Goal: Task Accomplishment & Management: Manage account settings

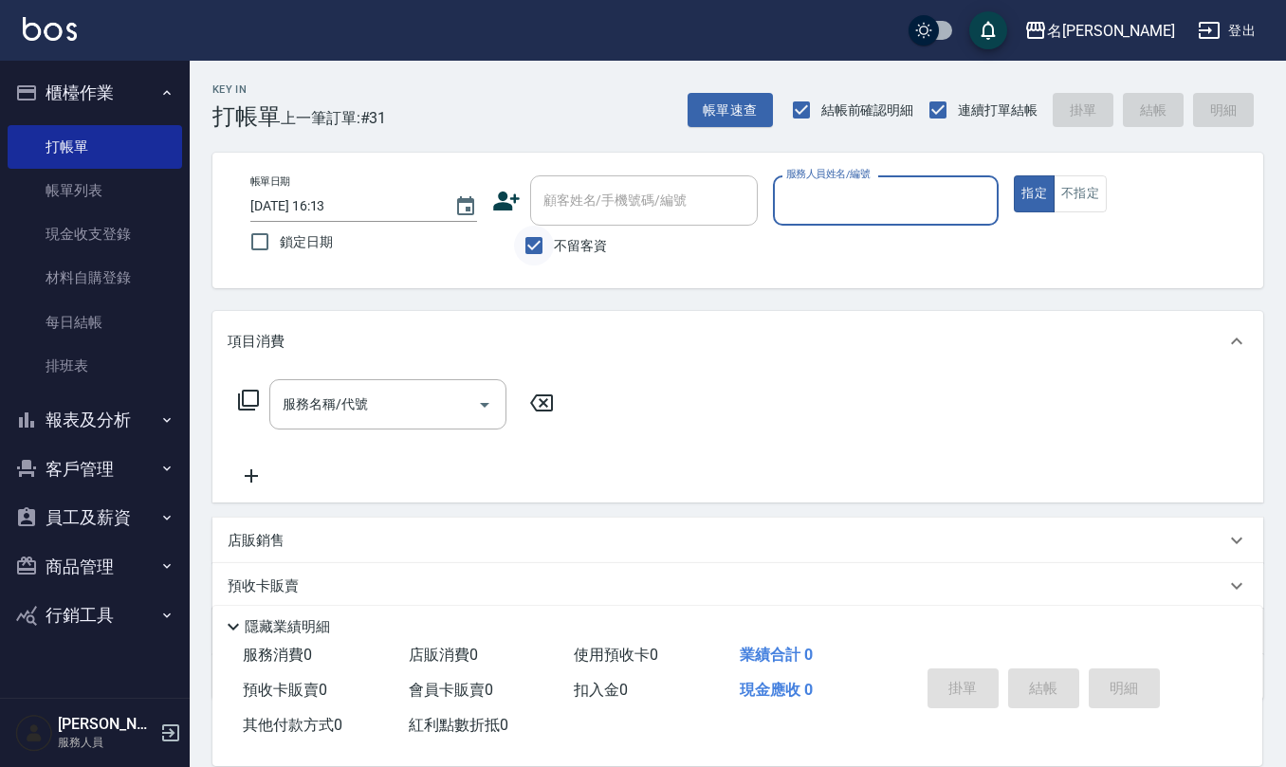
click at [526, 249] on input "不留客資" at bounding box center [534, 246] width 40 height 40
checkbox input "false"
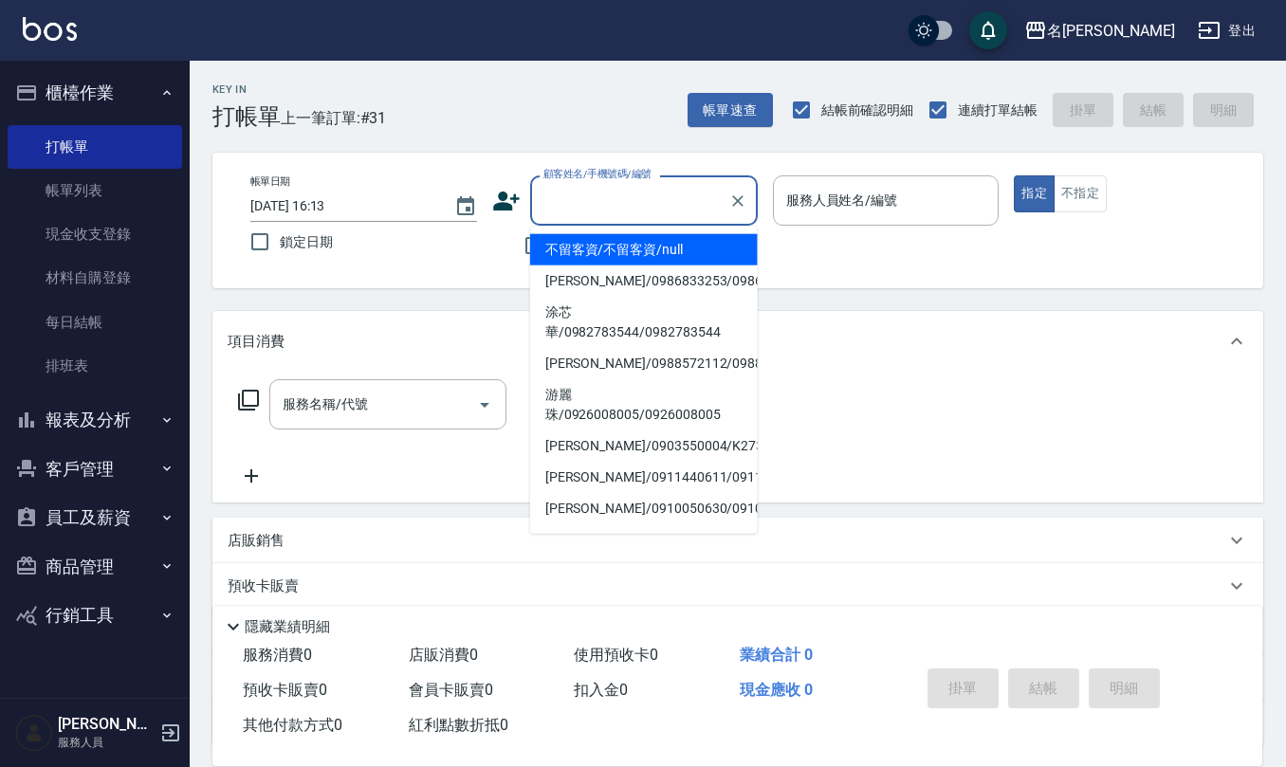
click at [574, 206] on input "顧客姓名/手機號碼/編號" at bounding box center [630, 200] width 182 height 33
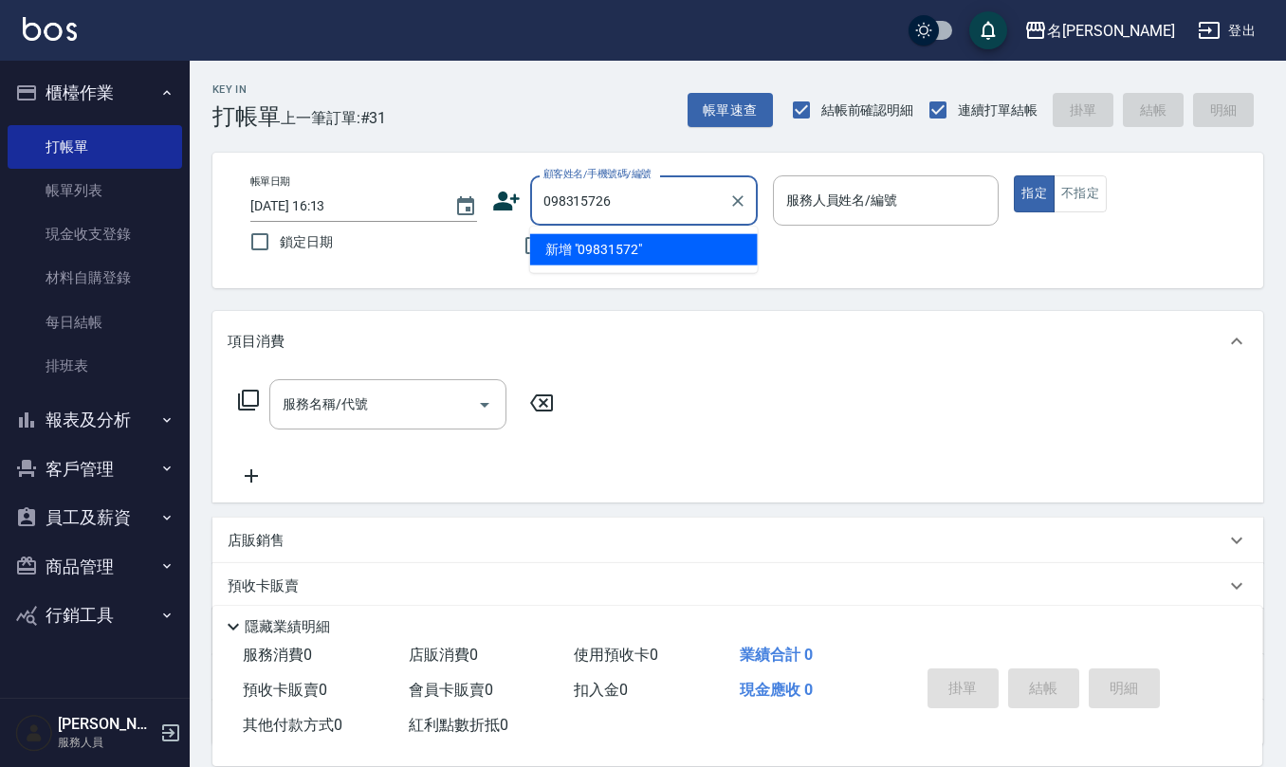
type input "0983157262"
drag, startPoint x: 624, startPoint y: 198, endPoint x: 545, endPoint y: 192, distance: 80.0
click at [545, 192] on input "0983157262" at bounding box center [630, 200] width 182 height 33
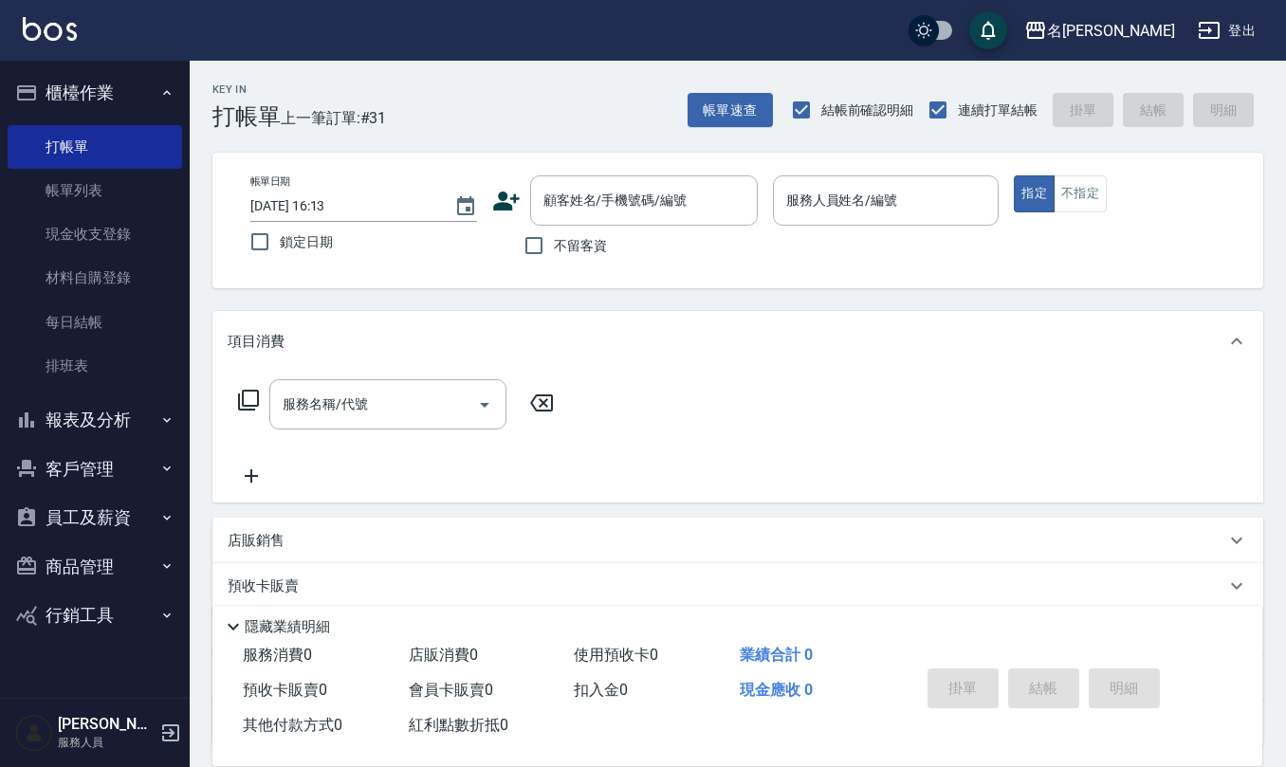
click at [507, 195] on icon at bounding box center [506, 201] width 27 height 19
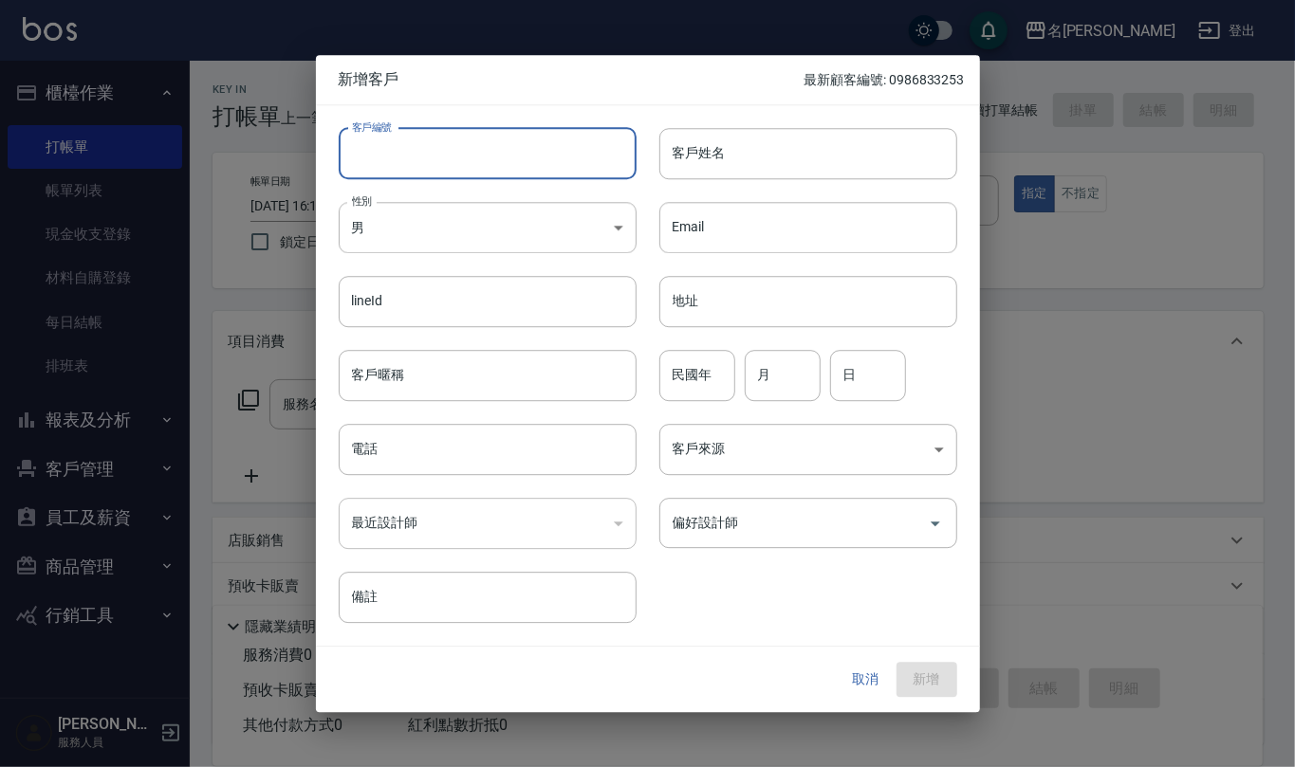
paste input "0983157262"
type input "0983157262"
click at [512, 455] on input "電話" at bounding box center [488, 449] width 298 height 51
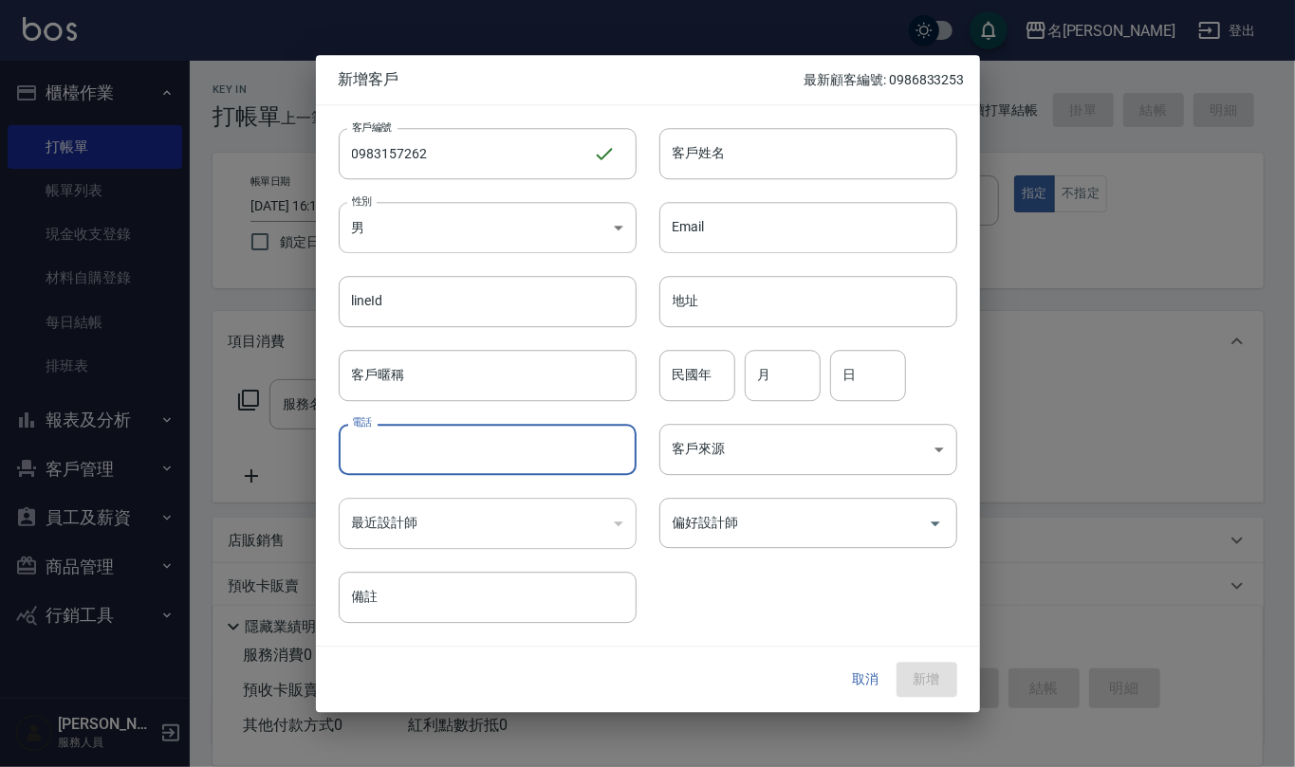
paste input "0983157262"
type input "0983157262"
click at [693, 149] on input "客戶姓名" at bounding box center [808, 153] width 298 height 51
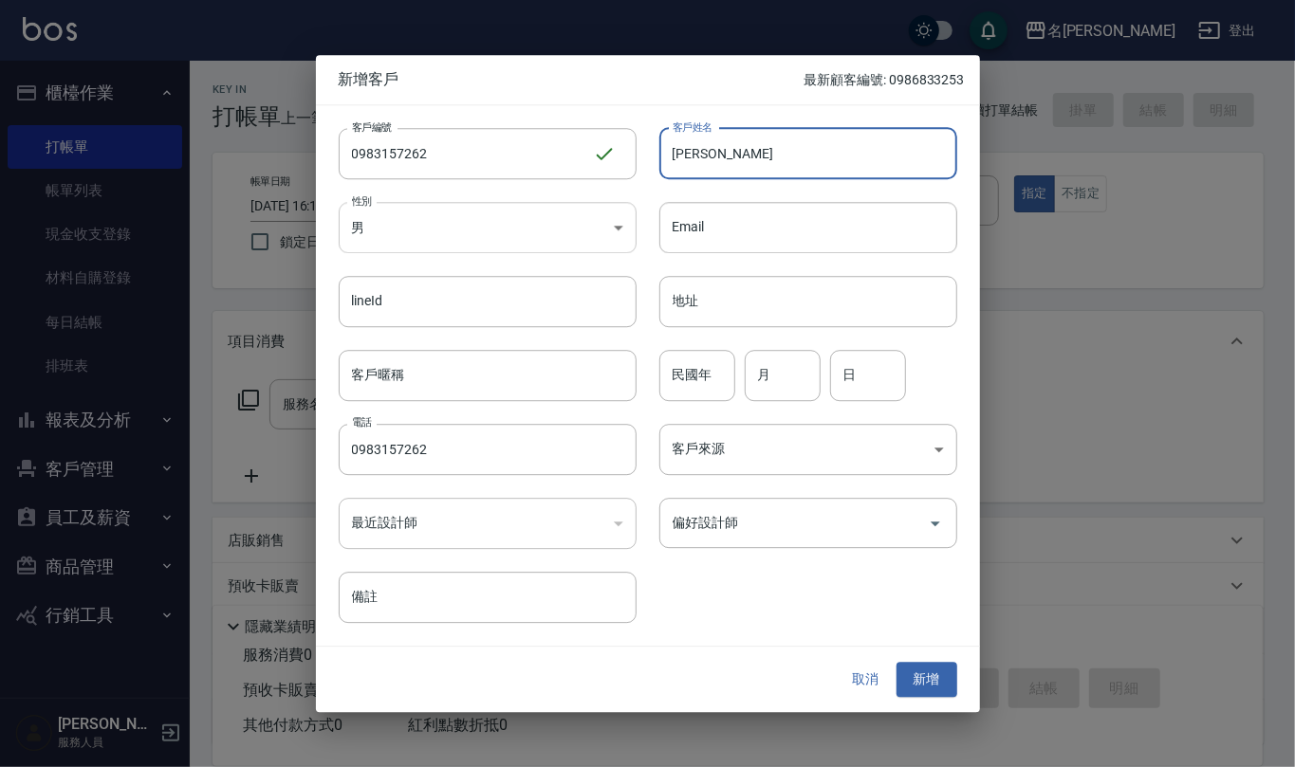
type input "[PERSON_NAME]"
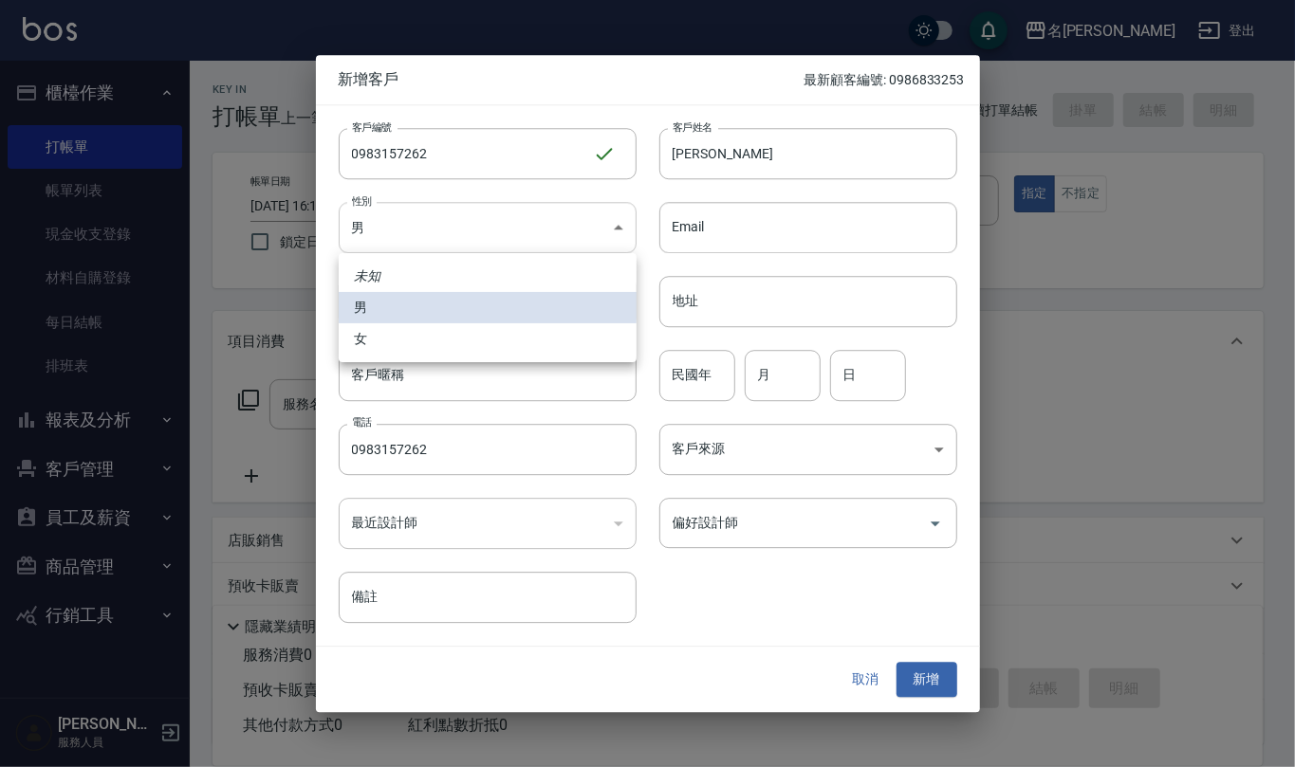
click at [622, 224] on body "名留仁二 登出 櫃檯作業 打帳單 帳單列表 現金收支登錄 材料自購登錄 每日結帳 排班表 報表及分析 報表目錄 店家區間累計表 店家日報表 互助日報表 互助月…" at bounding box center [647, 462] width 1295 height 924
click at [607, 336] on li "女" at bounding box center [488, 338] width 298 height 31
type input "[DEMOGRAPHIC_DATA]"
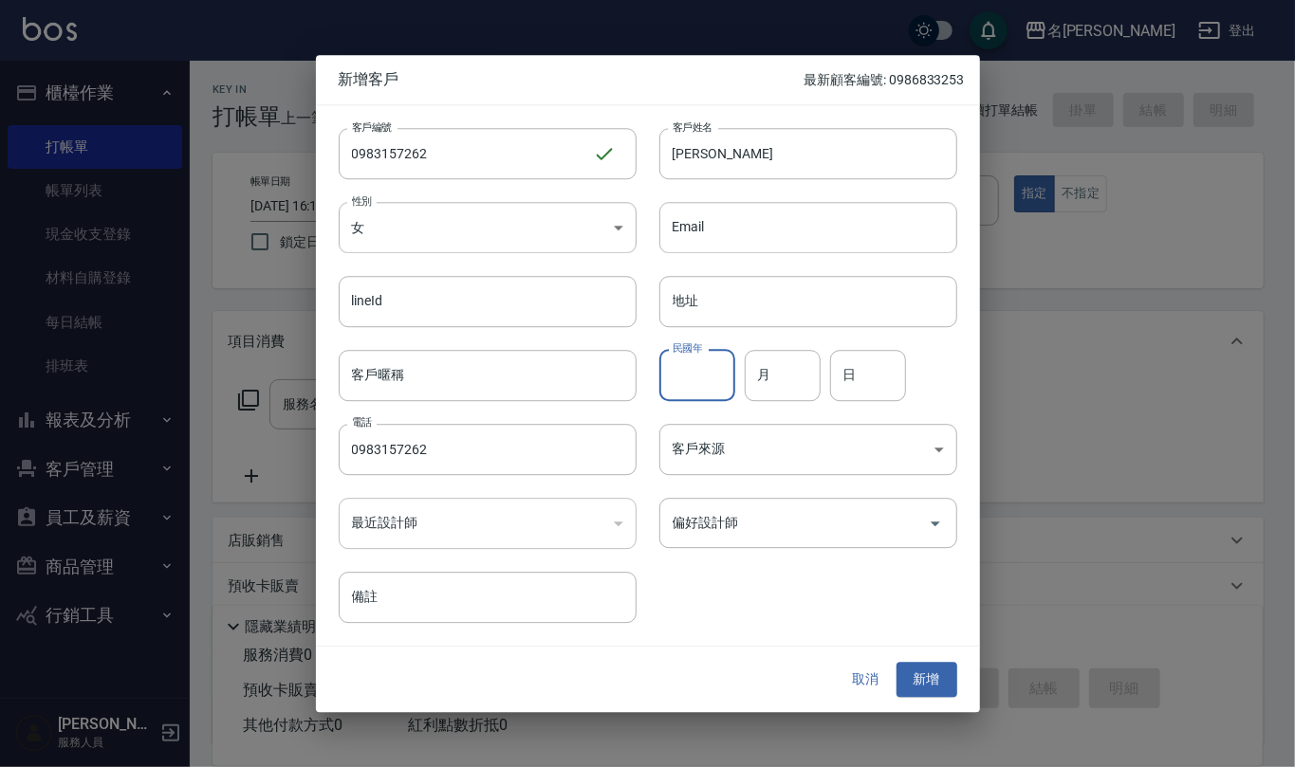
click at [692, 362] on input "民國年" at bounding box center [697, 375] width 76 height 51
type input "79"
type input "10"
type input "22"
click at [863, 522] on input "偏好設計師" at bounding box center [794, 523] width 252 height 33
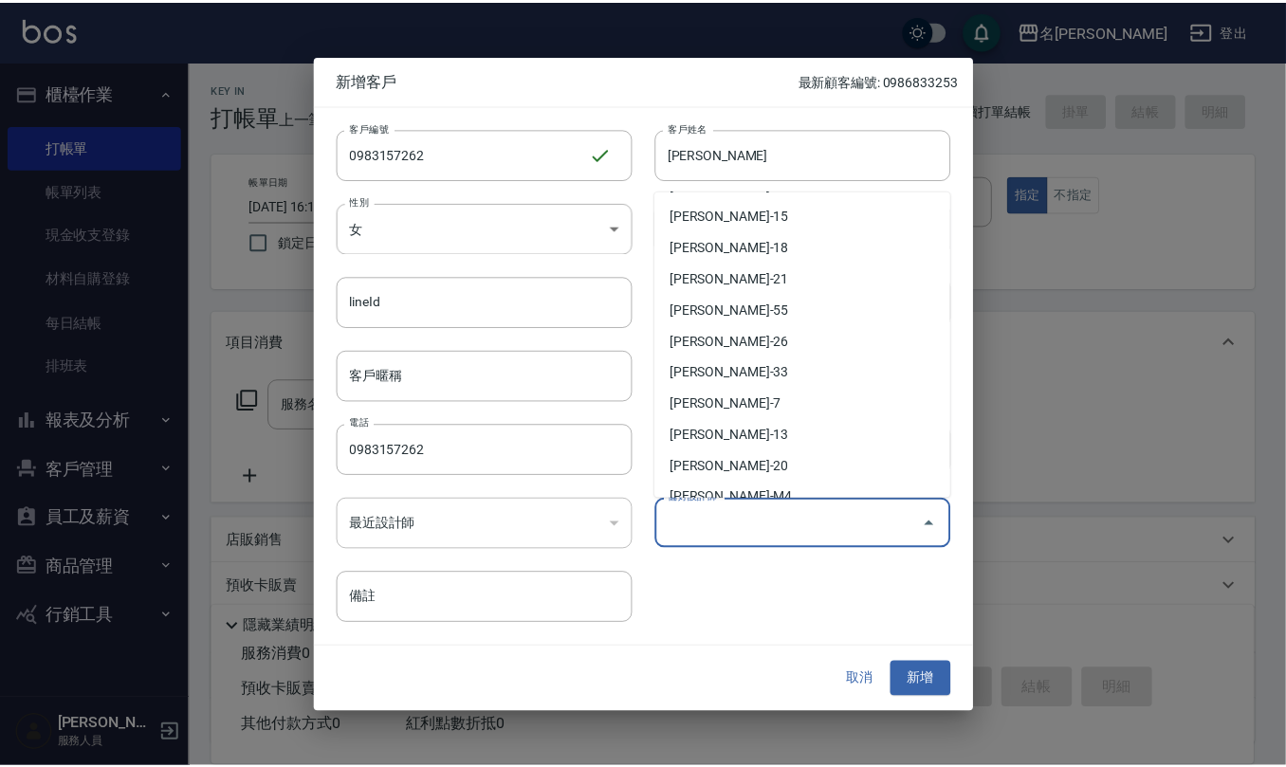
scroll to position [423, 0]
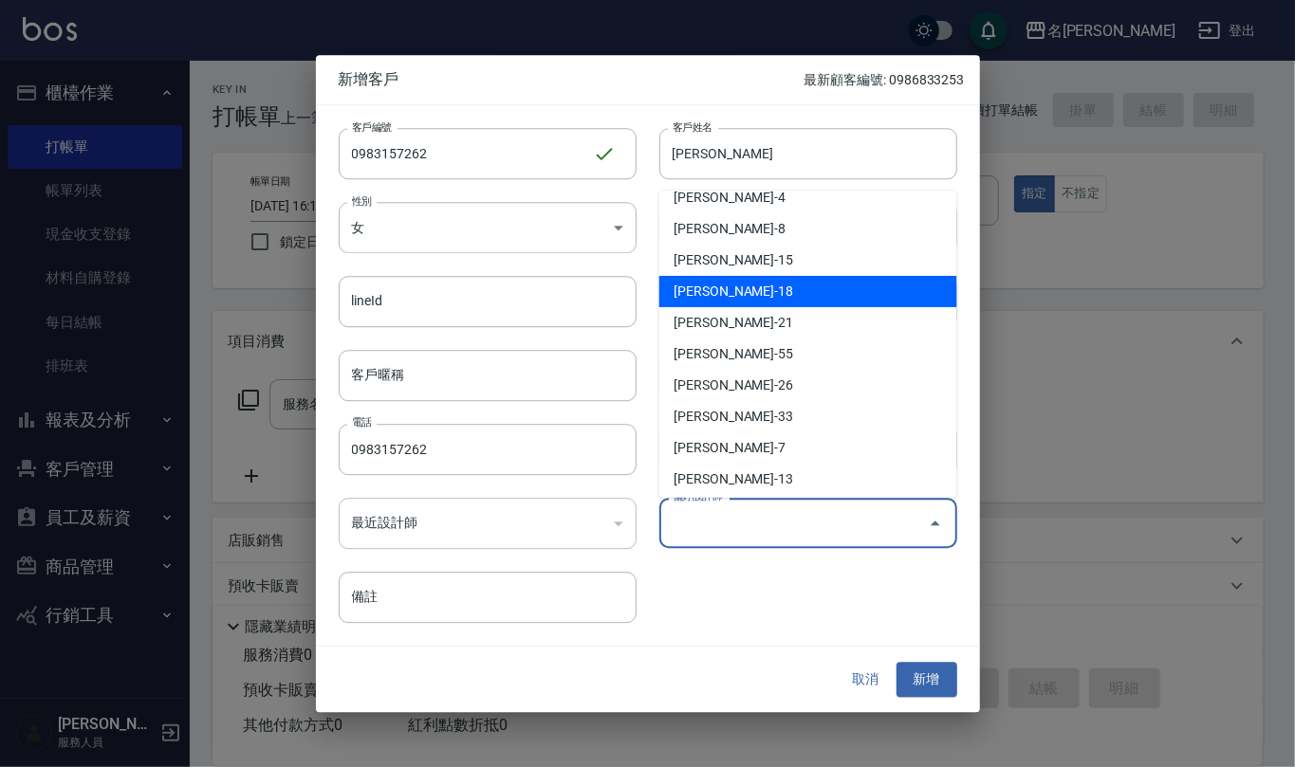
click at [832, 300] on li "[PERSON_NAME]-18" at bounding box center [808, 291] width 298 height 31
type input "吳婉如"
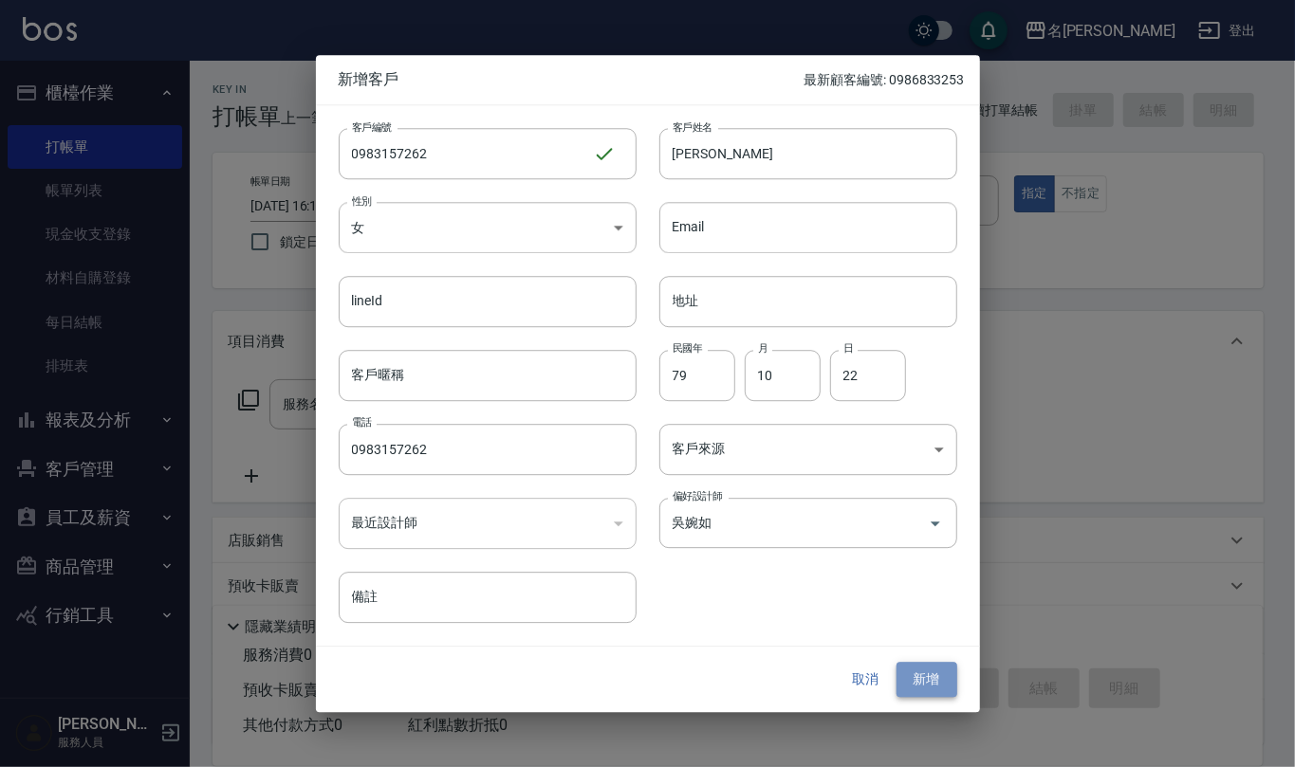
click at [932, 683] on button "新增" at bounding box center [926, 680] width 61 height 35
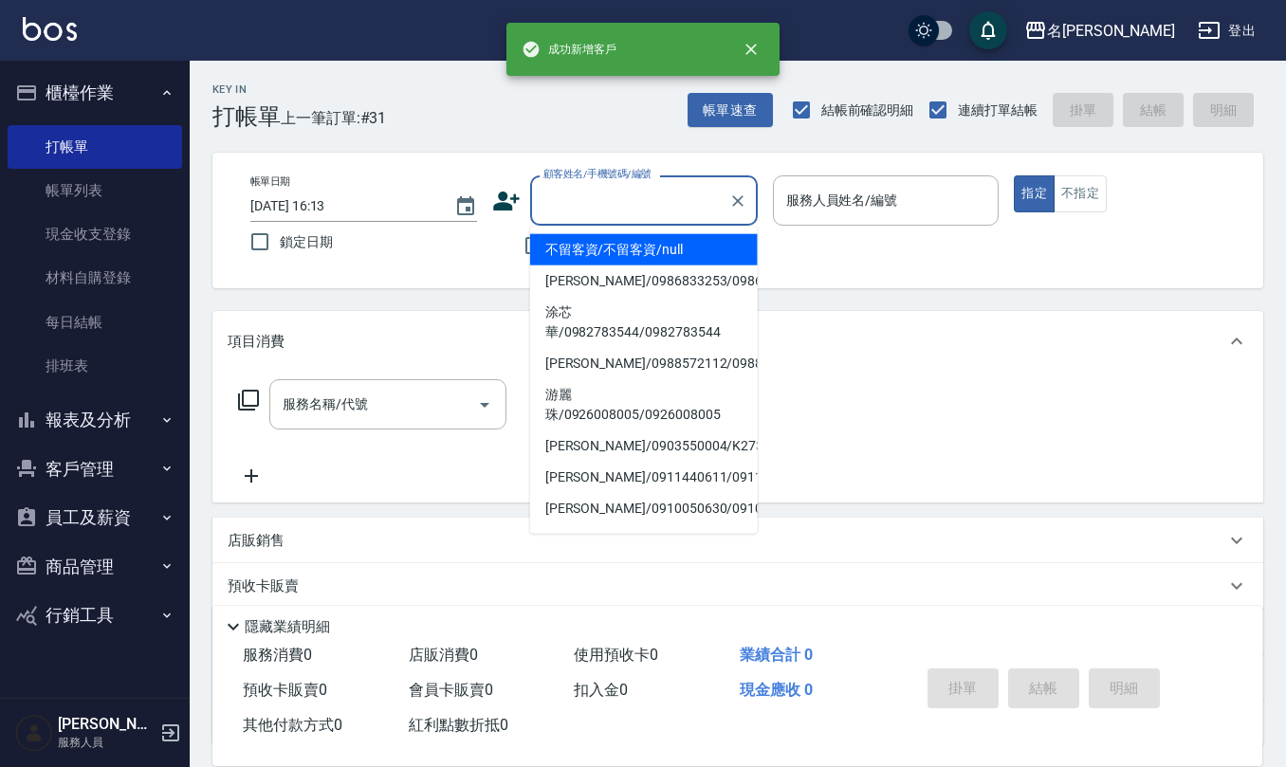
paste input "0983157262"
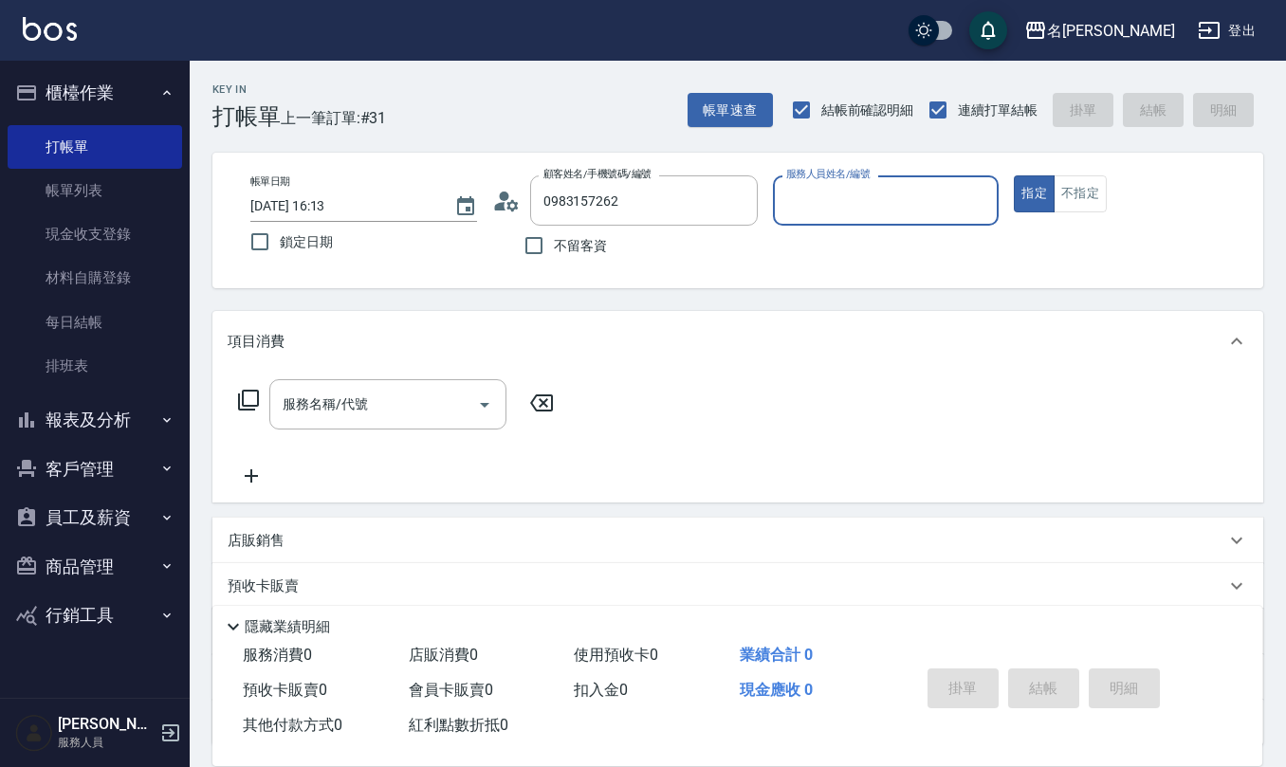
type input "[PERSON_NAME]/0983157262/0983157262"
type input "[PERSON_NAME]-18"
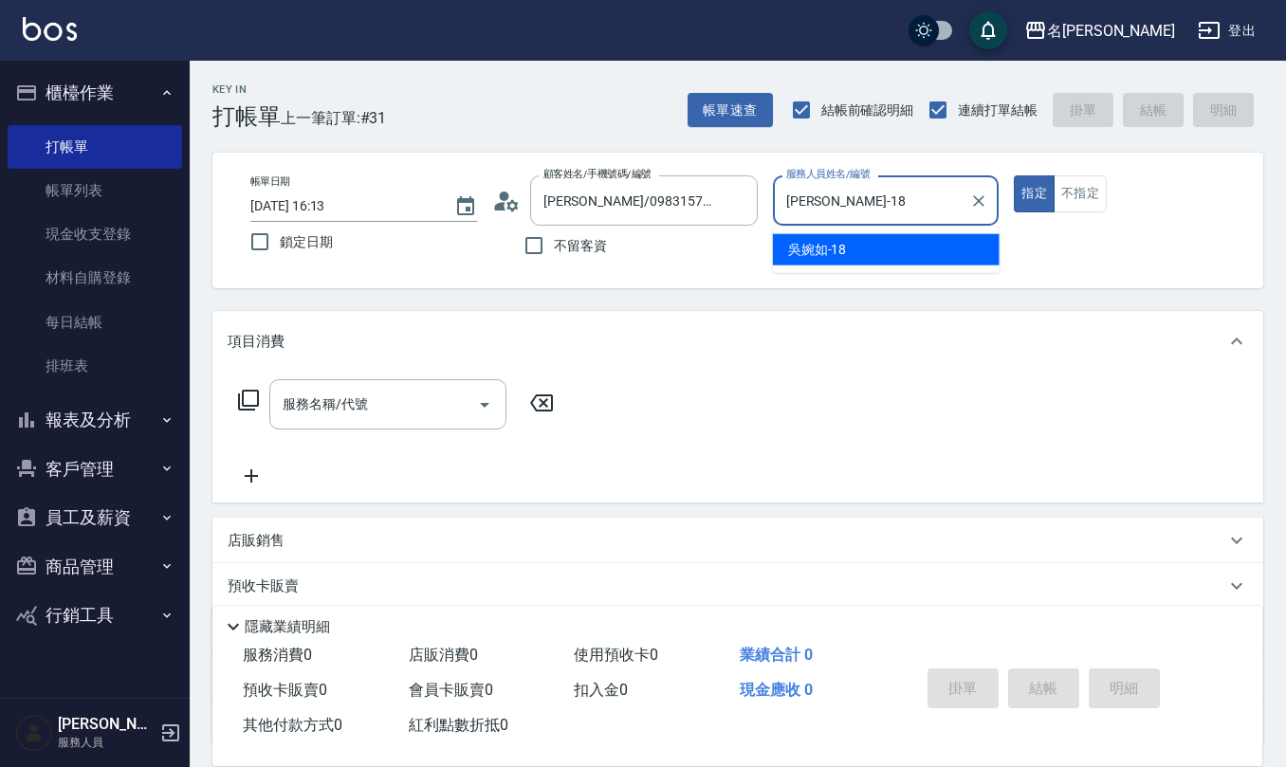
type button "true"
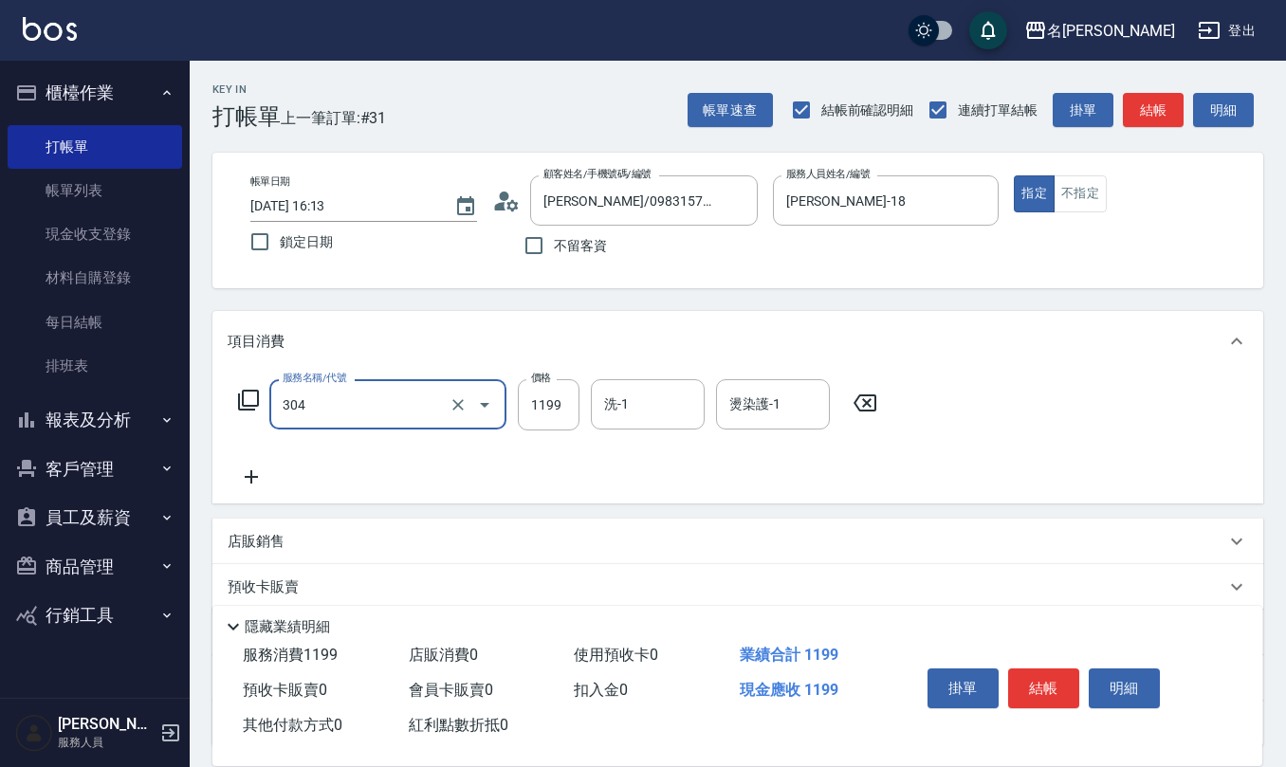
type input "離子燙(特價)(304)"
type input "1299"
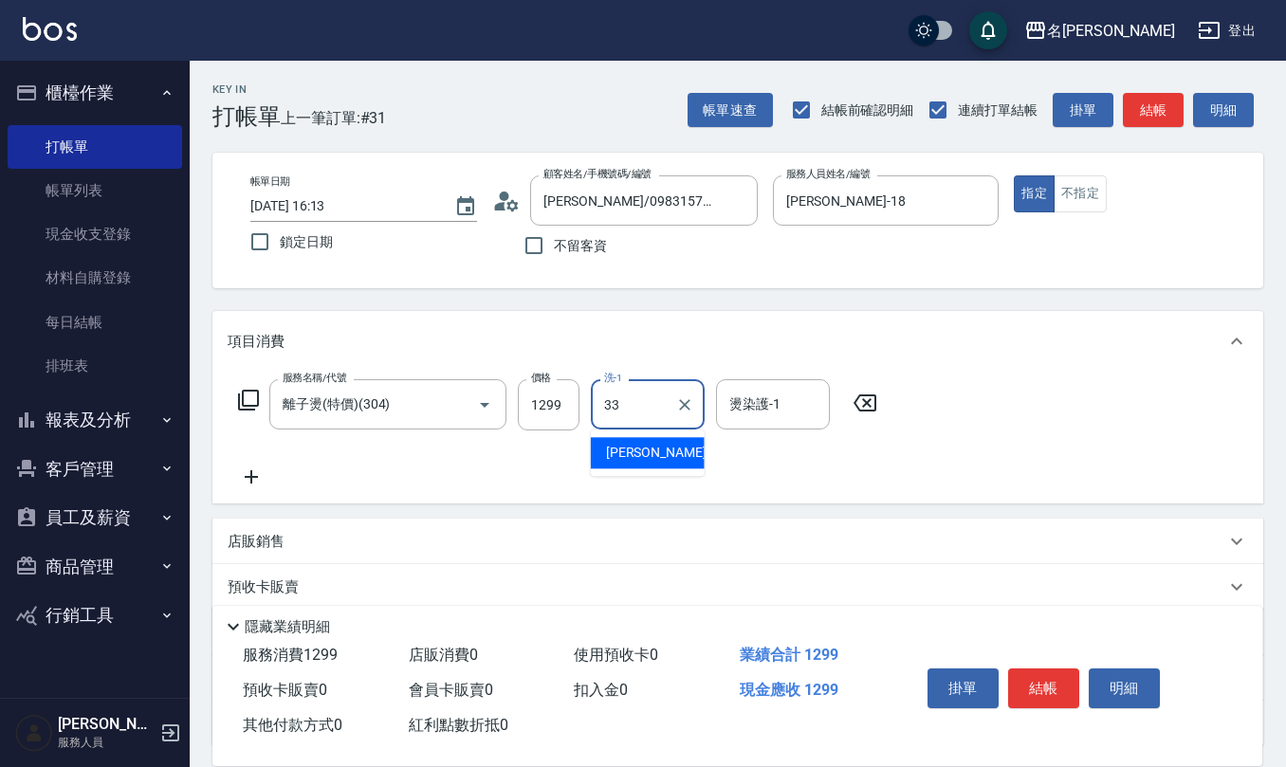
type input "竹儀-33"
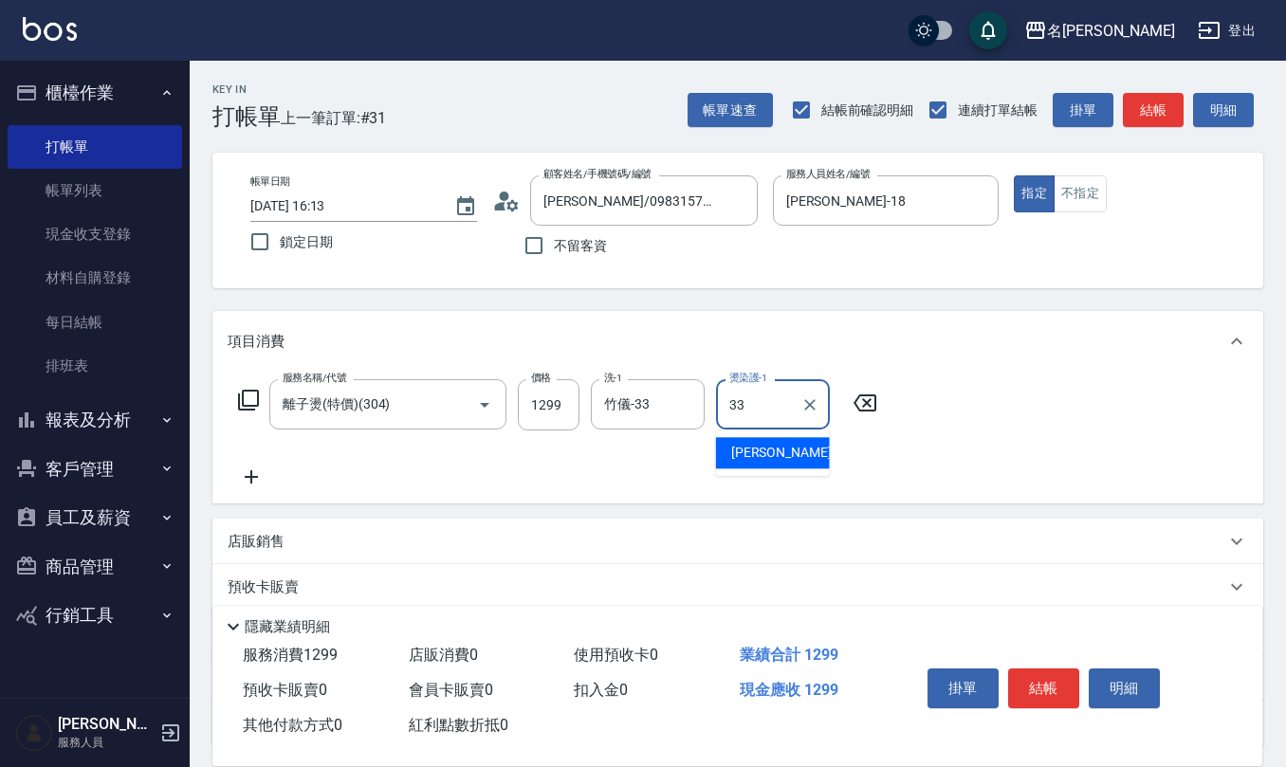
type input "竹儀-33"
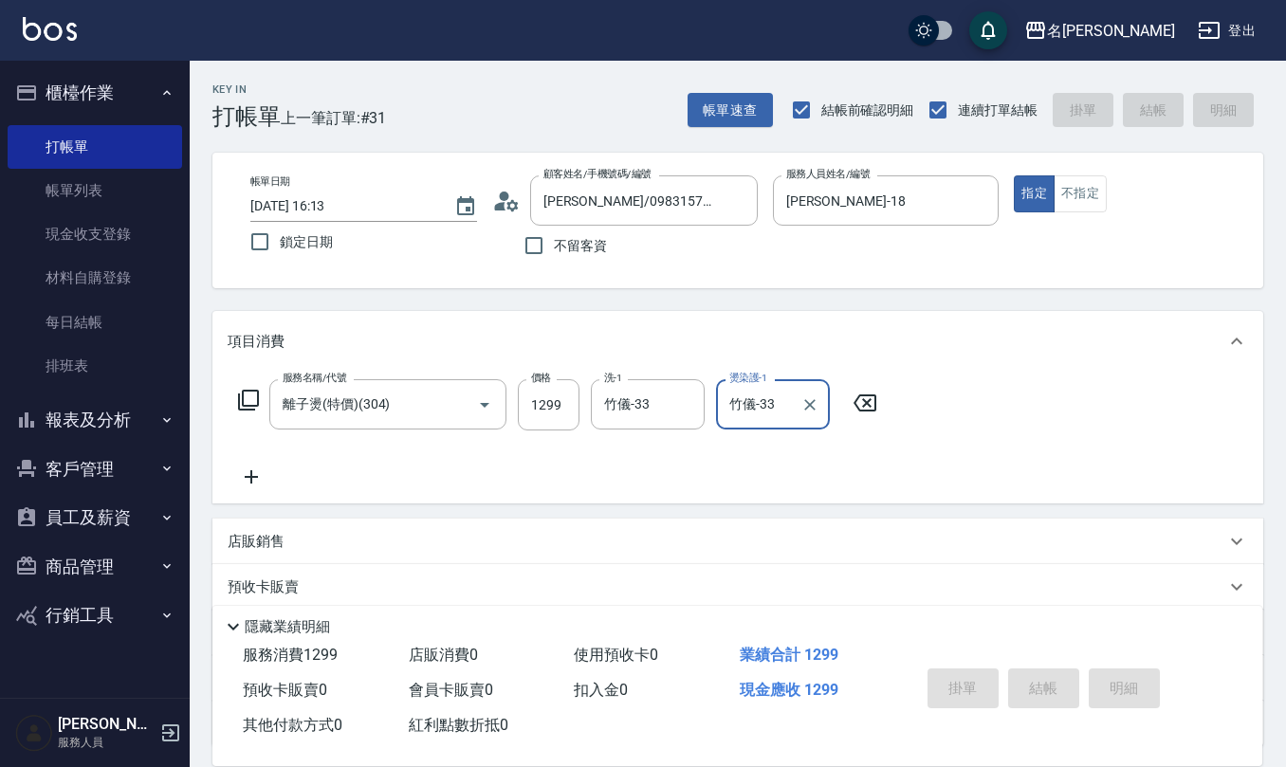
type input "[DATE] 16:52"
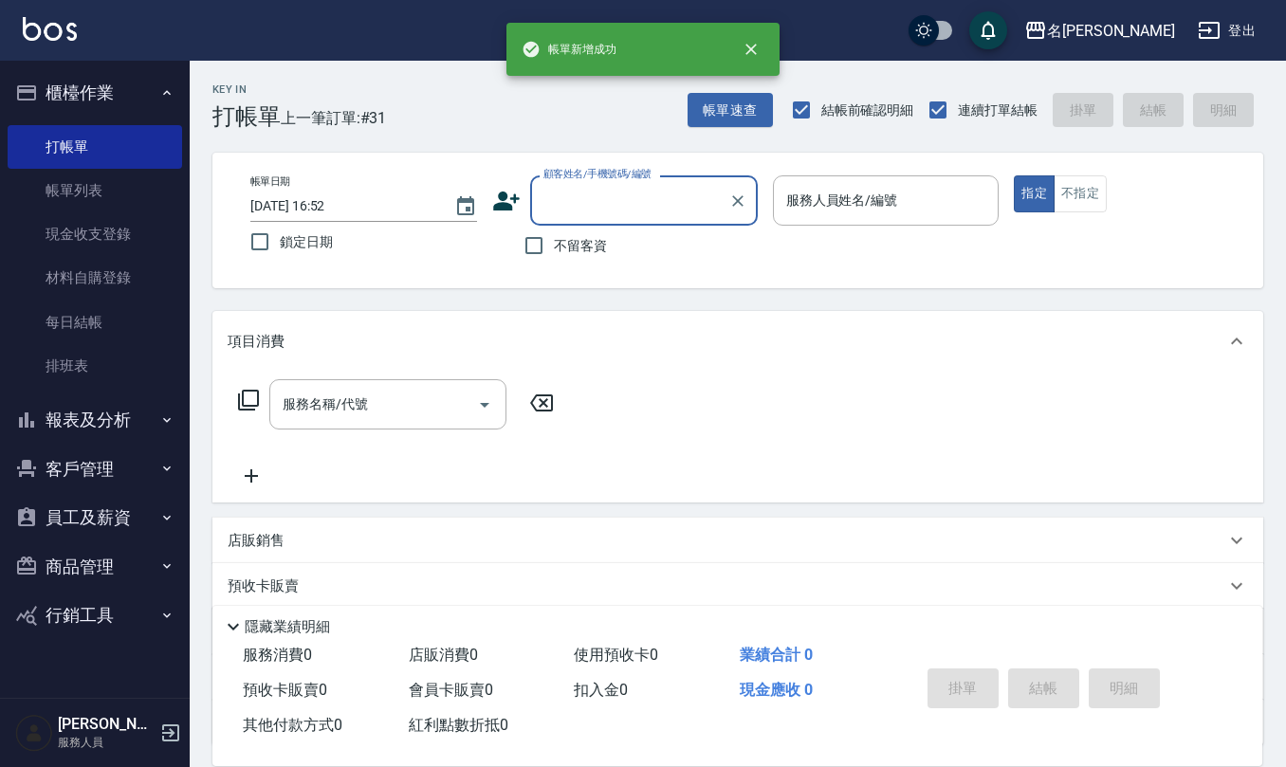
scroll to position [0, 0]
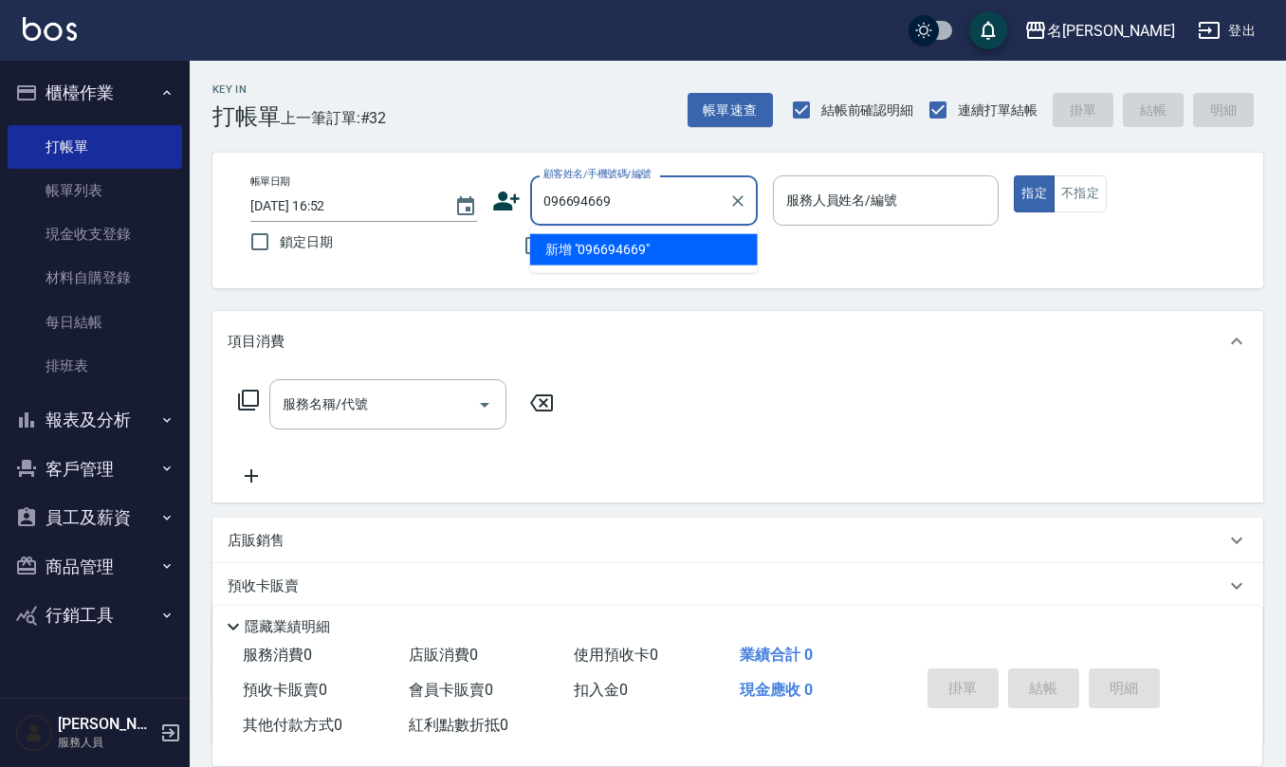
type input "0966946696"
drag, startPoint x: 622, startPoint y: 191, endPoint x: 516, endPoint y: 198, distance: 106.5
click at [516, 198] on div "顧客姓名/手機號碼/編號 0966946696 顧客姓名/手機號碼/編號" at bounding box center [625, 201] width 266 height 50
click at [505, 190] on icon at bounding box center [506, 201] width 28 height 28
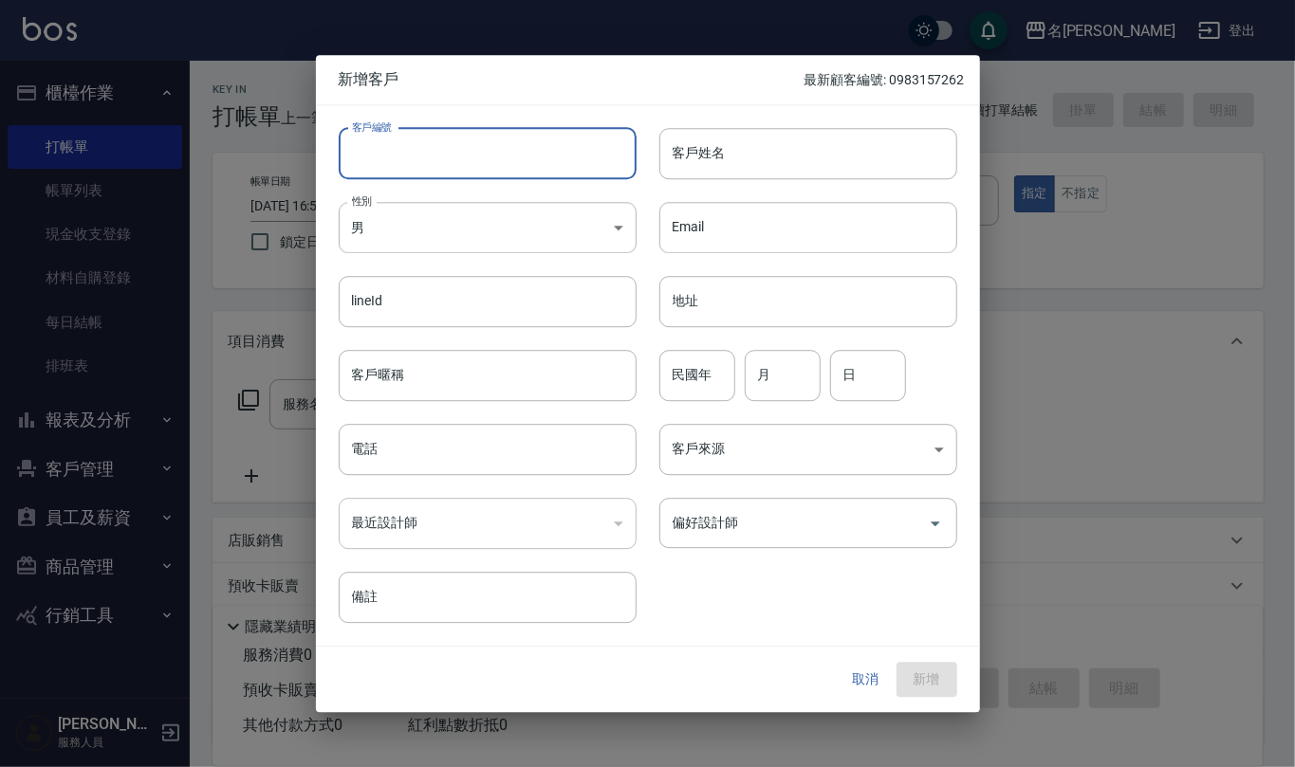
paste input "0966946696"
type input "0966946696"
click at [487, 445] on input "電話" at bounding box center [488, 449] width 298 height 51
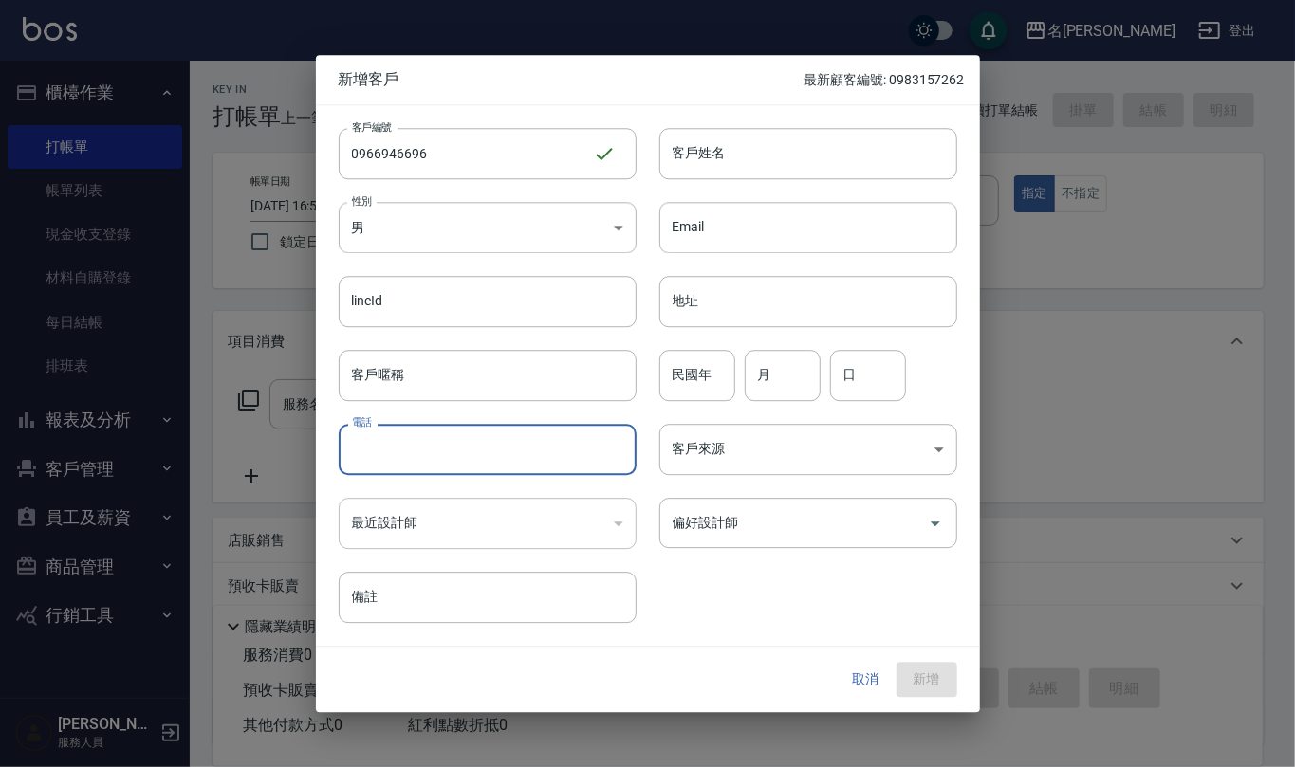
paste input "0966946696"
type input "0966946696"
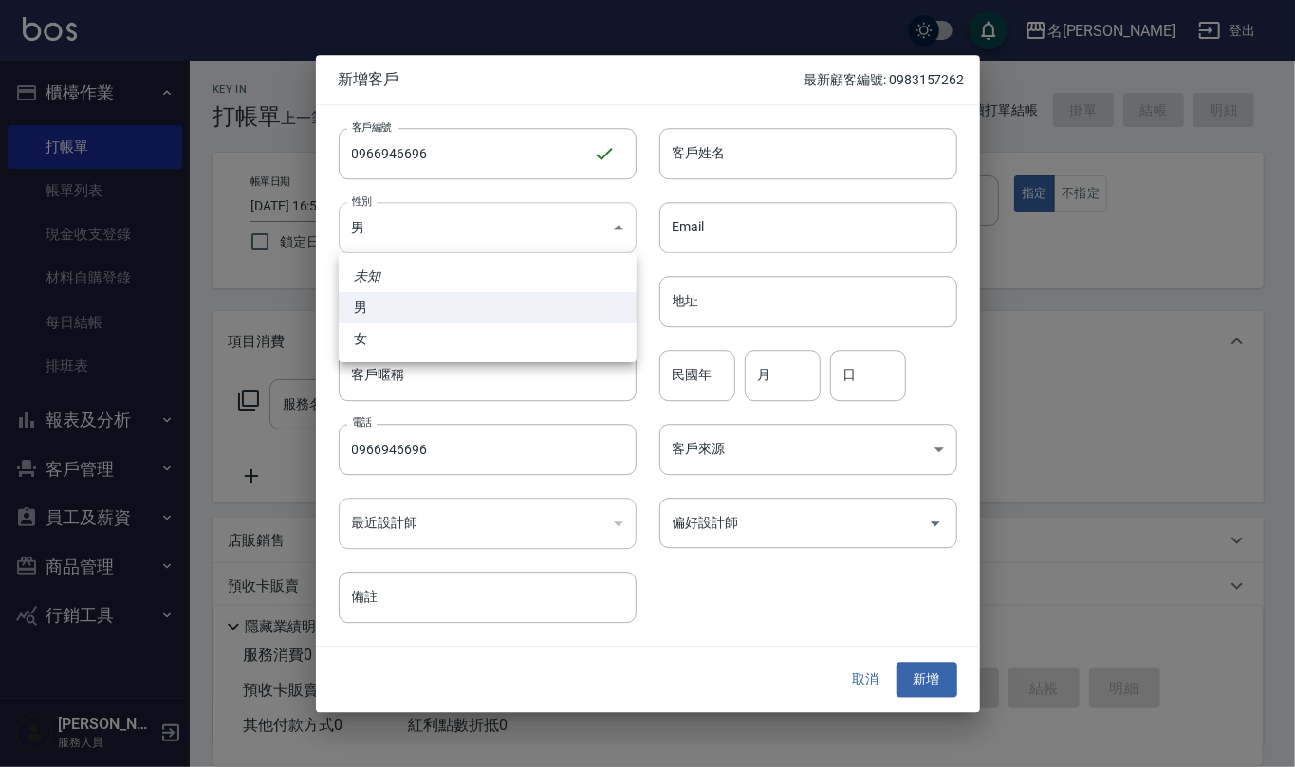
click at [615, 217] on body "名留仁二 登出 櫃檯作業 打帳單 帳單列表 現金收支登錄 材料自購登錄 每日結帳 排班表 報表及分析 報表目錄 店家區間累計表 店家日報表 互助日報表 互助月…" at bounding box center [647, 462] width 1295 height 924
click at [601, 331] on li "女" at bounding box center [488, 338] width 298 height 31
type input "[DEMOGRAPHIC_DATA]"
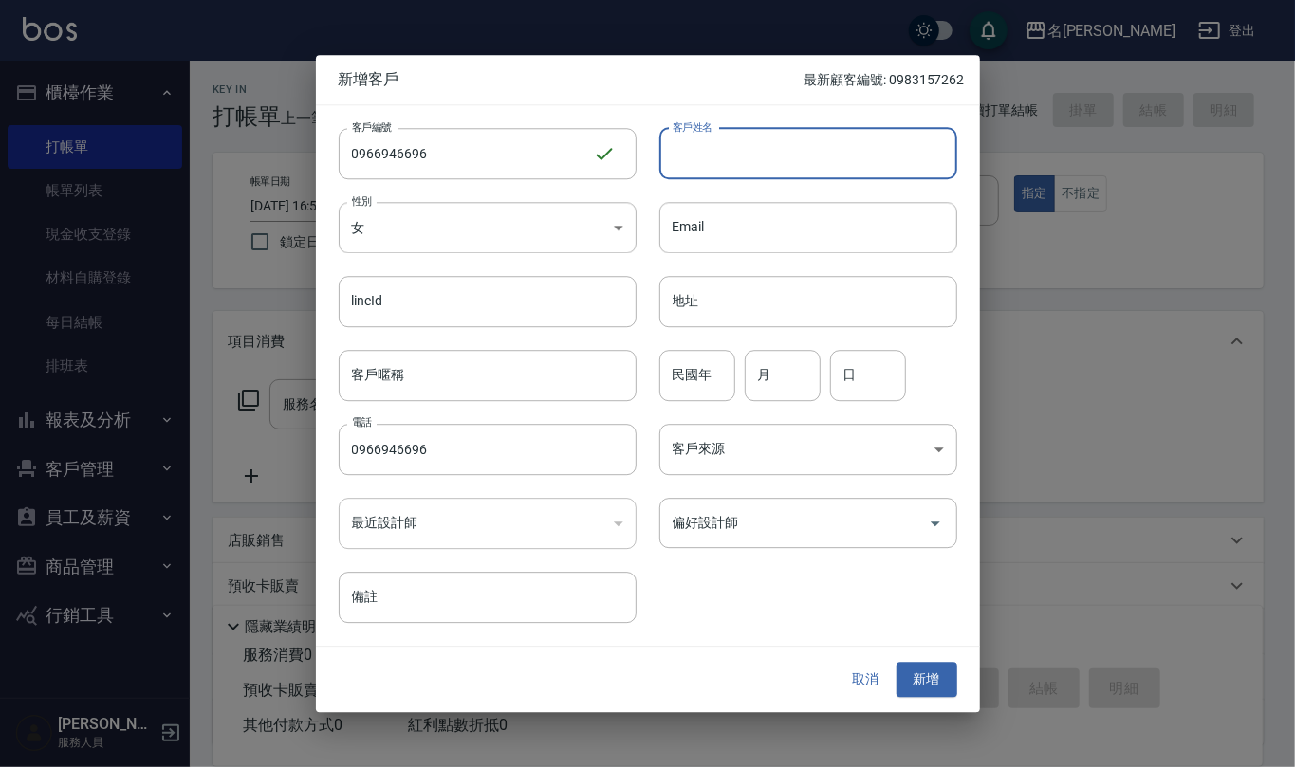
click at [730, 156] on input "客戶姓名" at bounding box center [808, 153] width 298 height 51
type input "[PERSON_NAME]"
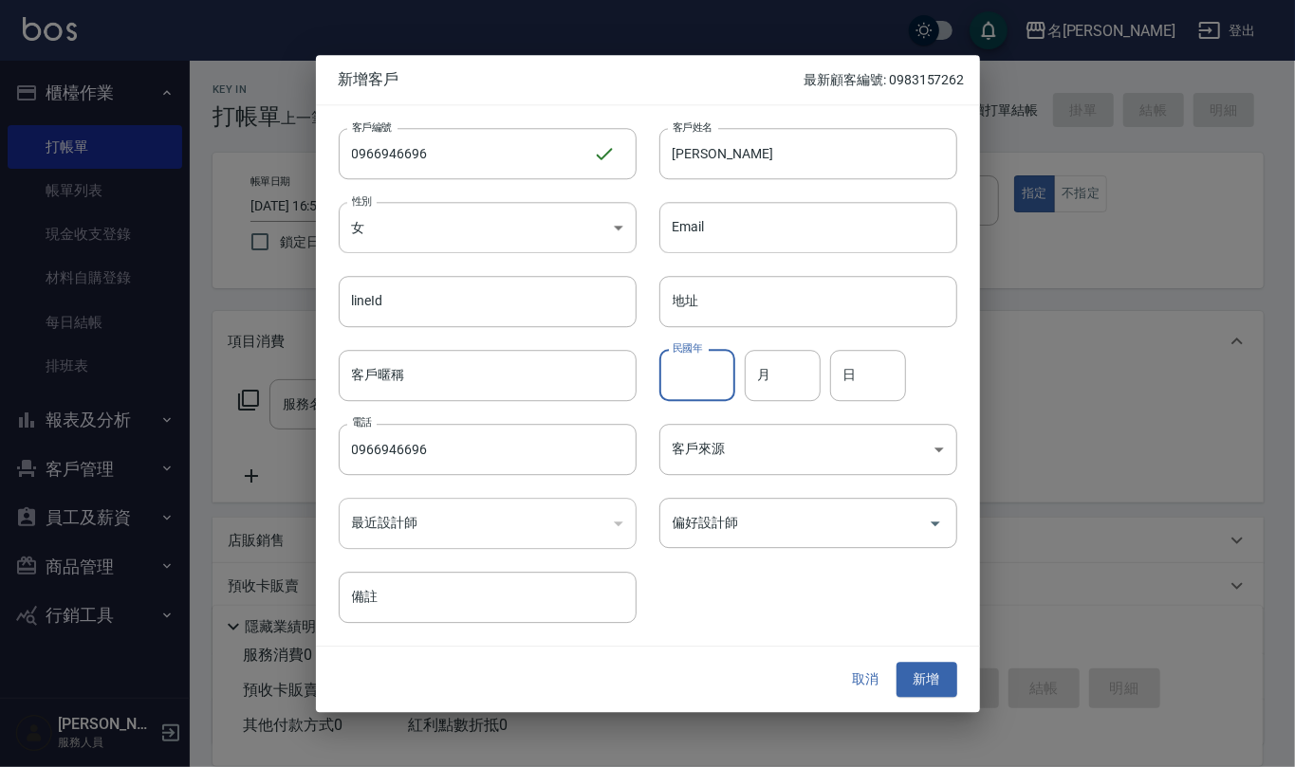
click at [711, 370] on input "民國年" at bounding box center [697, 375] width 76 height 51
type input "98"
type input "12"
type input "15"
click at [782, 525] on input "偏好設計師" at bounding box center [794, 523] width 252 height 33
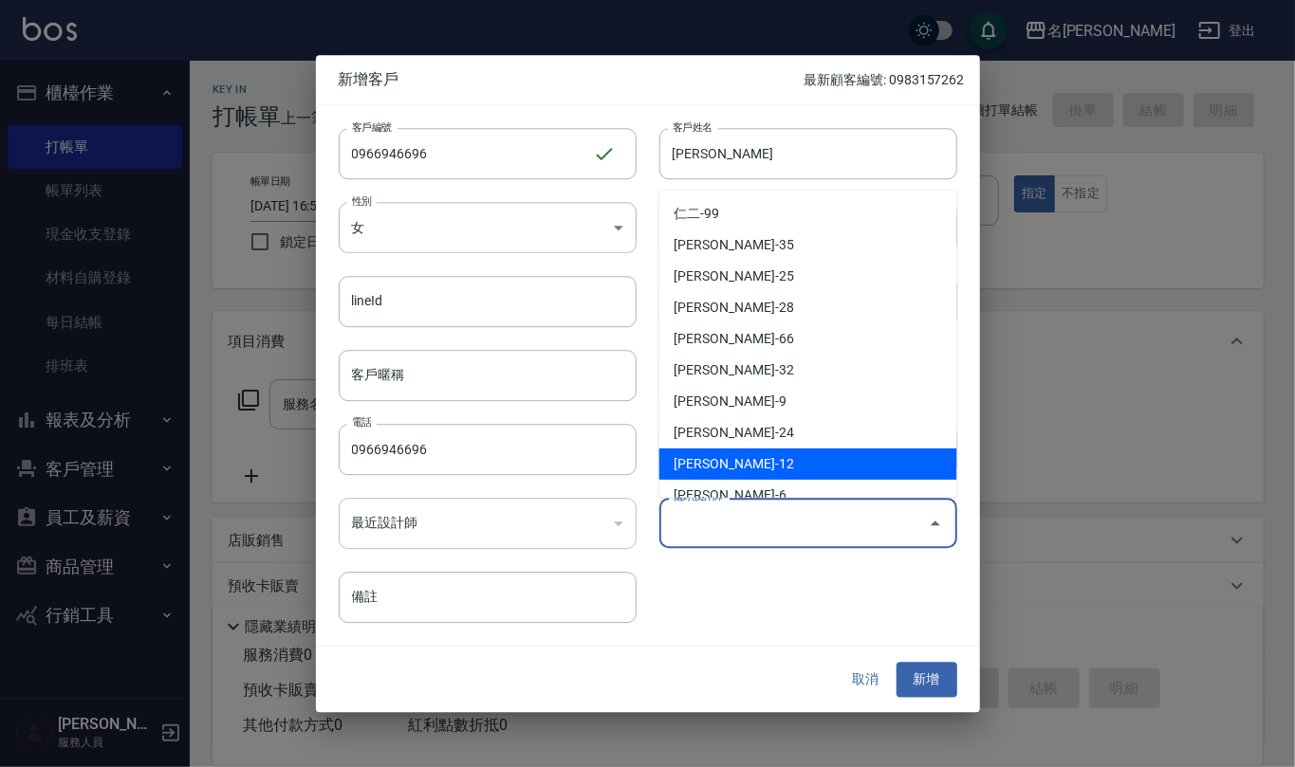
click at [835, 471] on li "[PERSON_NAME]-12" at bounding box center [808, 464] width 298 height 31
type input "[PERSON_NAME]"
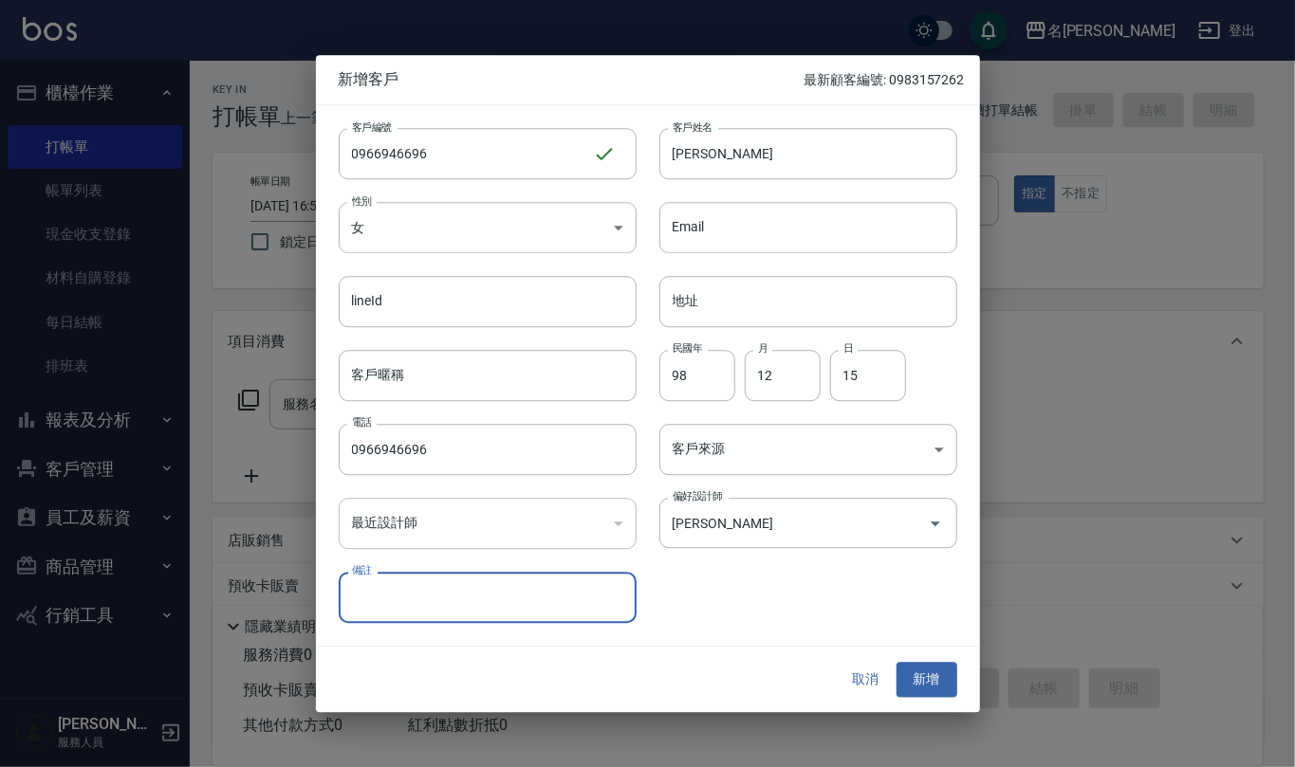
click at [932, 680] on button "新增" at bounding box center [926, 680] width 61 height 35
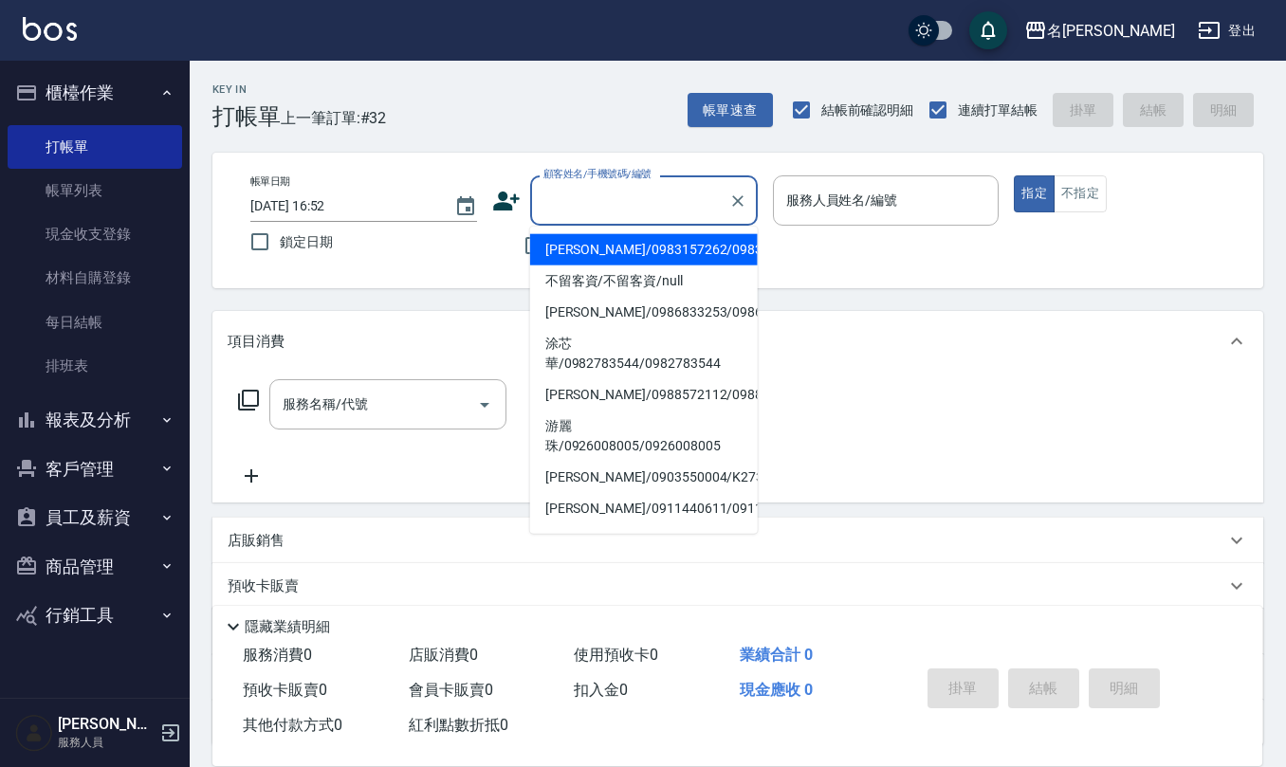
paste input "0966946696"
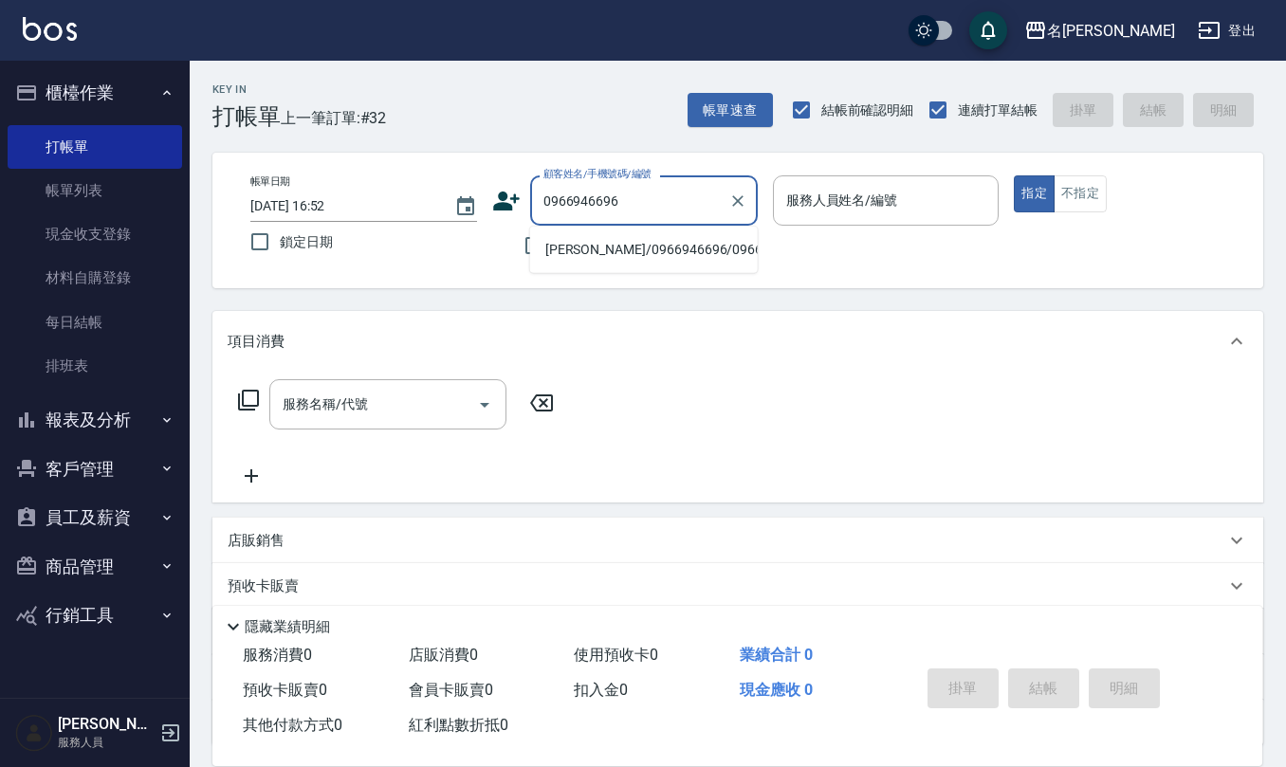
type input "[PERSON_NAME]/0966946696/0966946696"
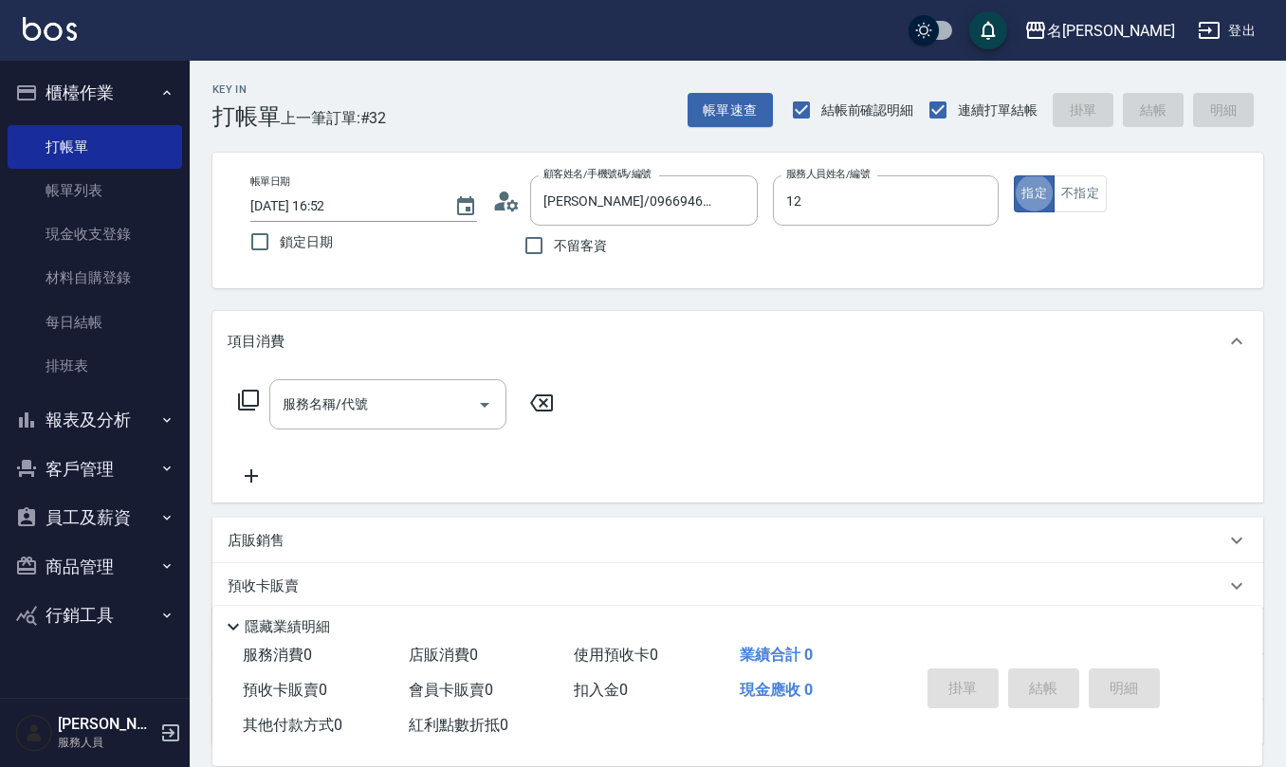
type input "[PERSON_NAME]-12"
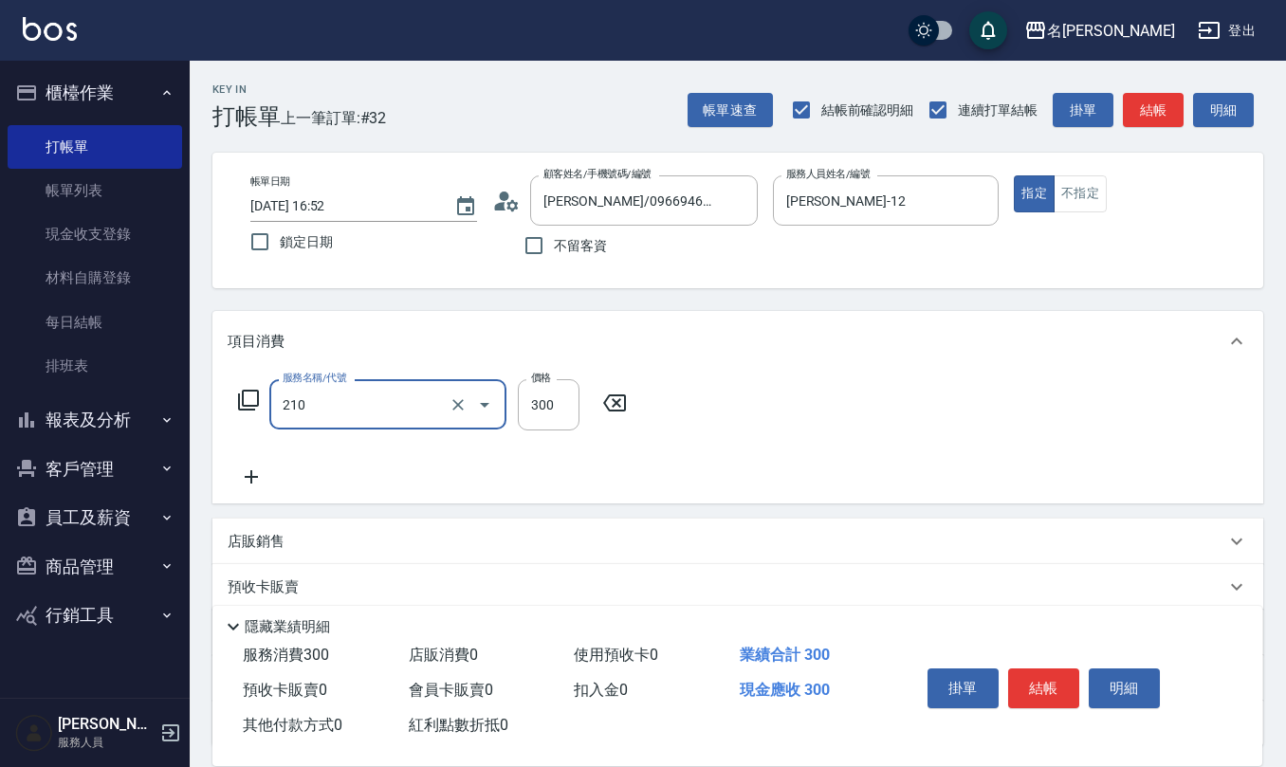
type input "[PERSON_NAME]洗髮精(210)"
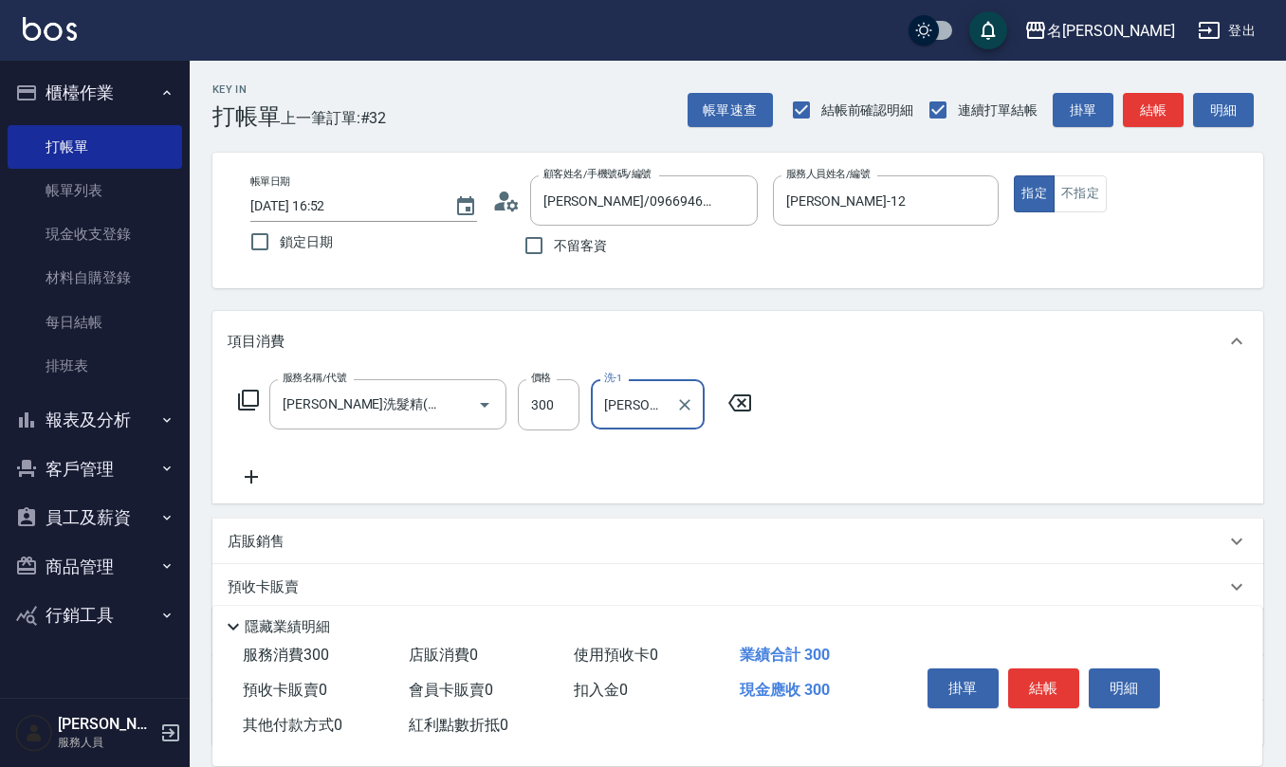
type input "[PERSON_NAME]-21"
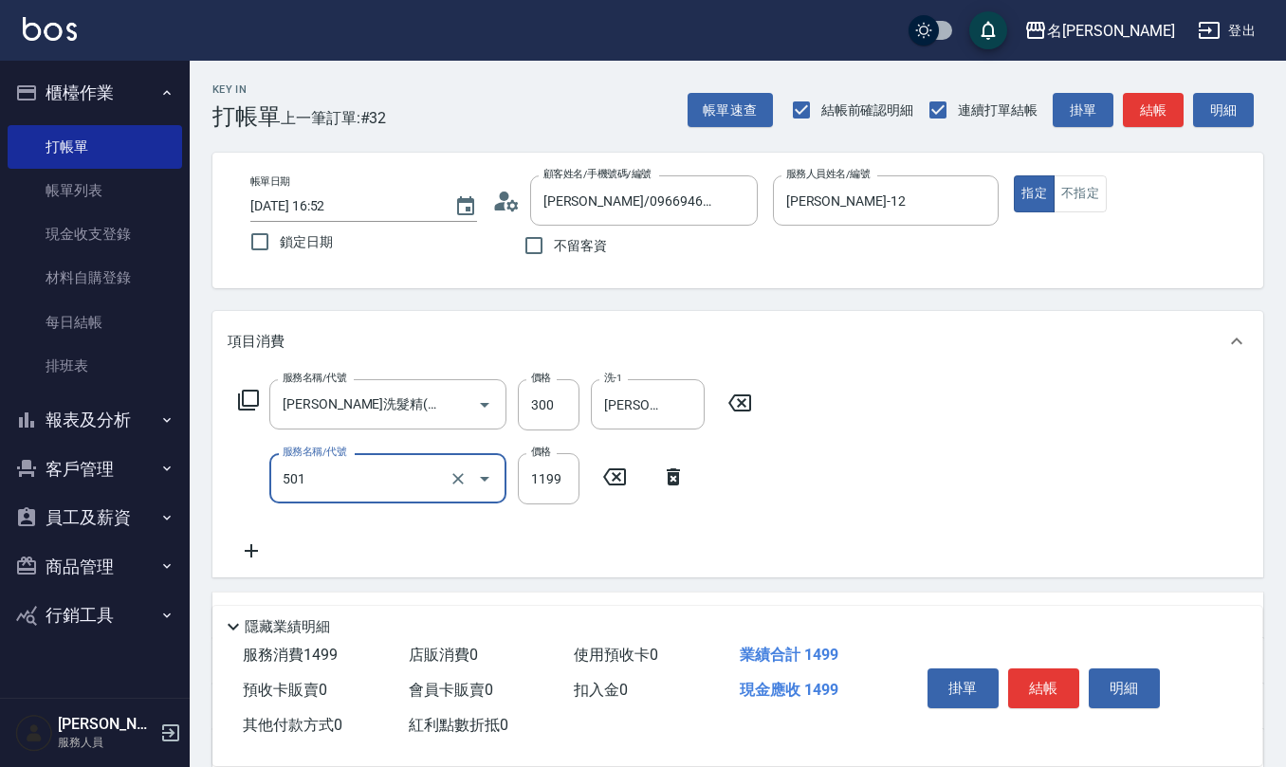
type input "染髮(501)"
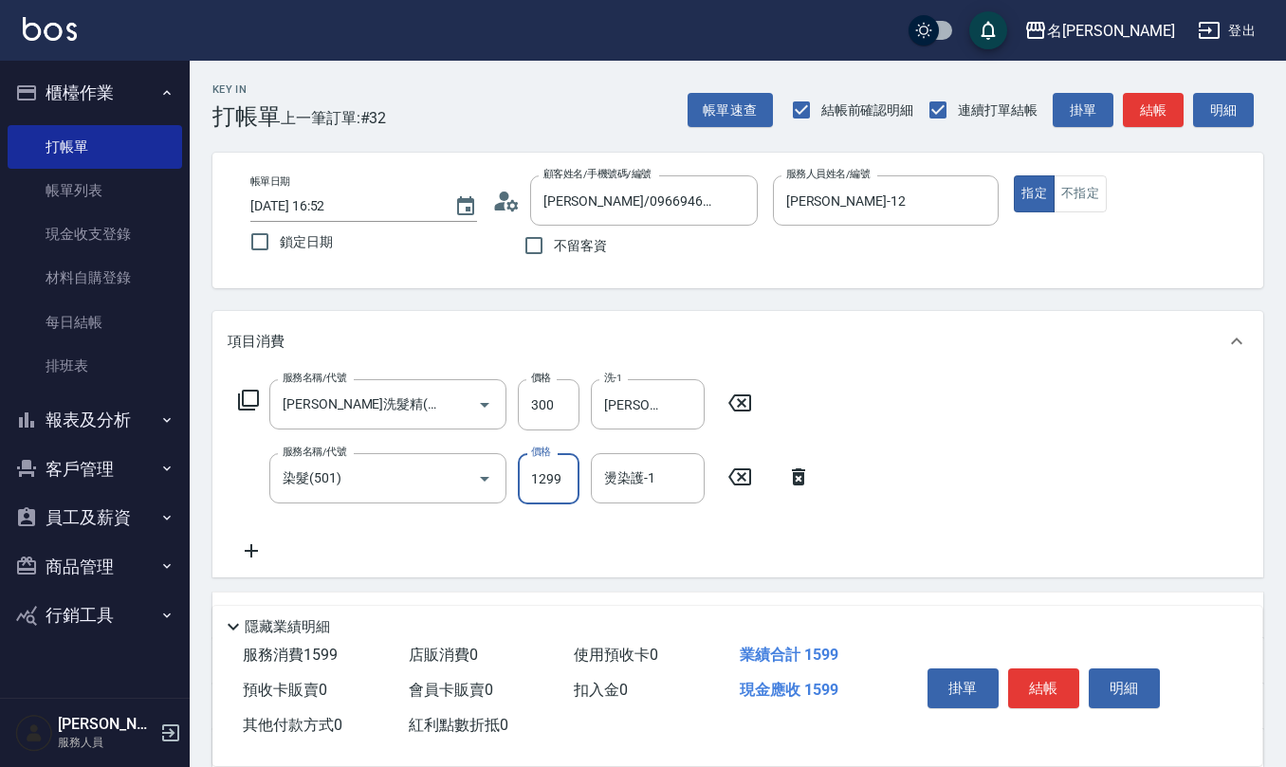
type input "1299"
type input "[PERSON_NAME]-21"
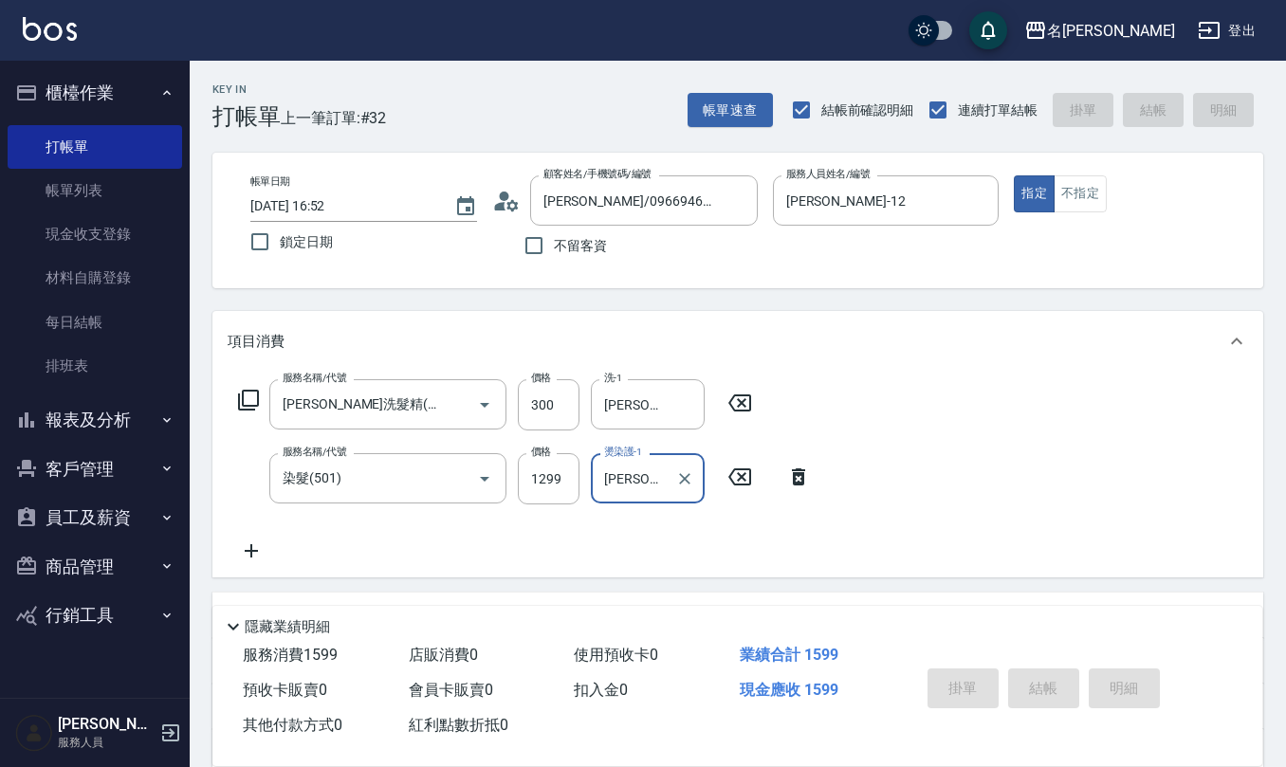
type input "[DATE] 16:54"
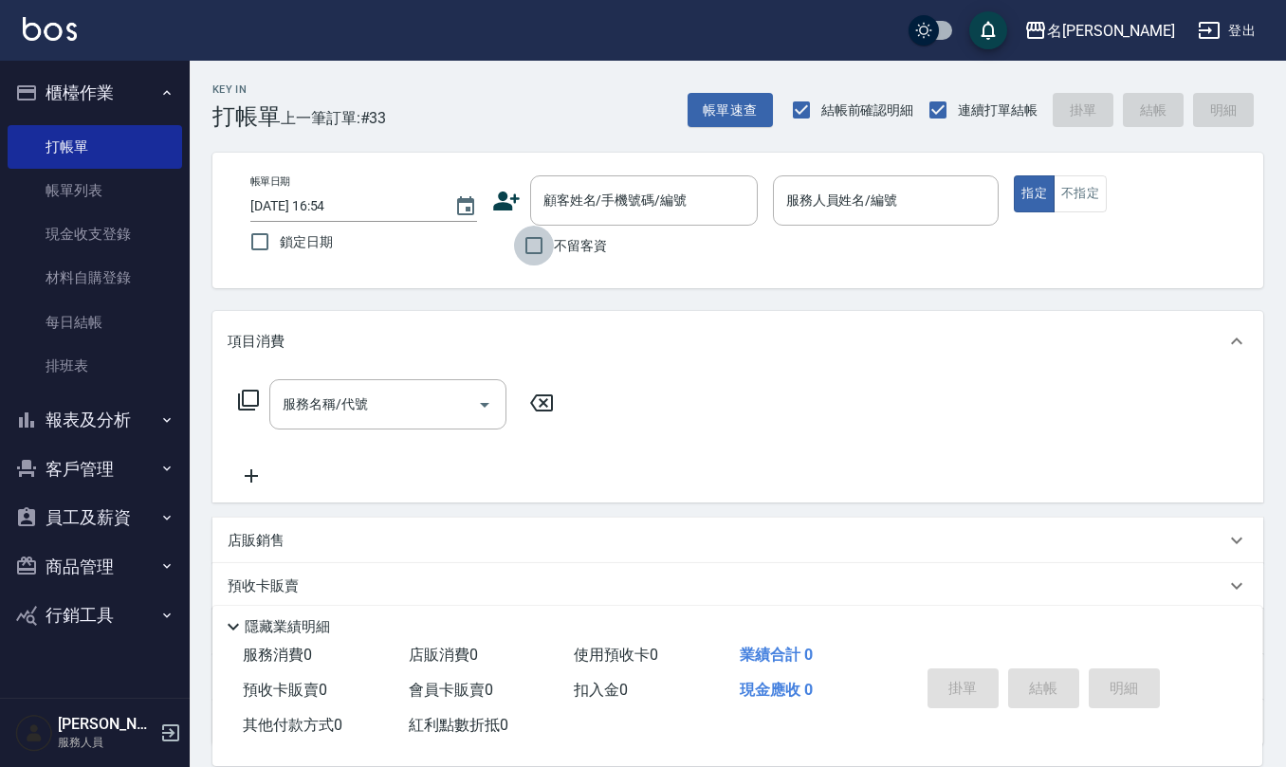
click at [543, 250] on input "不留客資" at bounding box center [534, 246] width 40 height 40
checkbox input "true"
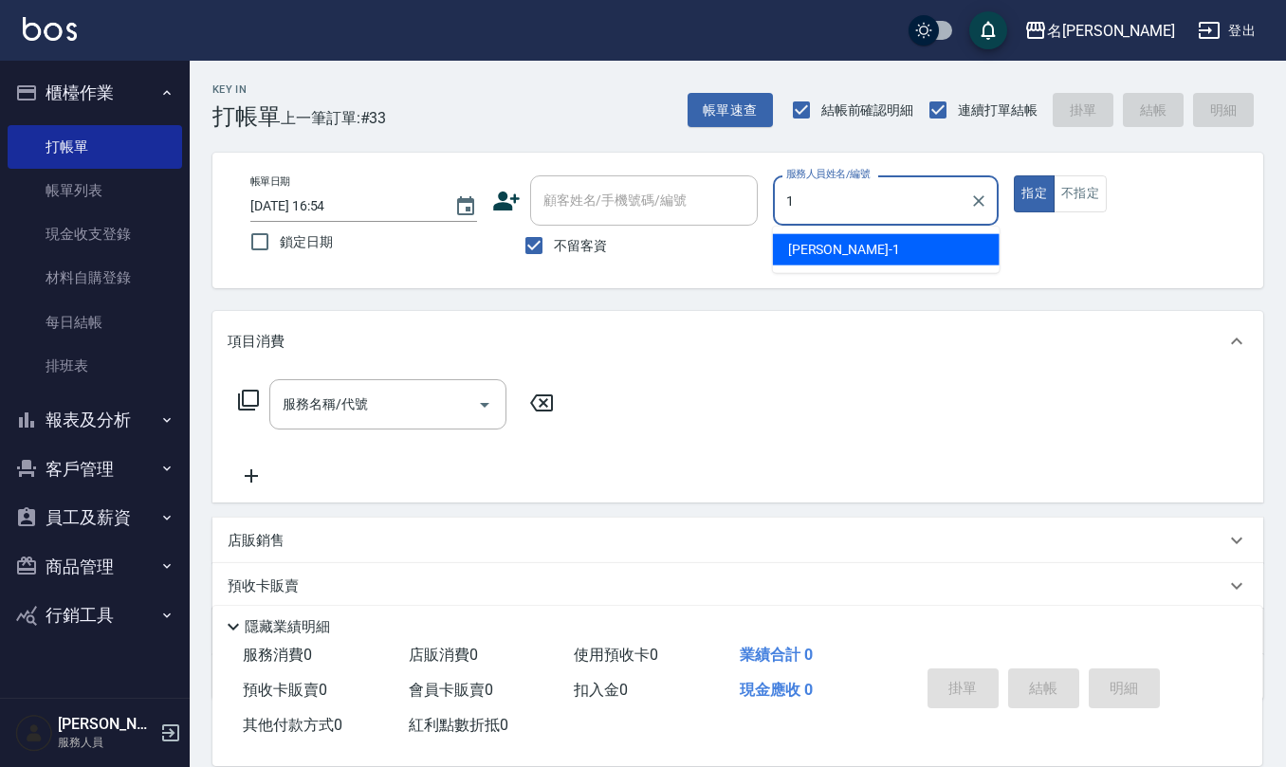
type input "[PERSON_NAME]1"
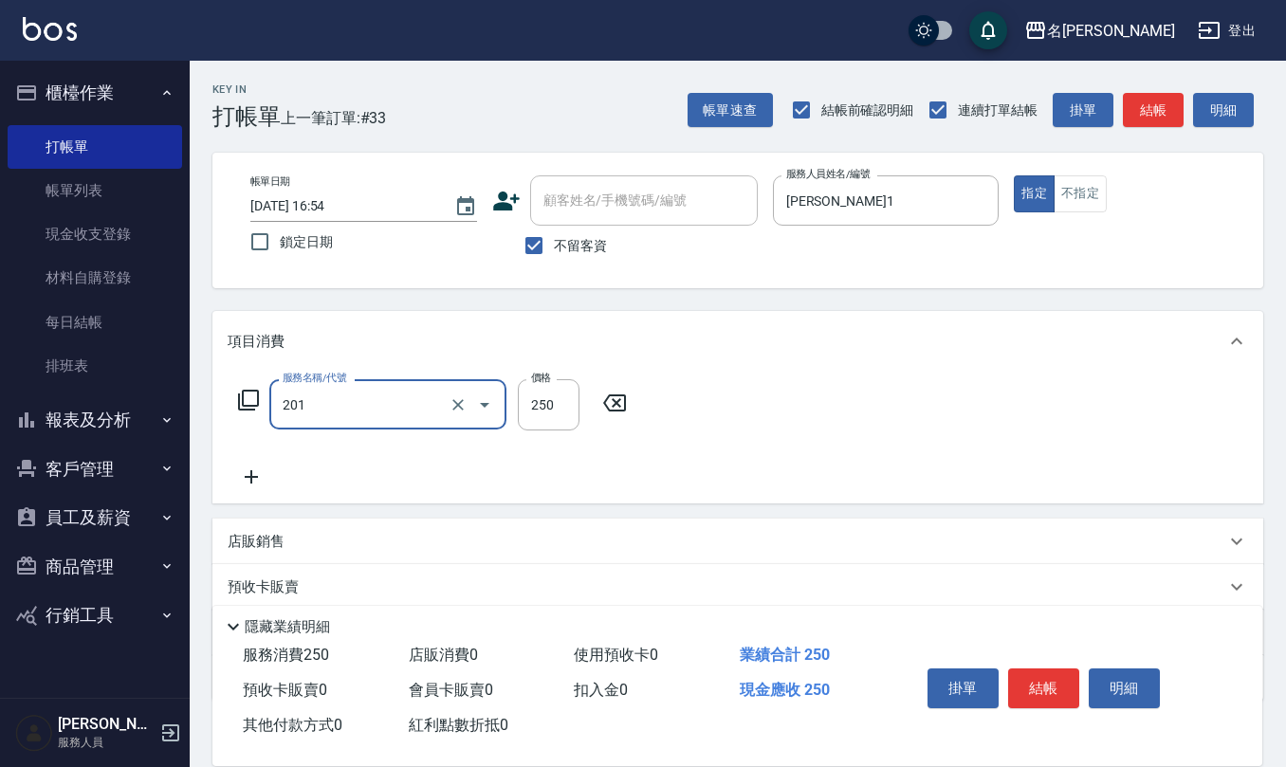
type input "洗髮(201)"
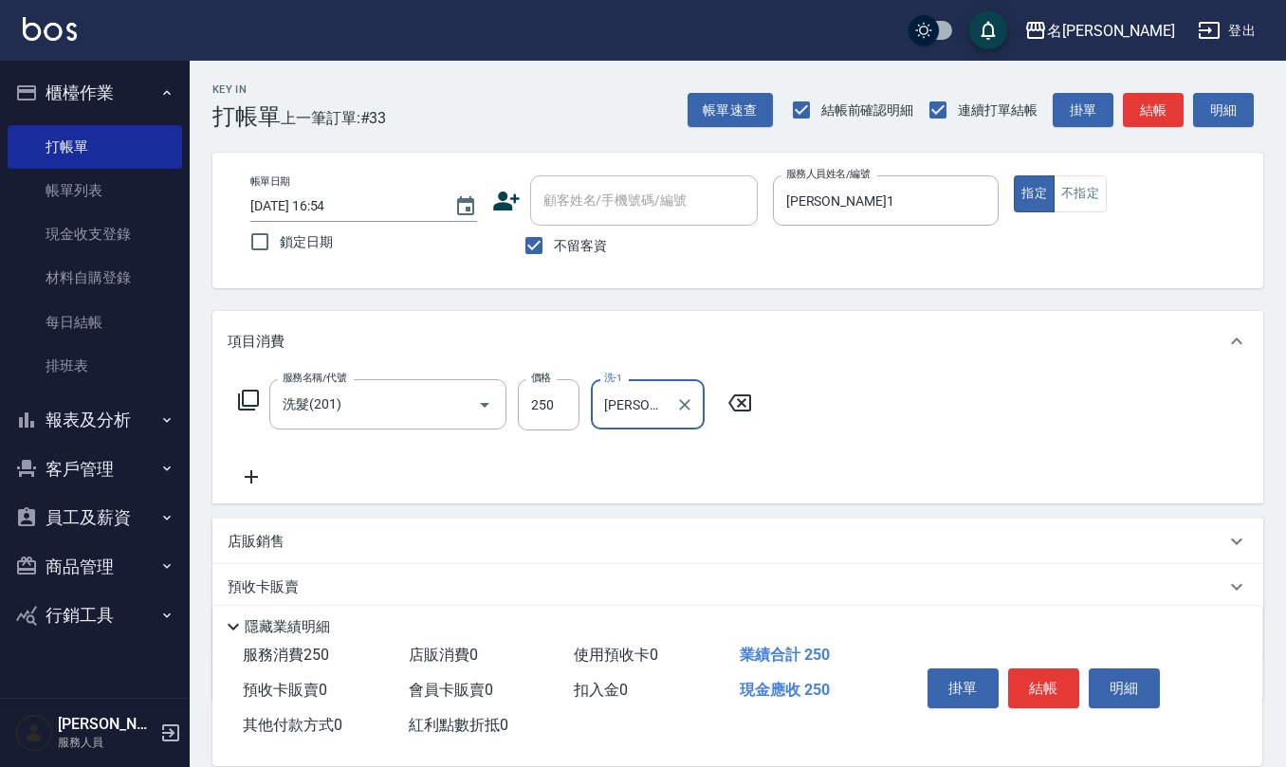
type input "[PERSON_NAME]-24"
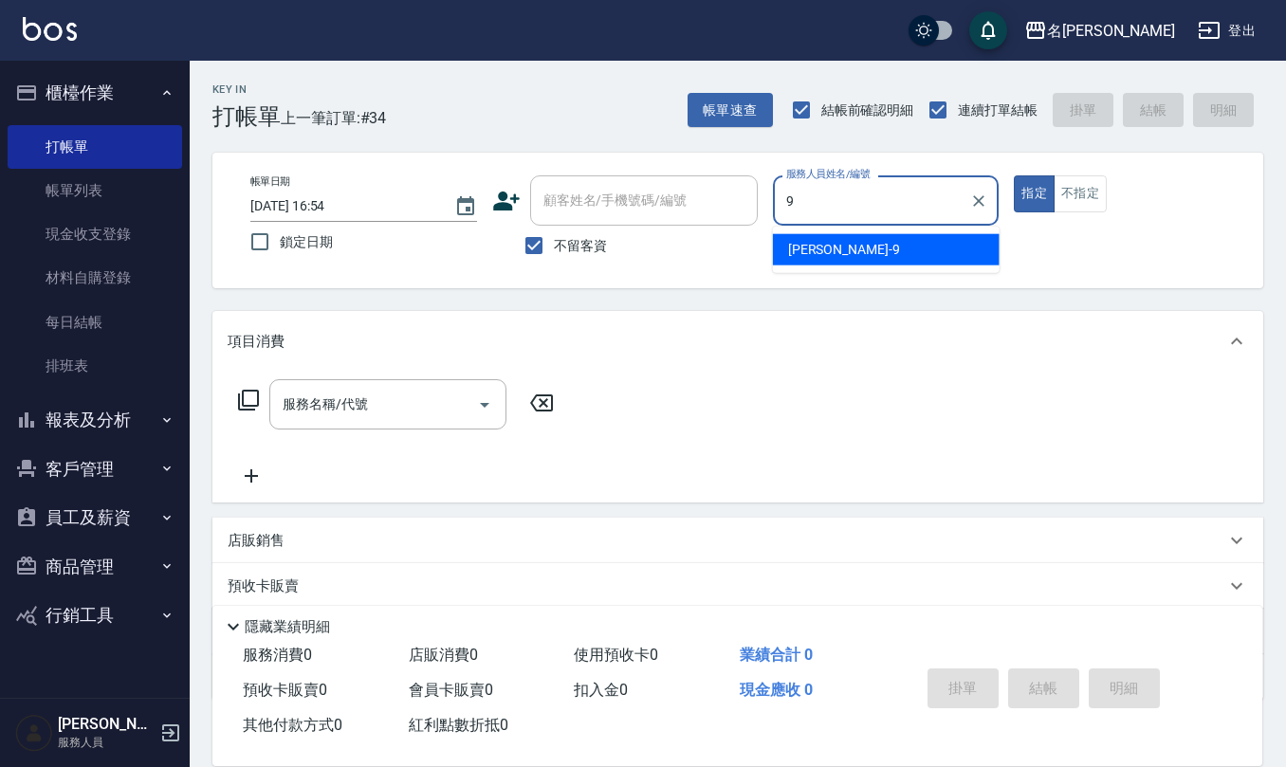
type input "[PERSON_NAME]-9"
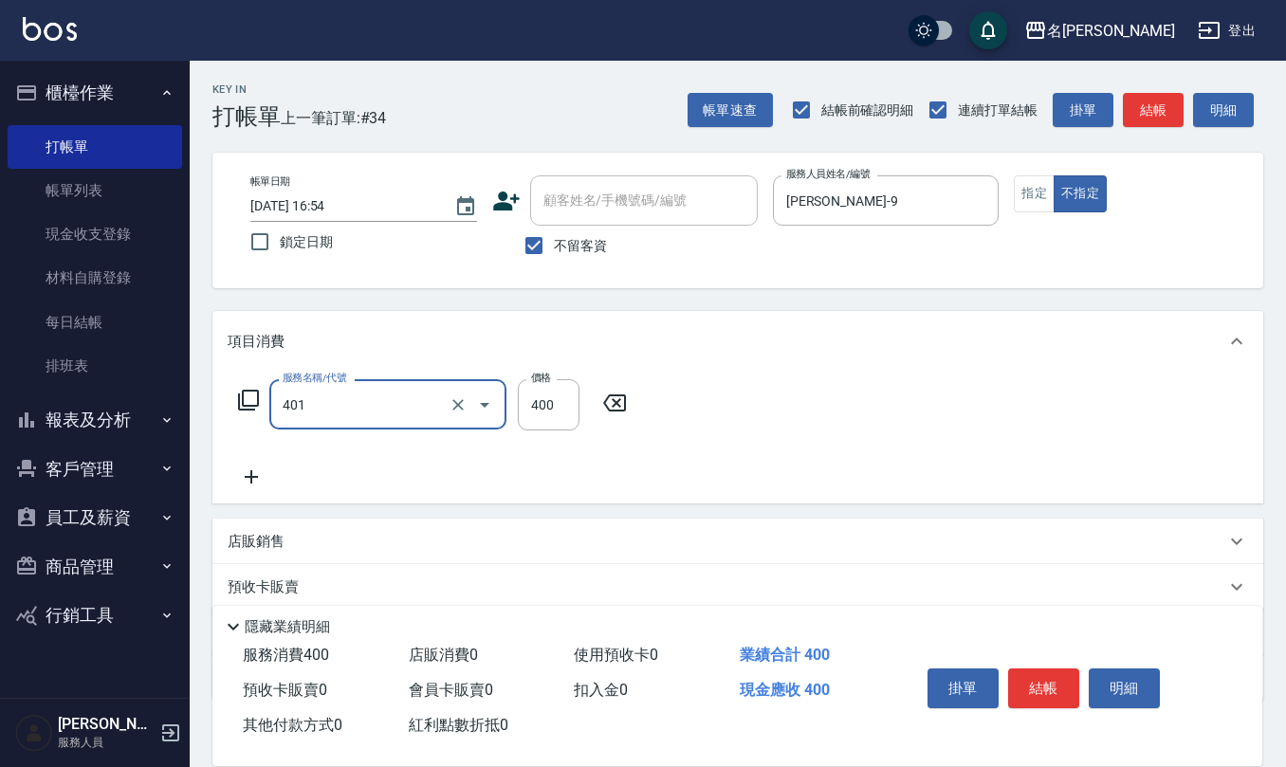
type input "剪髮(401)"
type input "150"
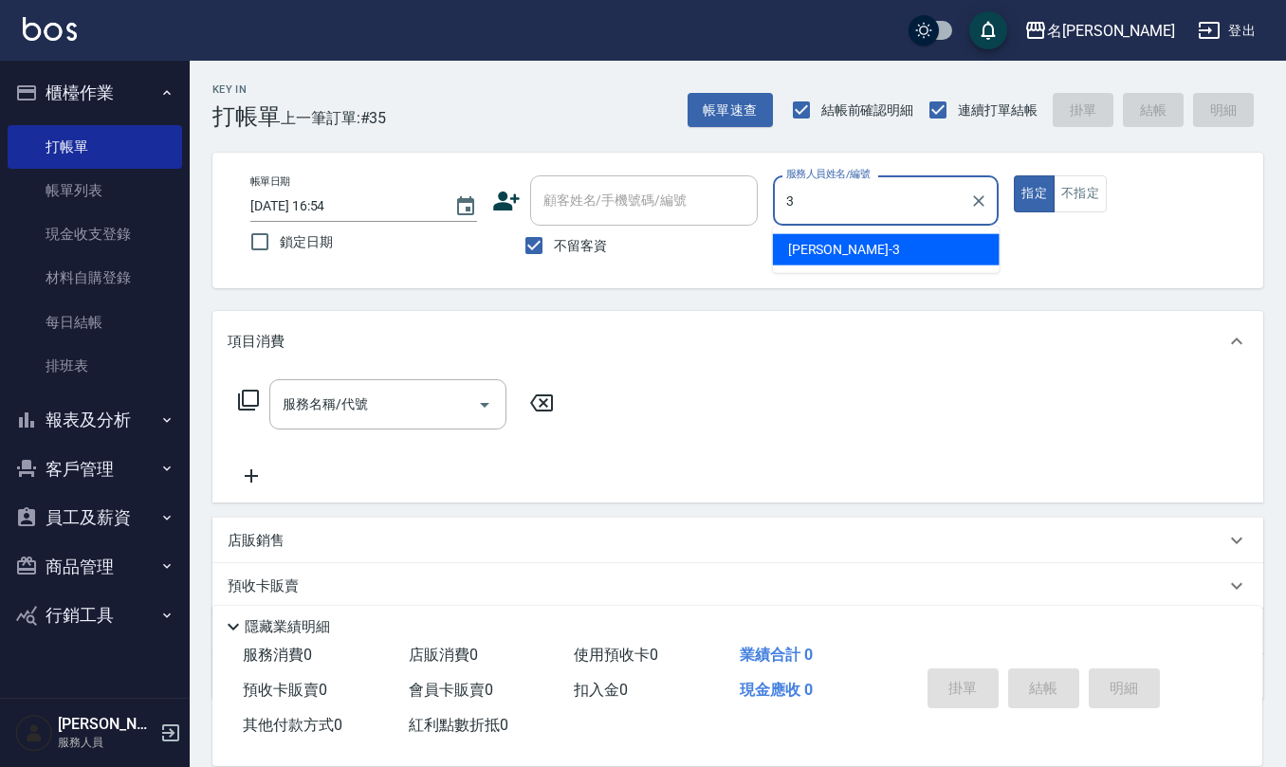
type input "[PERSON_NAME]-3"
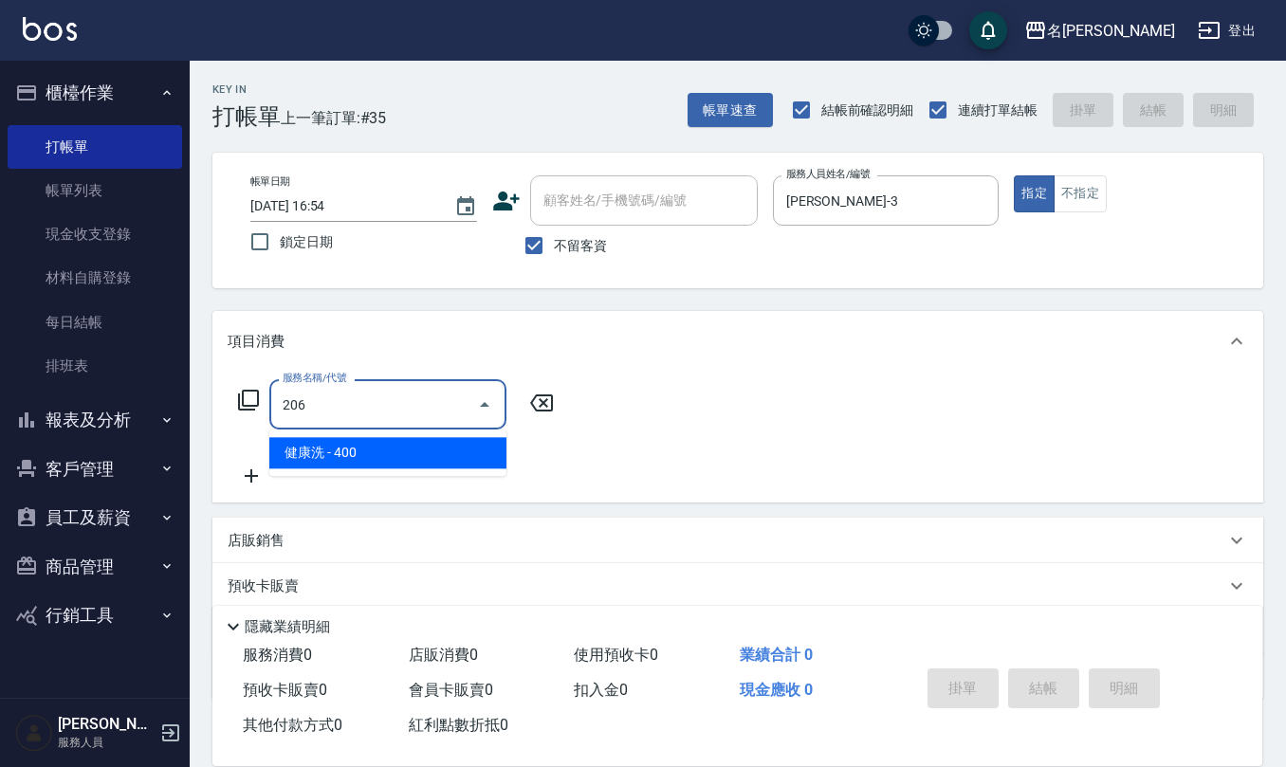
type input "健康洗(206)"
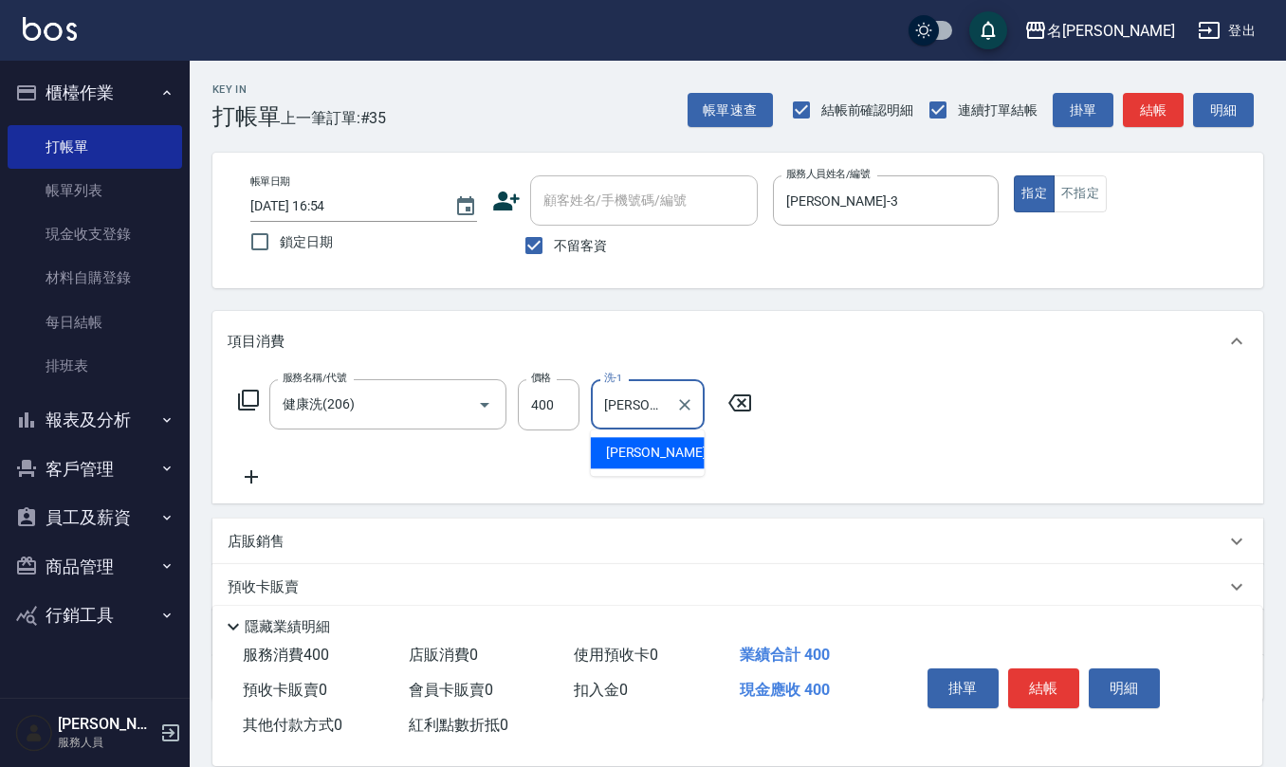
type input "[PERSON_NAME]-26"
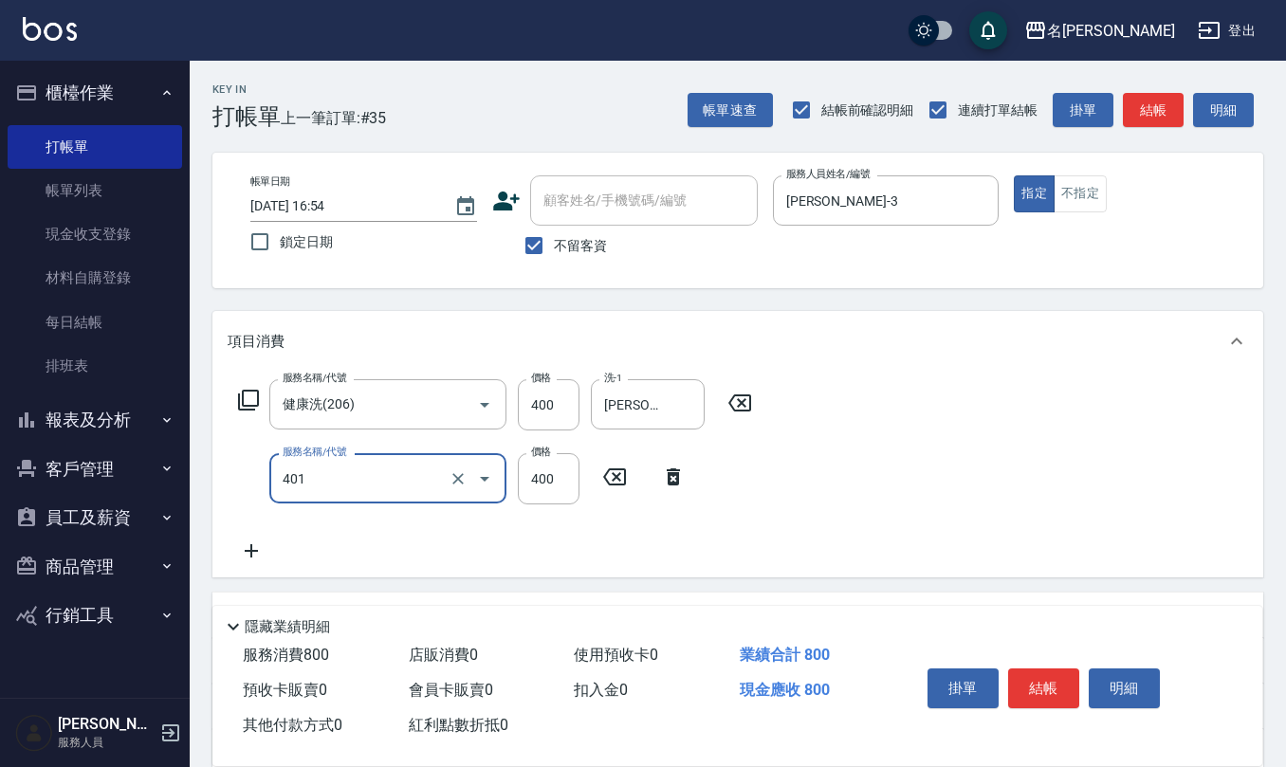
type input "剪髮(401)"
type input "360"
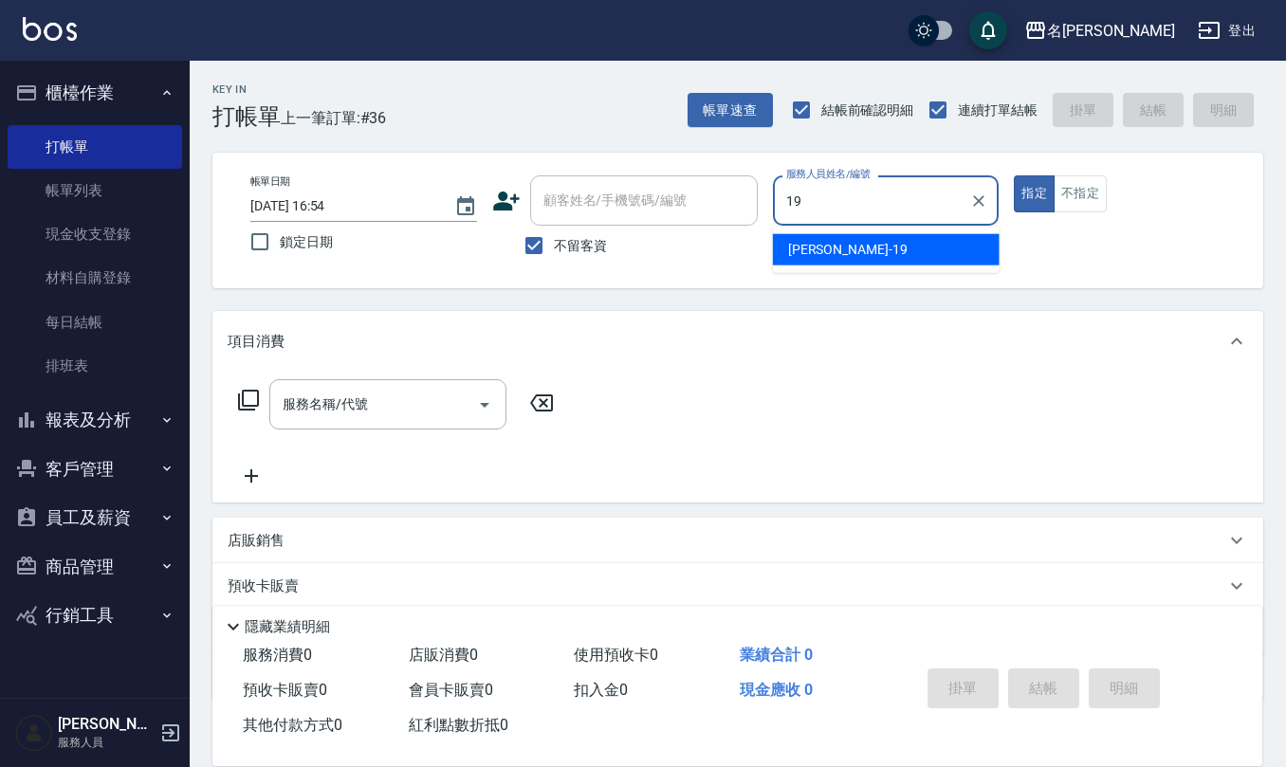
type input "[PERSON_NAME]-19"
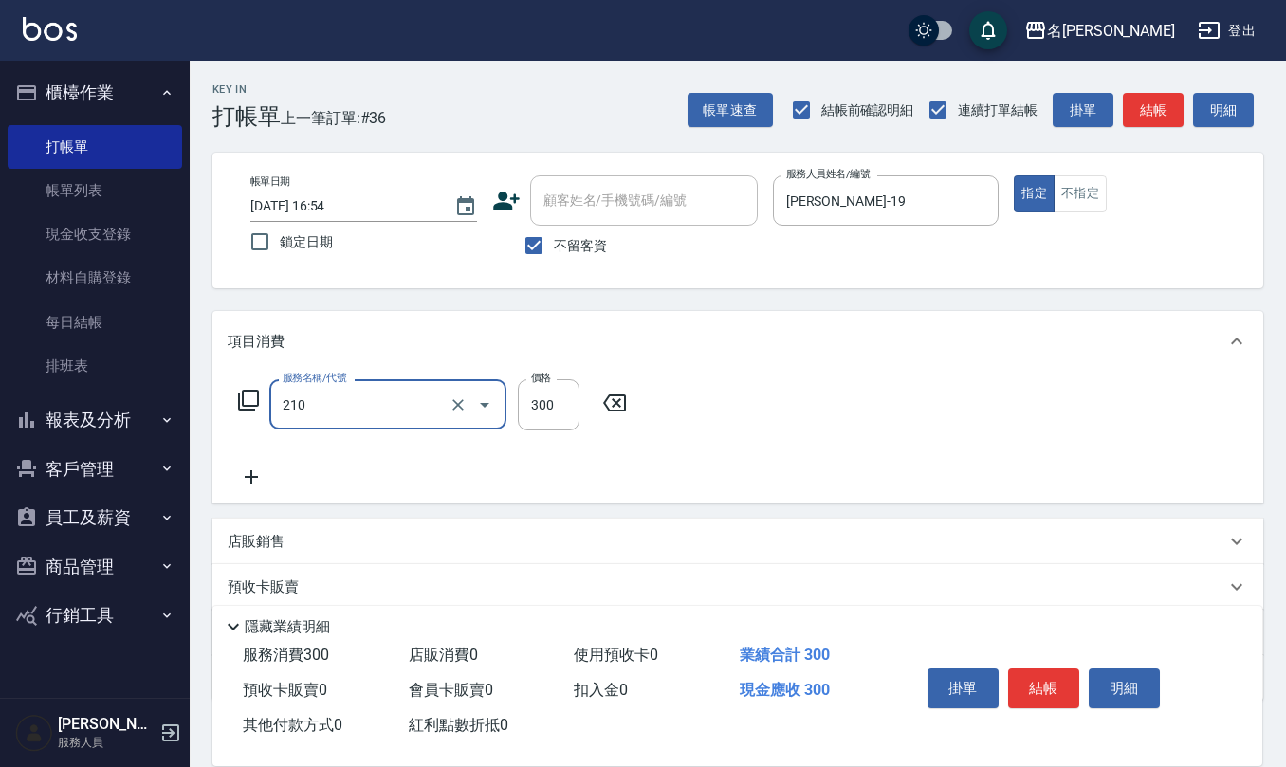
type input "[PERSON_NAME]洗髮精(210)"
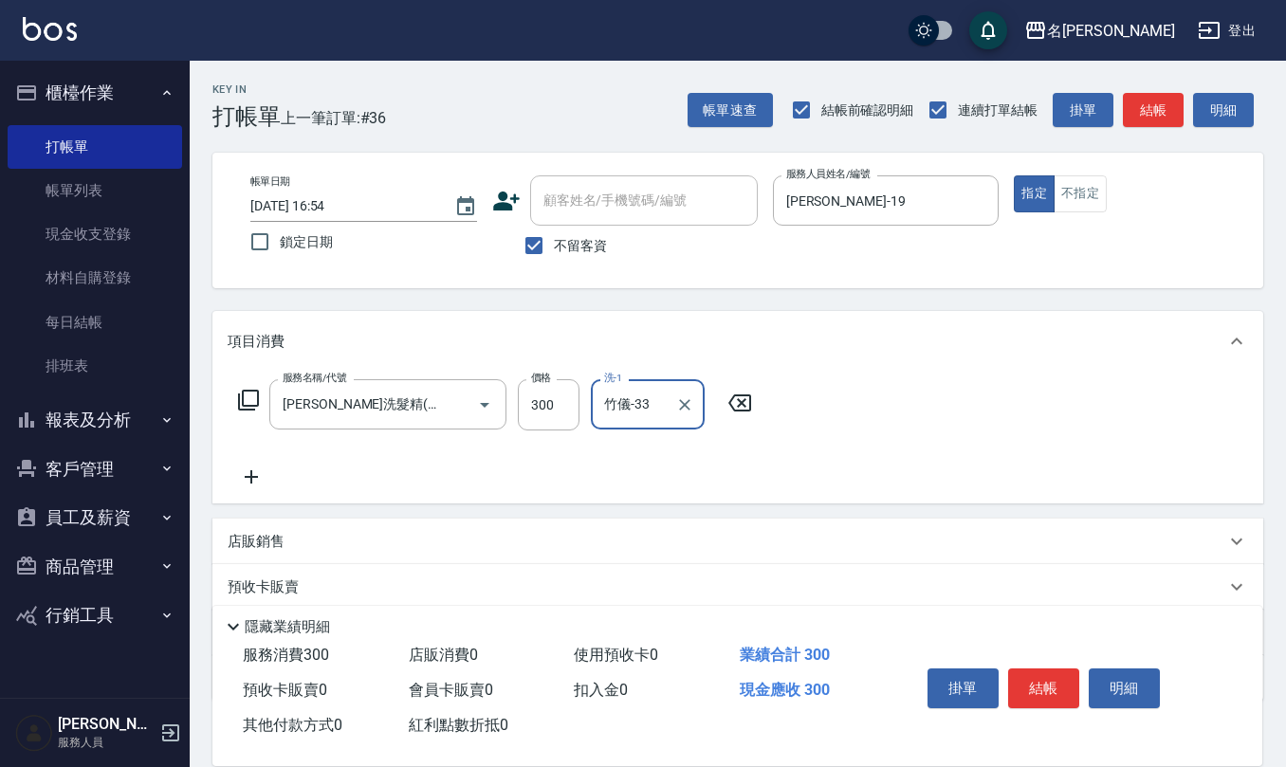
type input "竹儀-33"
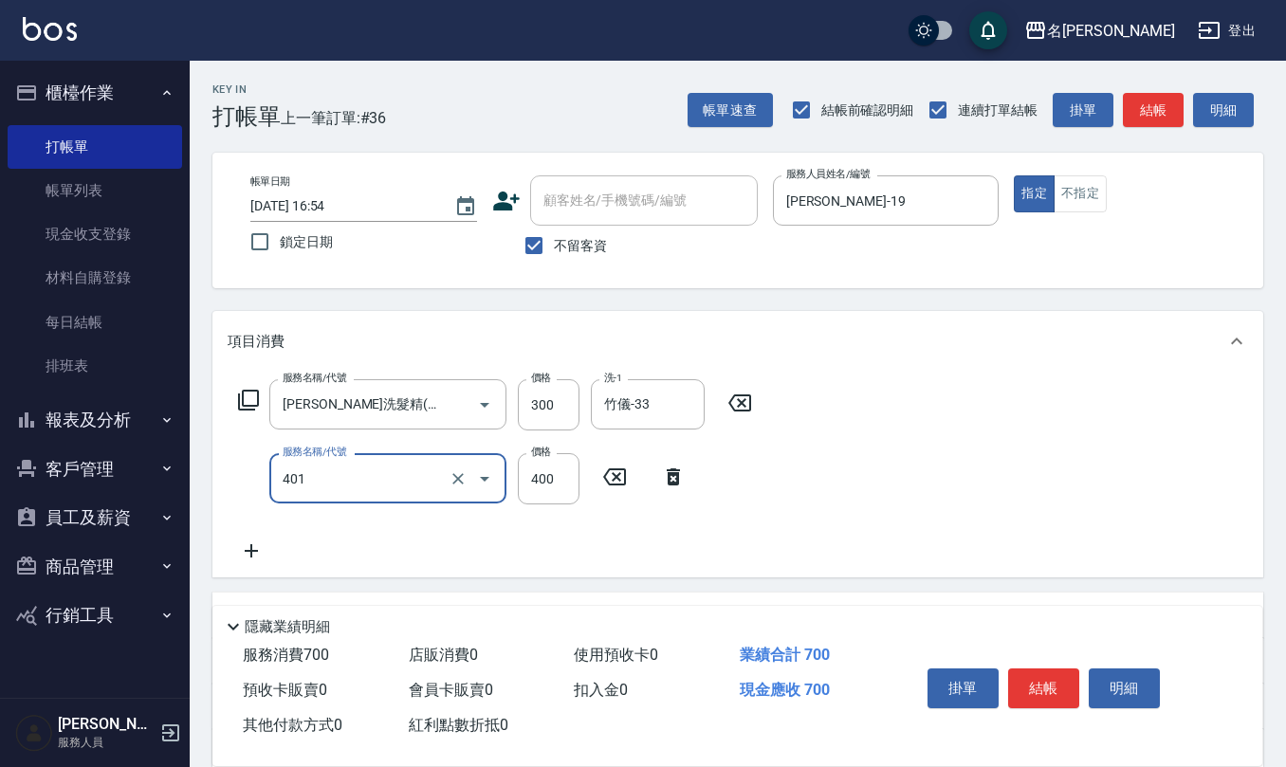
type input "剪髮(401)"
type input "500"
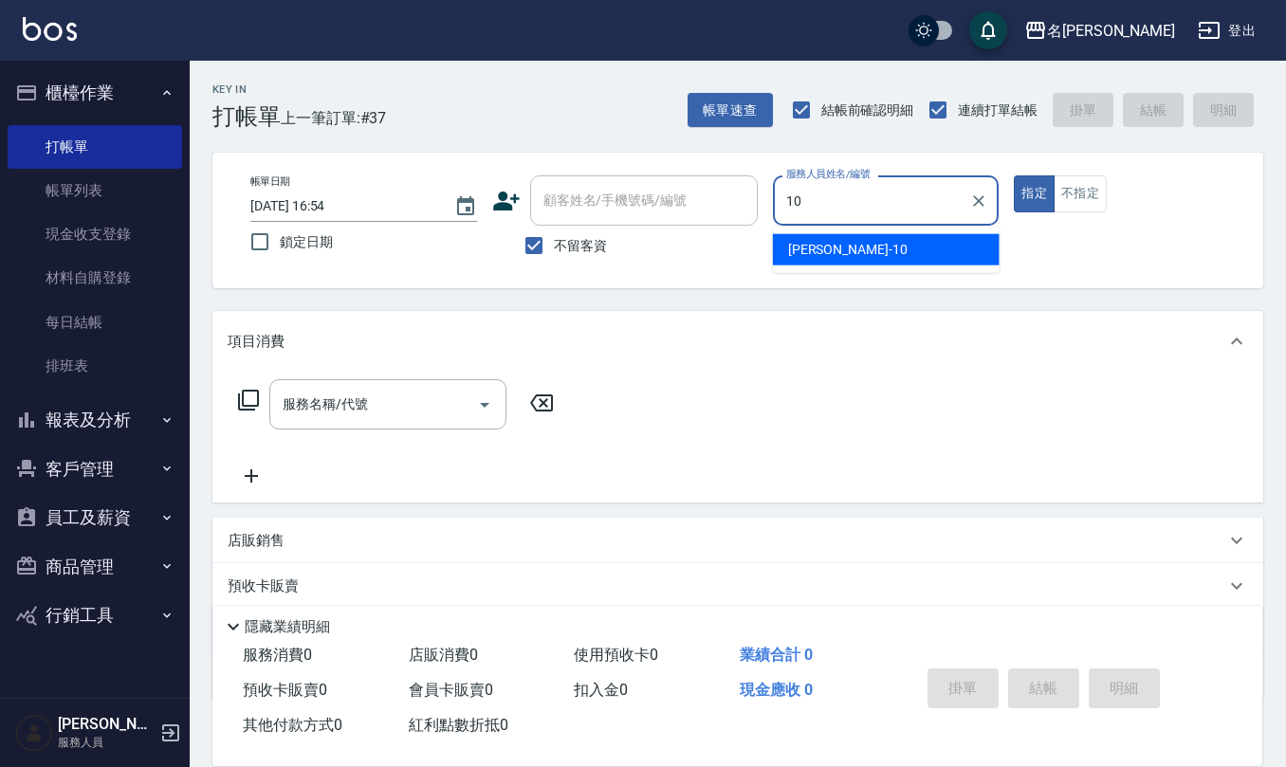
type input "[PERSON_NAME]-10"
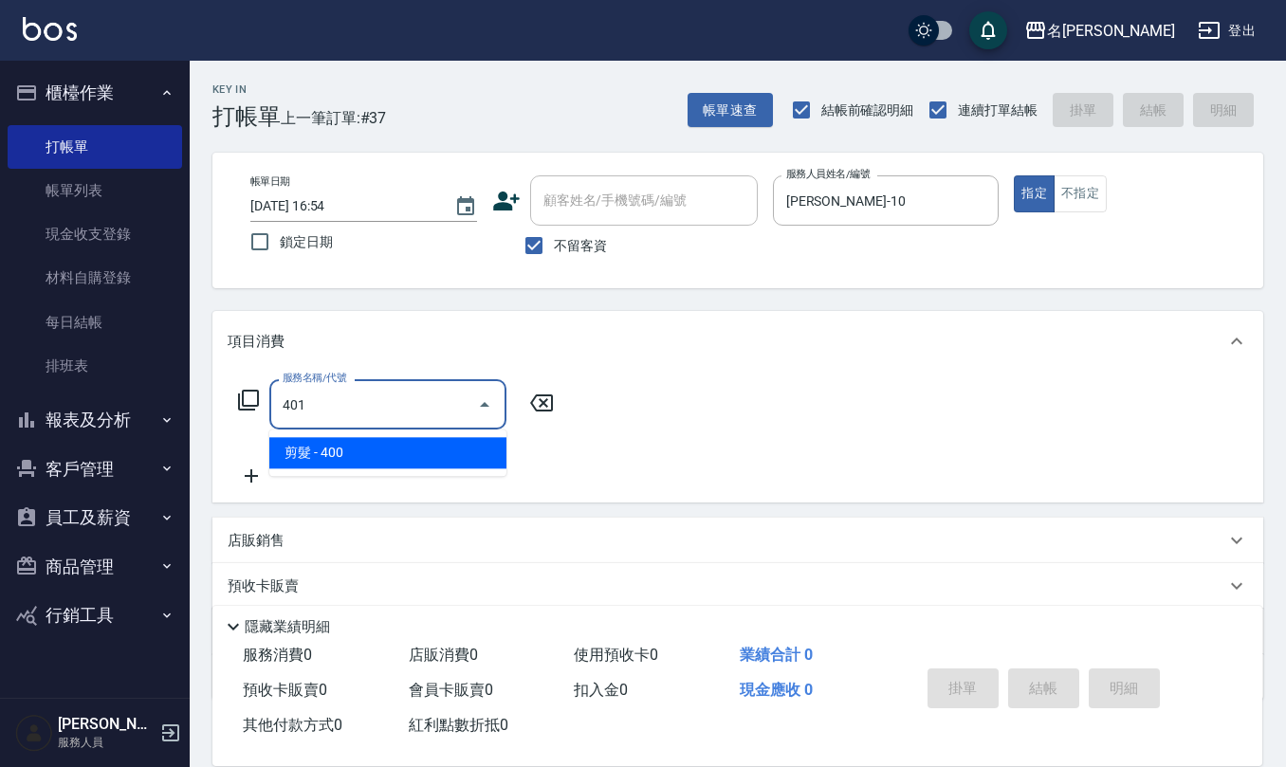
type input "剪髮(401)"
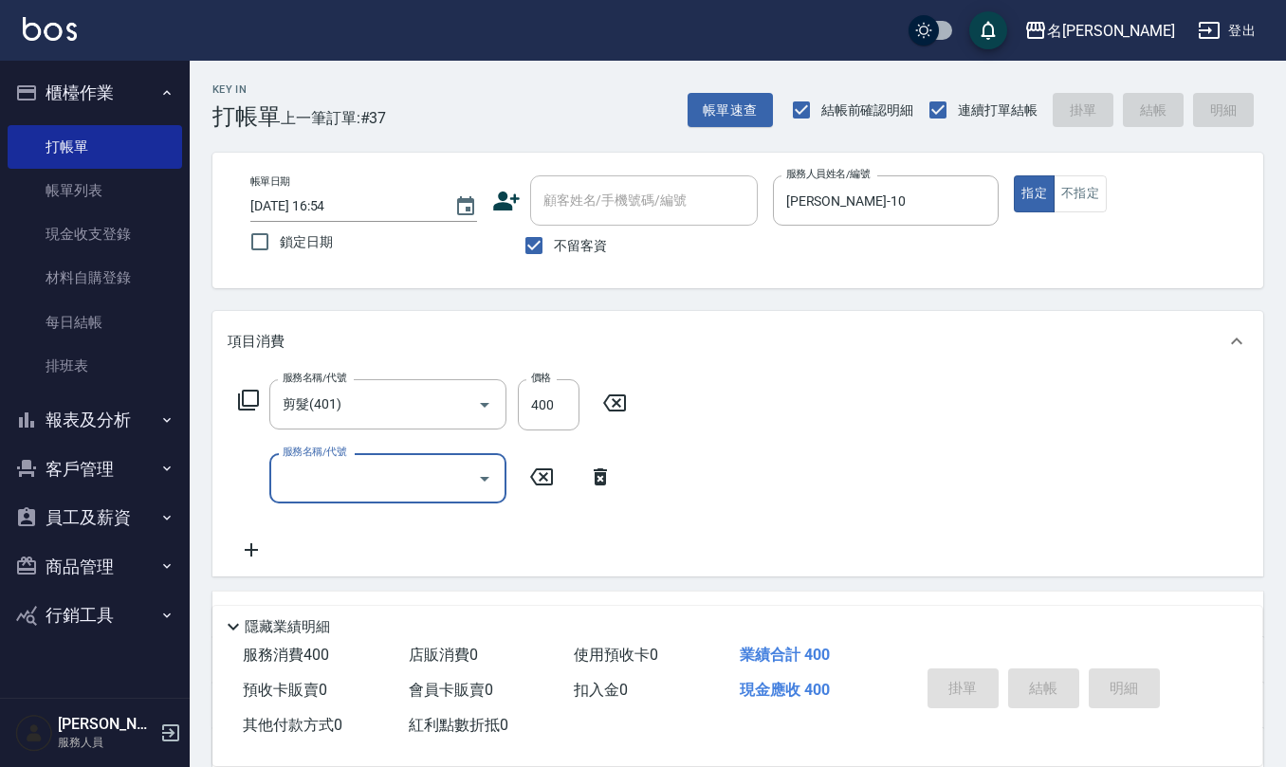
type input "[DATE] 17:03"
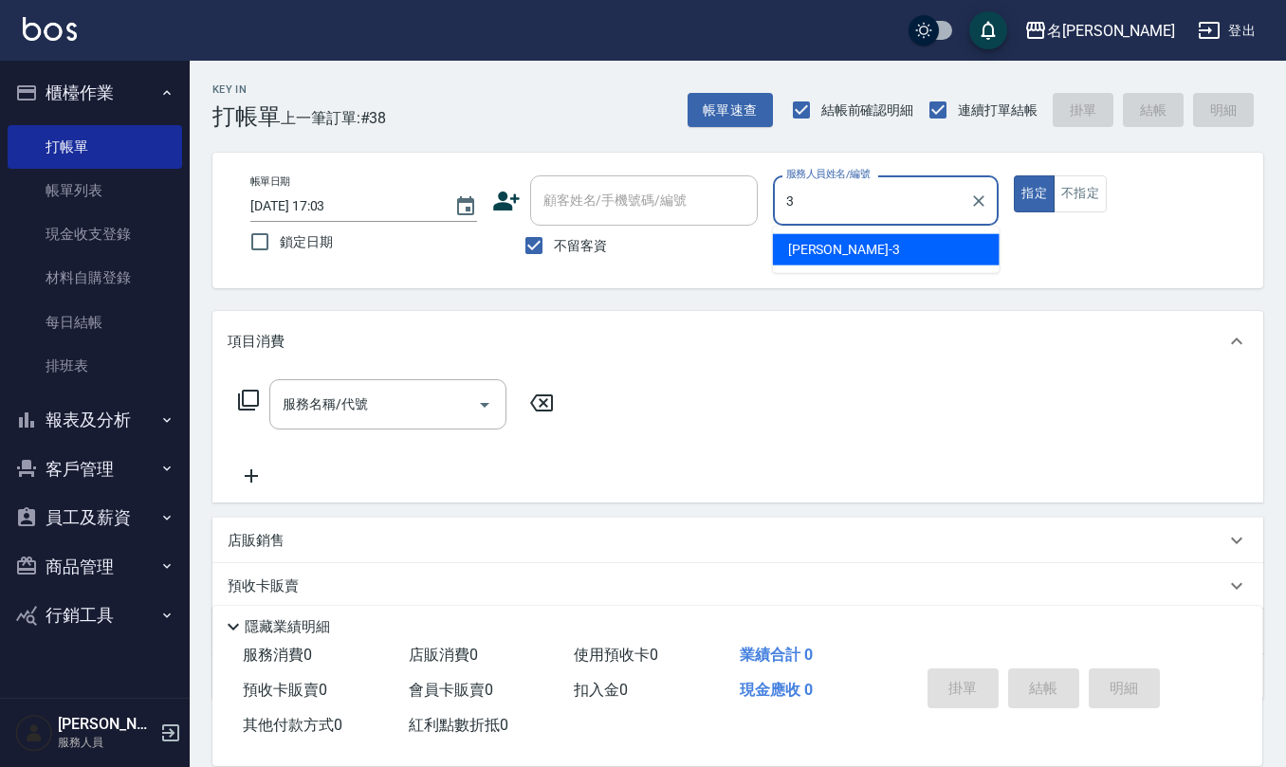
type input "[PERSON_NAME]-3"
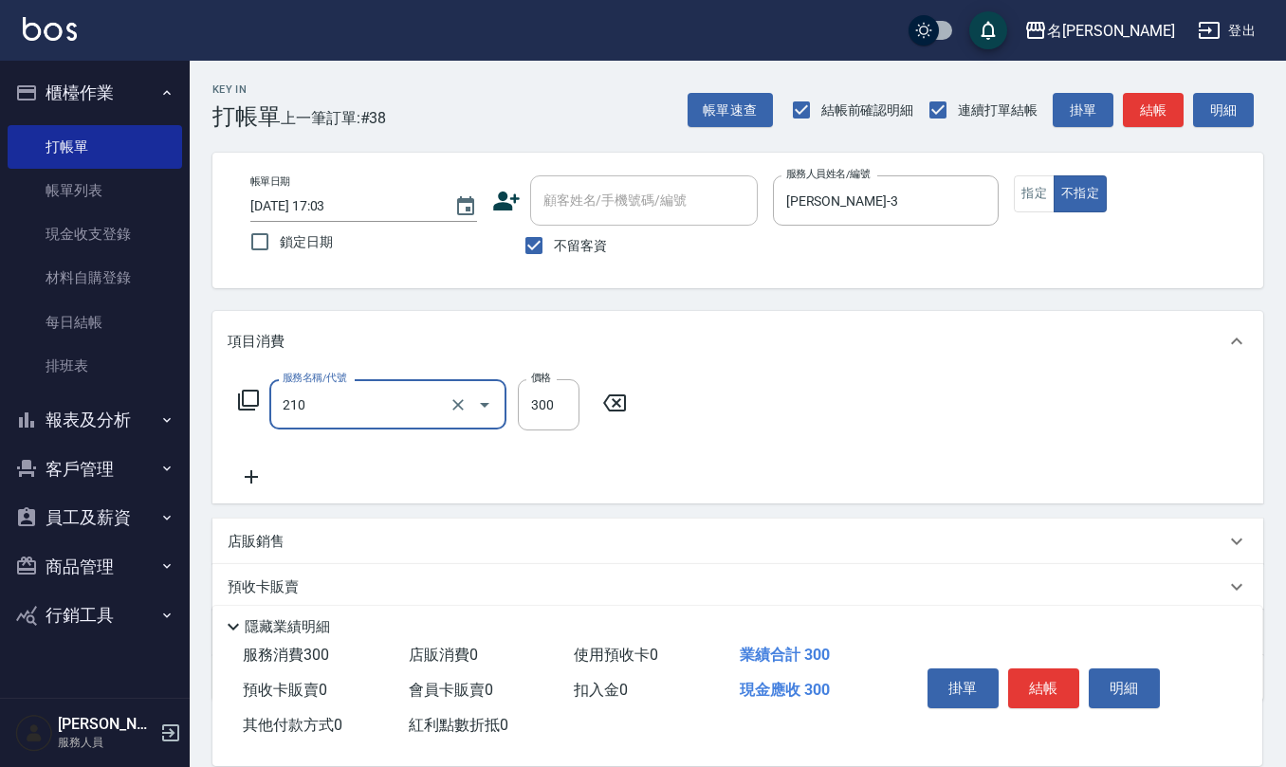
type input "[PERSON_NAME]洗髮精(210)"
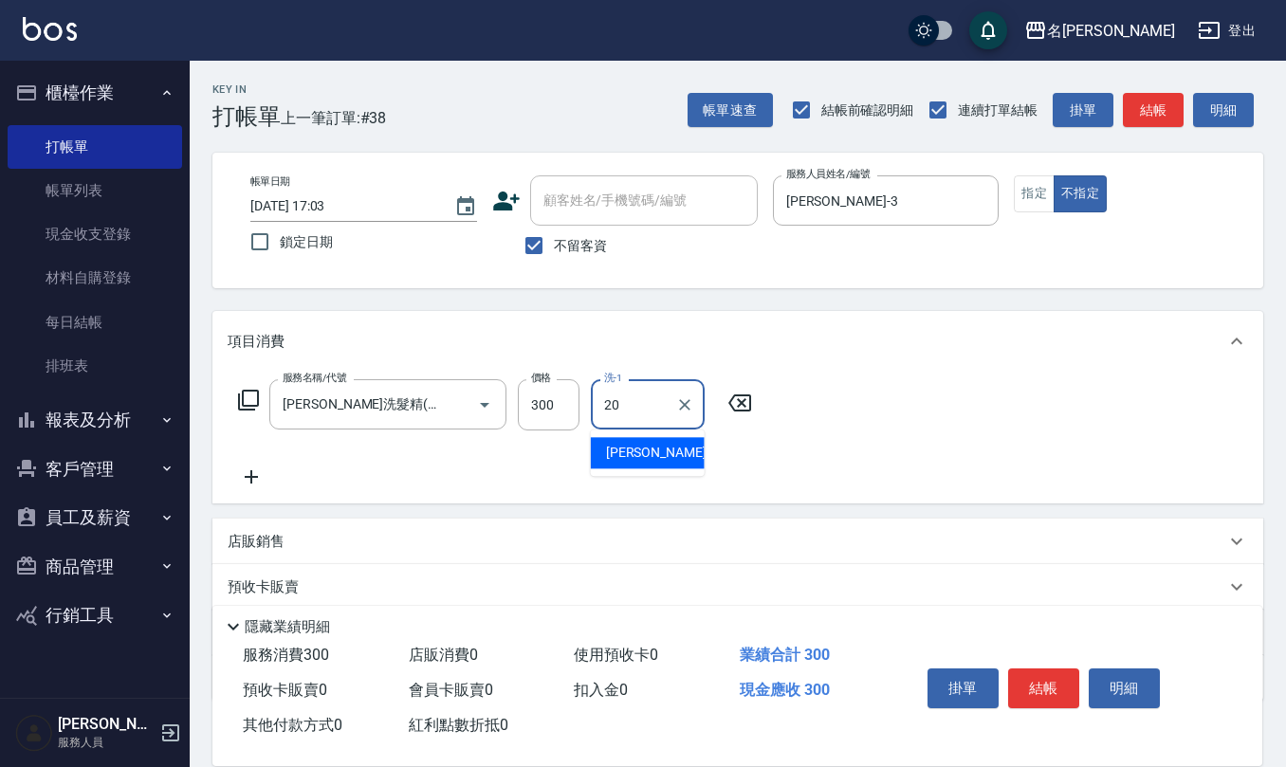
type input "[PERSON_NAME]-20"
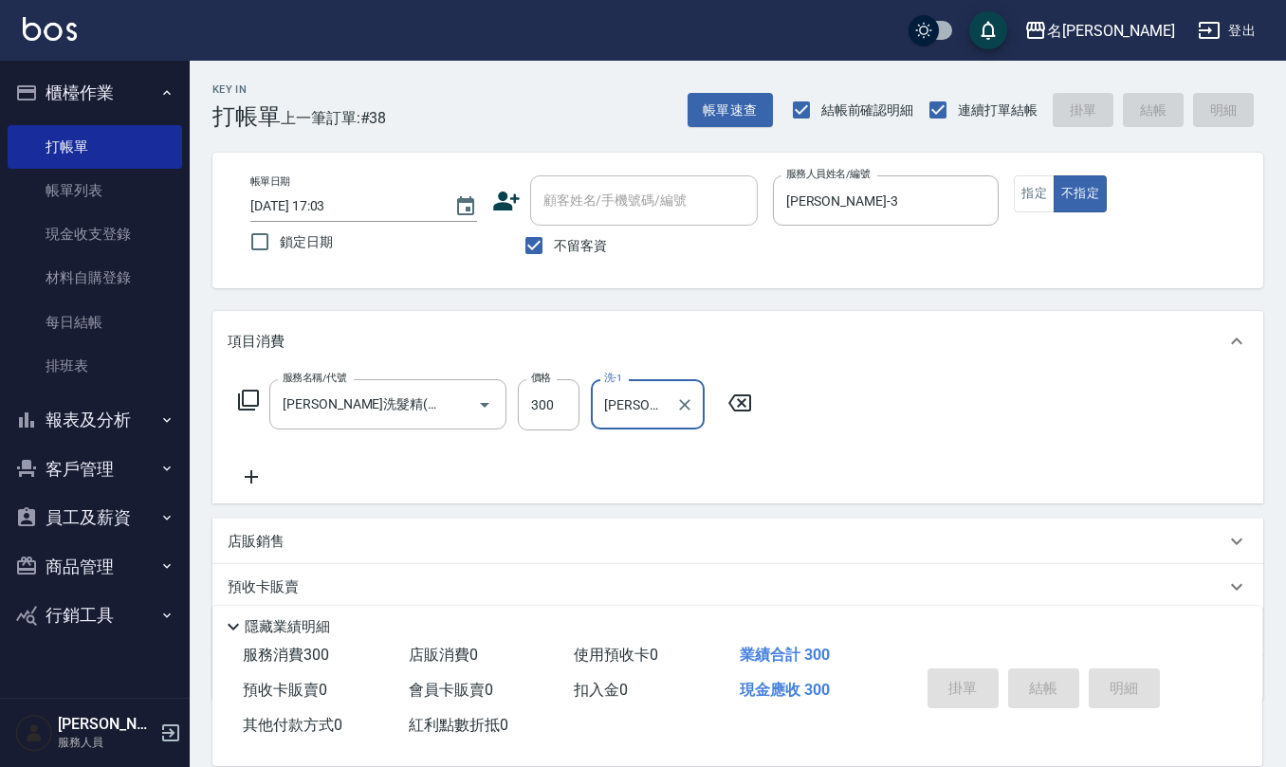
type input "[DATE] 17:07"
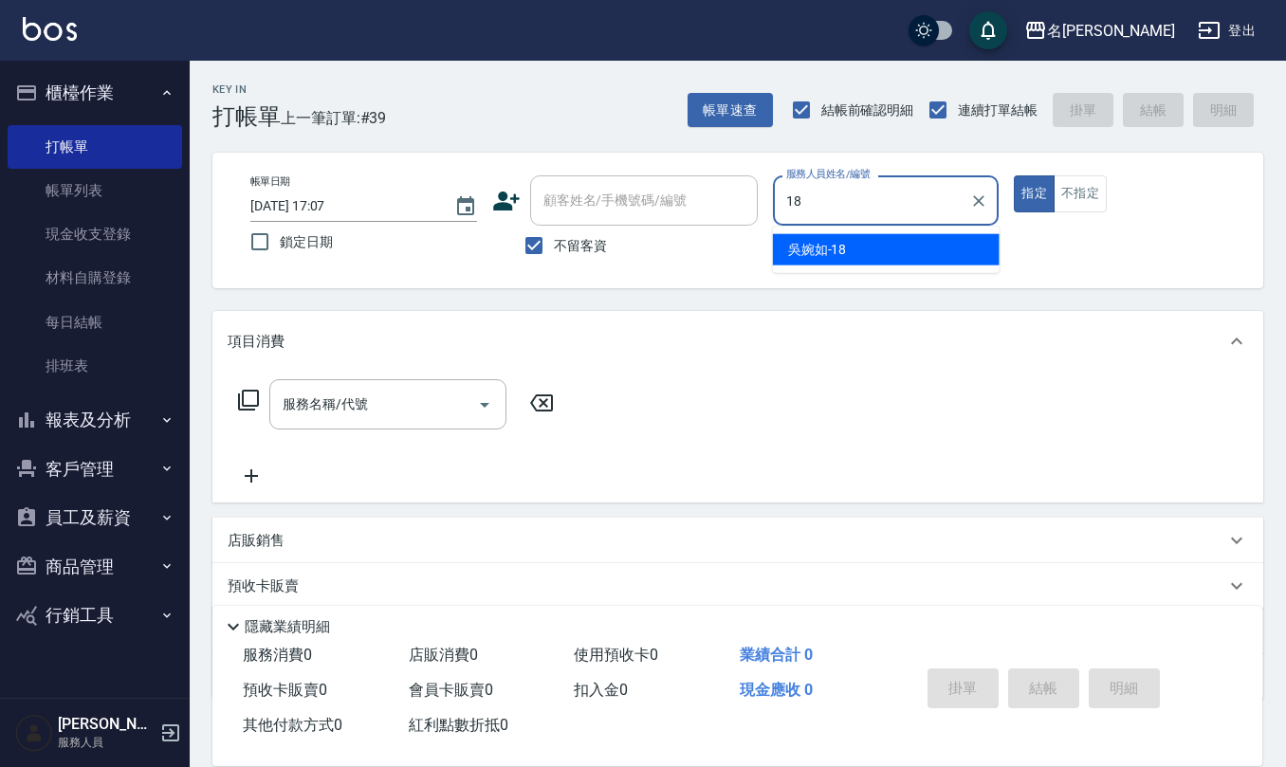
type input "[PERSON_NAME]-18"
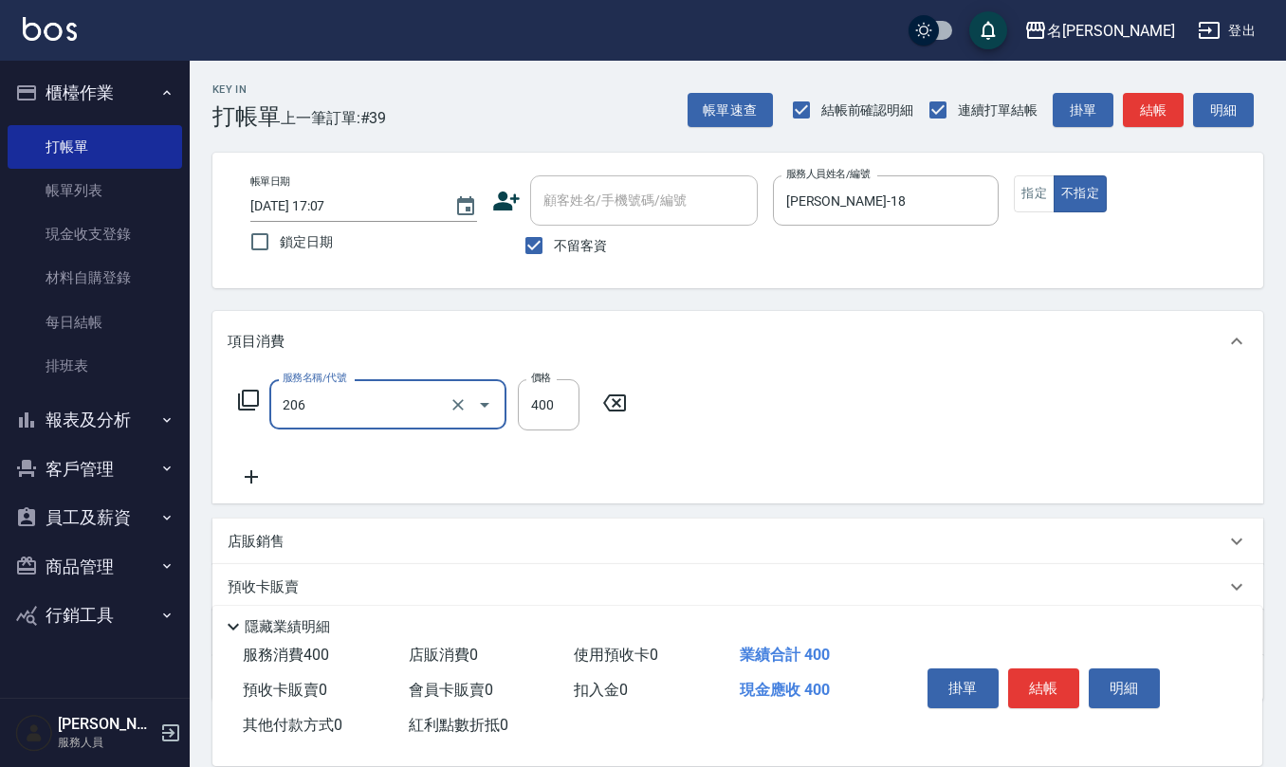
type input "健康洗(206)"
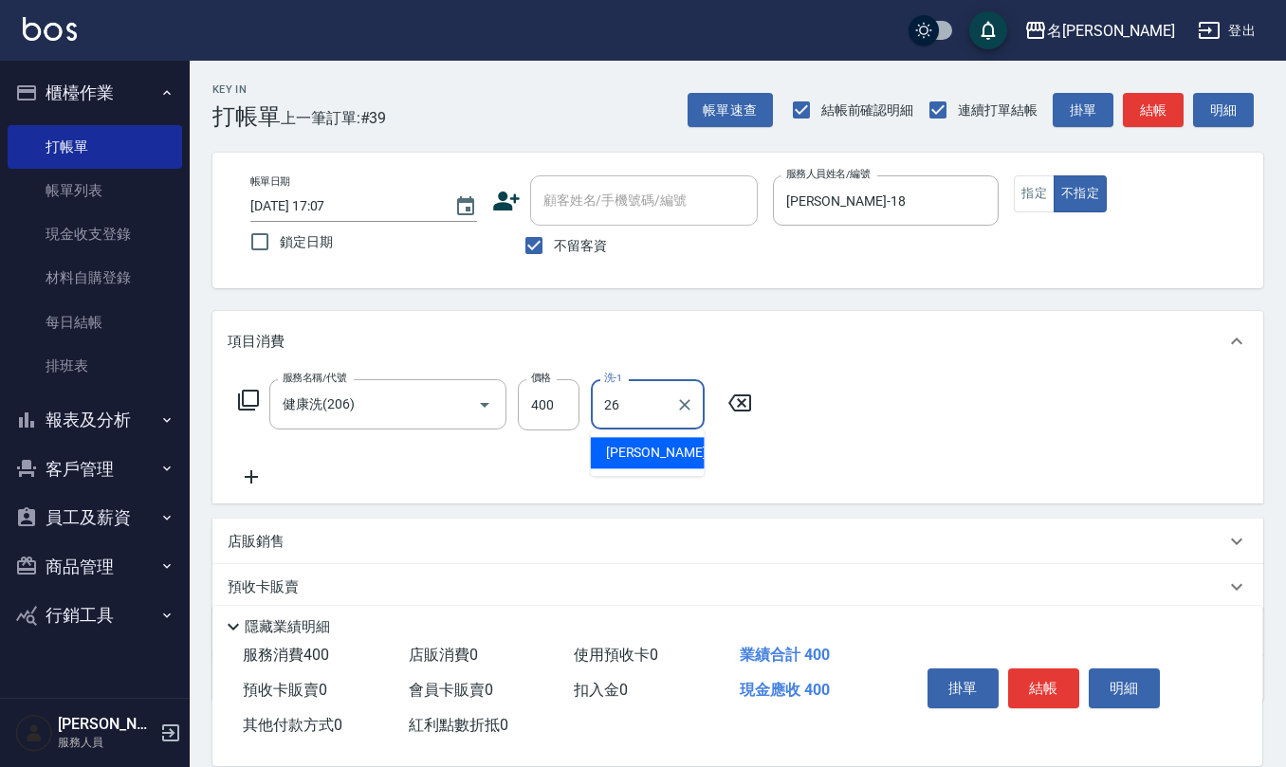
type input "[PERSON_NAME]-26"
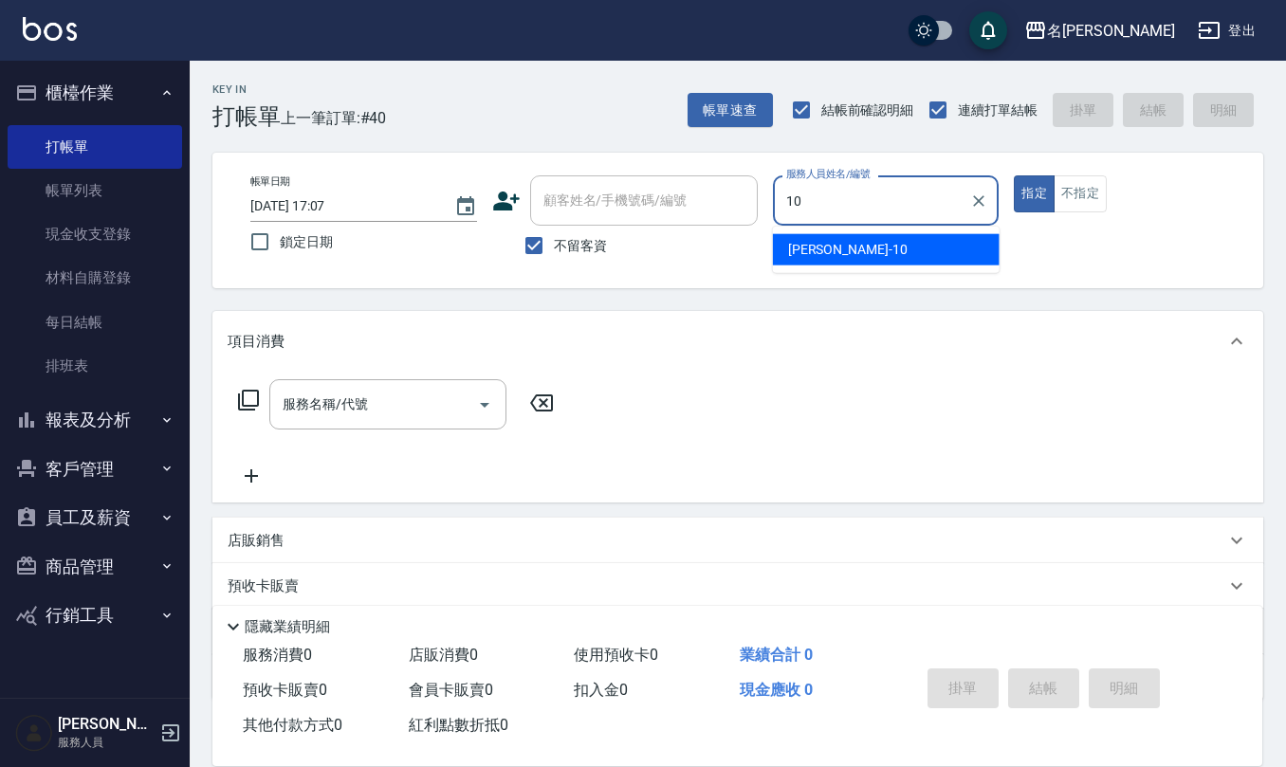
type input "[PERSON_NAME]-10"
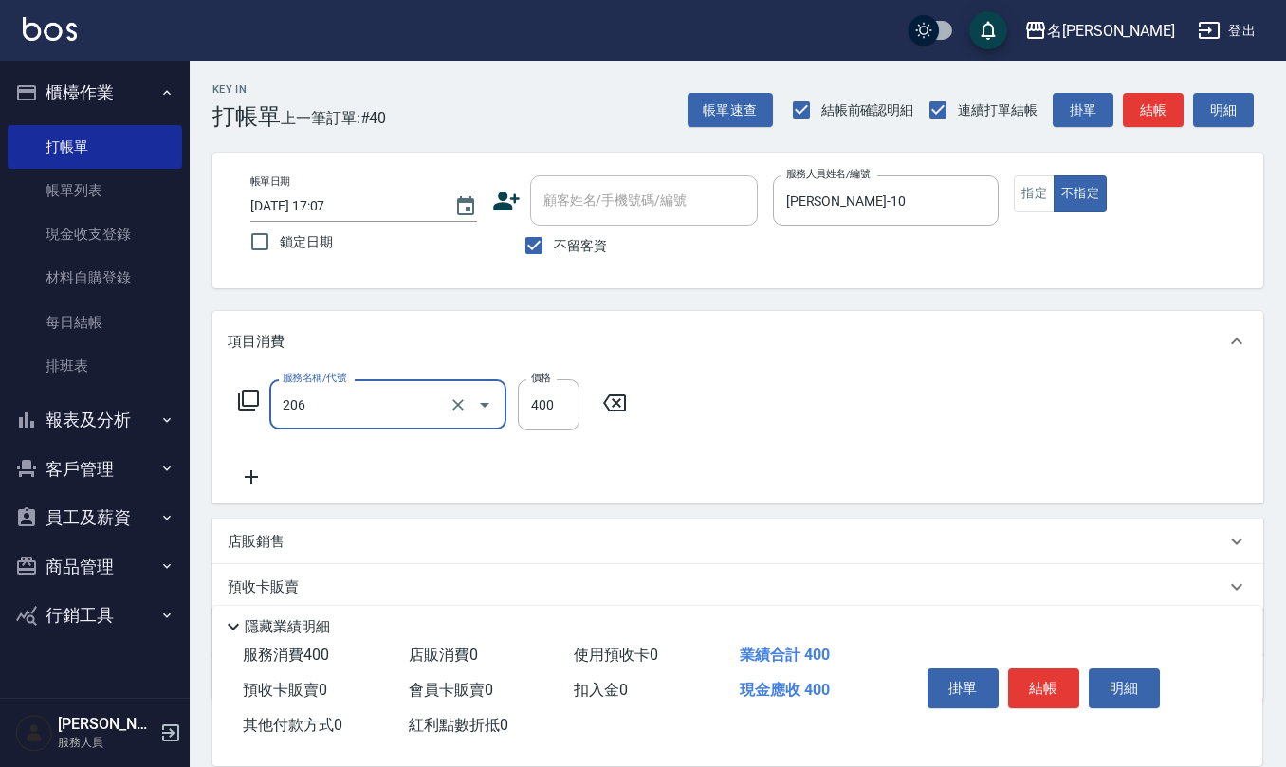
type input "健康洗(206)"
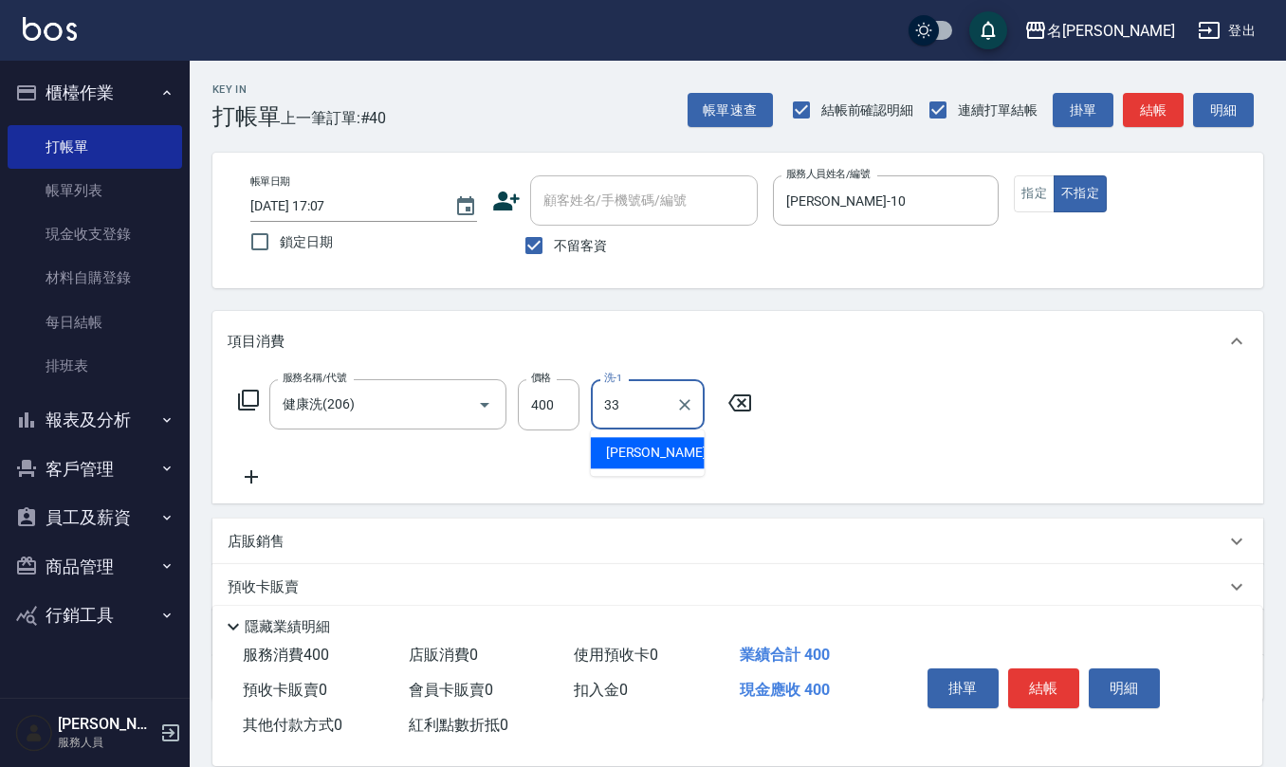
type input "竹儀-33"
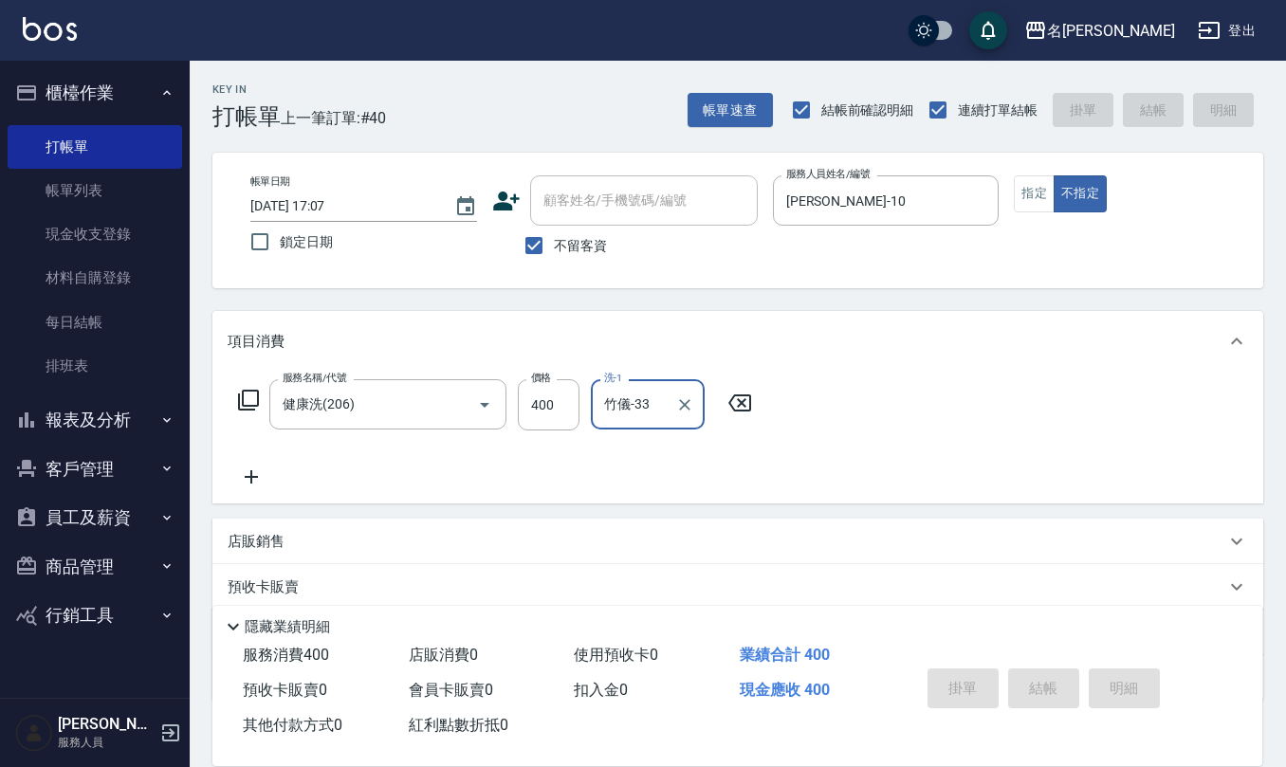
type input "[DATE] 17:16"
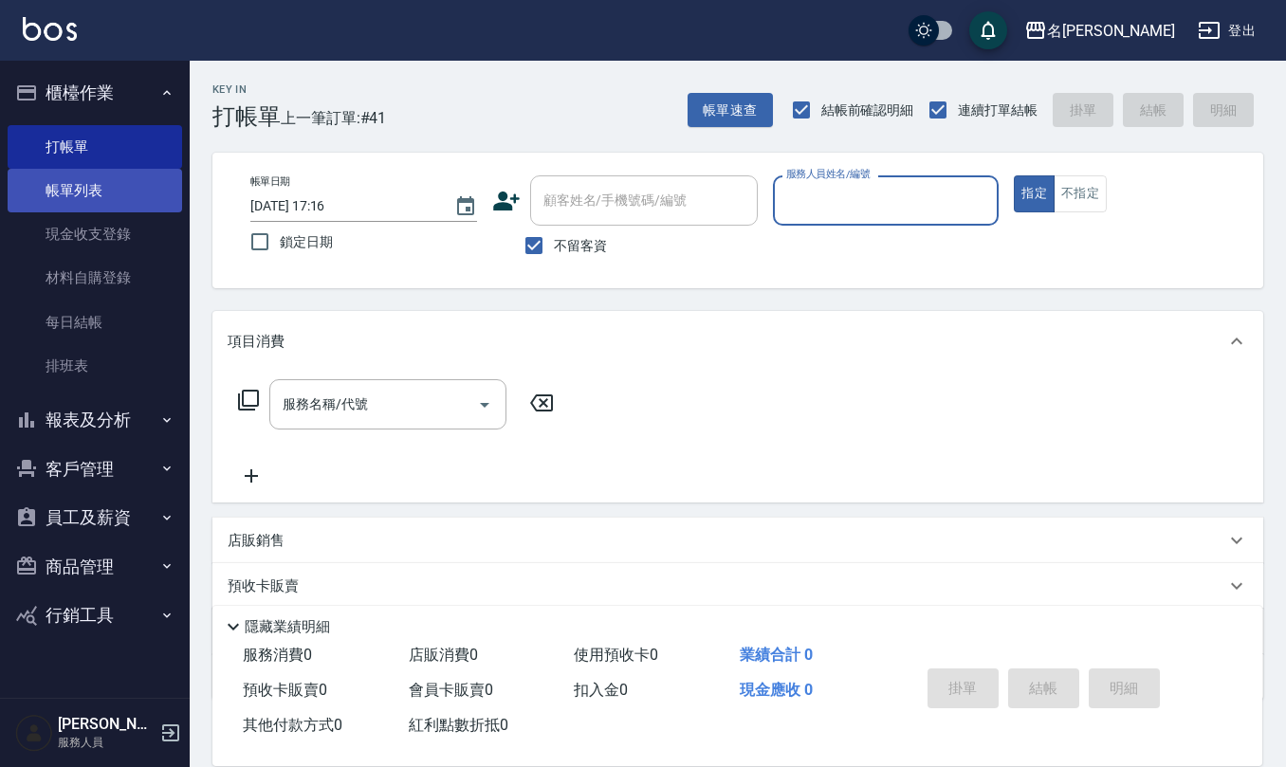
click at [116, 195] on link "帳單列表" at bounding box center [95, 191] width 175 height 44
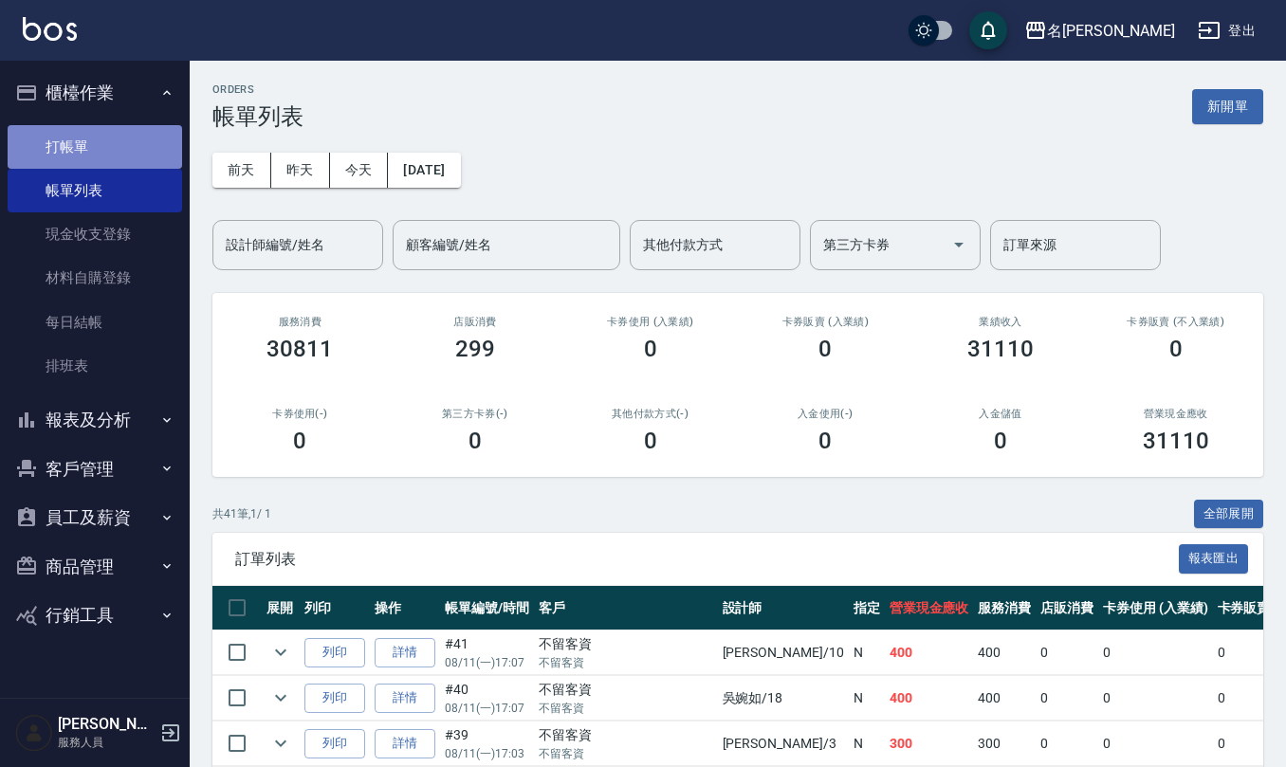
click at [120, 152] on link "打帳單" at bounding box center [95, 147] width 175 height 44
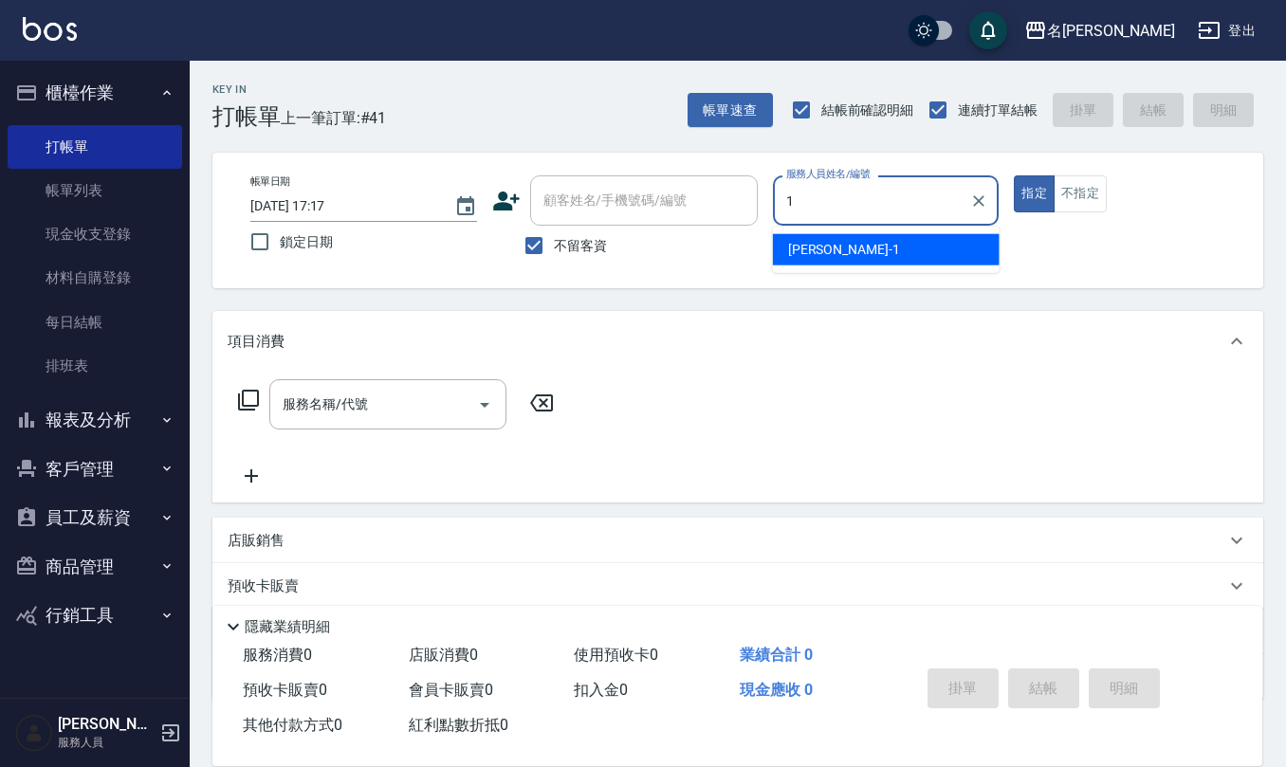
type input "[PERSON_NAME]1"
type button "true"
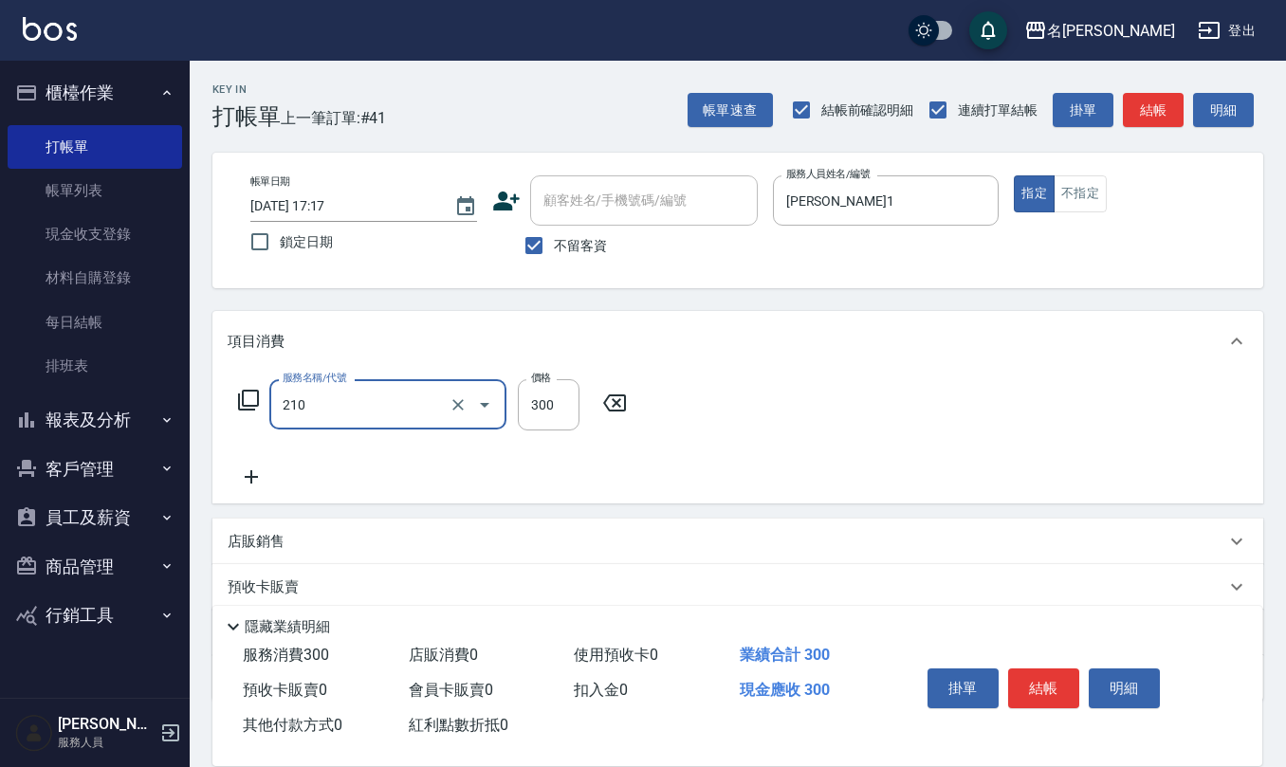
type input "[PERSON_NAME]洗髮精(210)"
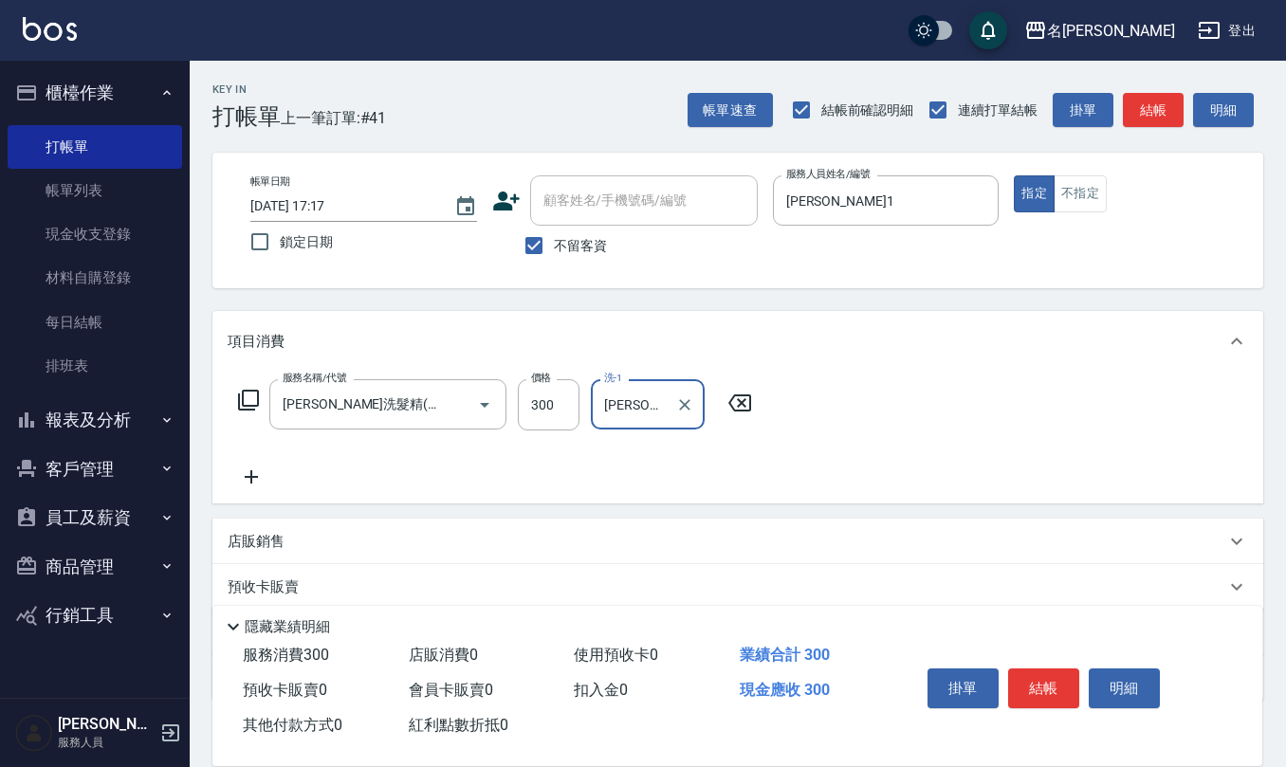
type input "[PERSON_NAME]-24"
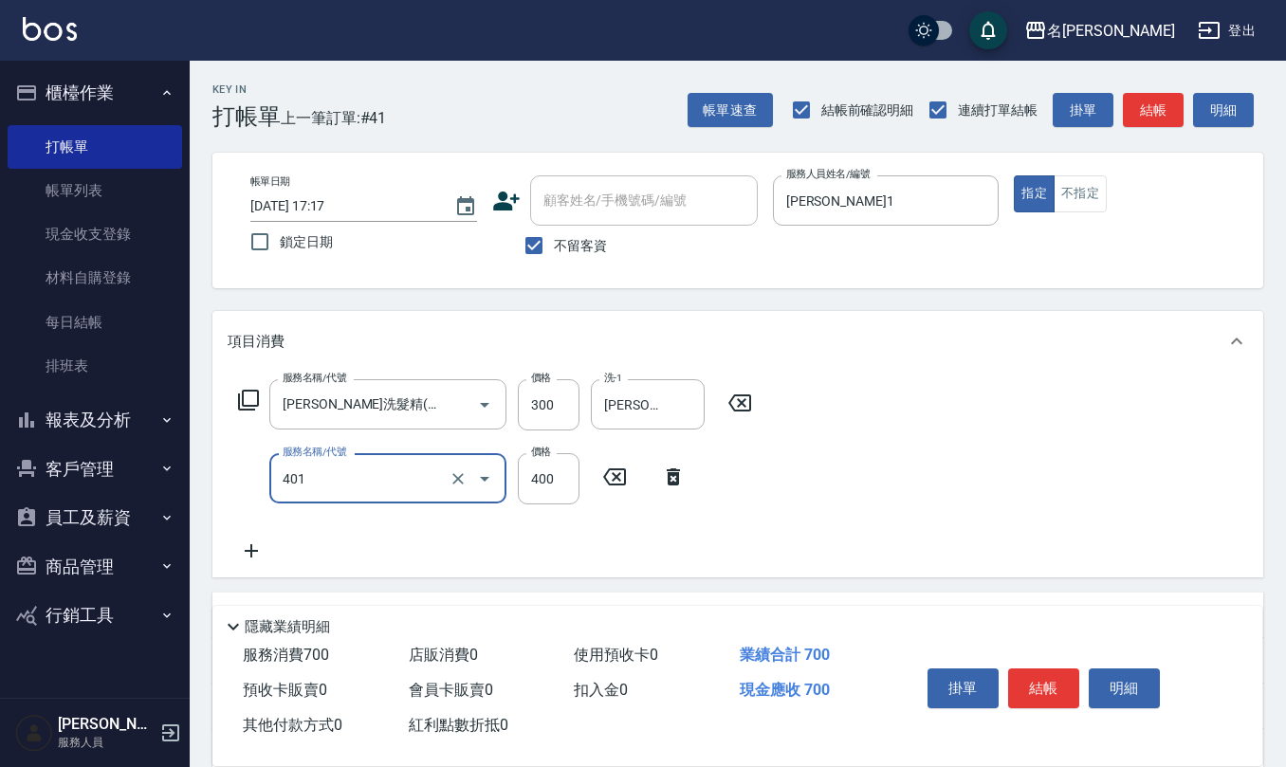
type input "剪髮(401)"
type input "50"
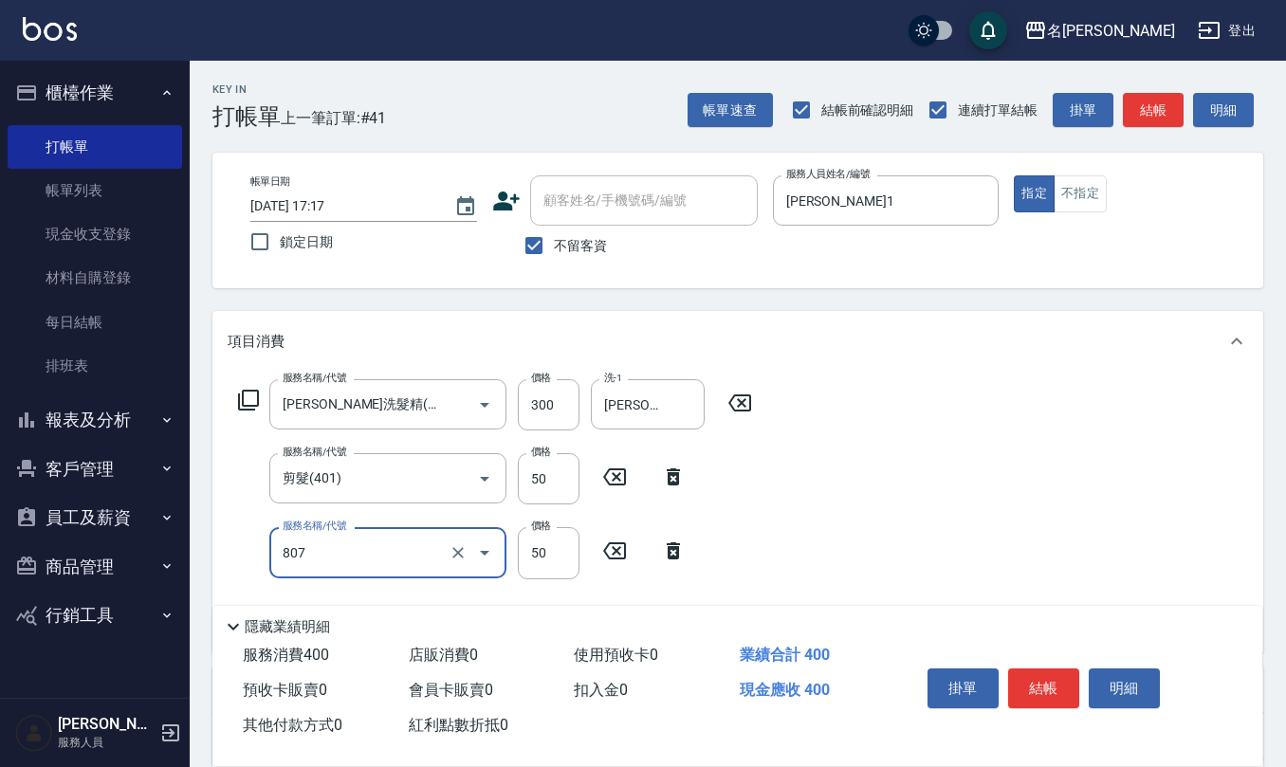
type input "TG護髮素(潤絲)(807)"
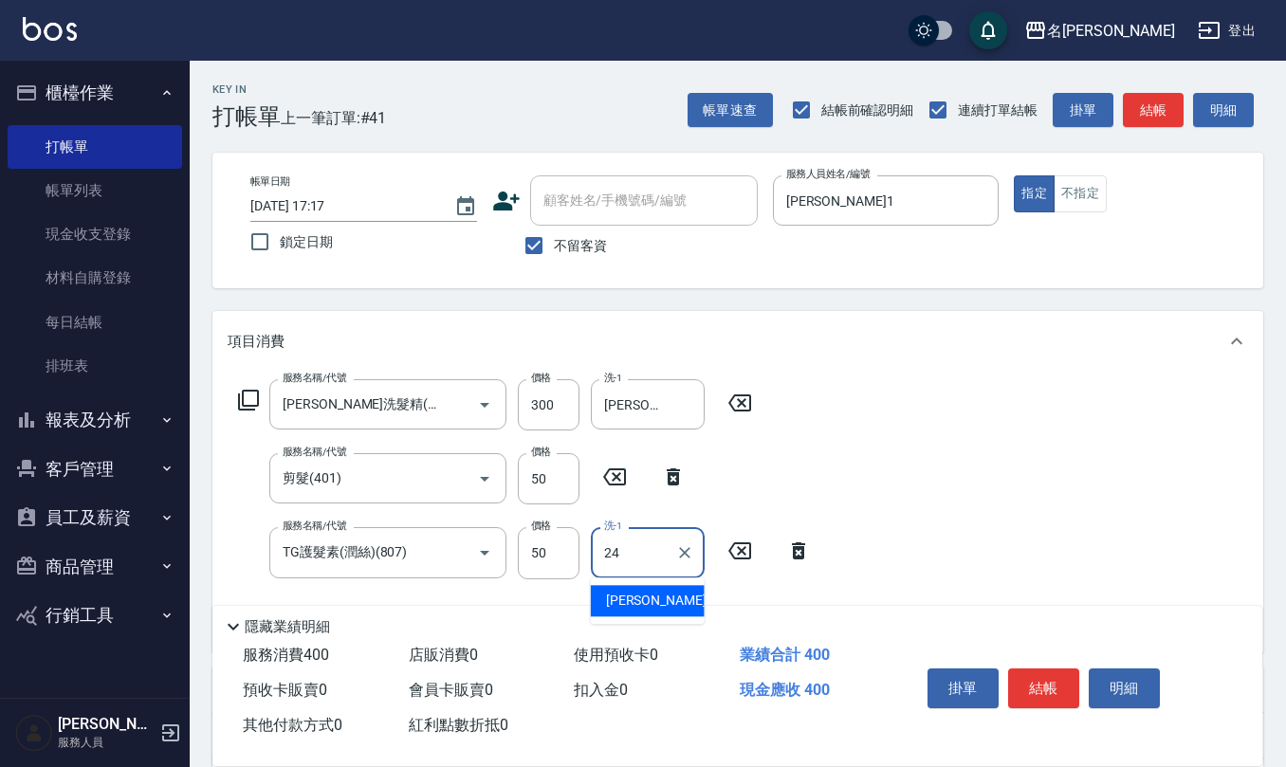
type input "[PERSON_NAME]-24"
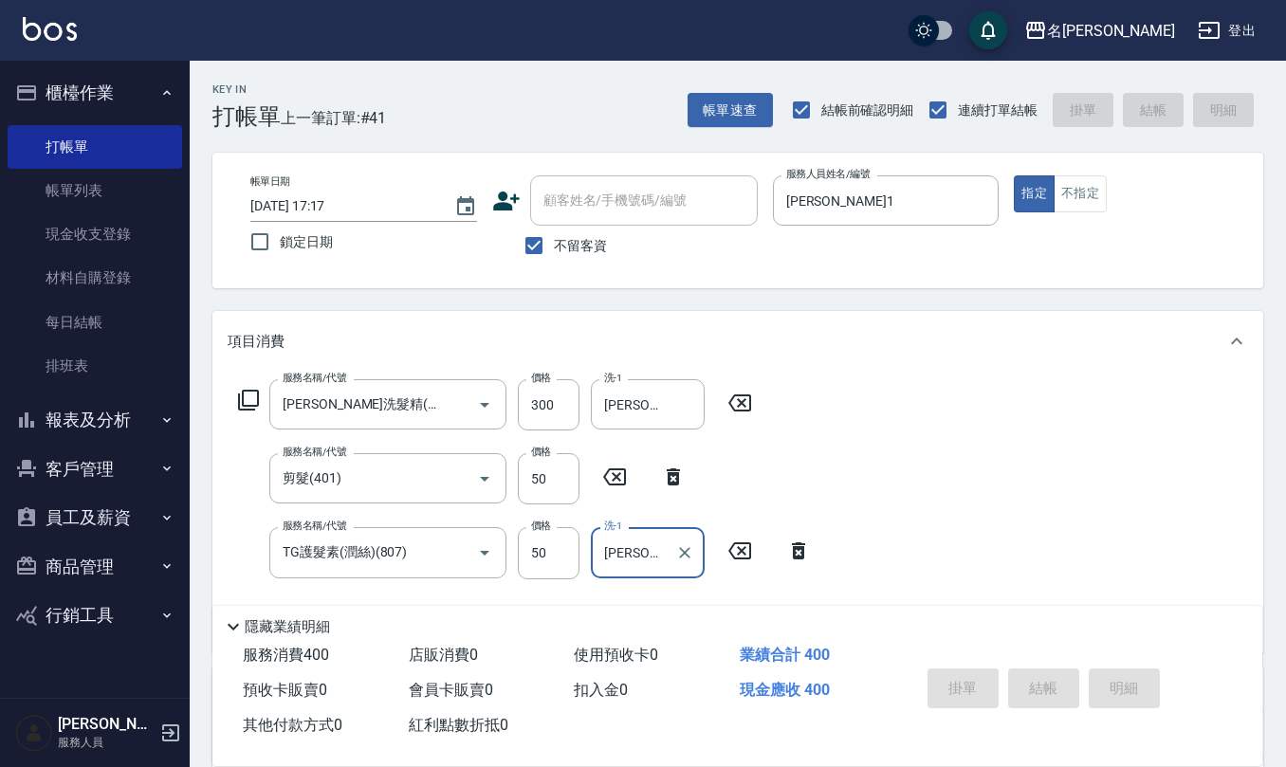
type input "[DATE] 17:21"
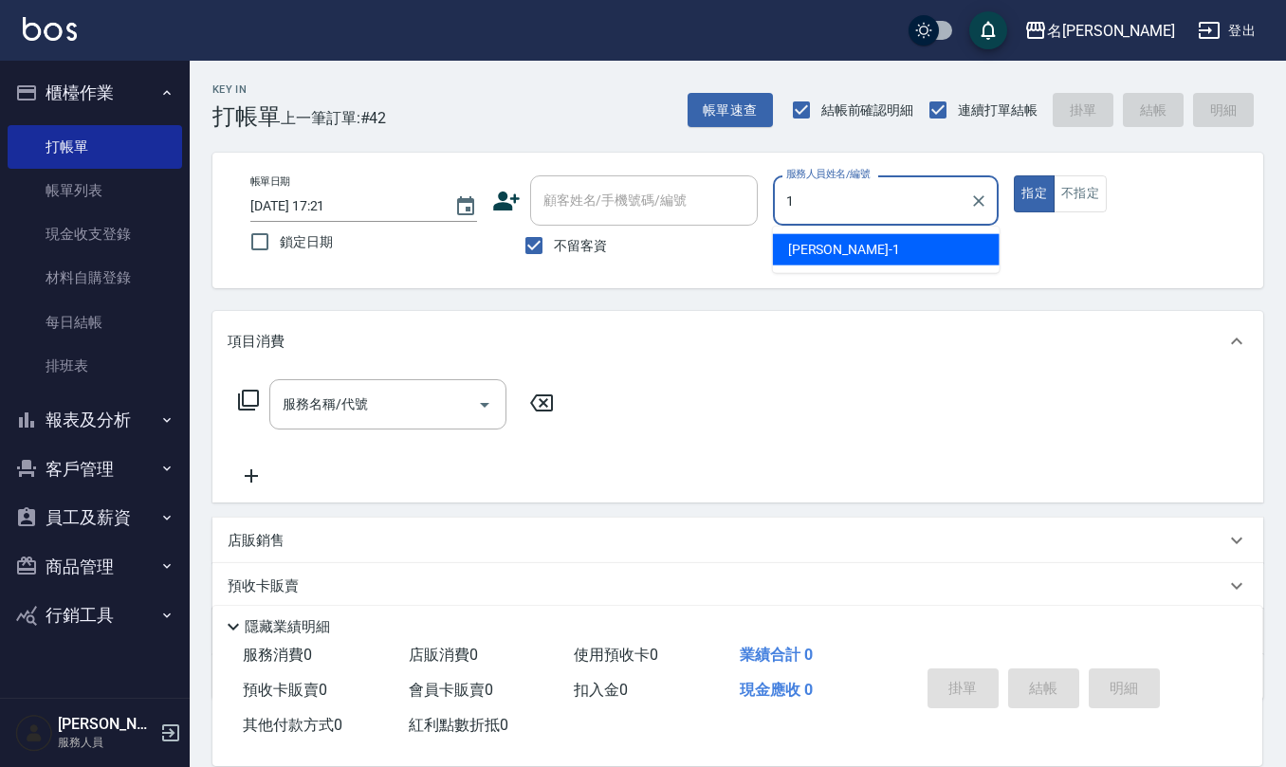
type input "[PERSON_NAME]1"
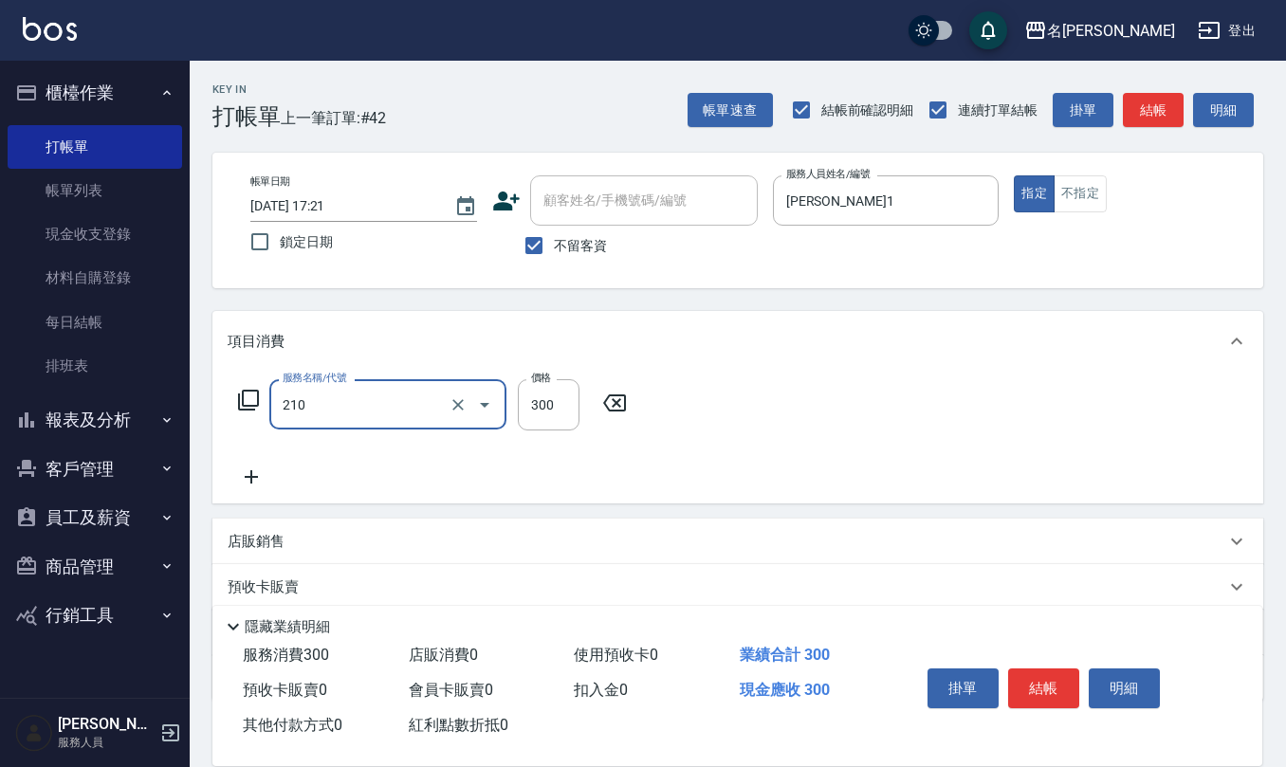
type input "[PERSON_NAME]洗髮精(210)"
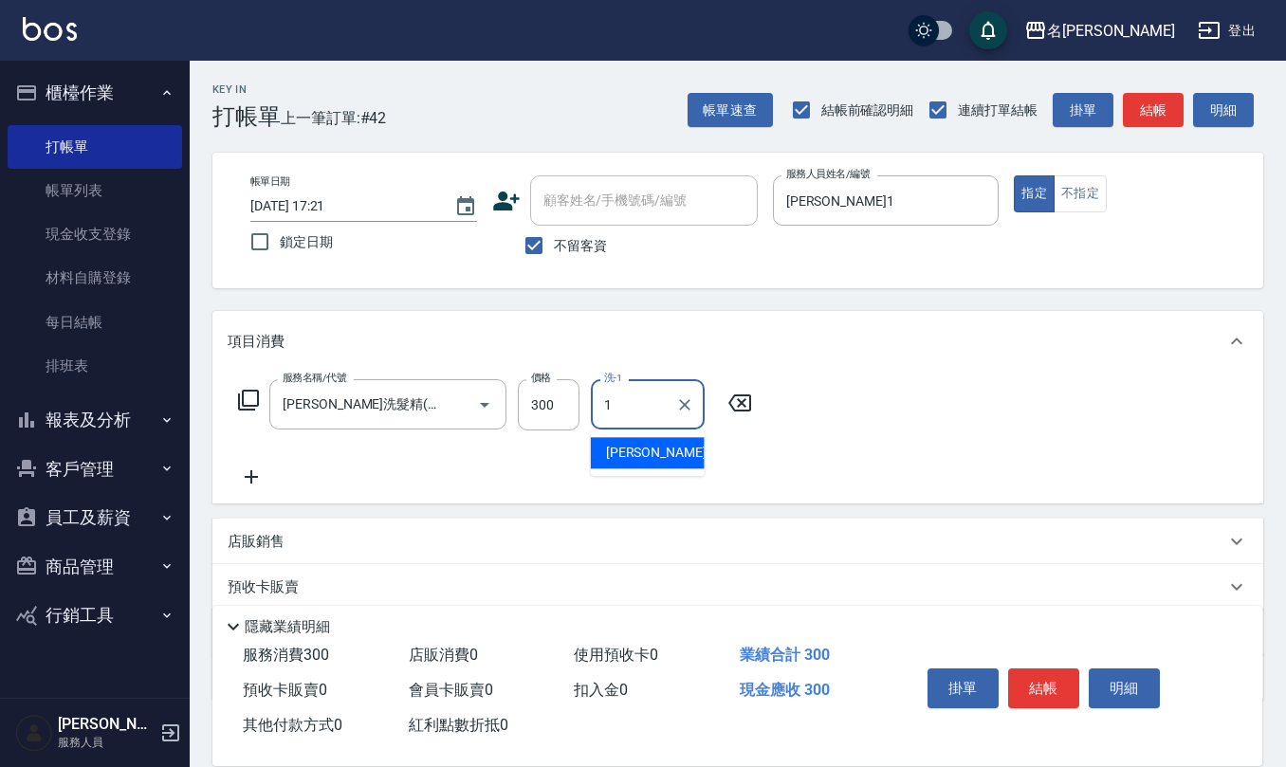
type input "[PERSON_NAME]1"
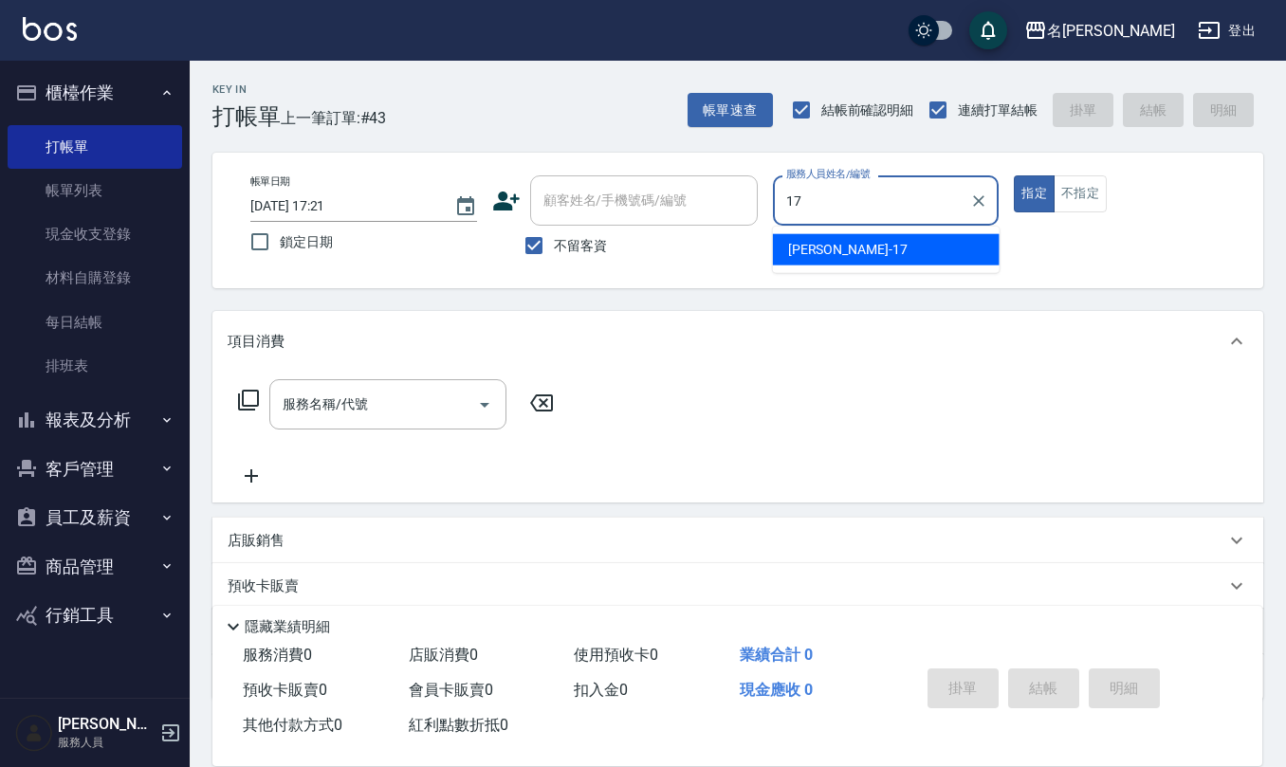
type input "[PERSON_NAME]-17"
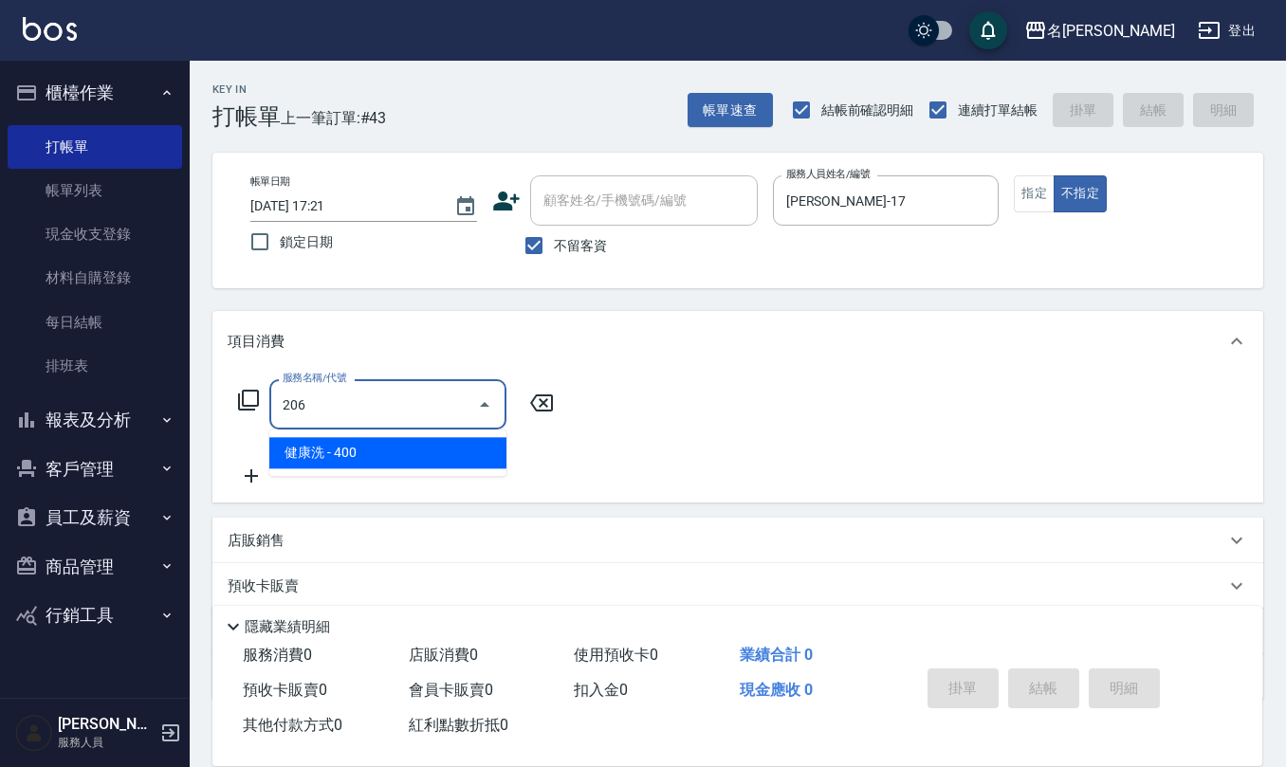
type input "206"
type input "4"
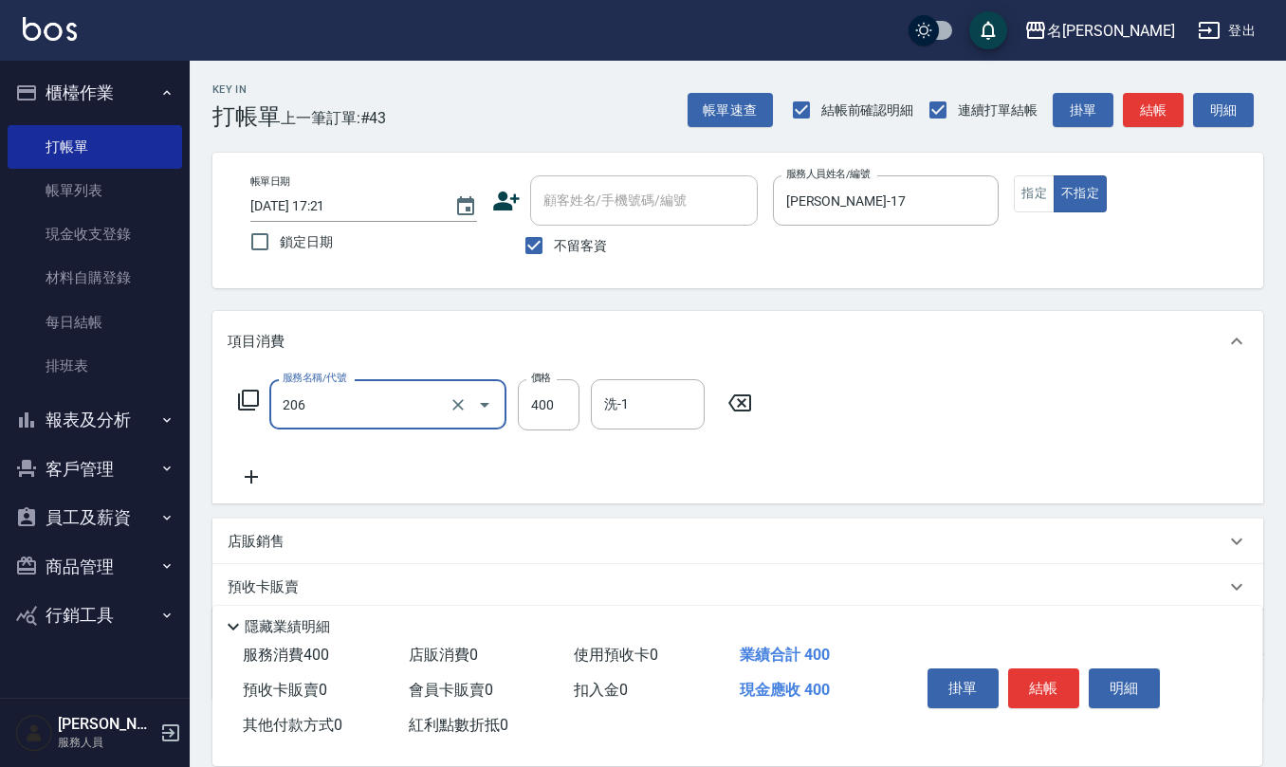
type input "健康洗(206)"
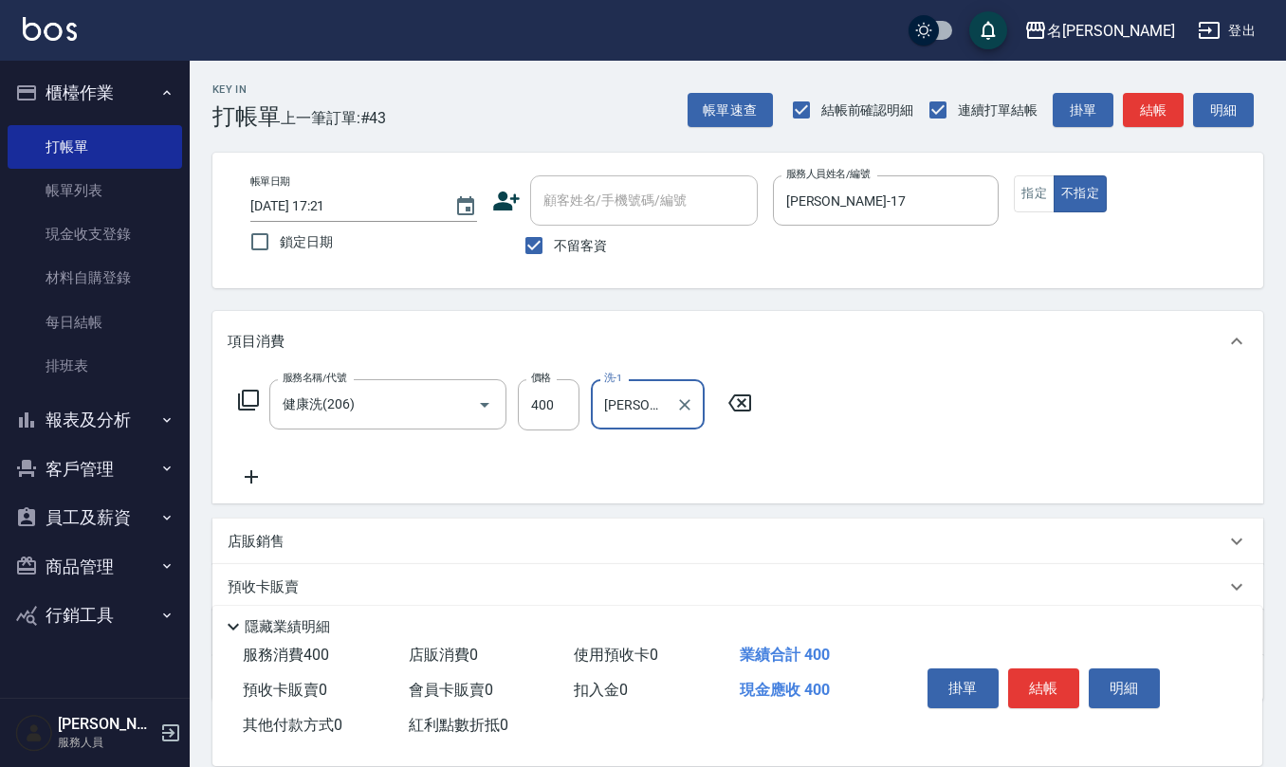
type input "[PERSON_NAME]-17"
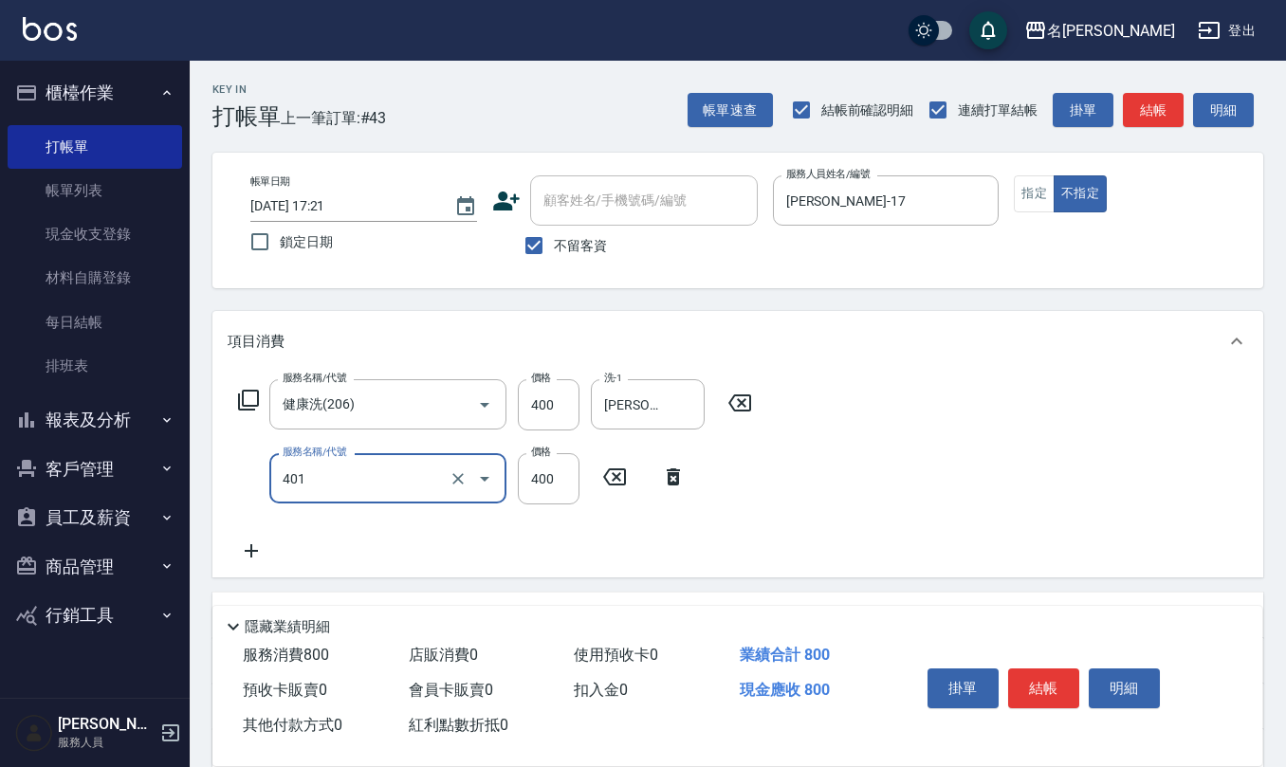
type input "剪髮(401)"
type input "200"
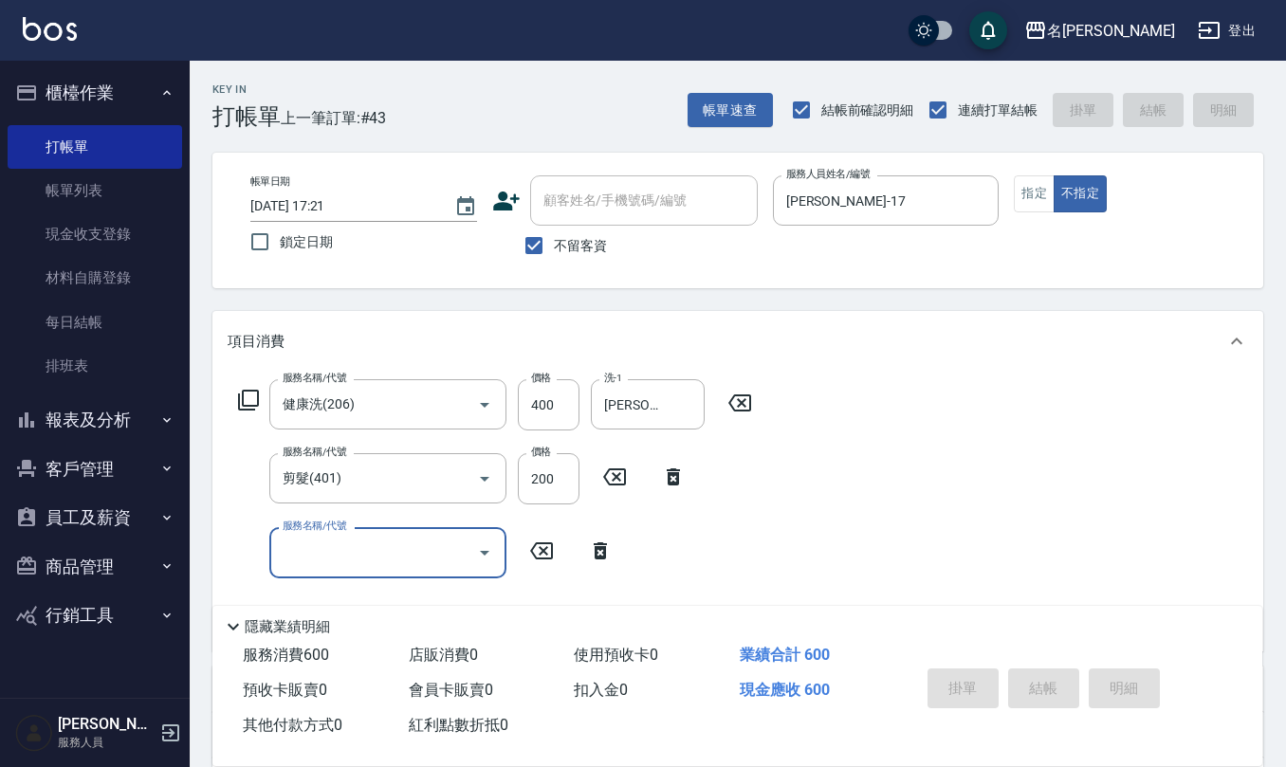
type input "[DATE] 17:22"
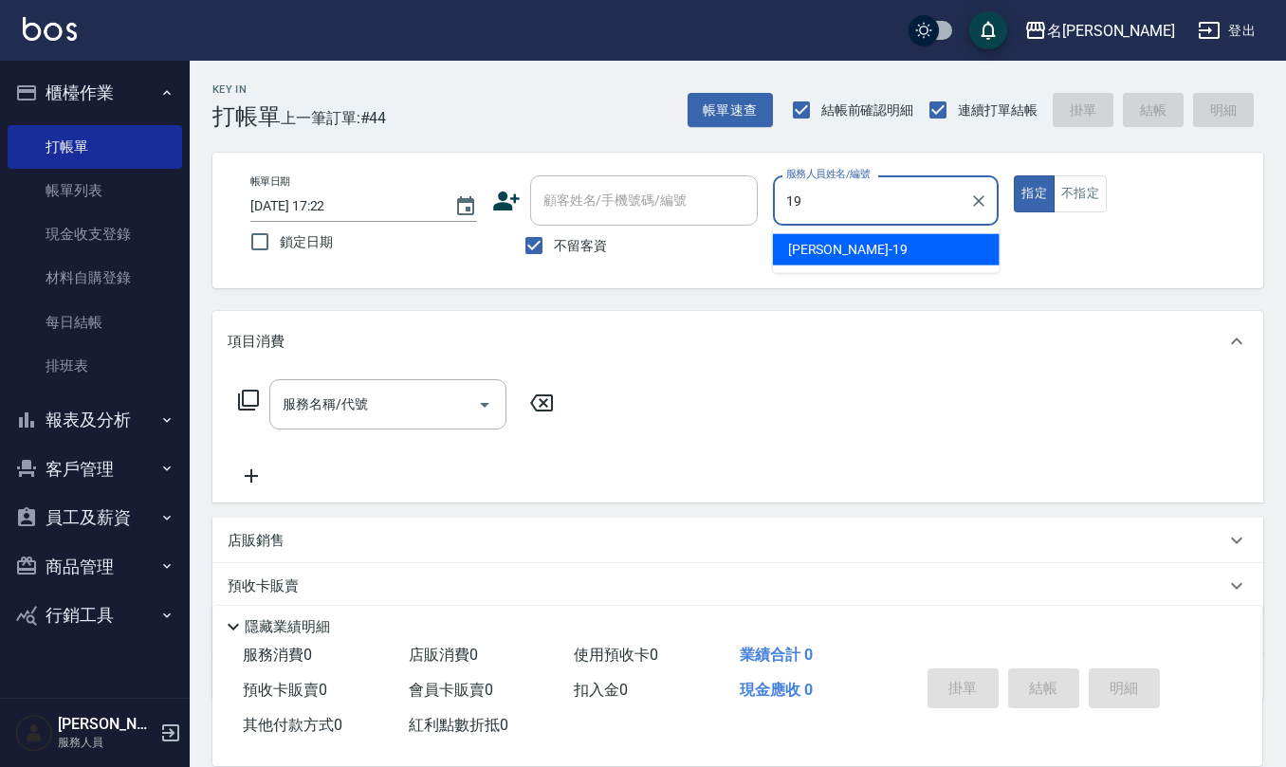
type input "[PERSON_NAME]-19"
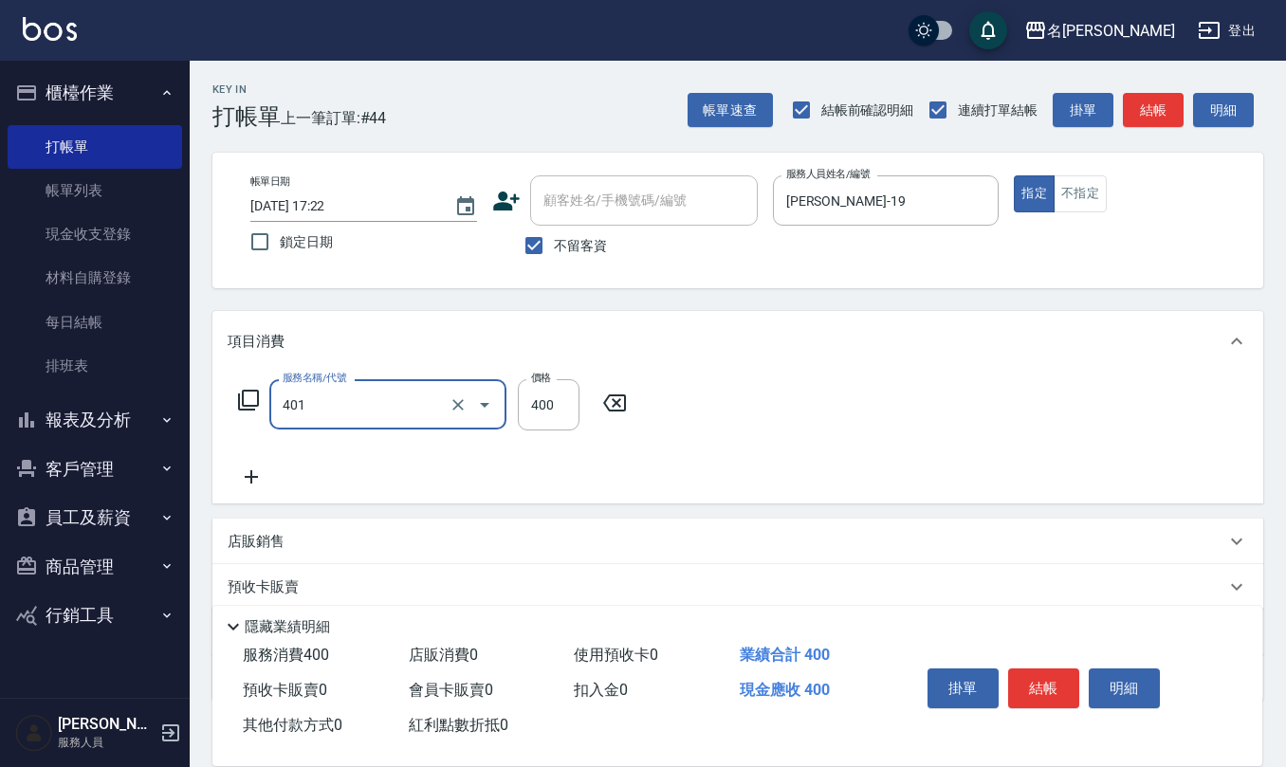
type input "剪髮(401)"
type input "500"
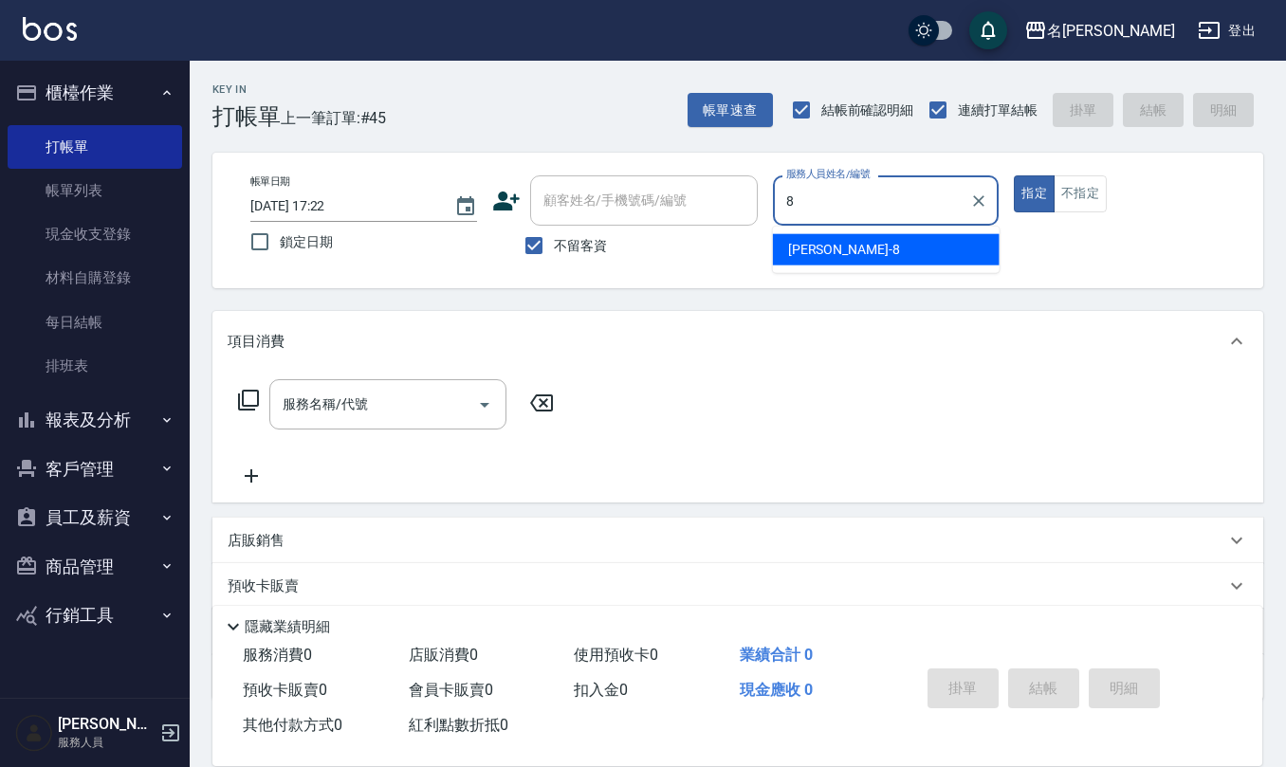
type input "[PERSON_NAME]-8"
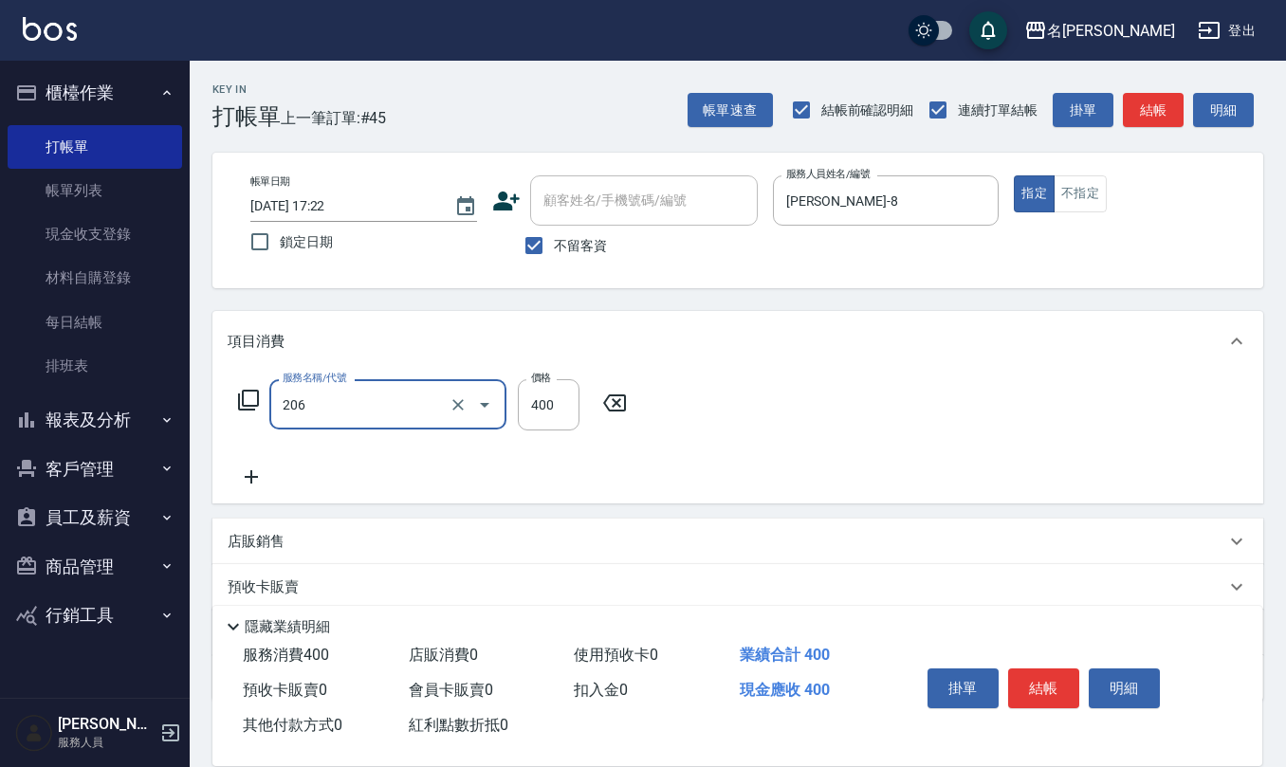
type input "健康洗(206)"
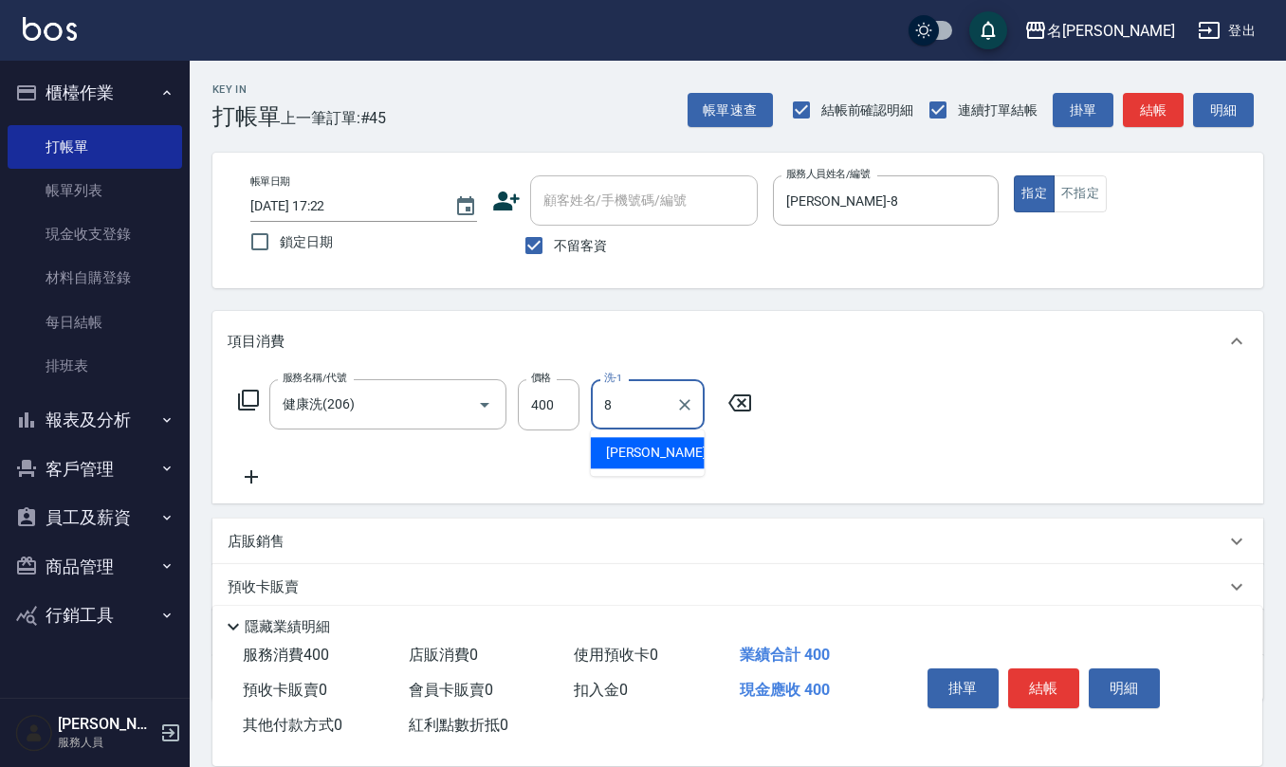
type input "[PERSON_NAME]-8"
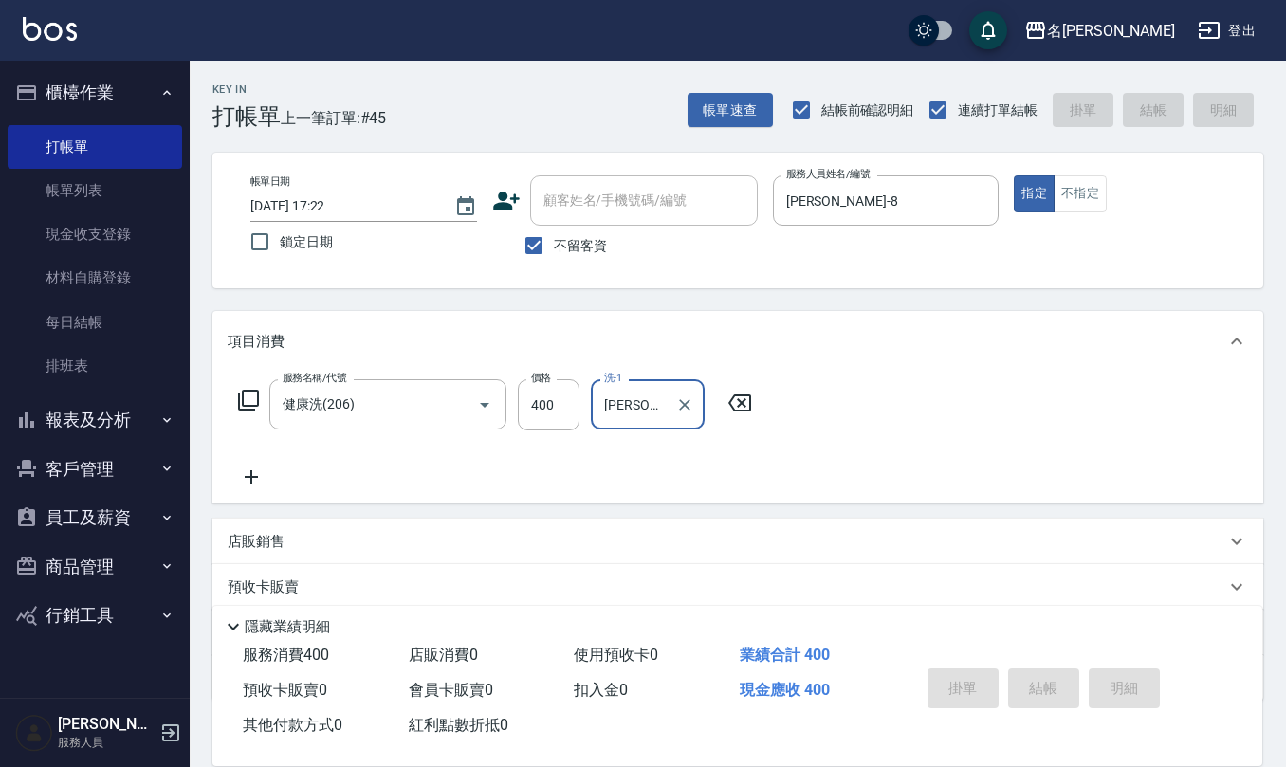
type input "[DATE] 17:25"
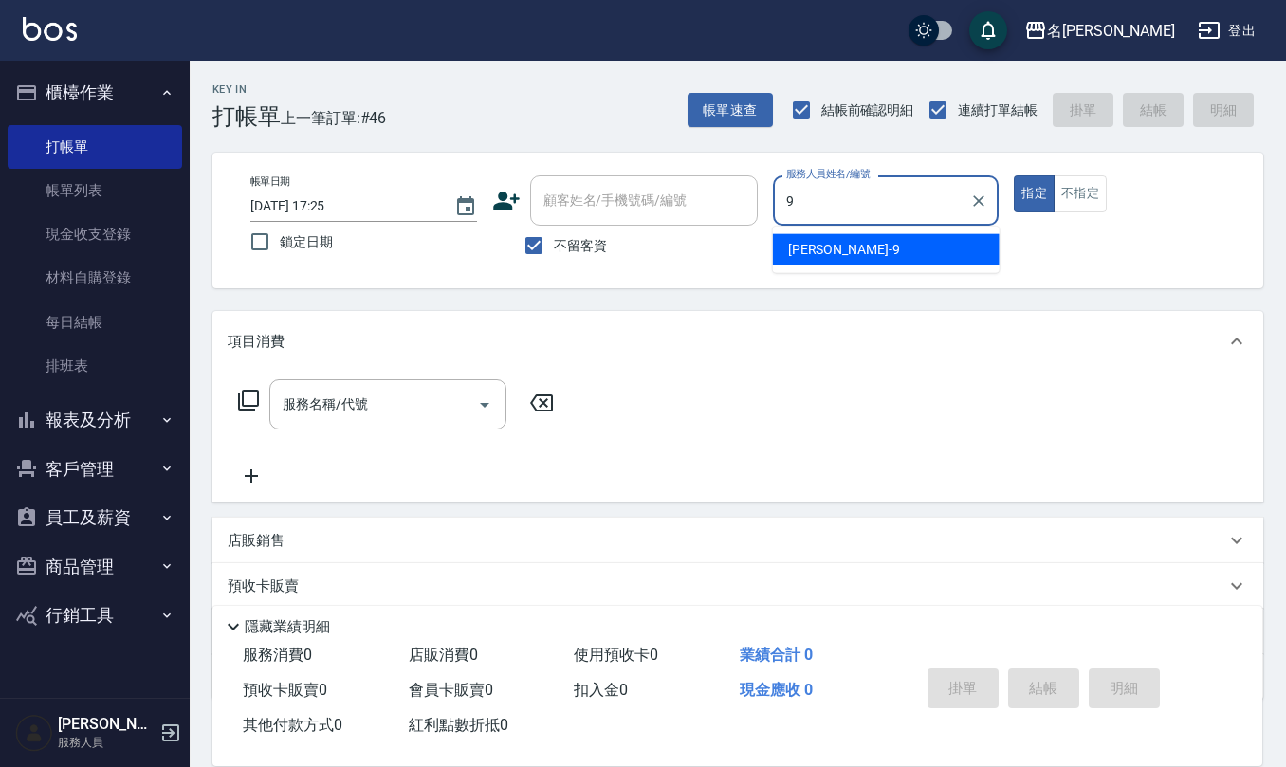
type input "[PERSON_NAME]-9"
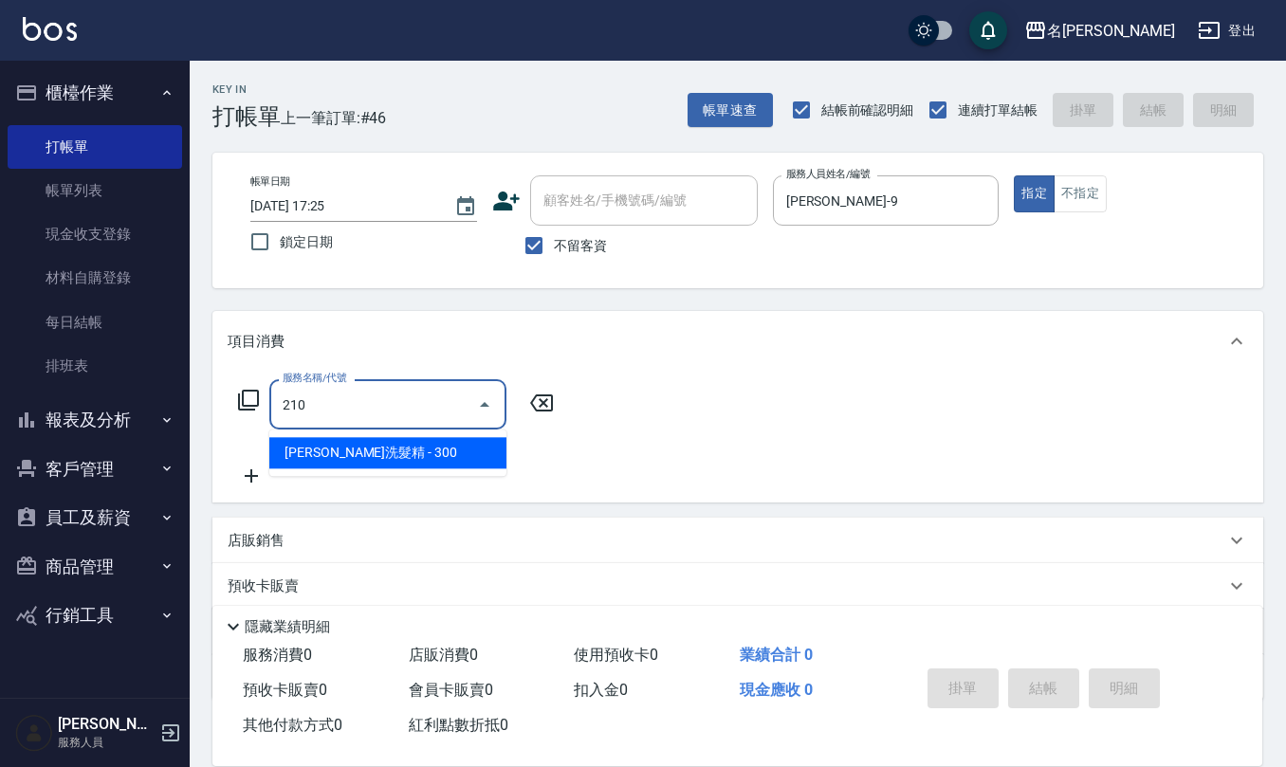
type input "[PERSON_NAME]洗髮精(210)"
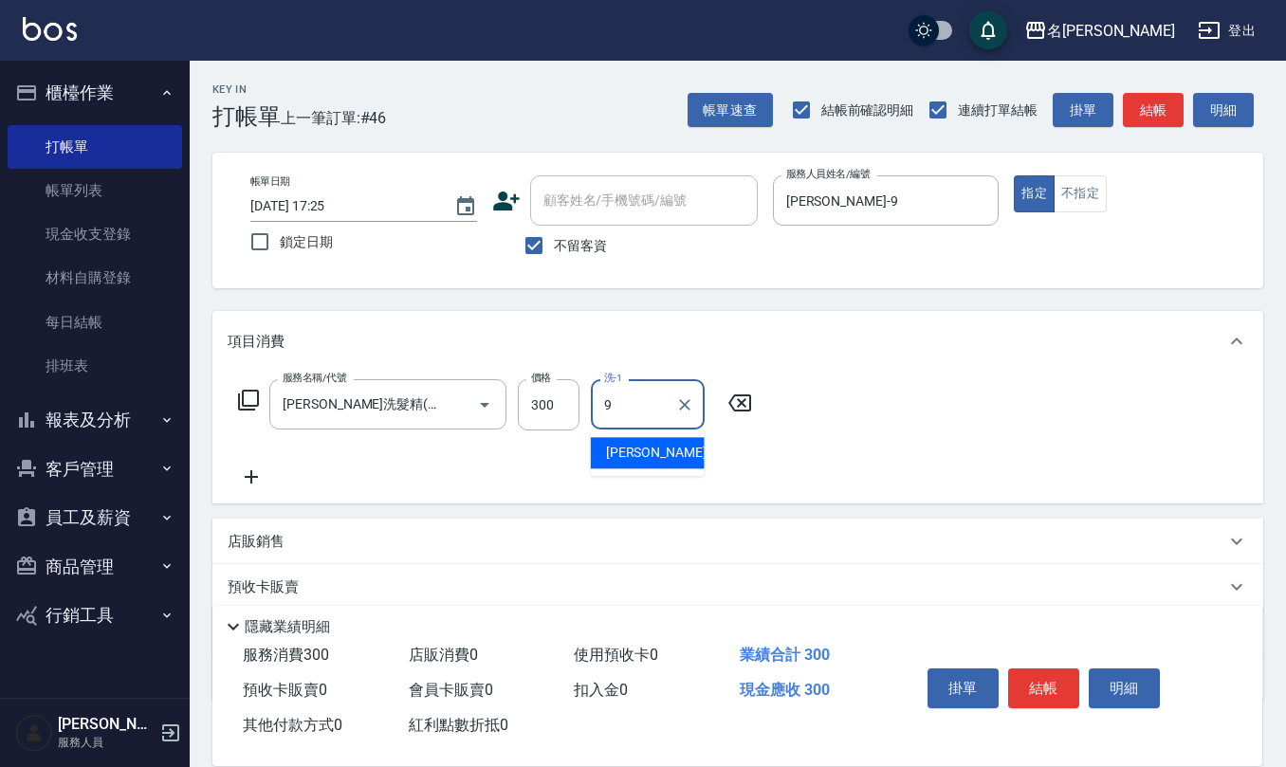
type input "[PERSON_NAME]-9"
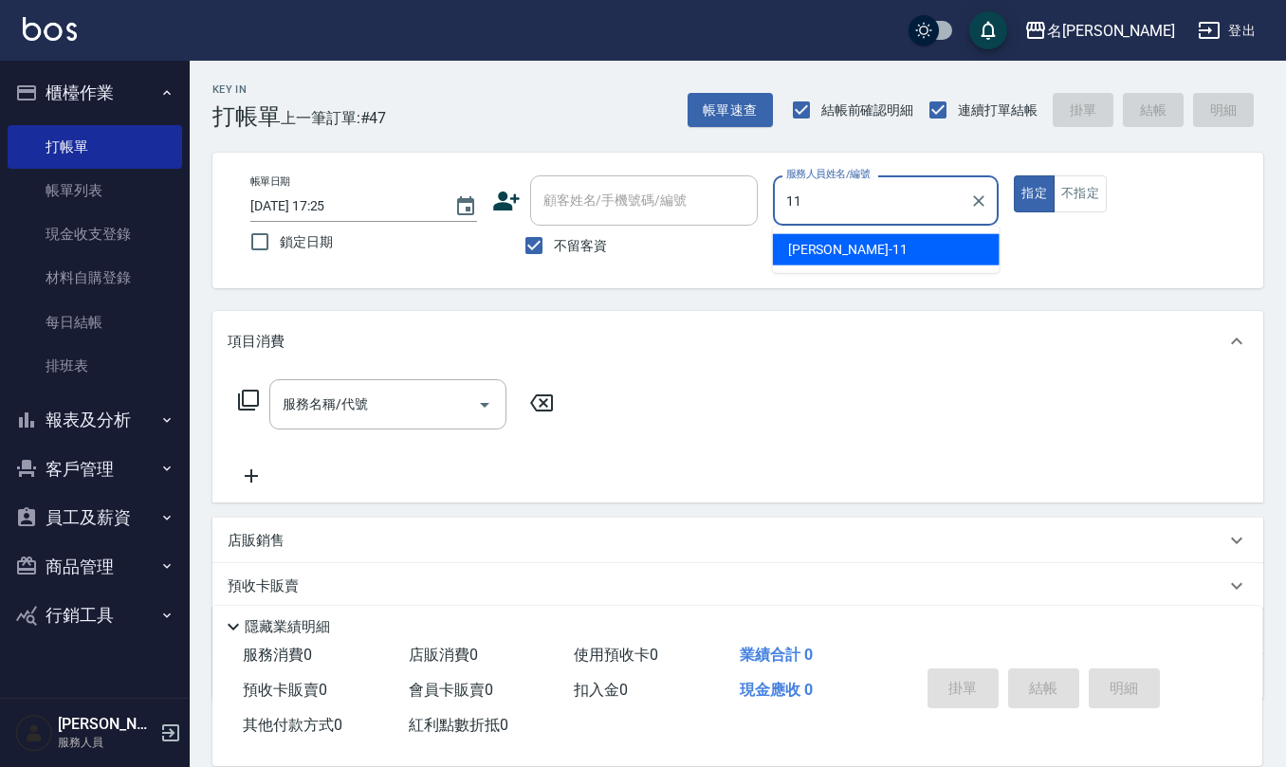
type input "[PERSON_NAME]橙-11"
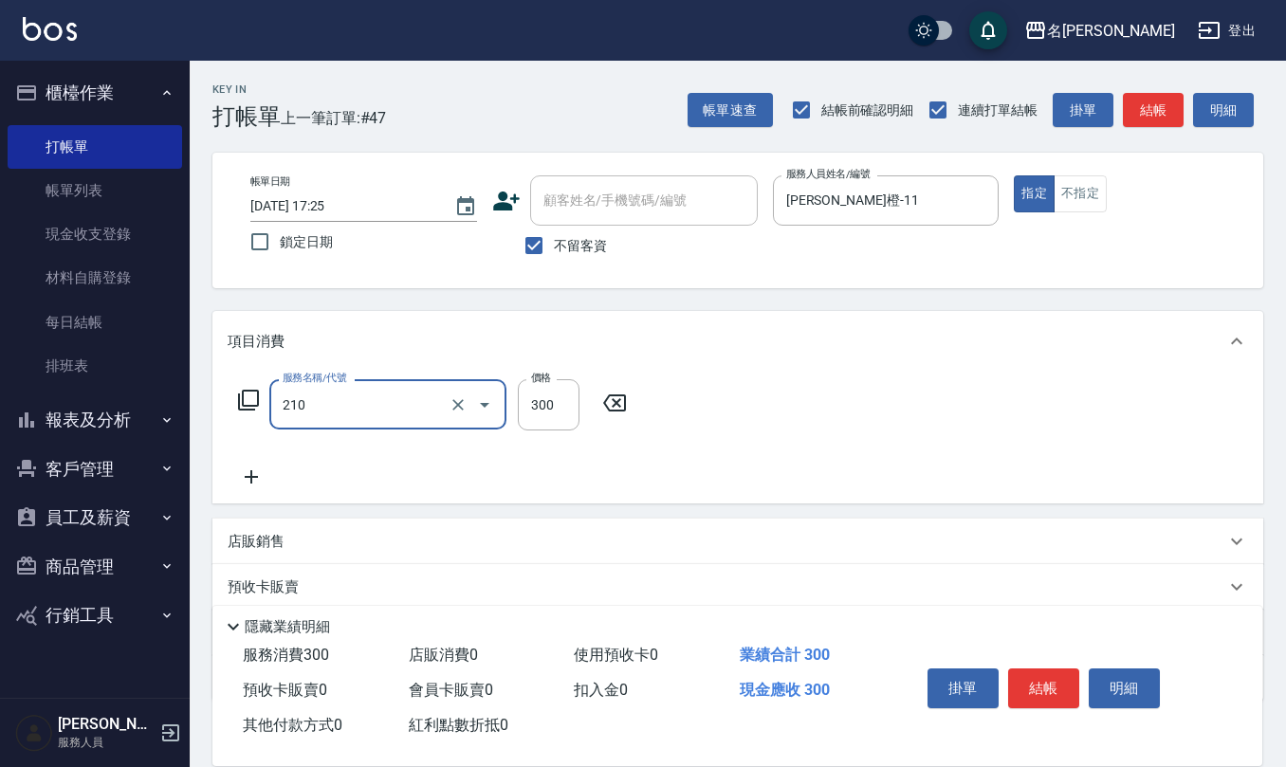
type input "[PERSON_NAME]洗髮精(210)"
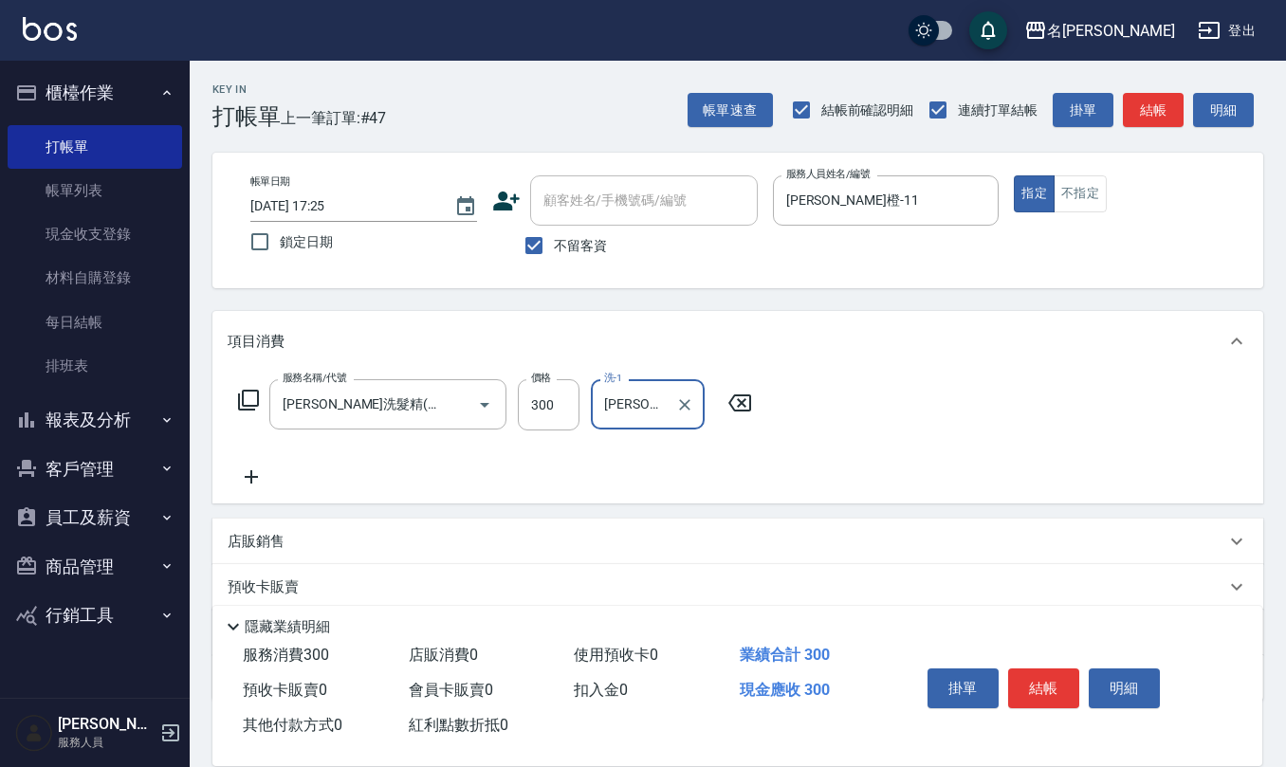
type input "[PERSON_NAME]橙-11"
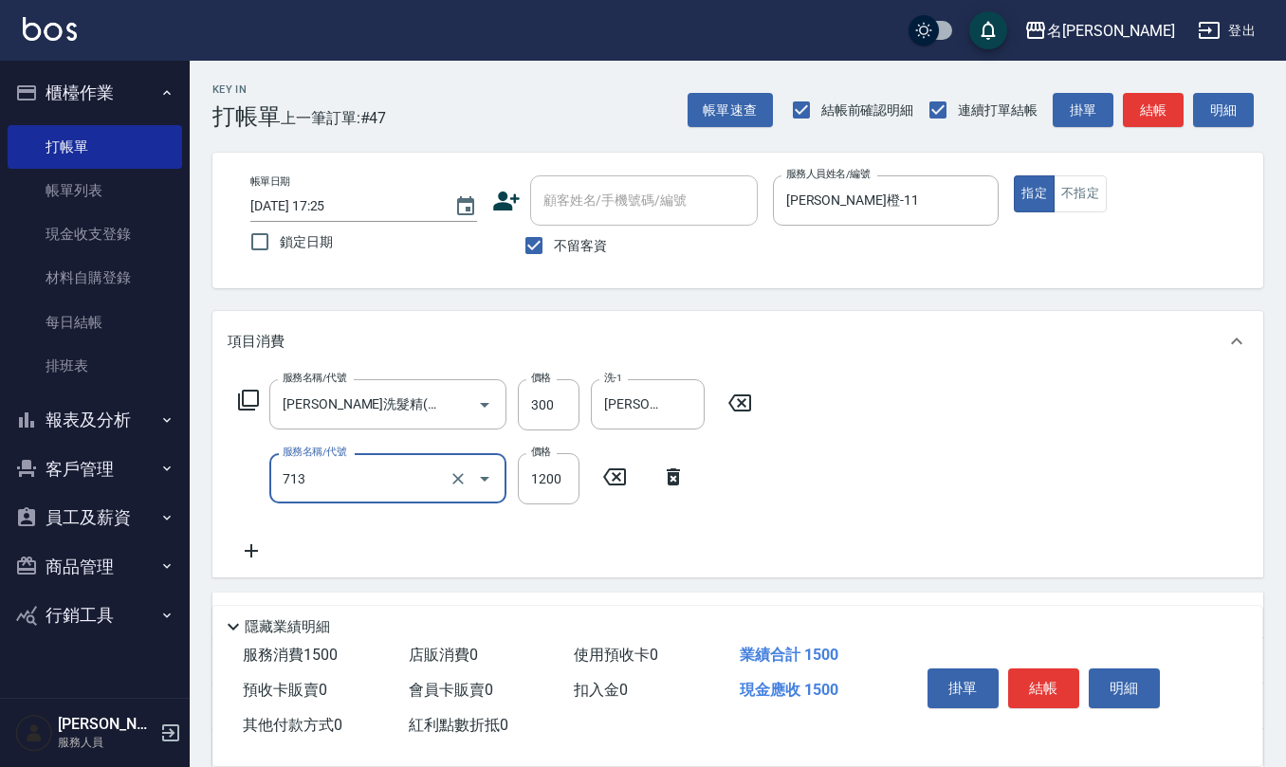
type input "水樣結構式1200(713)"
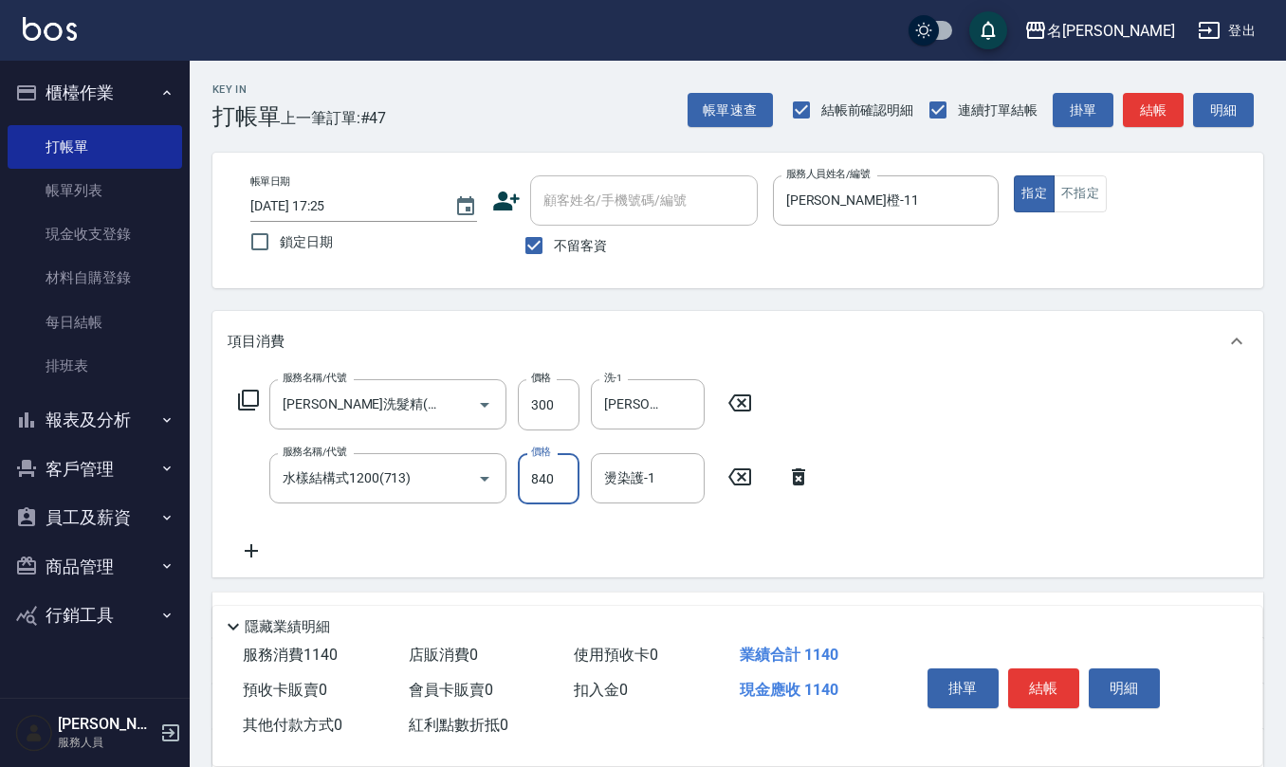
type input "840"
type input "[PERSON_NAME]橙-11"
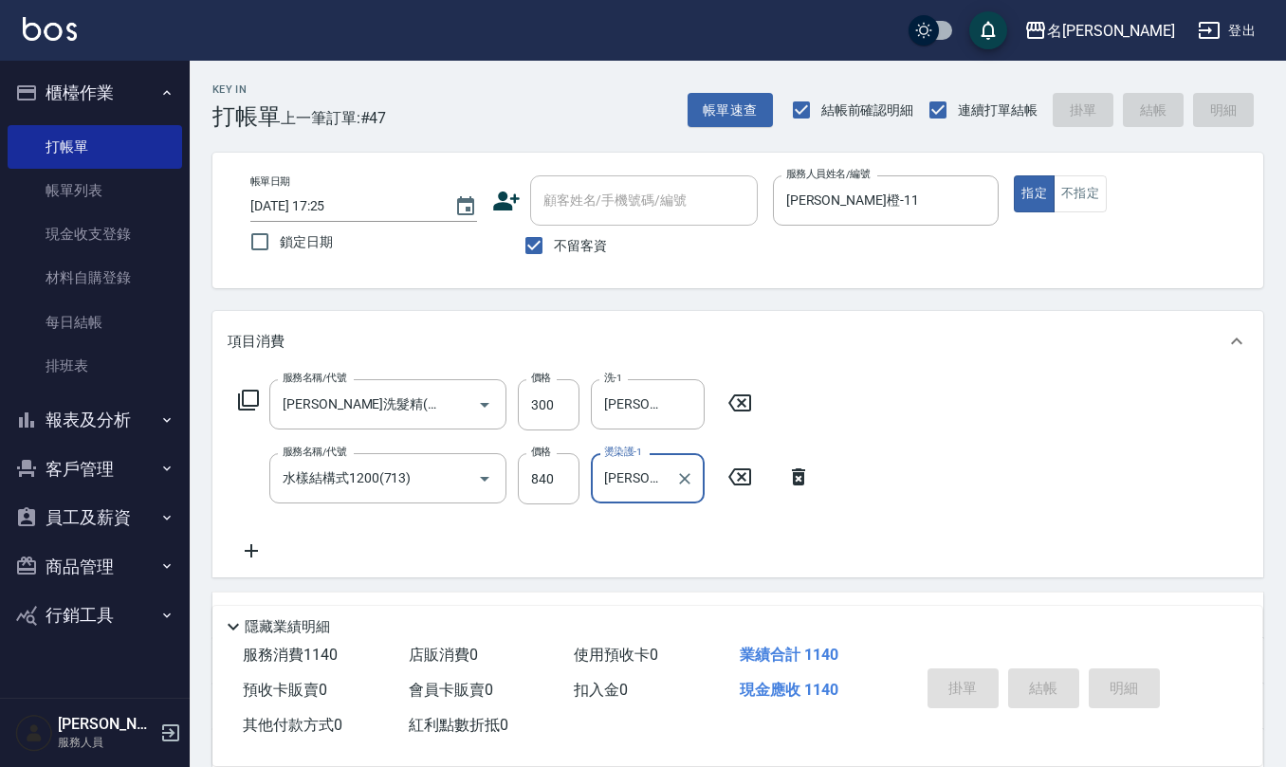
type input "[DATE] 17:26"
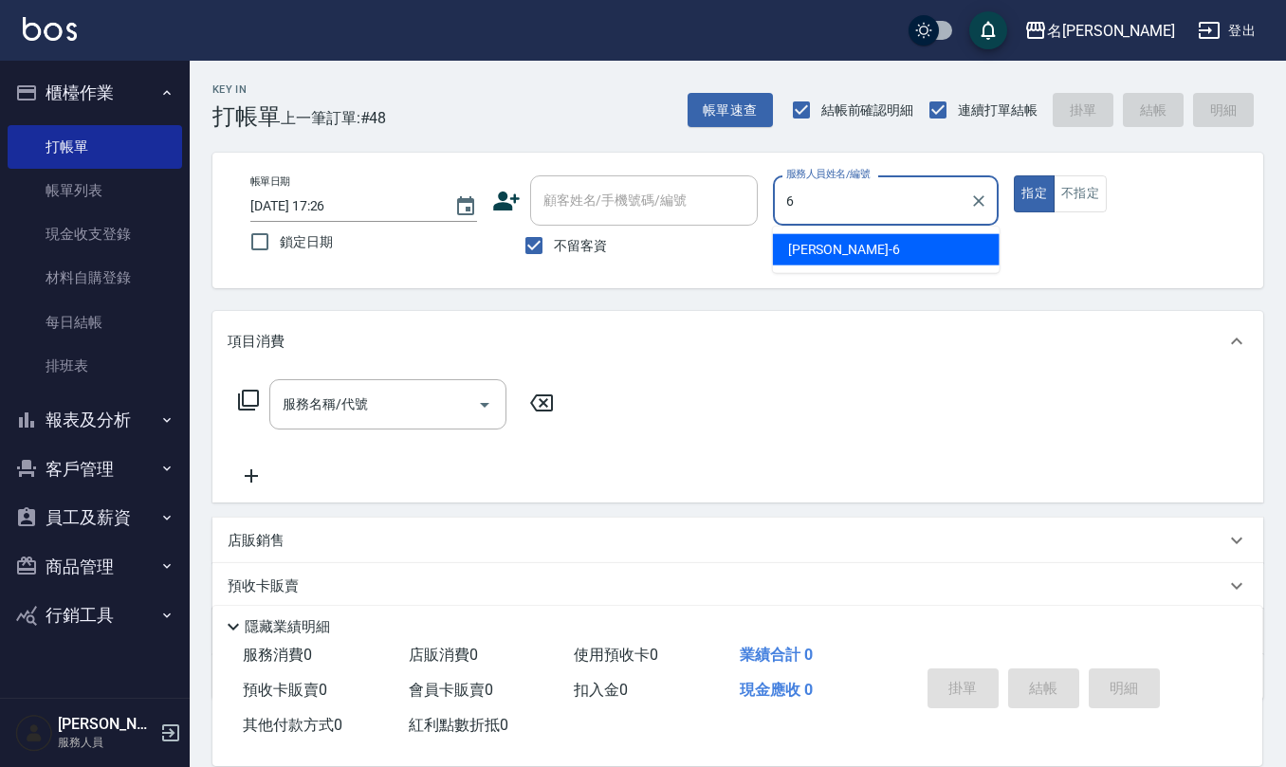
type input "[PERSON_NAME]-6"
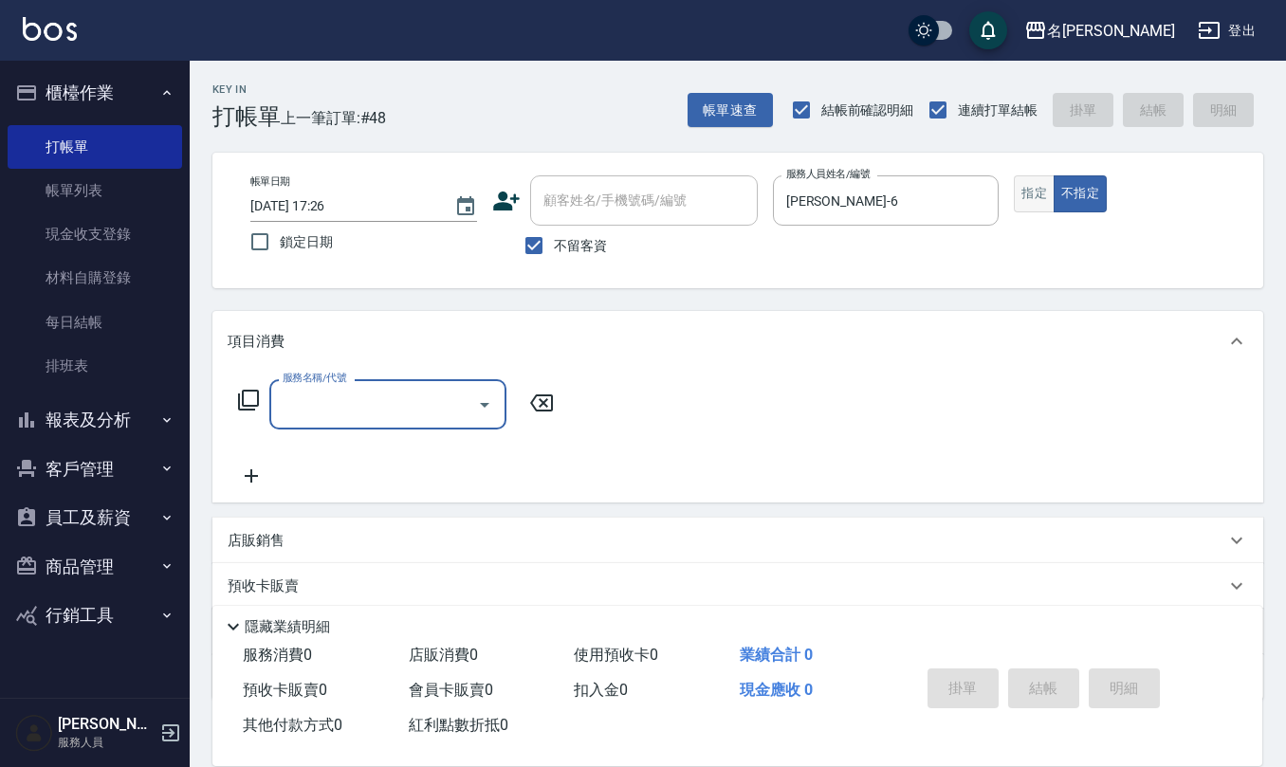
click at [1037, 187] on button "指定" at bounding box center [1034, 194] width 41 height 37
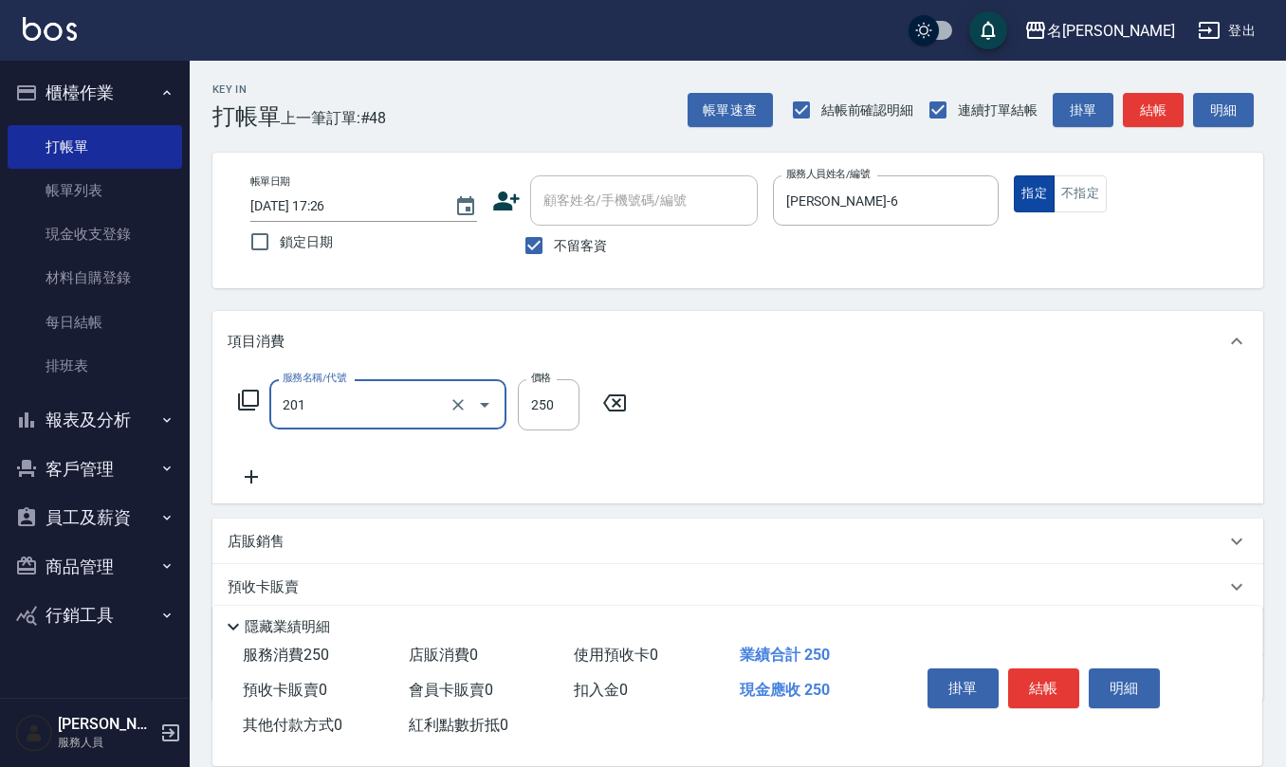
type input "洗髮(201)"
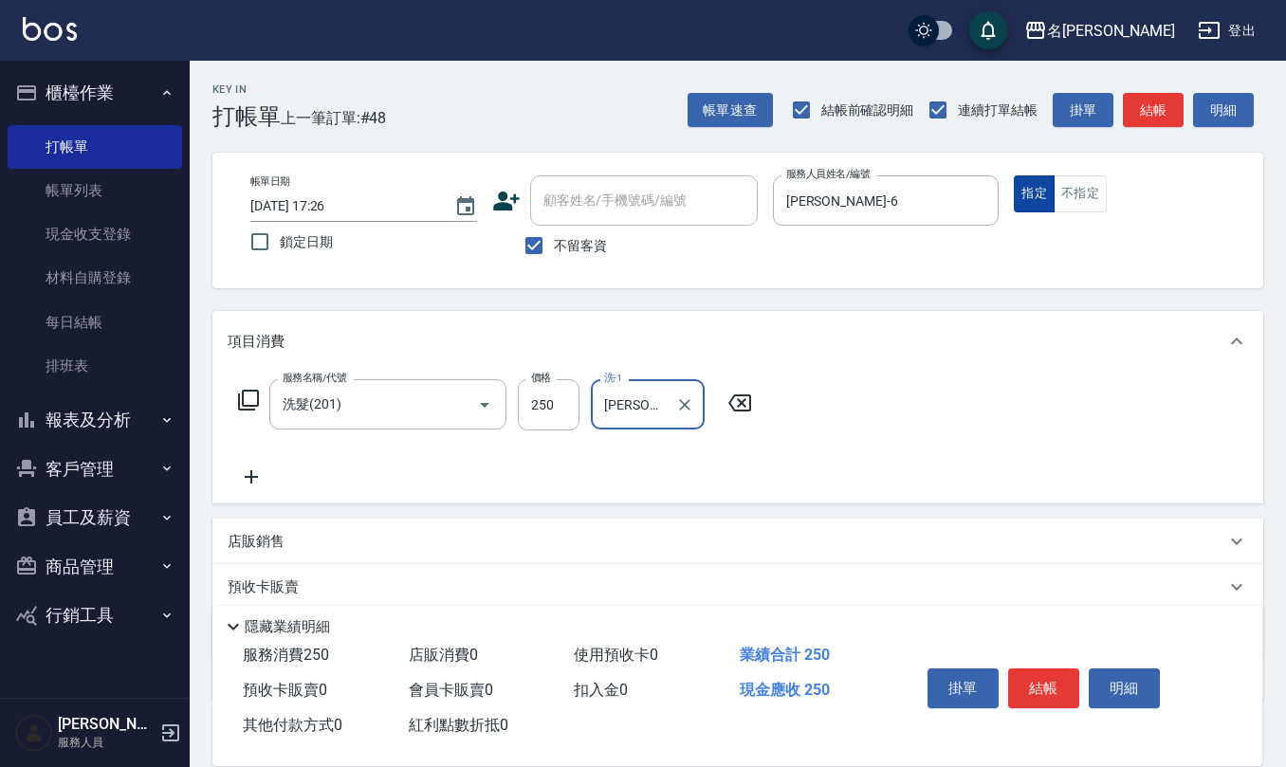
type input "[PERSON_NAME]-26"
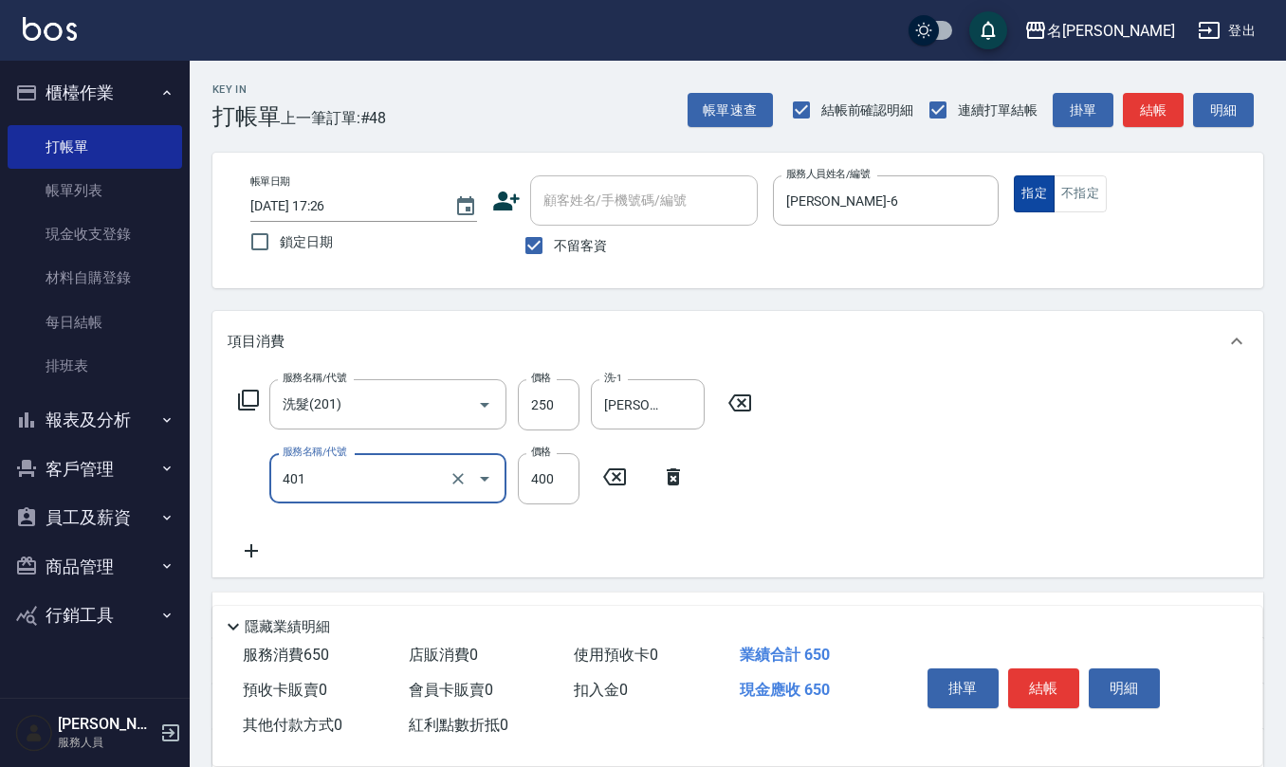
type input "剪髮(401)"
type input "350"
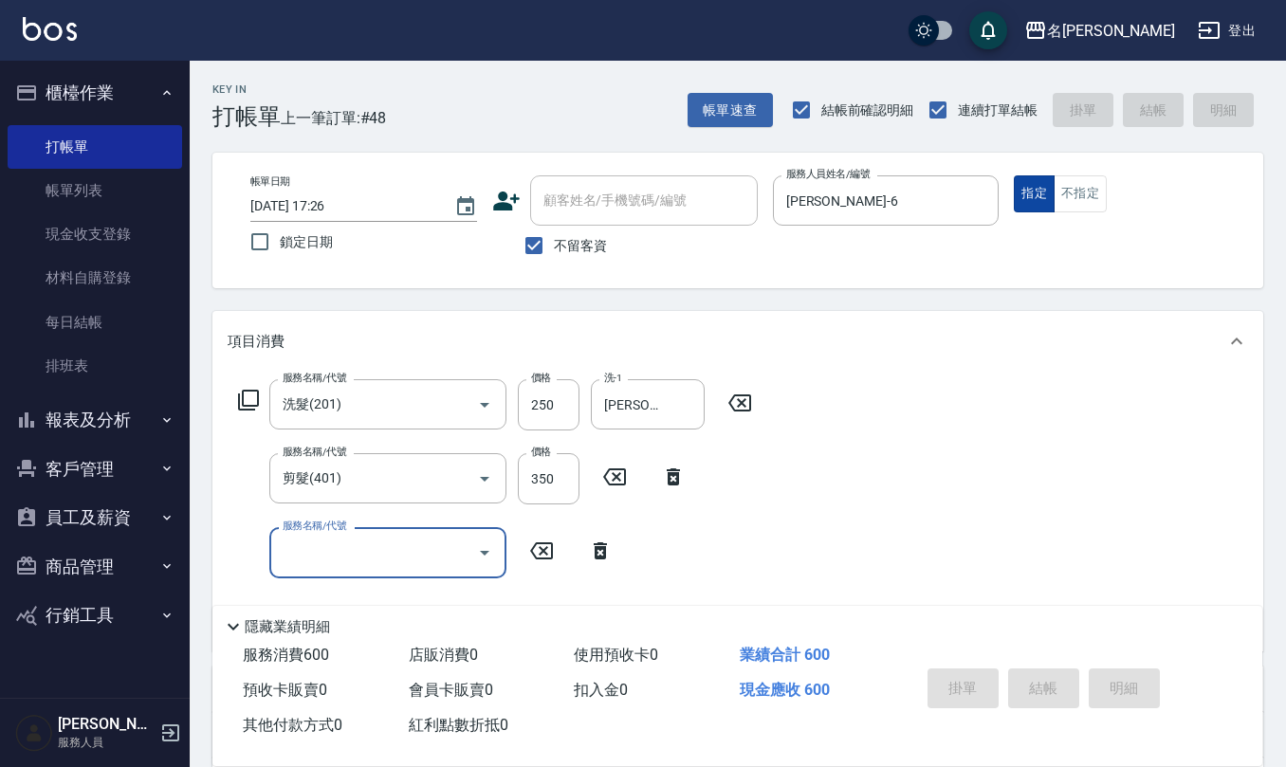
type input "[DATE] 17:33"
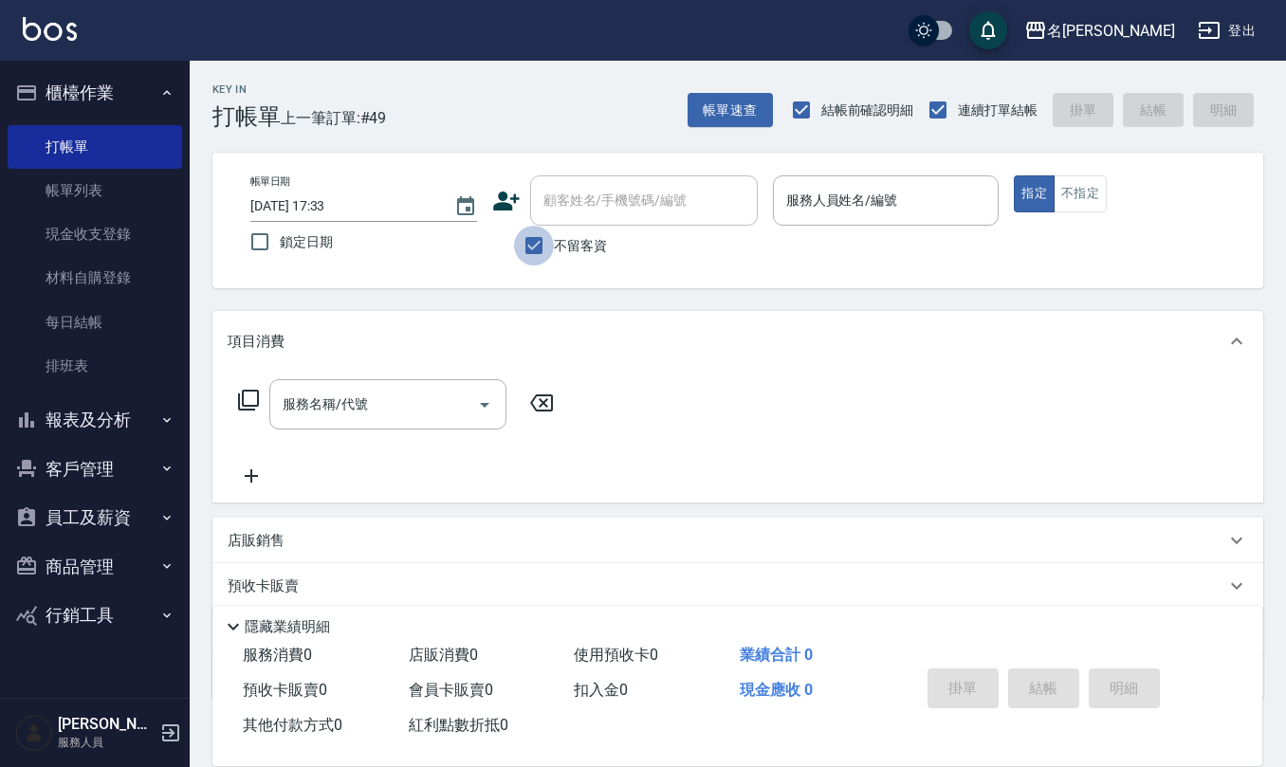
click at [537, 247] on input "不留客資" at bounding box center [534, 246] width 40 height 40
checkbox input "false"
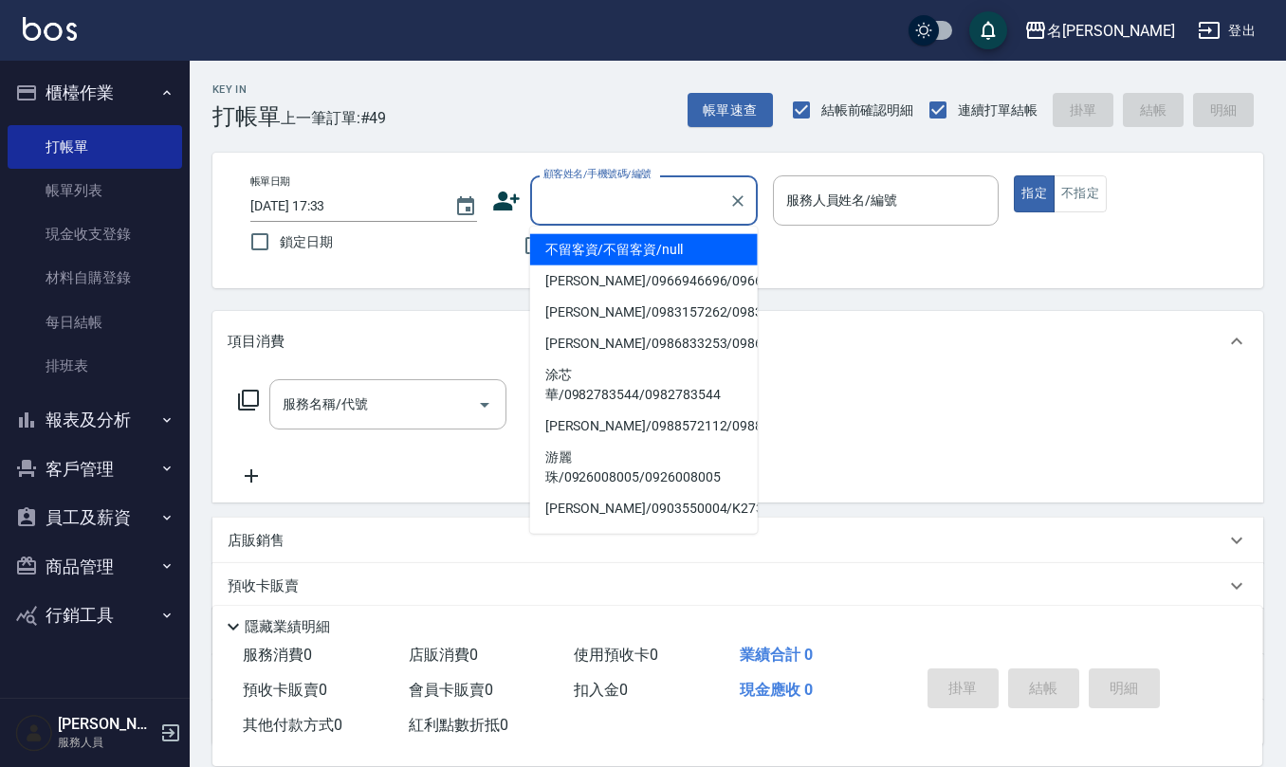
click at [575, 197] on input "顧客姓名/手機號碼/編號" at bounding box center [630, 200] width 182 height 33
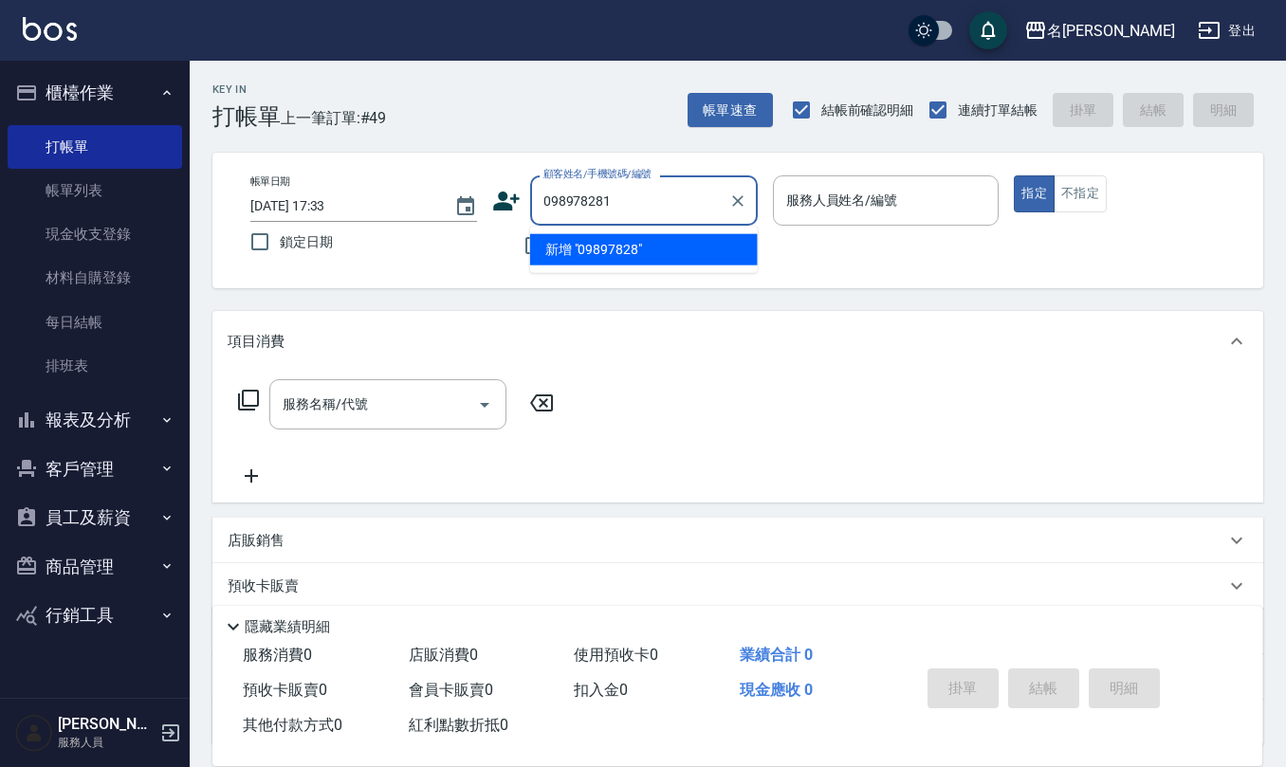
type input "0989782811"
drag, startPoint x: 626, startPoint y: 206, endPoint x: 539, endPoint y: 190, distance: 88.8
click at [539, 190] on input "0989782811" at bounding box center [630, 200] width 182 height 33
click at [498, 190] on icon at bounding box center [506, 201] width 28 height 28
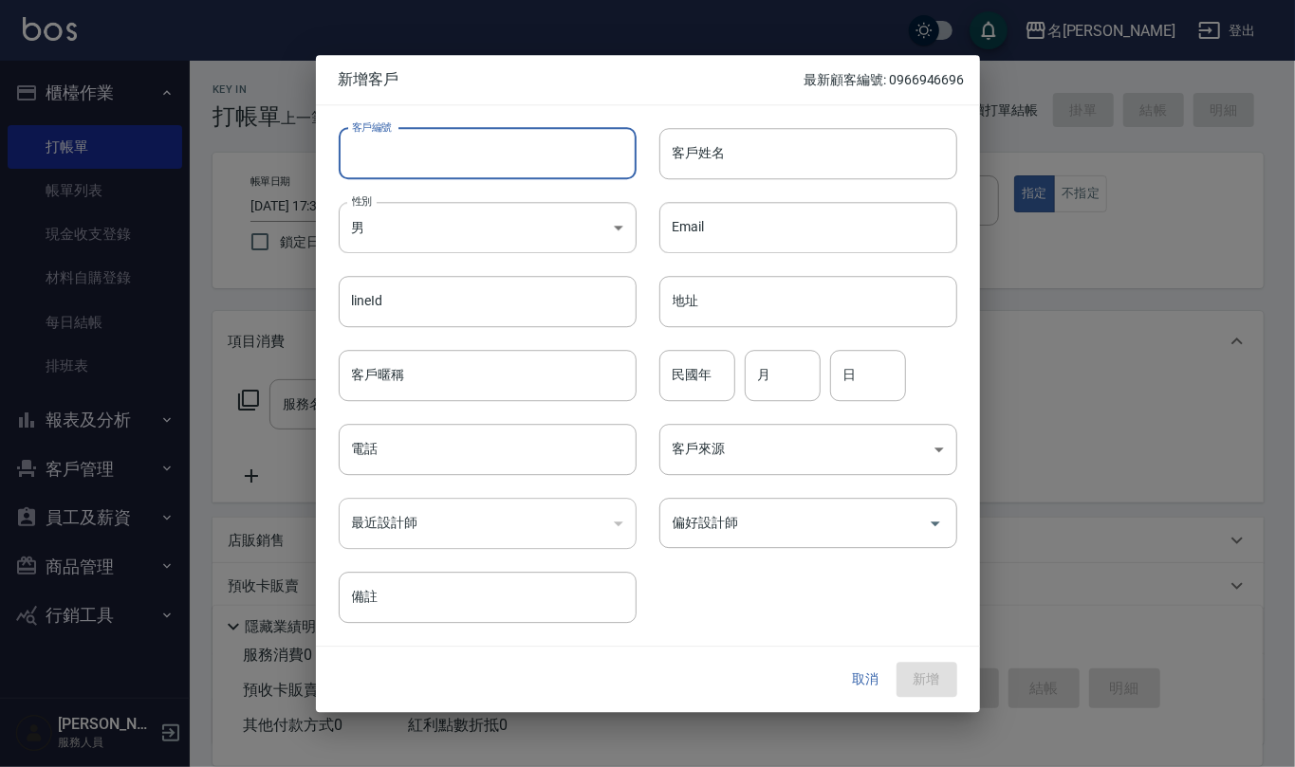
paste input "0989782811"
type input "0989782811"
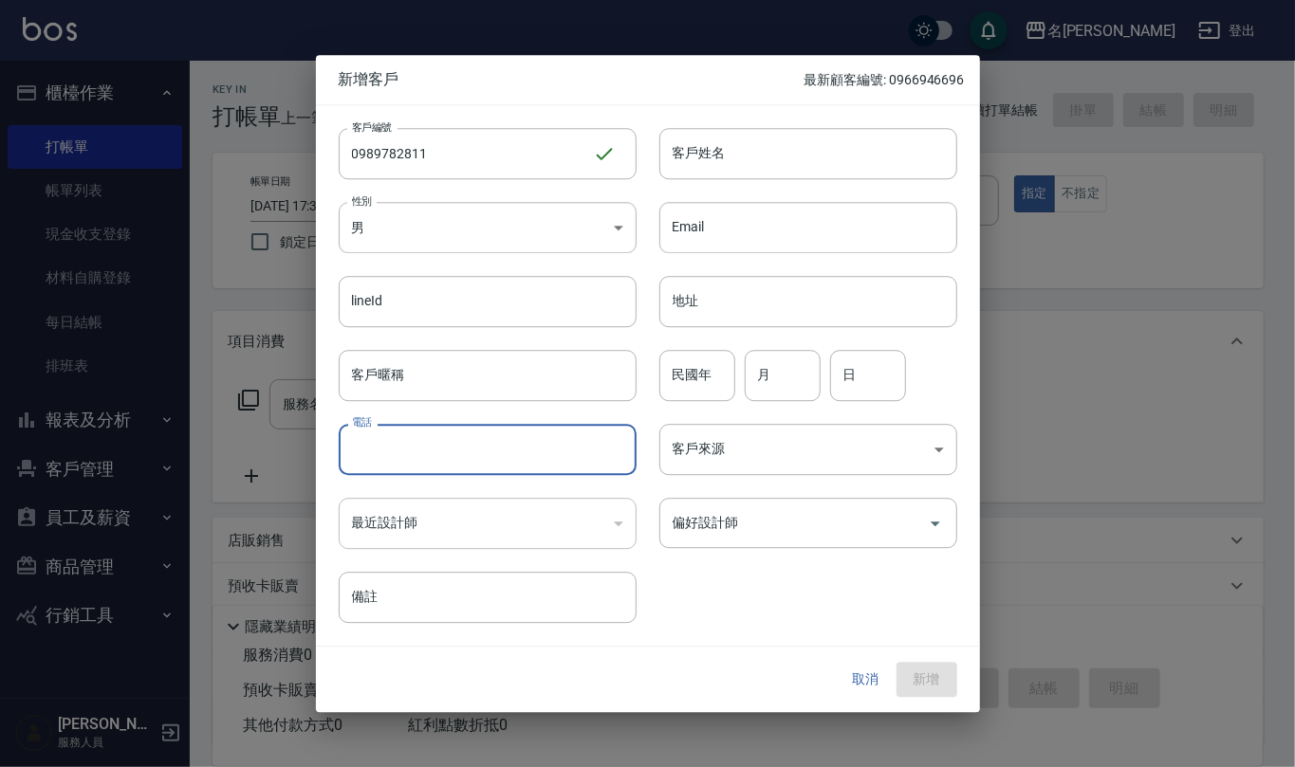
click at [490, 457] on input "電話" at bounding box center [488, 449] width 298 height 51
paste input "0989782811"
type input "0989782811"
click at [771, 139] on input "客戶姓名" at bounding box center [808, 153] width 298 height 51
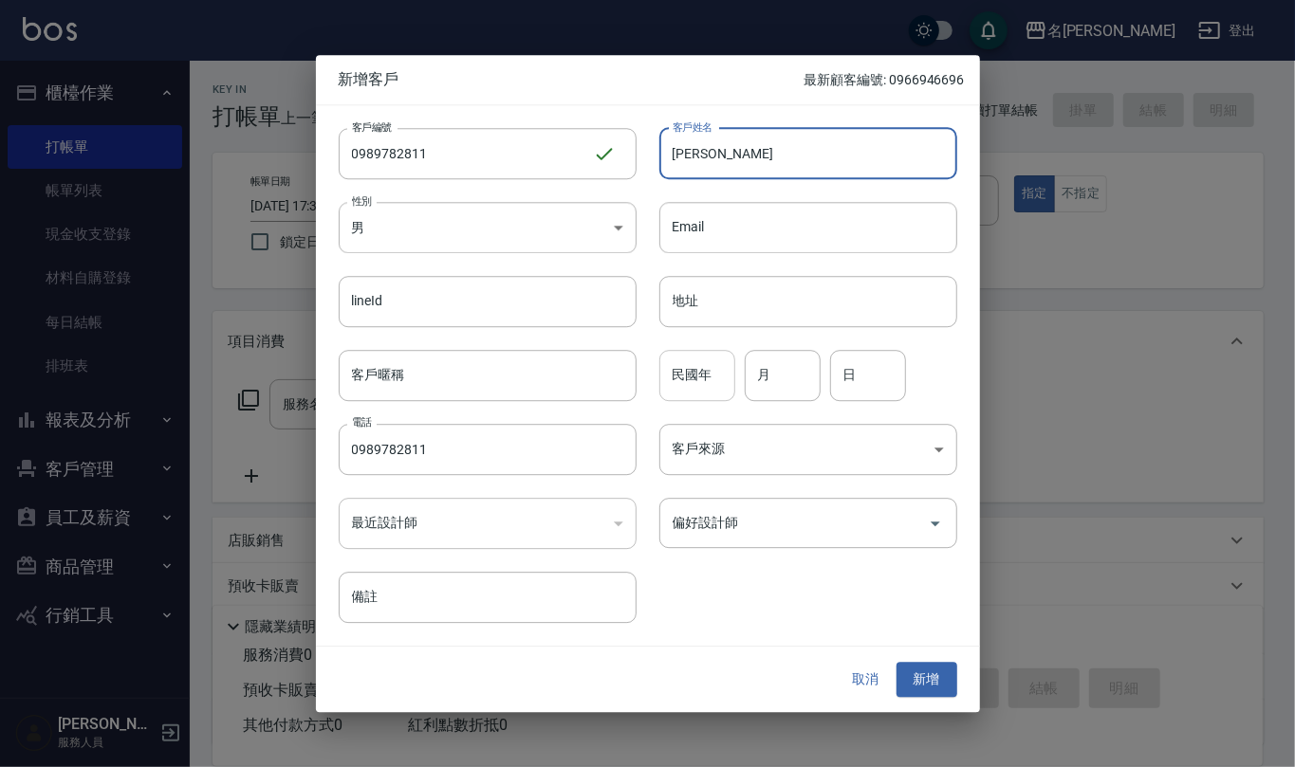
type input "[PERSON_NAME]"
click at [691, 379] on input "民國年" at bounding box center [697, 375] width 76 height 51
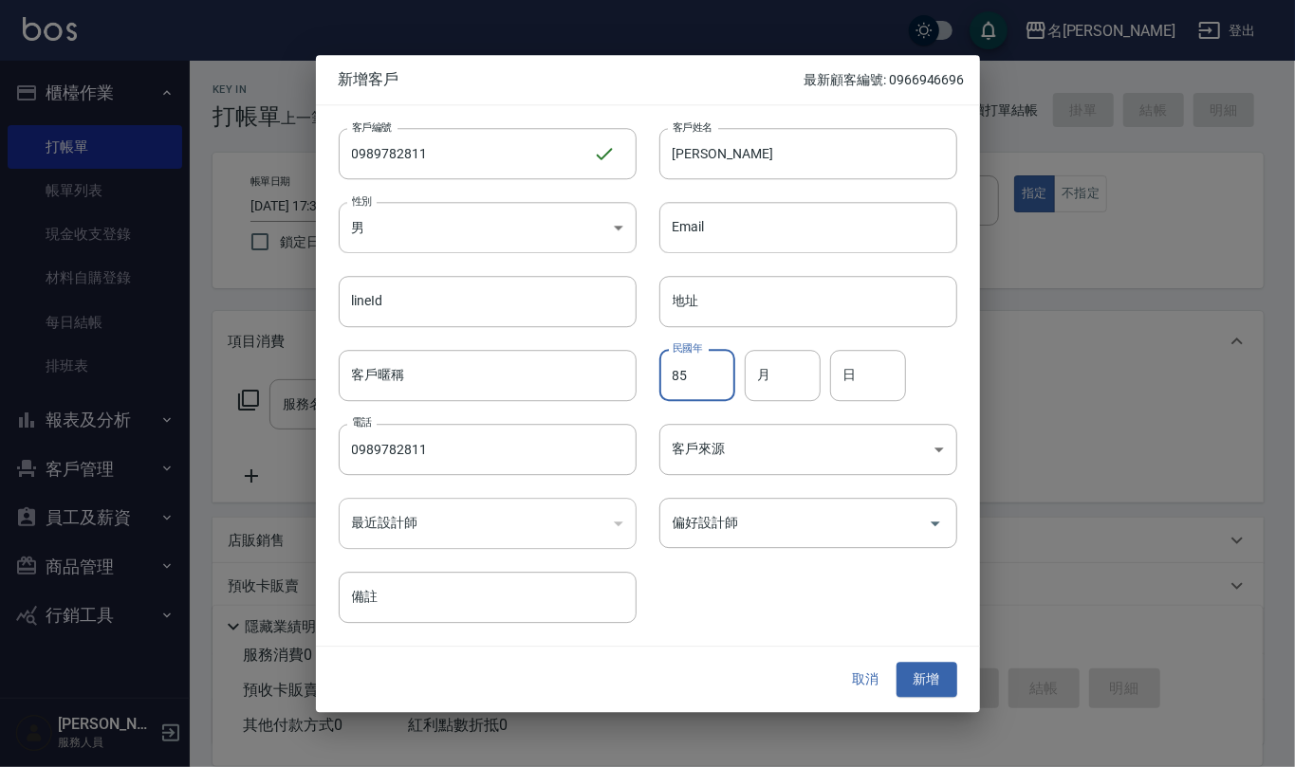
type input "85"
type input "03"
type input "02"
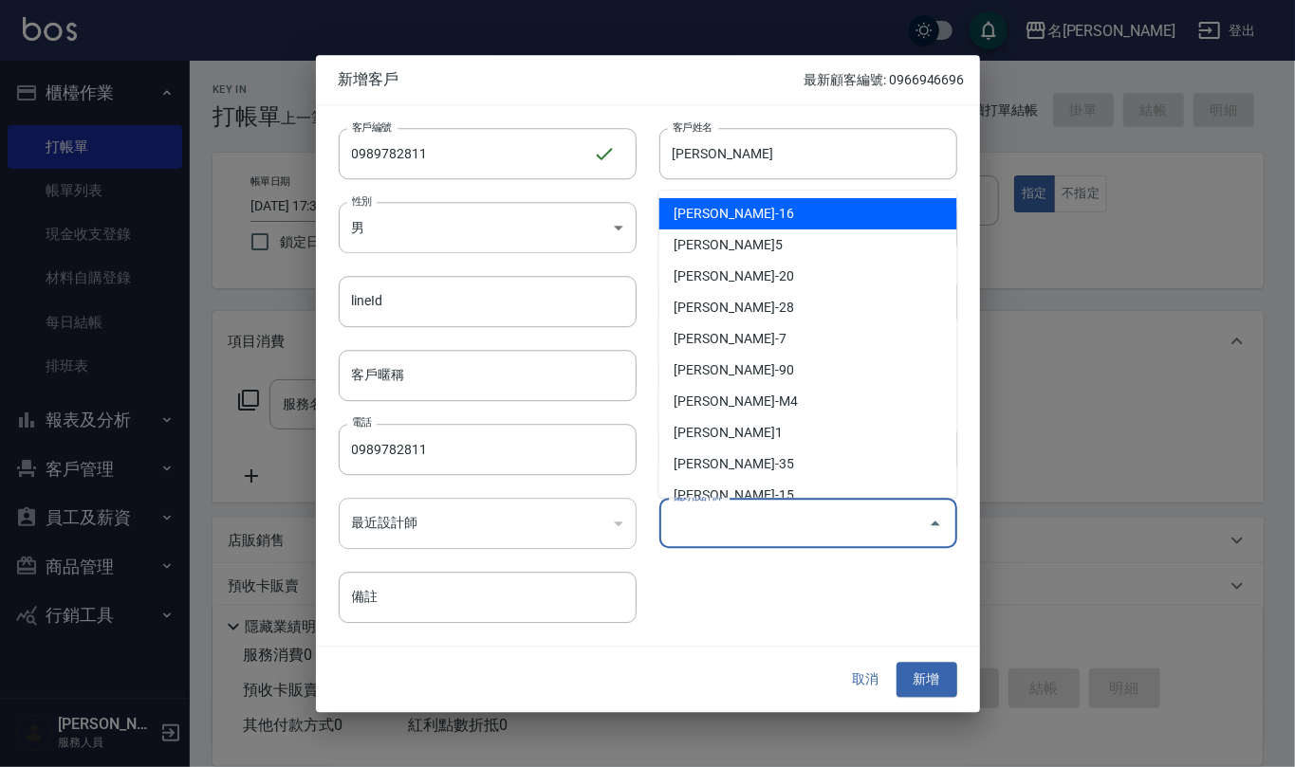
click at [787, 539] on input "偏好設計師" at bounding box center [794, 523] width 252 height 33
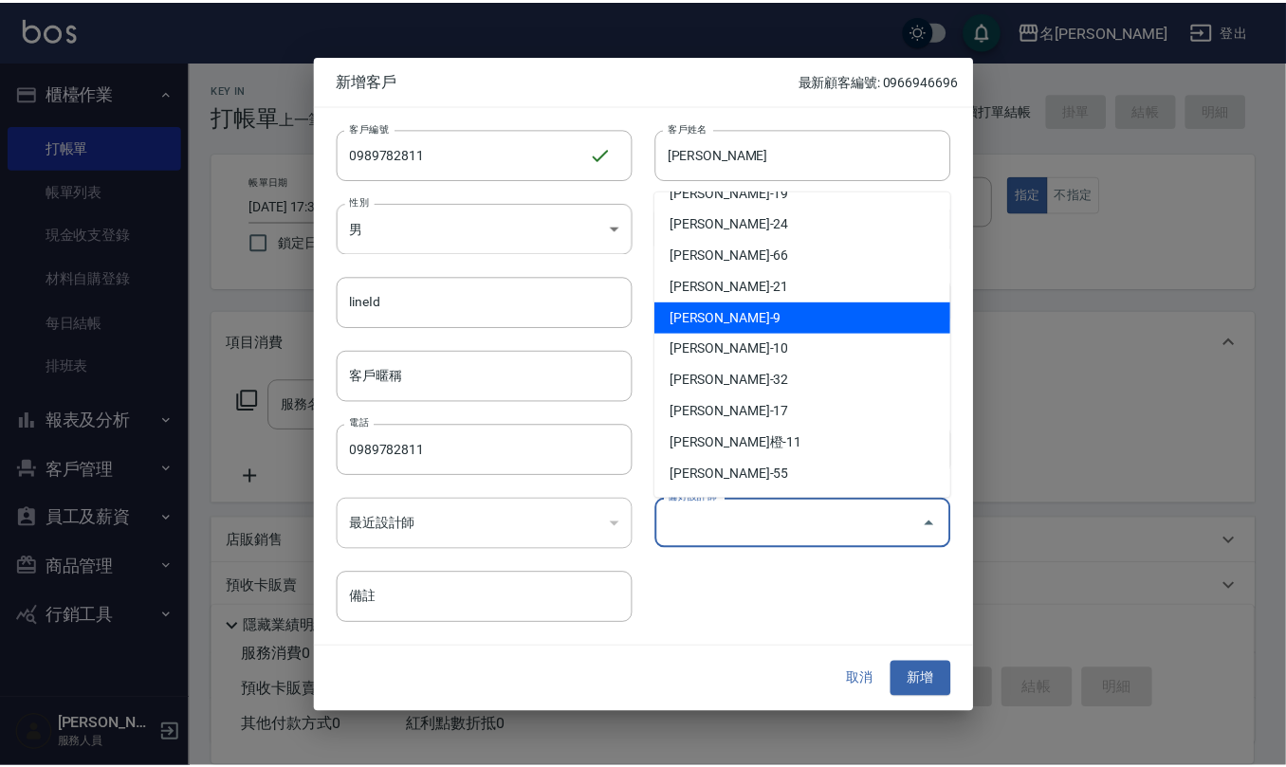
scroll to position [379, 0]
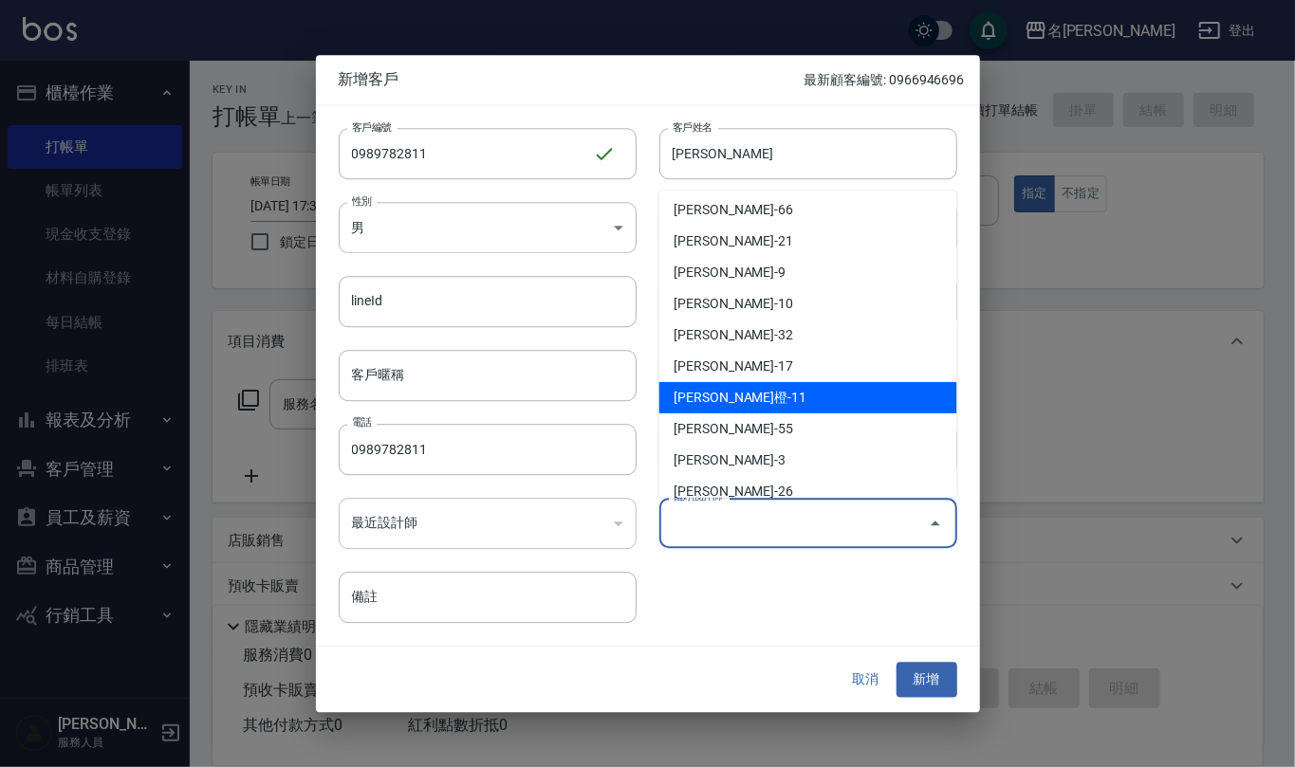
click at [748, 399] on li "[PERSON_NAME]橙-11" at bounding box center [808, 397] width 298 height 31
type input "[PERSON_NAME]"
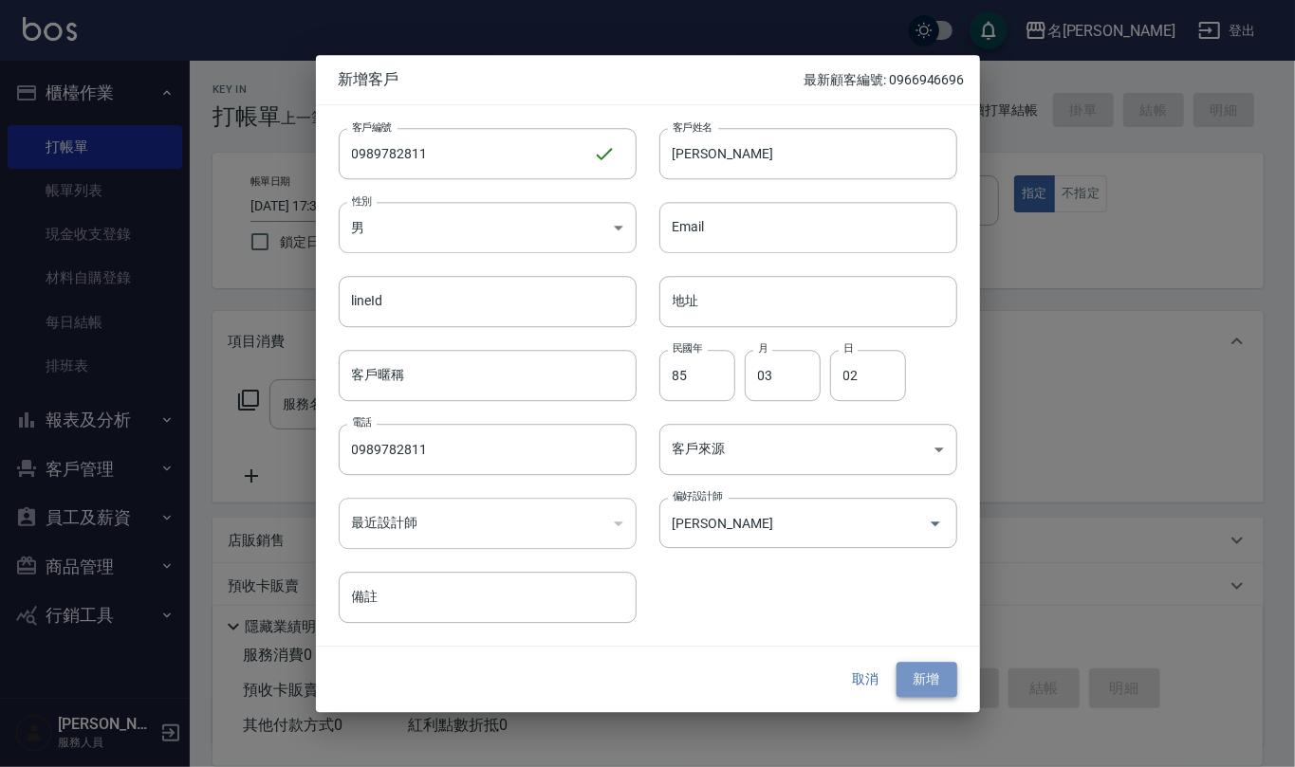
click at [927, 677] on button "新增" at bounding box center [926, 680] width 61 height 35
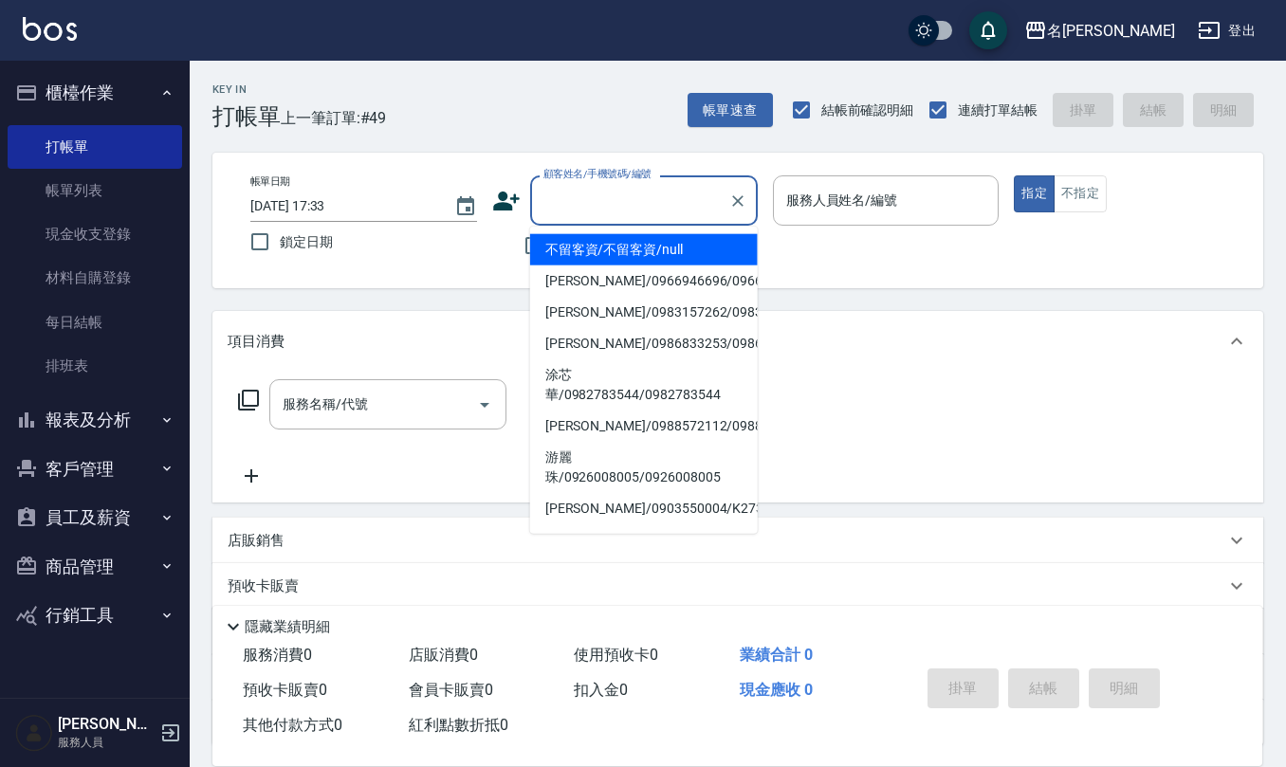
drag, startPoint x: 651, startPoint y: 187, endPoint x: 612, endPoint y: 194, distance: 39.5
click at [612, 194] on input "顧客姓名/手機號碼/編號" at bounding box center [630, 200] width 182 height 33
paste input "0989782811"
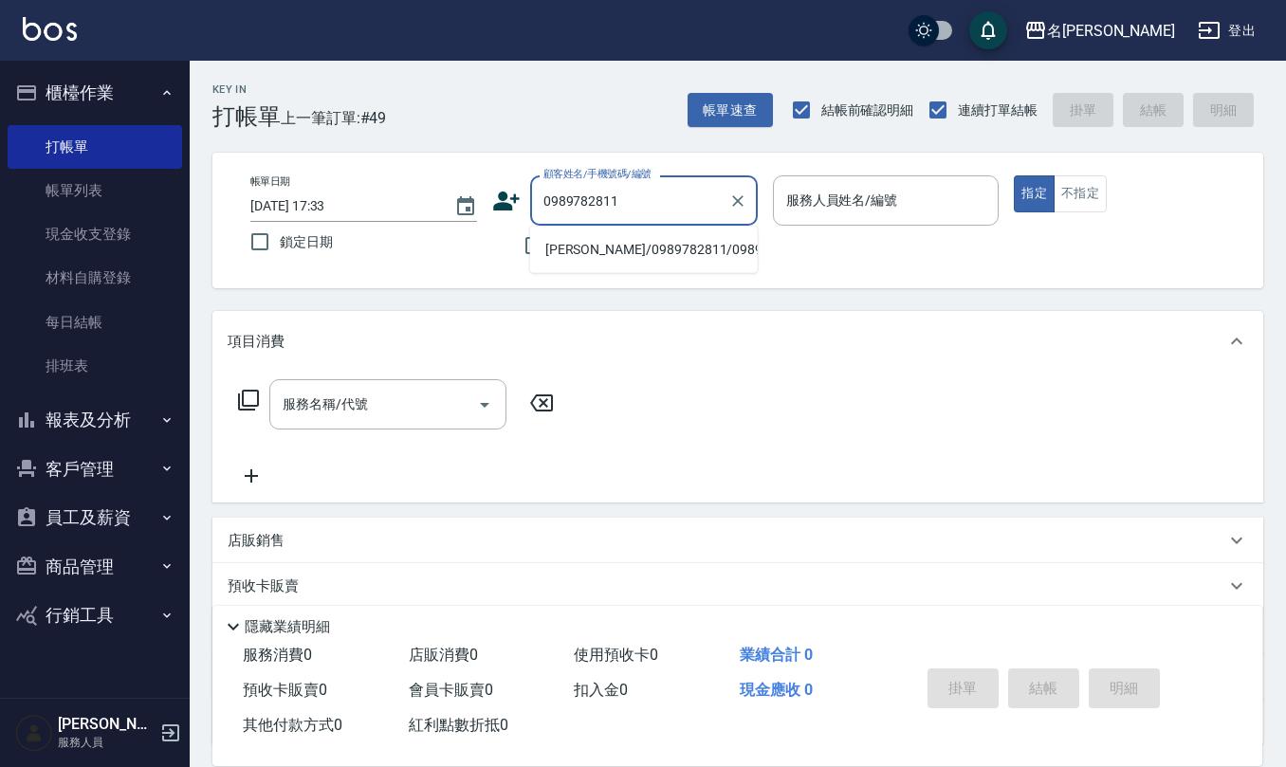
type input "[PERSON_NAME]/0989782811/0989782811"
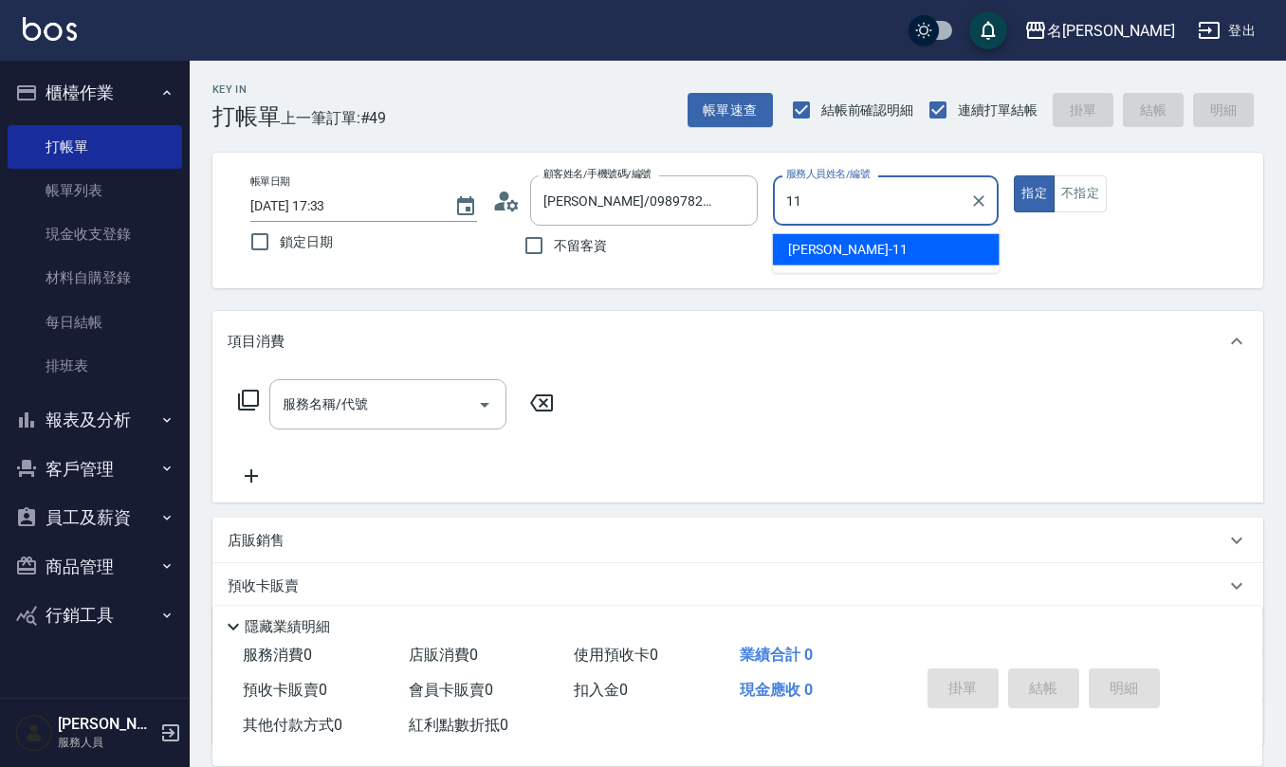
type input "[PERSON_NAME]橙-11"
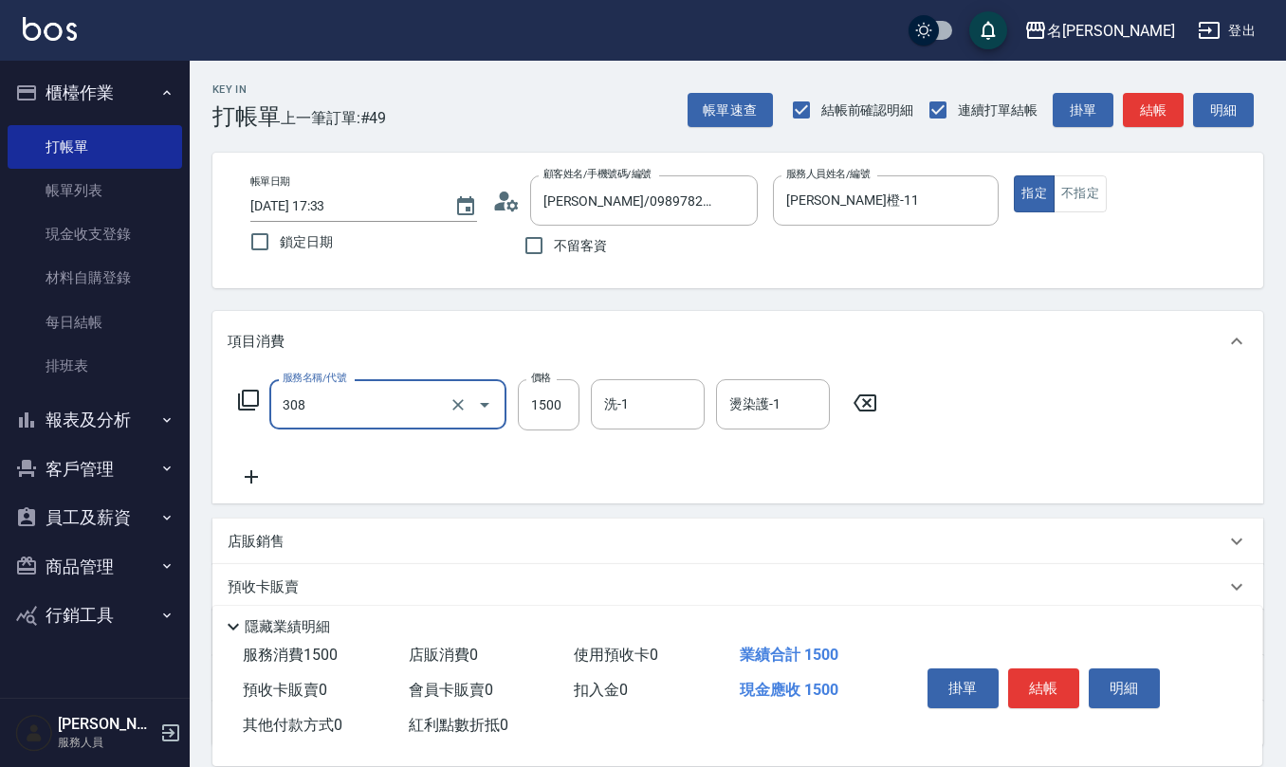
type input "效能離子燙1500(308)"
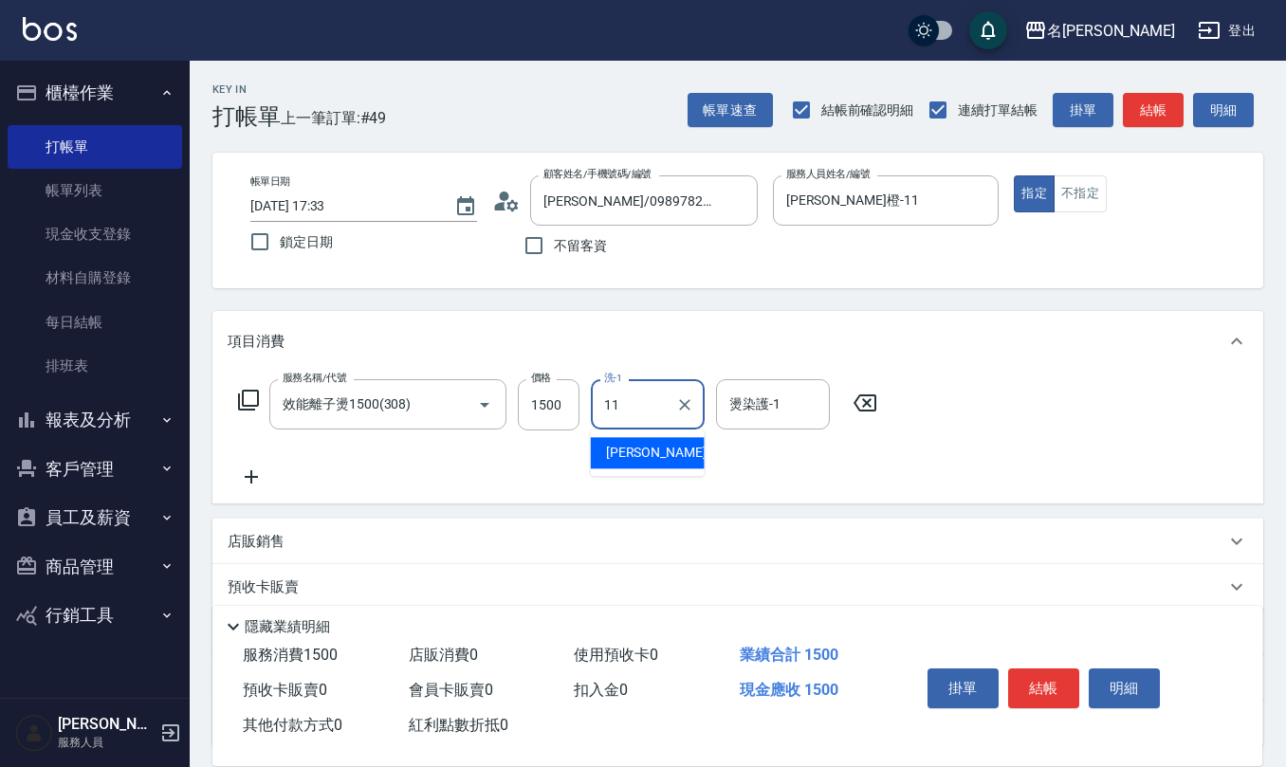
type input "[PERSON_NAME]橙-11"
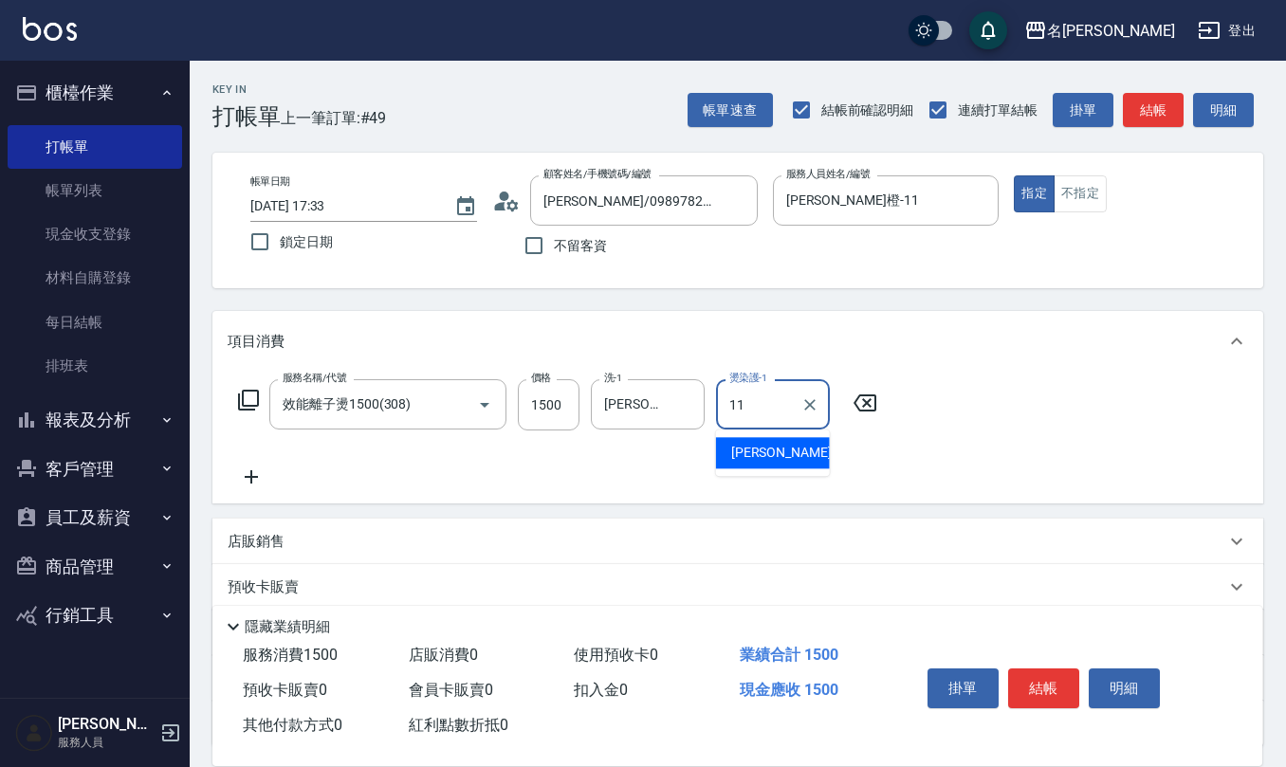
type input "[PERSON_NAME]橙-11"
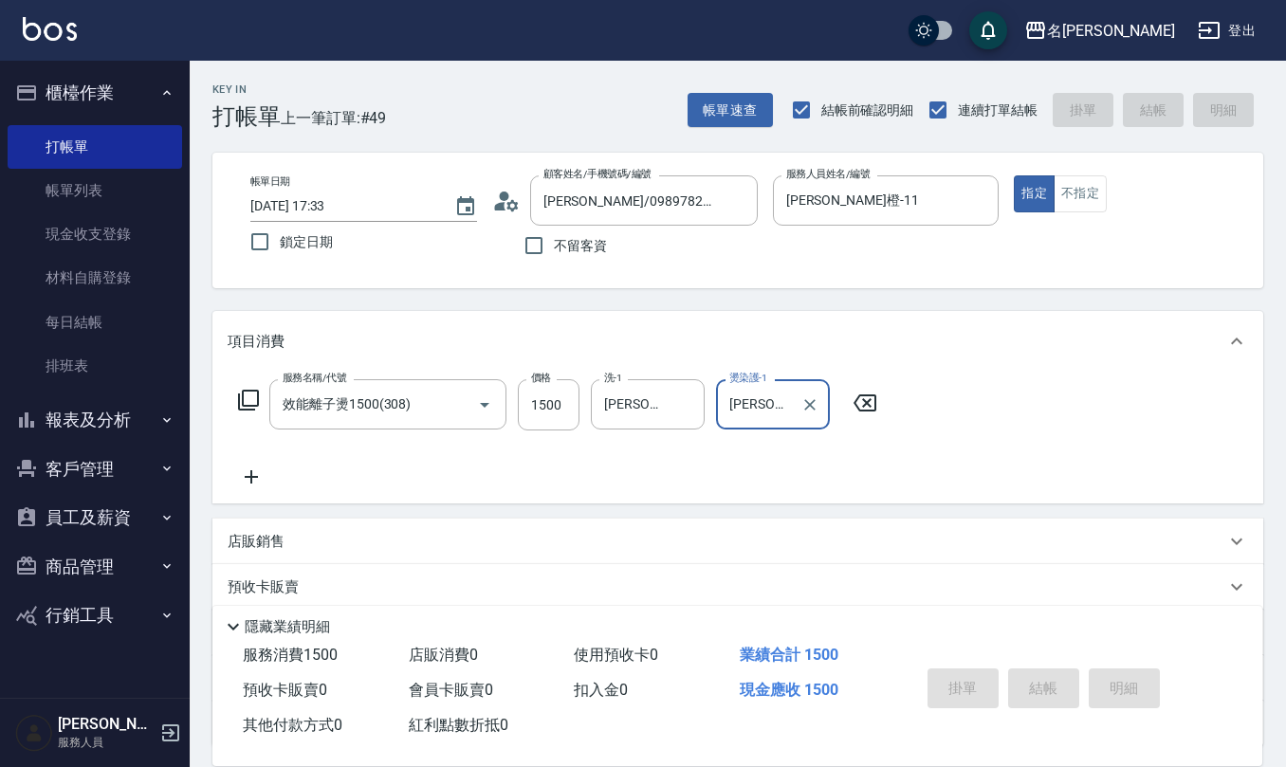
type input "[DATE] 17:53"
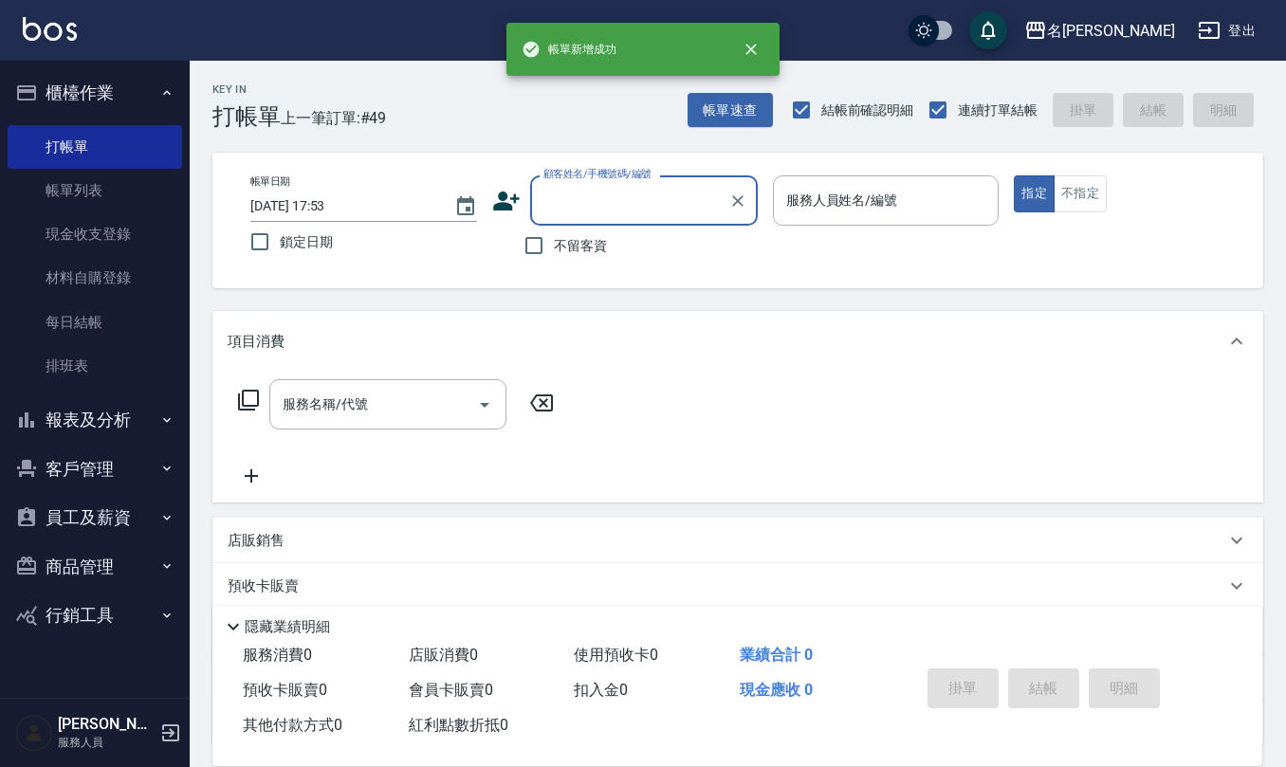
scroll to position [0, 0]
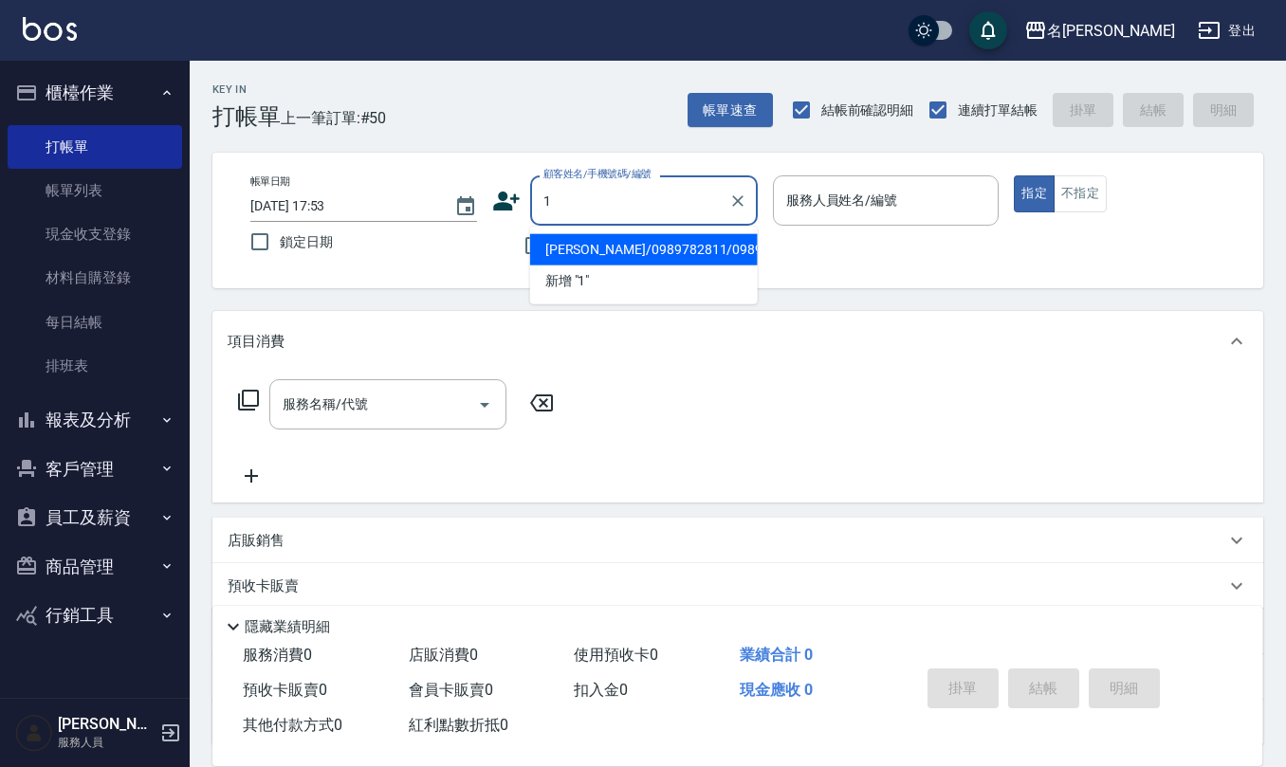
type input "[PERSON_NAME]/0989782811/0989782811"
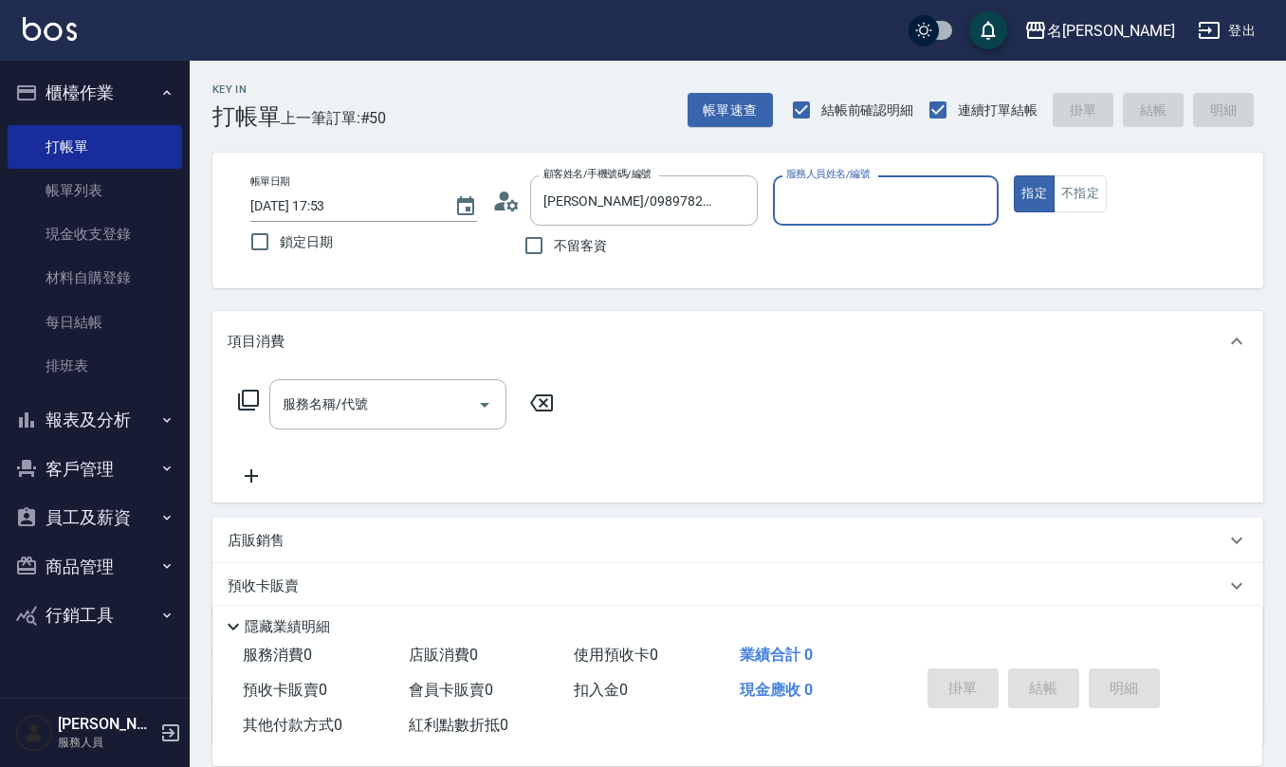
click at [1014, 176] on button "指定" at bounding box center [1034, 194] width 41 height 37
click at [532, 241] on input "不留客資" at bounding box center [534, 246] width 40 height 40
checkbox input "true"
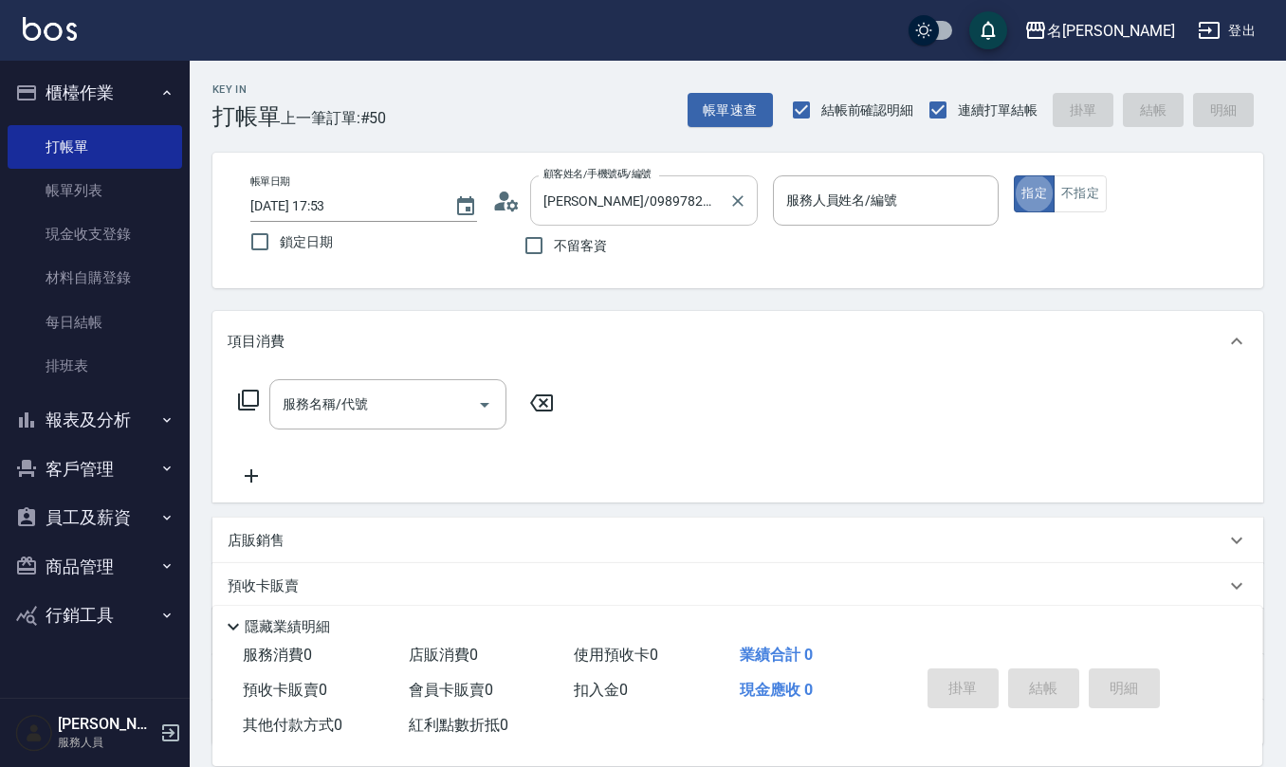
type input "[PERSON_NAME]/0926150524/"
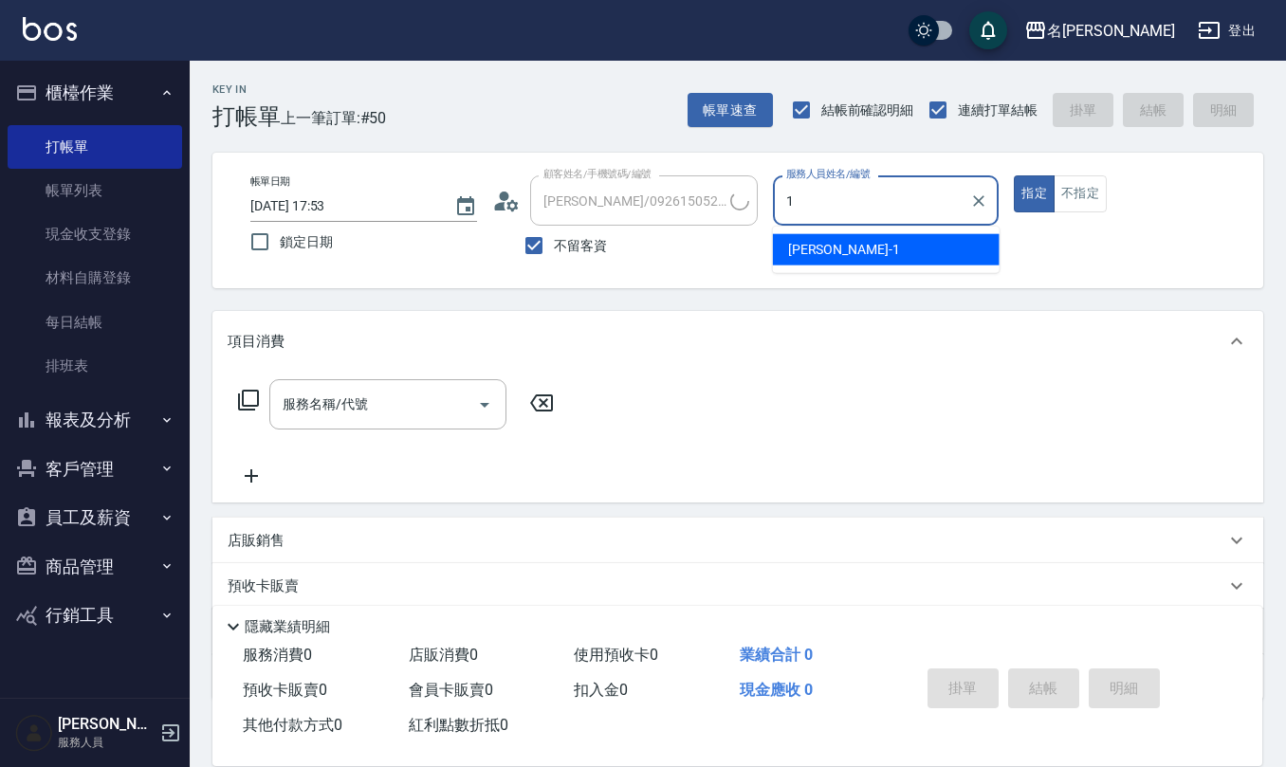
type input "[PERSON_NAME]1"
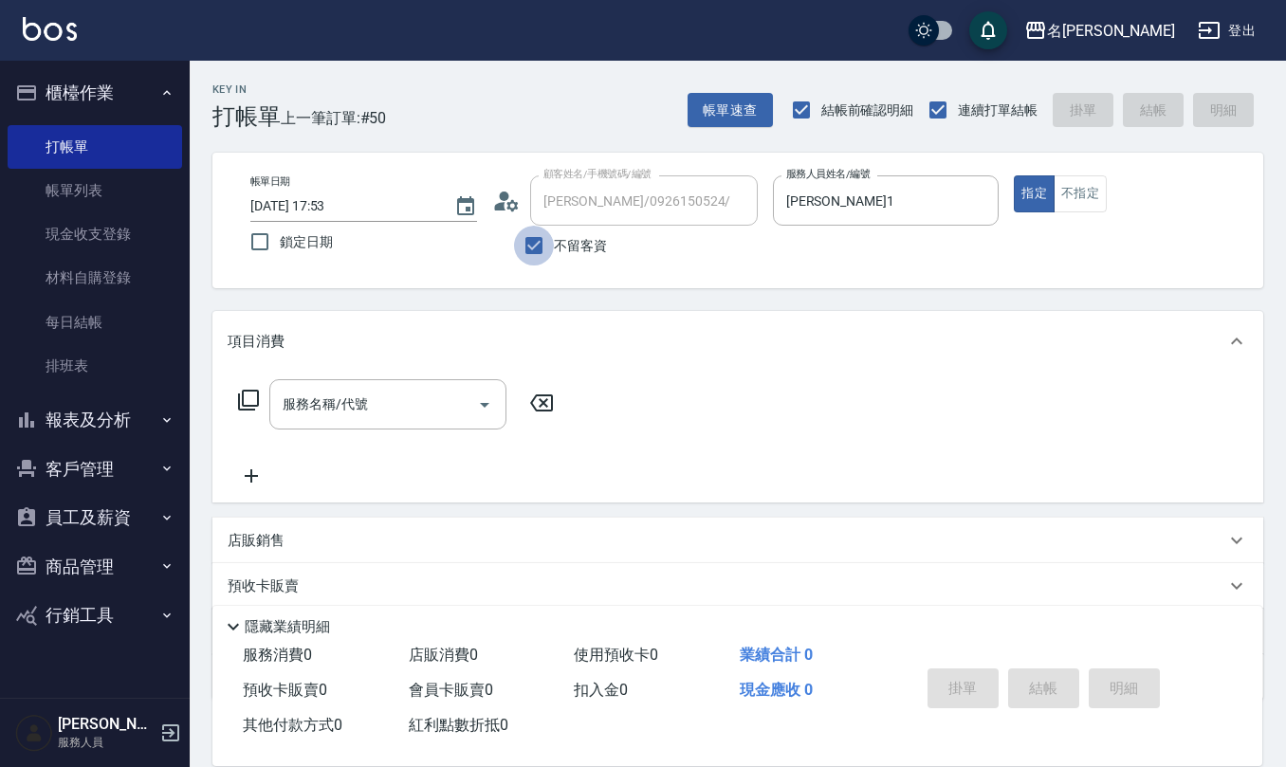
drag, startPoint x: 539, startPoint y: 243, endPoint x: 564, endPoint y: 229, distance: 28.5
click at [540, 241] on input "不留客資" at bounding box center [534, 246] width 40 height 40
checkbox input "false"
click at [741, 195] on icon "Clear" at bounding box center [738, 201] width 19 height 19
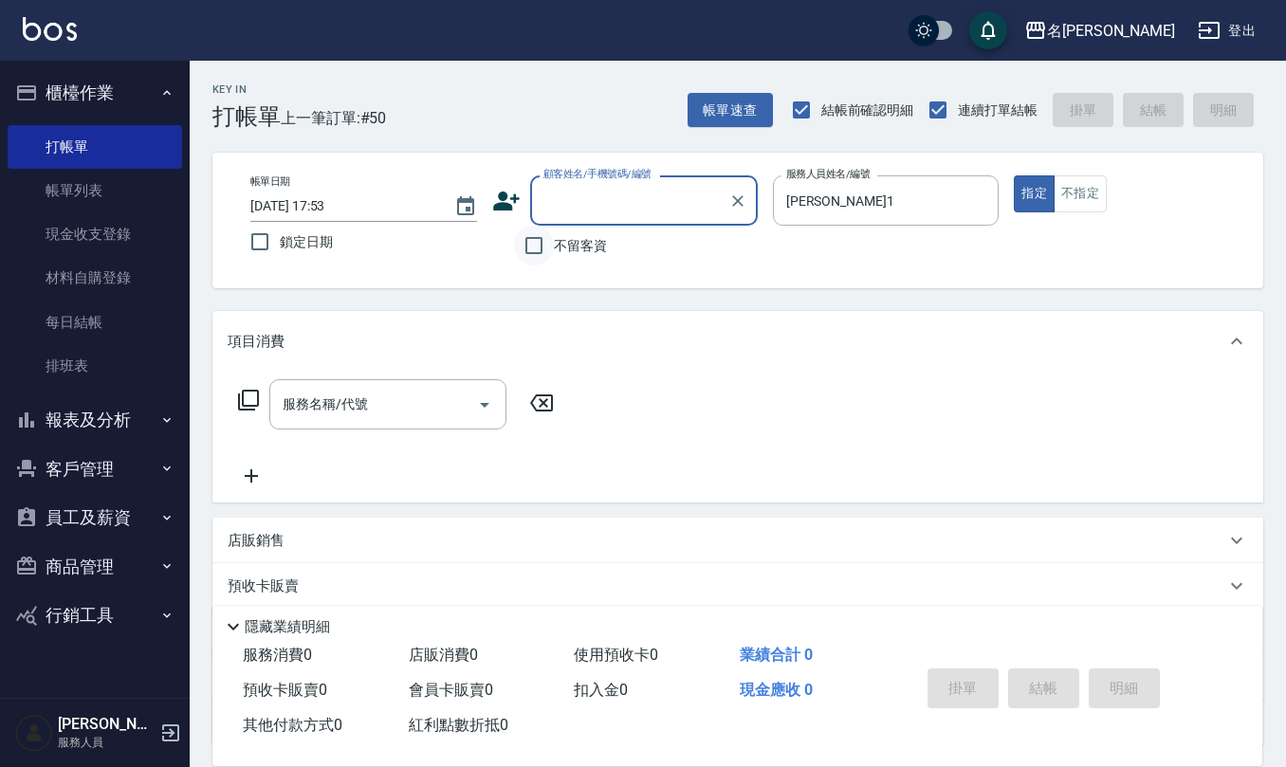
click at [533, 241] on input "不留客資" at bounding box center [534, 246] width 40 height 40
checkbox input "true"
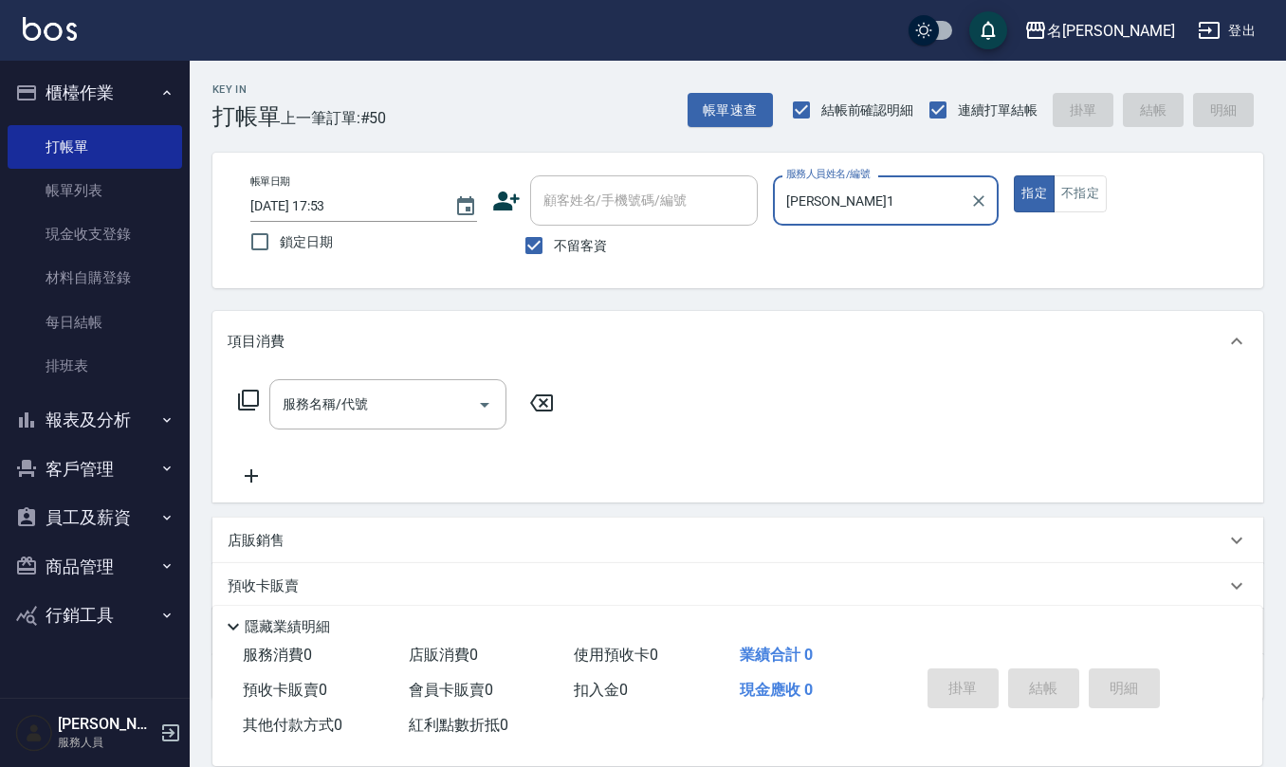
click at [1014, 176] on button "指定" at bounding box center [1034, 194] width 41 height 37
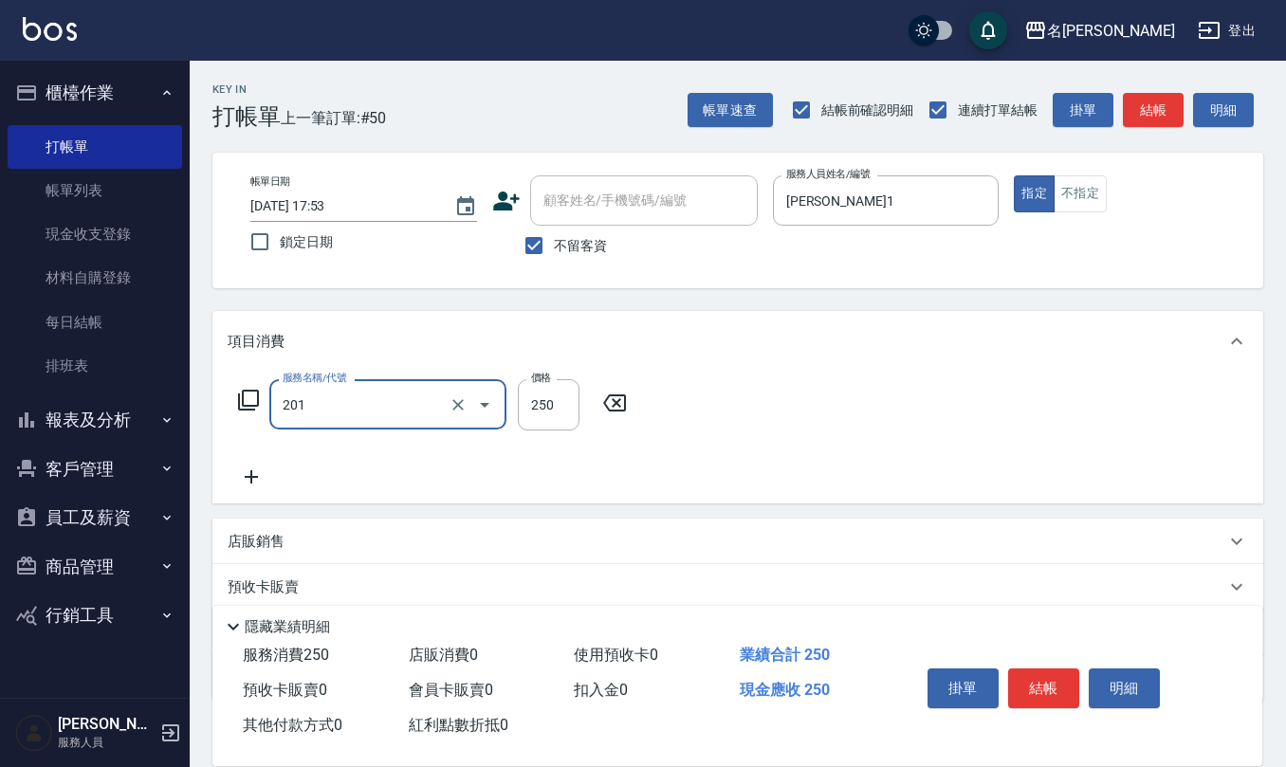
type input "洗髮(201)"
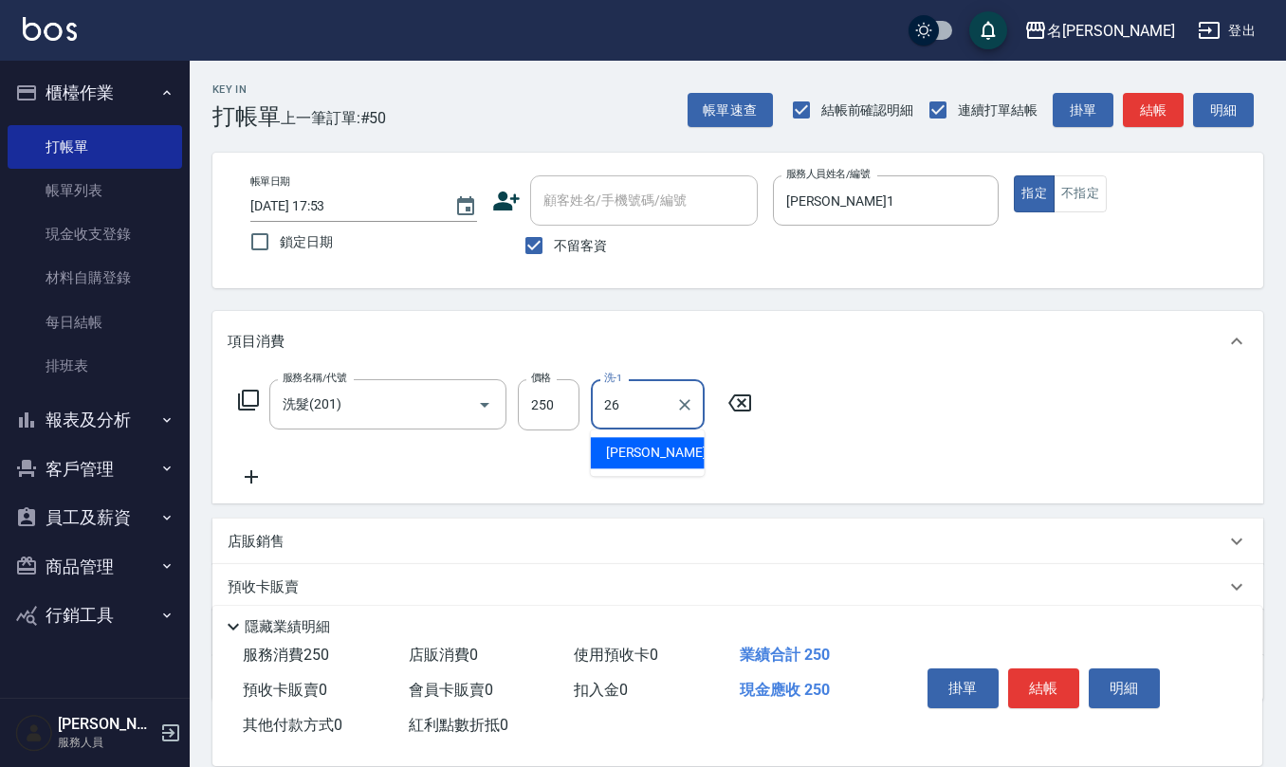
type input "[PERSON_NAME]-26"
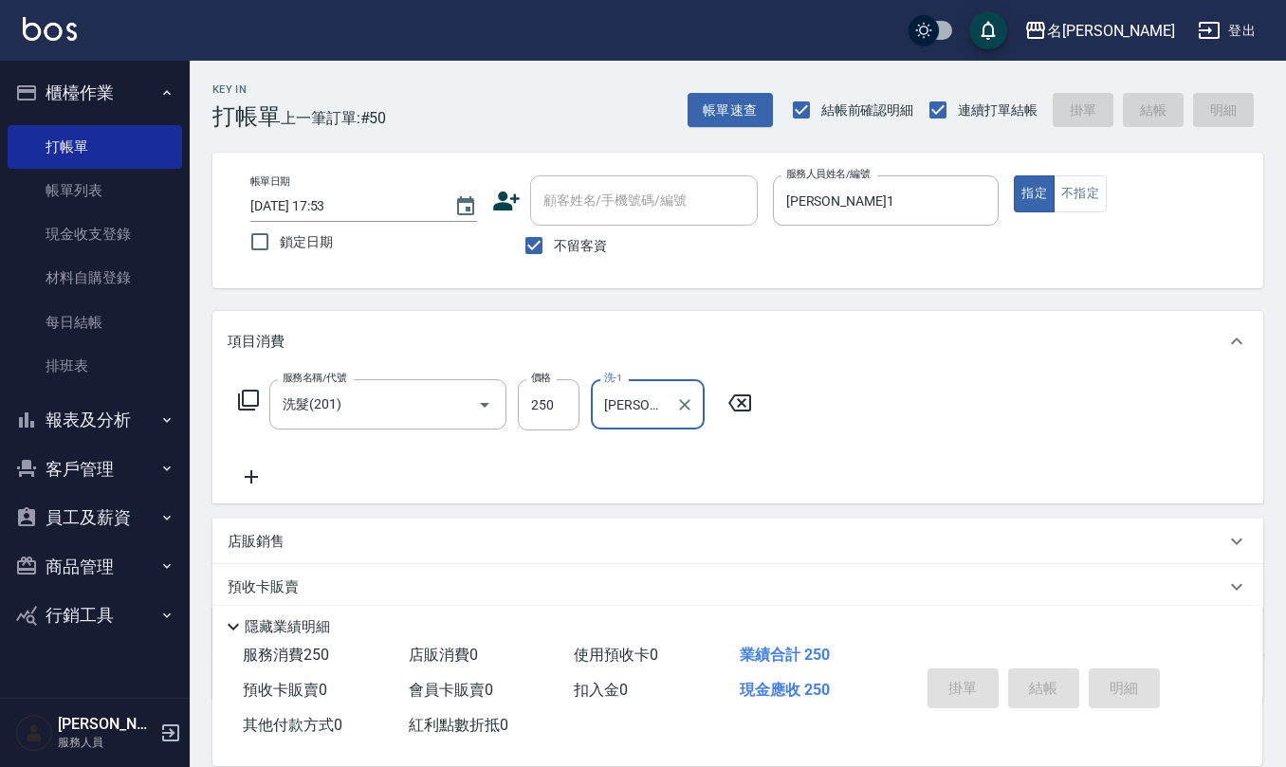
type input "[DATE] 17:54"
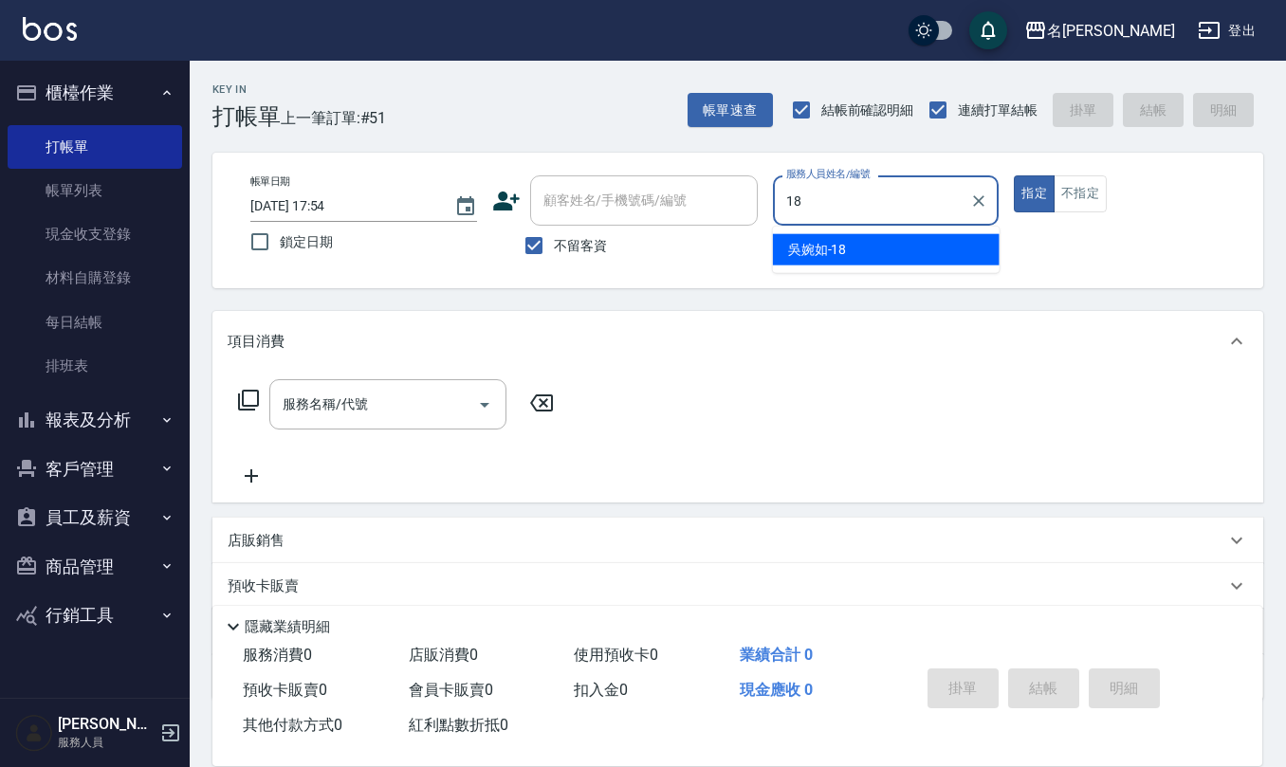
type input "[PERSON_NAME]-18"
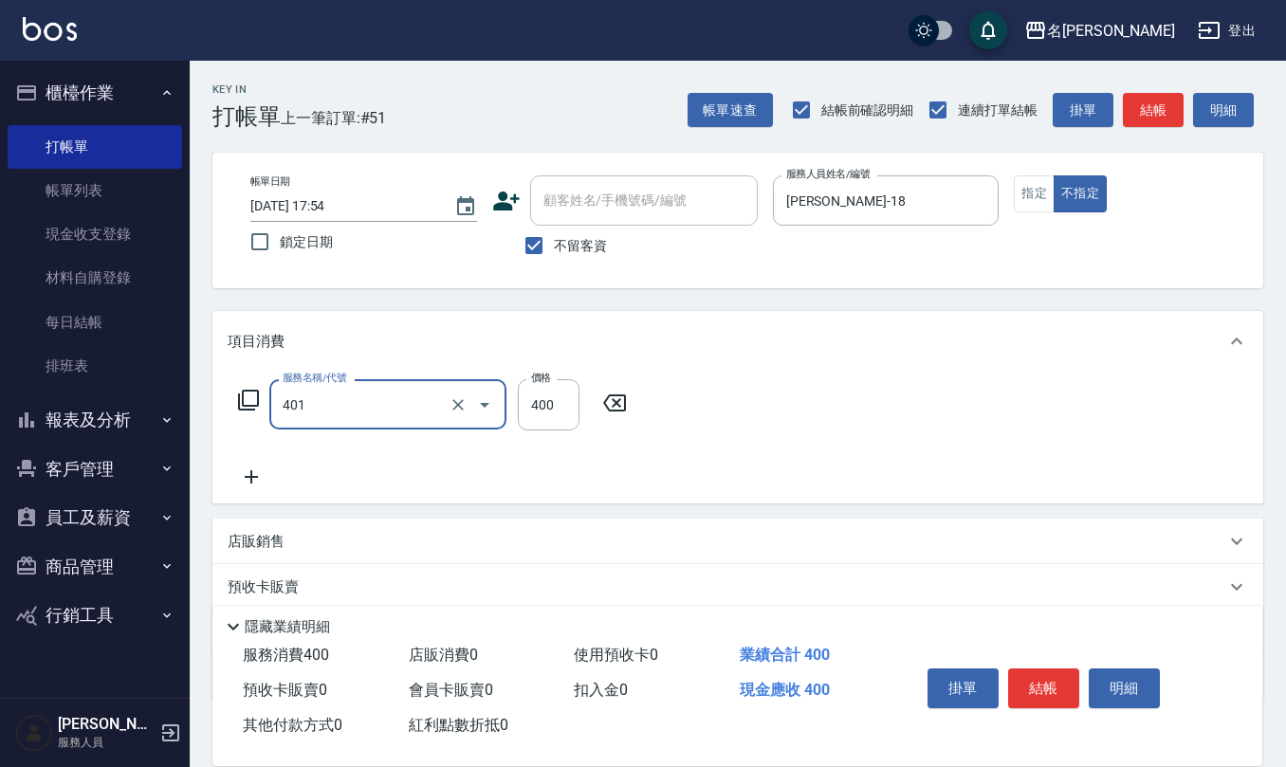
type input "剪髮(401)"
type input "200"
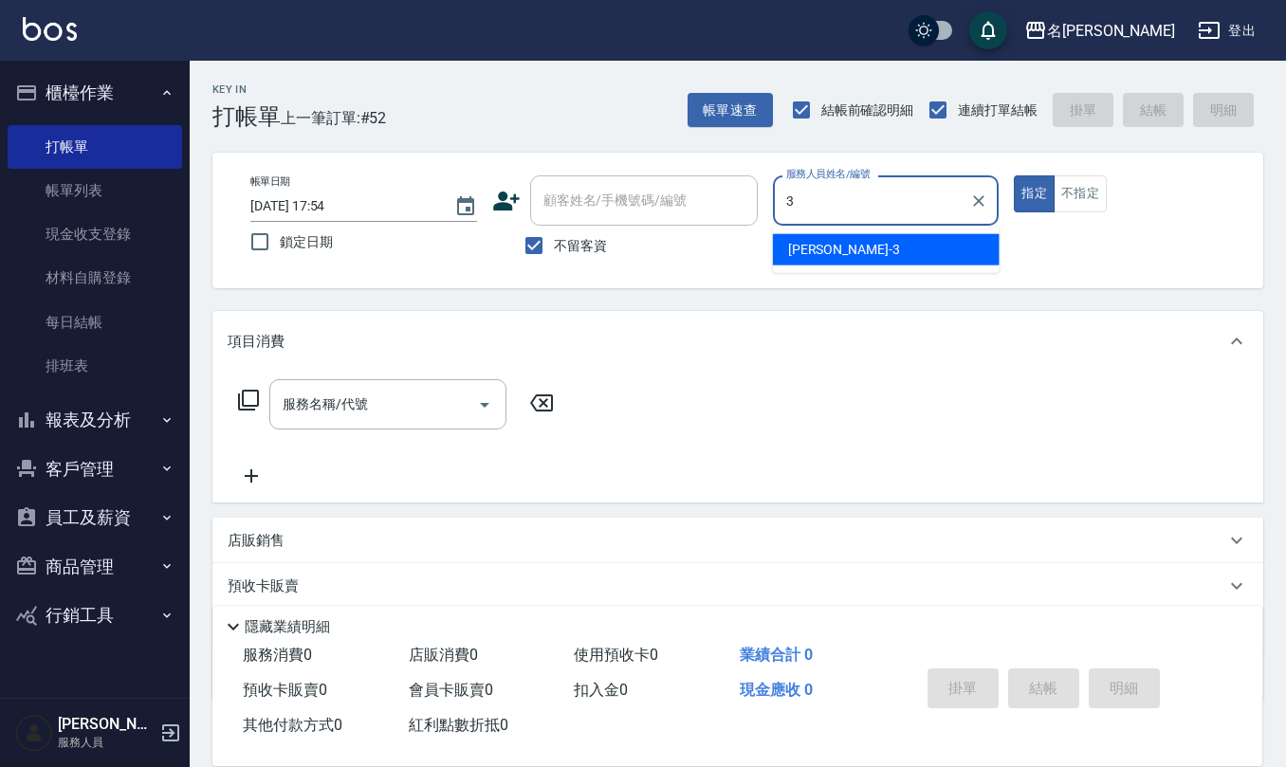
type input "[PERSON_NAME]-3"
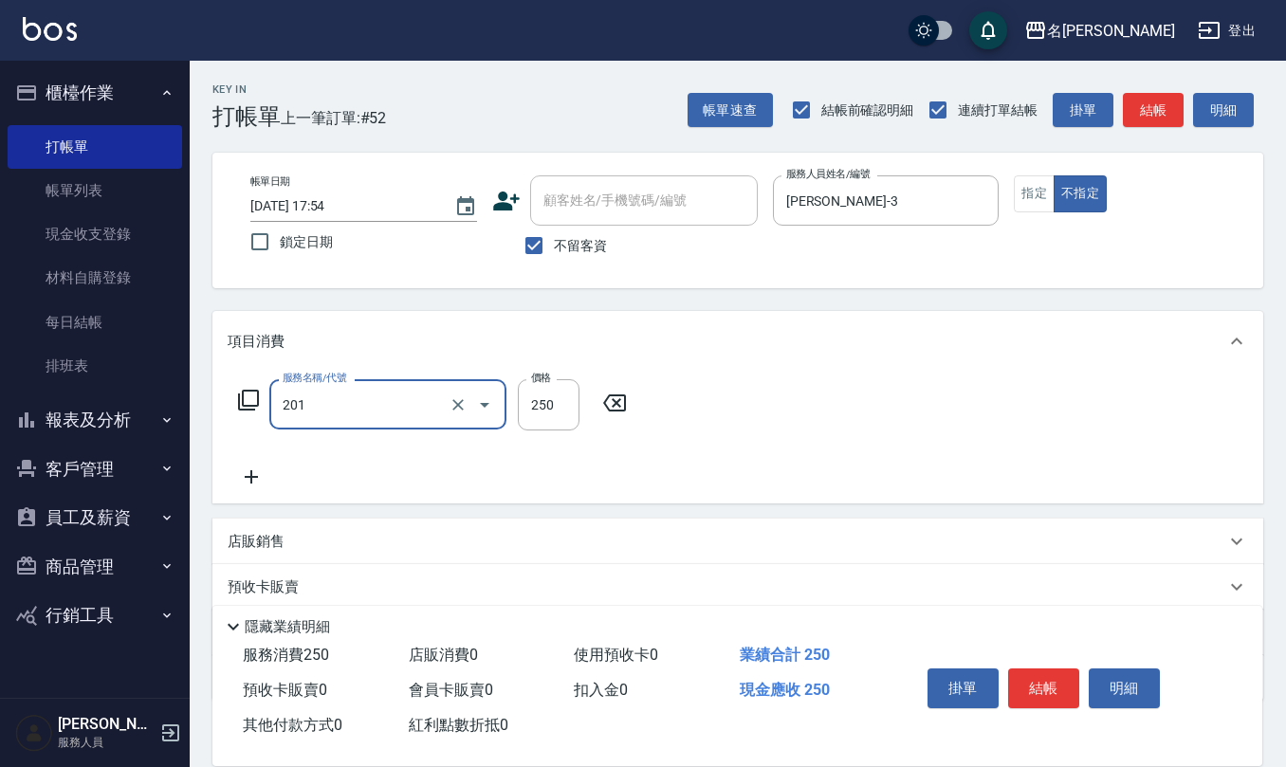
type input "洗髮(201)"
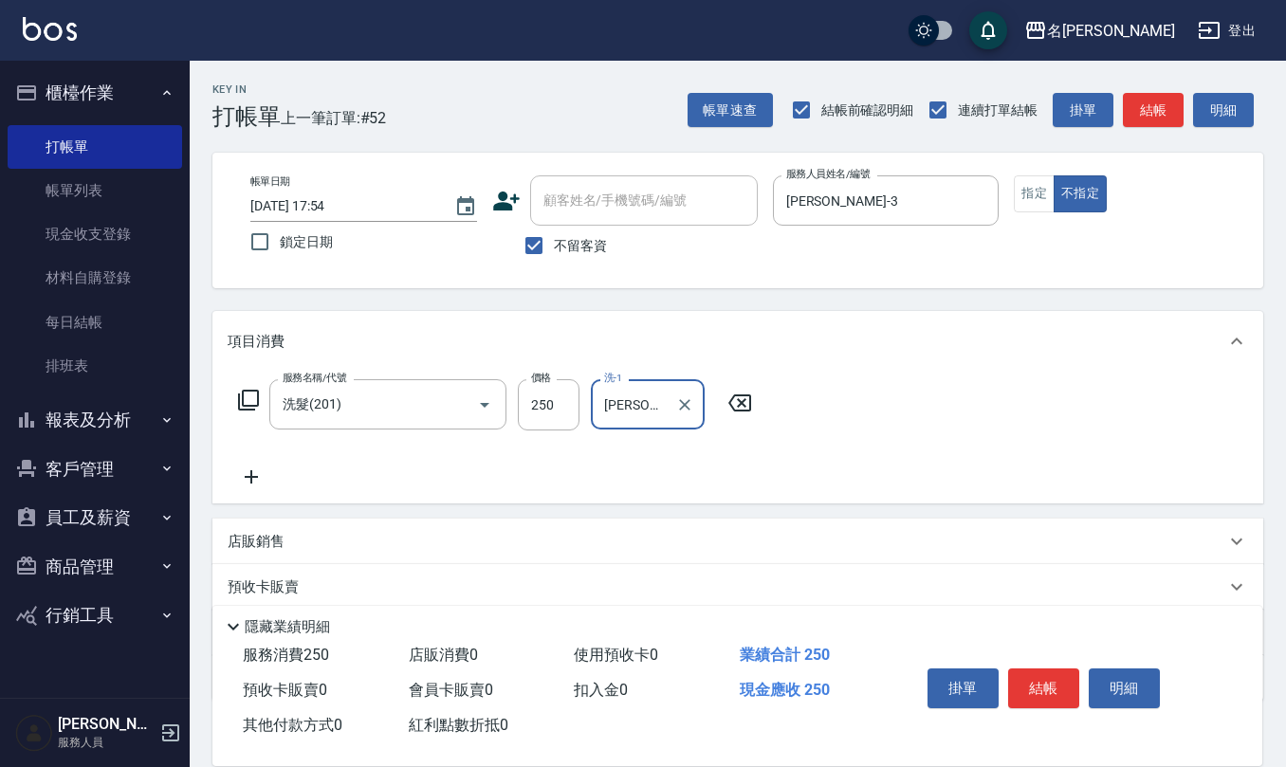
type input "[PERSON_NAME]-3"
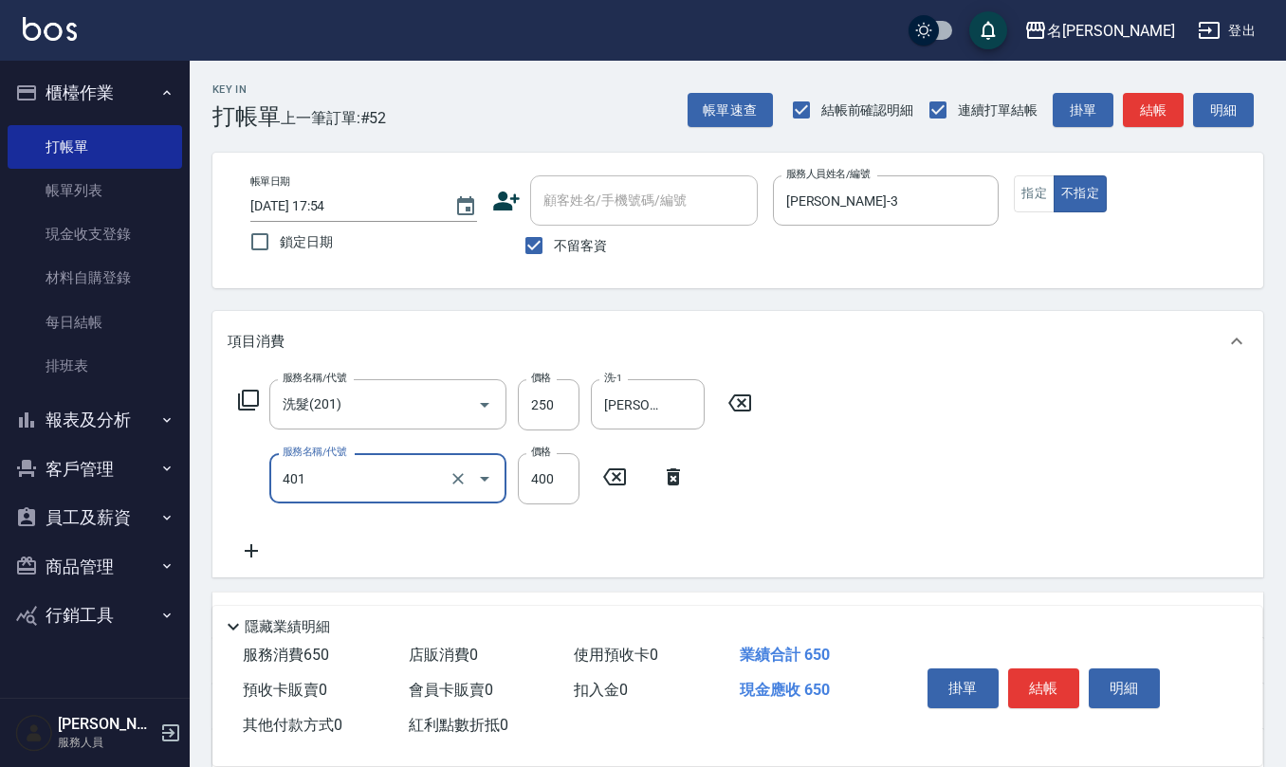
type input "剪髮(401)"
type input "200"
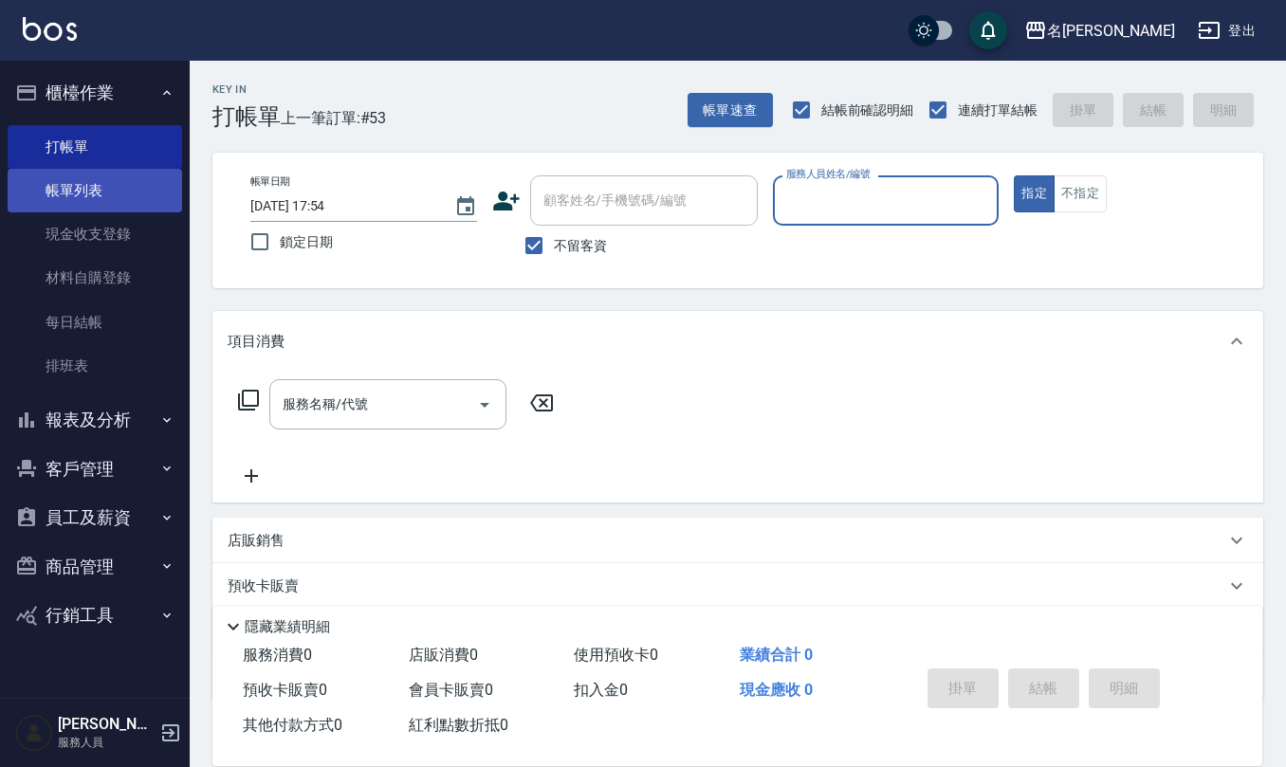
click at [78, 197] on link "帳單列表" at bounding box center [95, 191] width 175 height 44
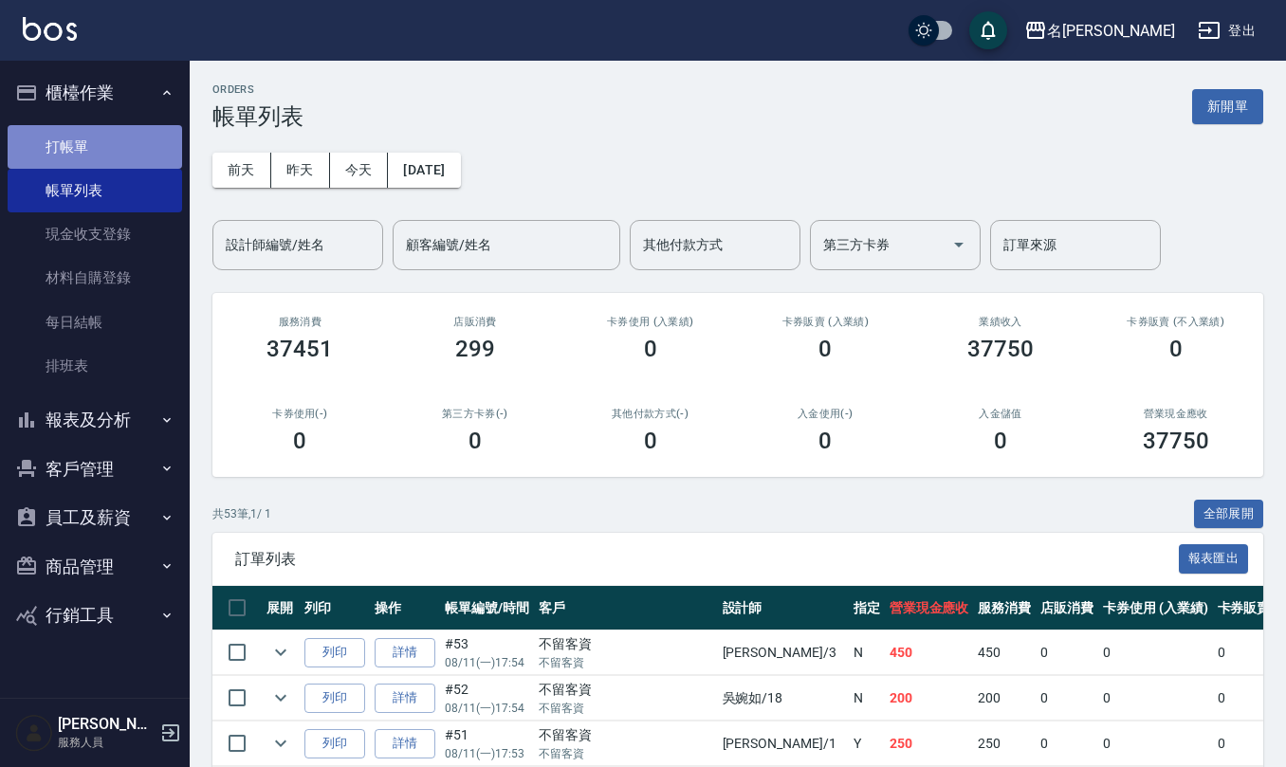
click at [104, 134] on link "打帳單" at bounding box center [95, 147] width 175 height 44
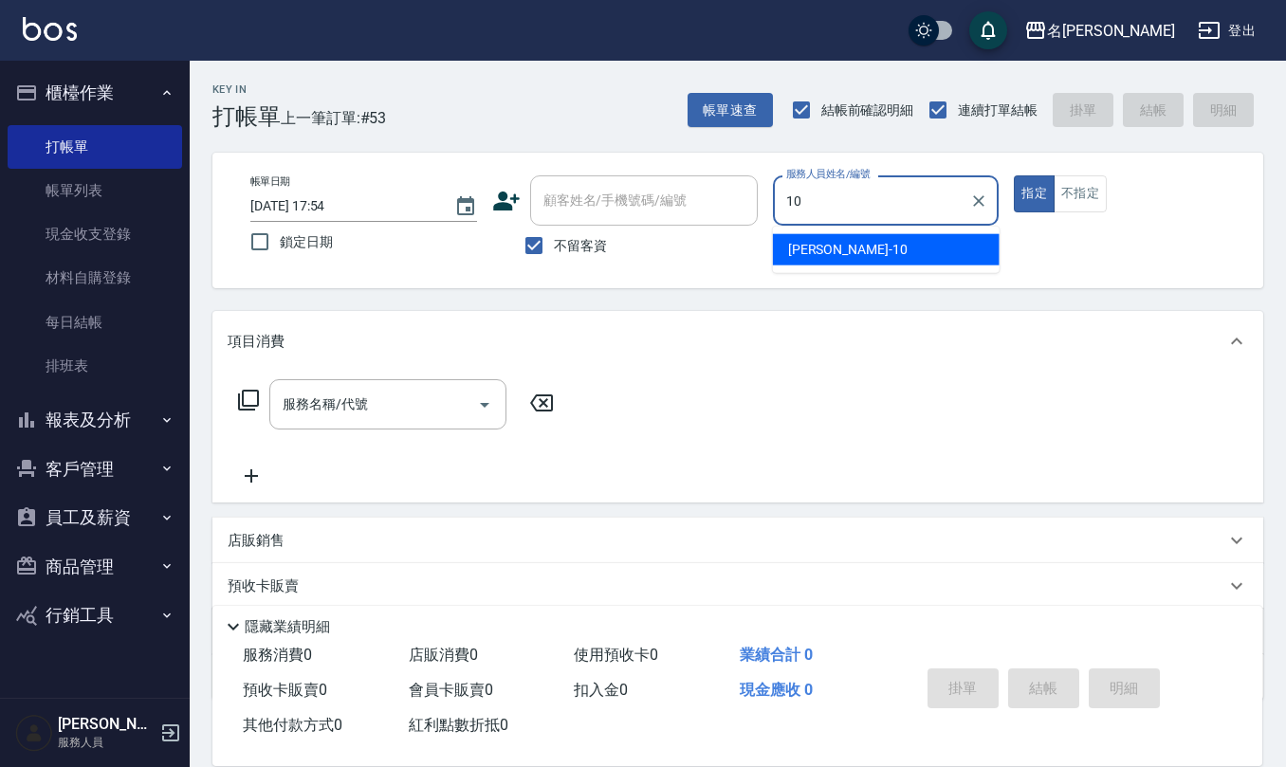
type input "[PERSON_NAME]-10"
type button "true"
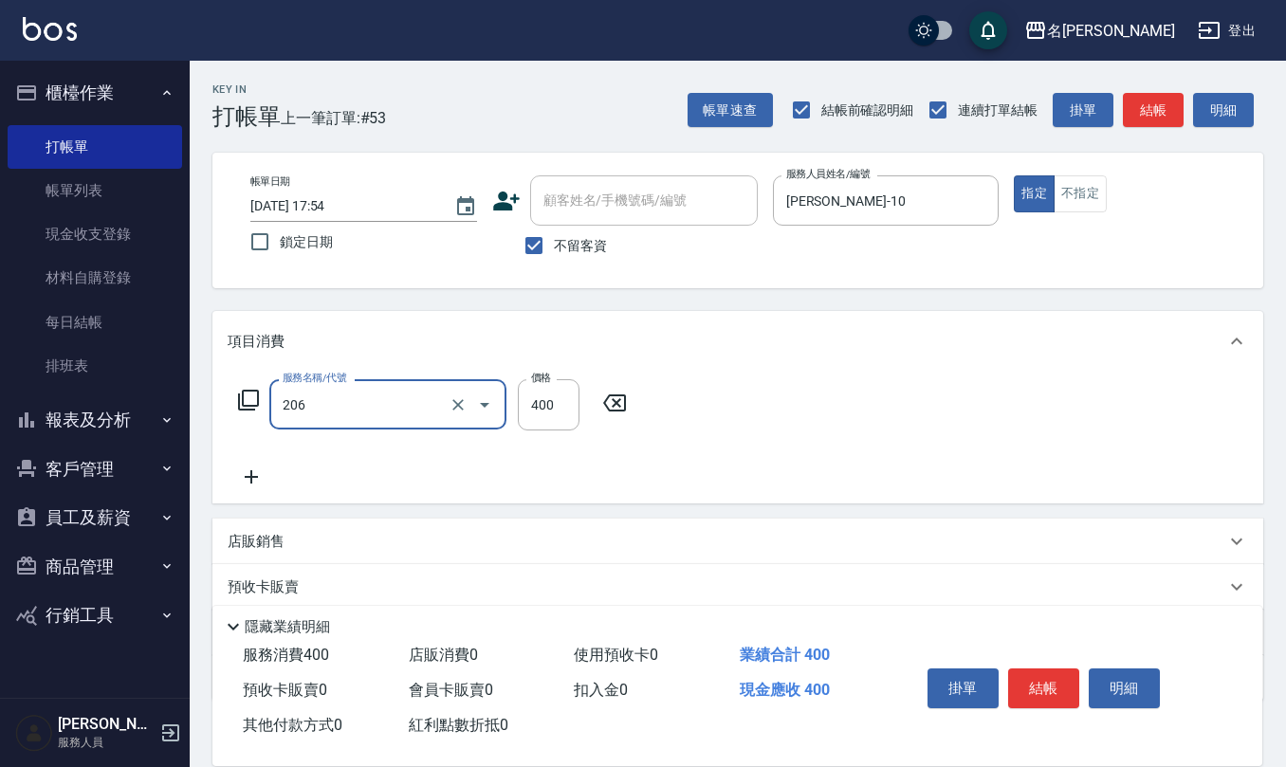
type input "健康洗(206)"
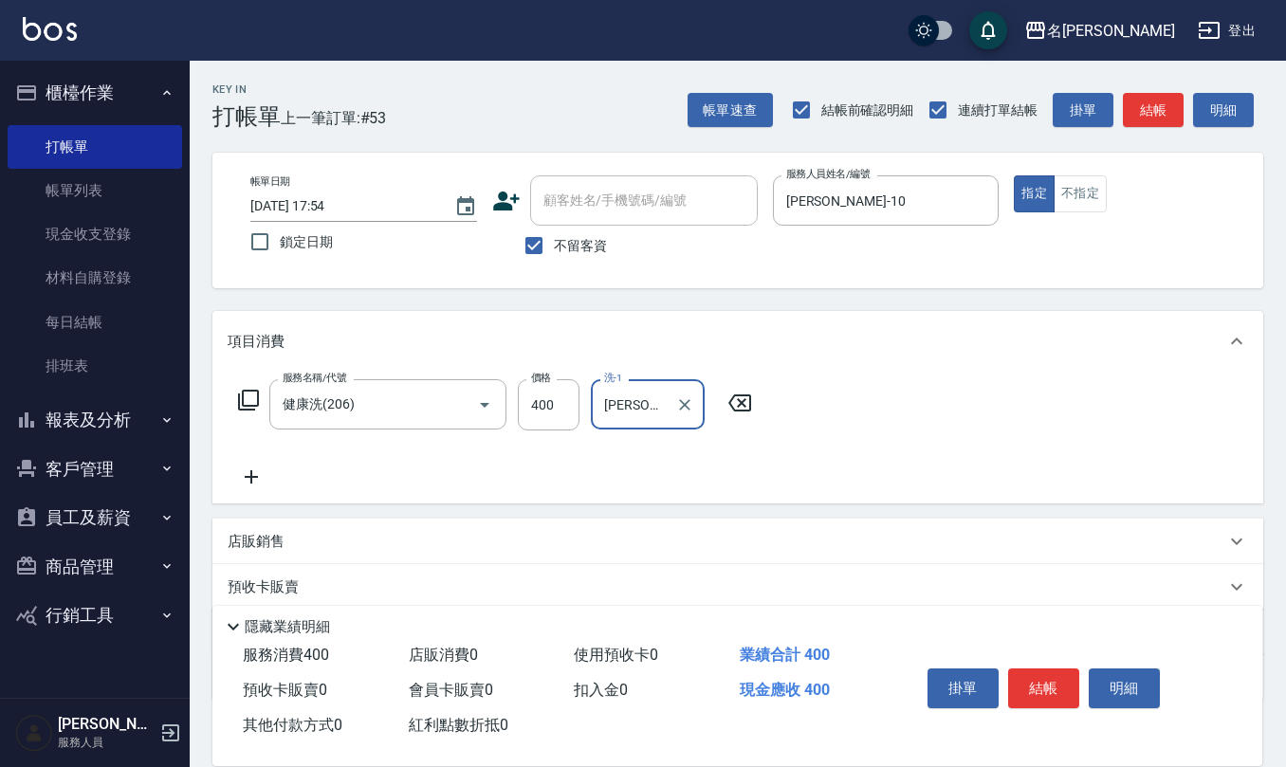
type input "[PERSON_NAME]-10"
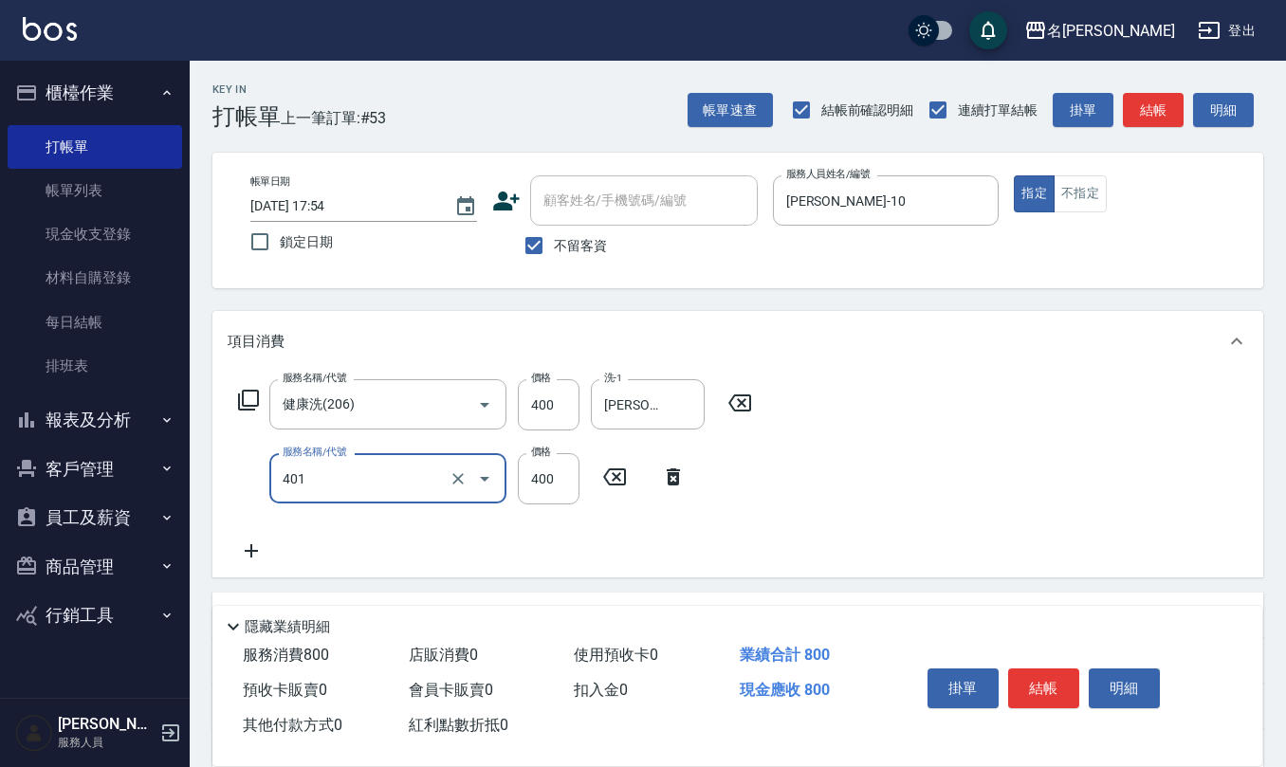
type input "剪髮(401)"
type input "200"
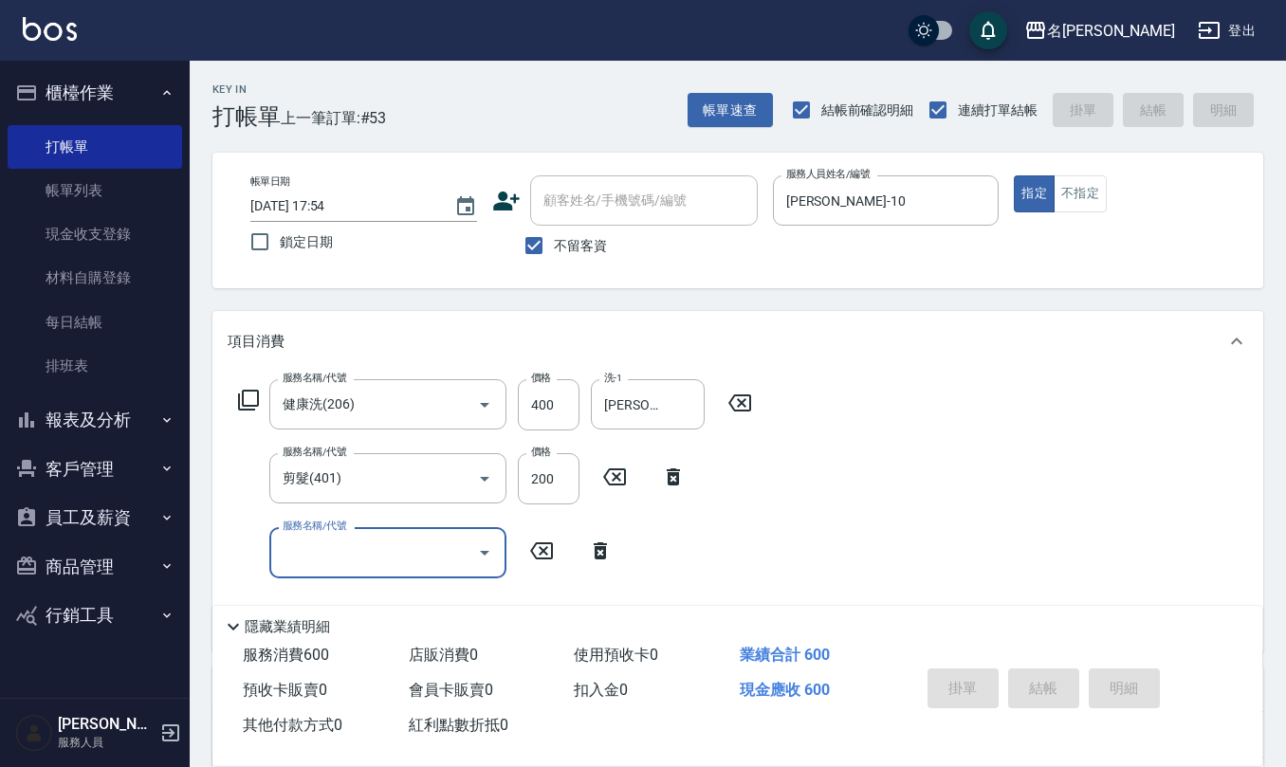
type input "[DATE] 18:10"
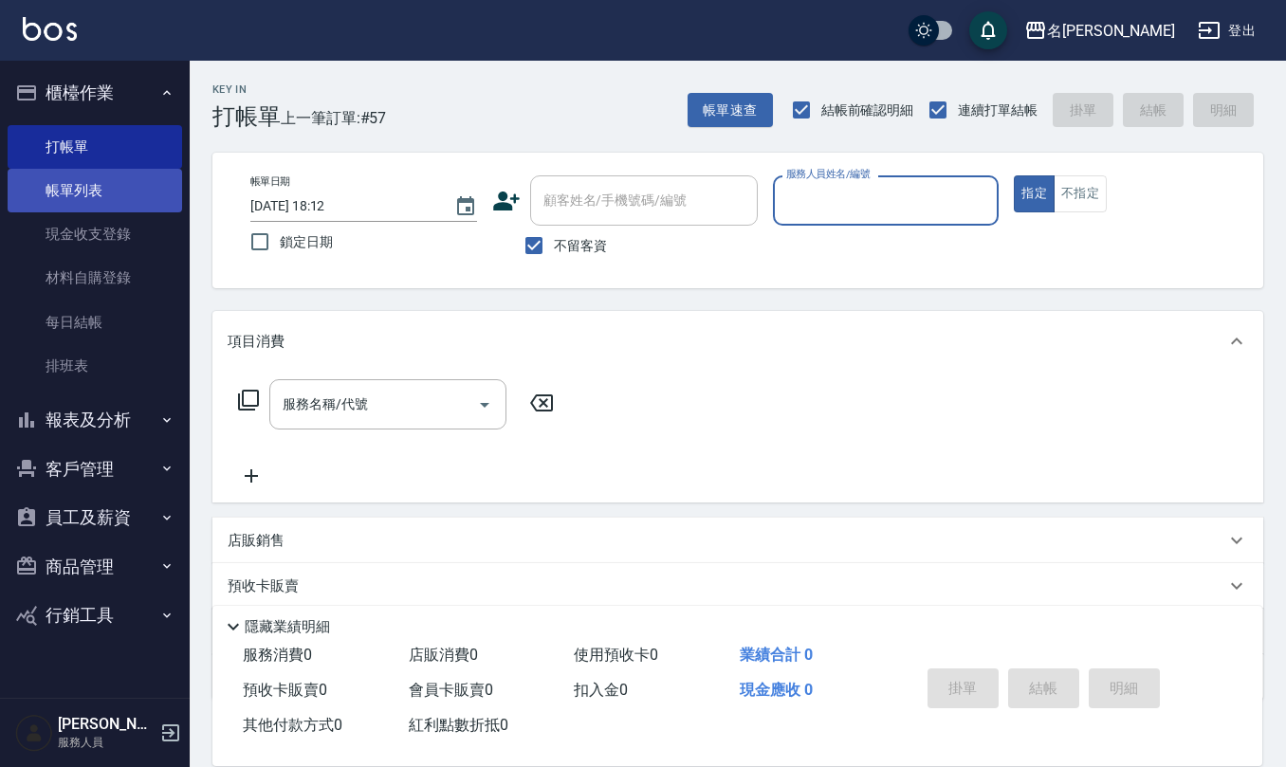
click at [88, 191] on link "帳單列表" at bounding box center [95, 191] width 175 height 44
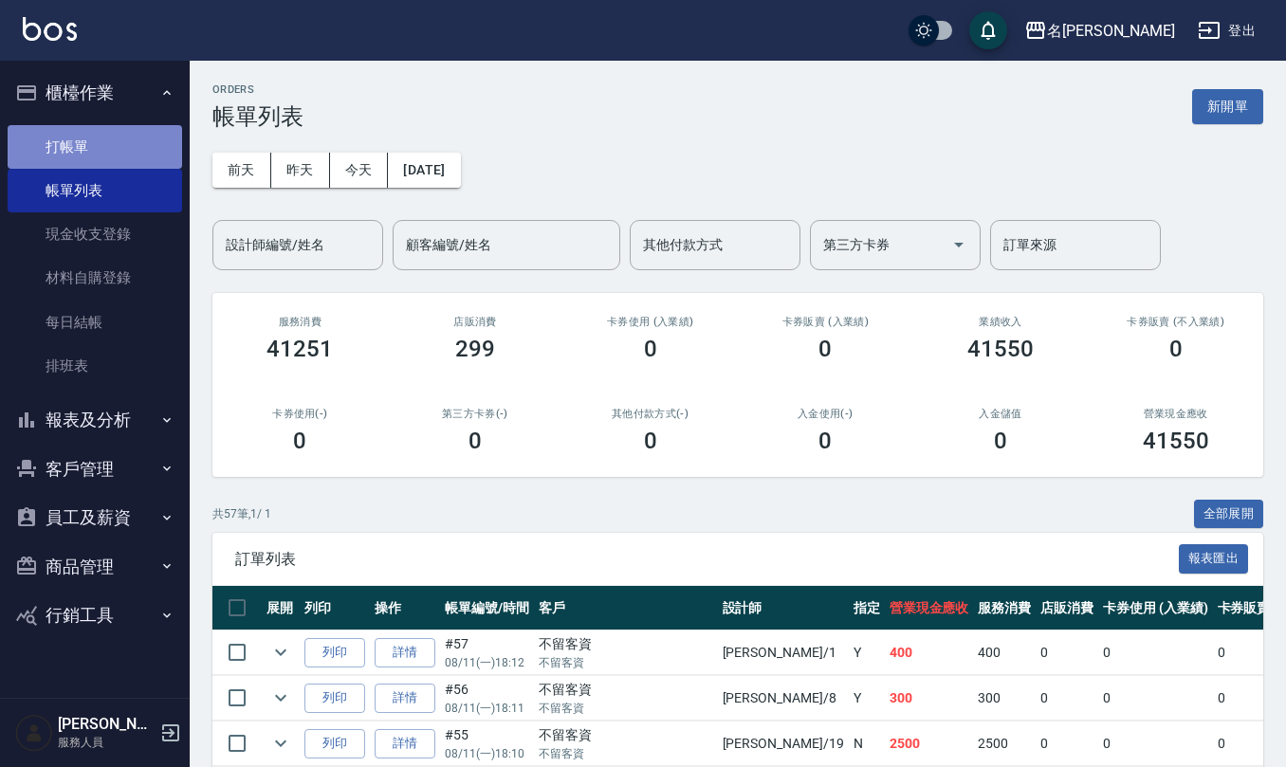
click at [102, 127] on link "打帳單" at bounding box center [95, 147] width 175 height 44
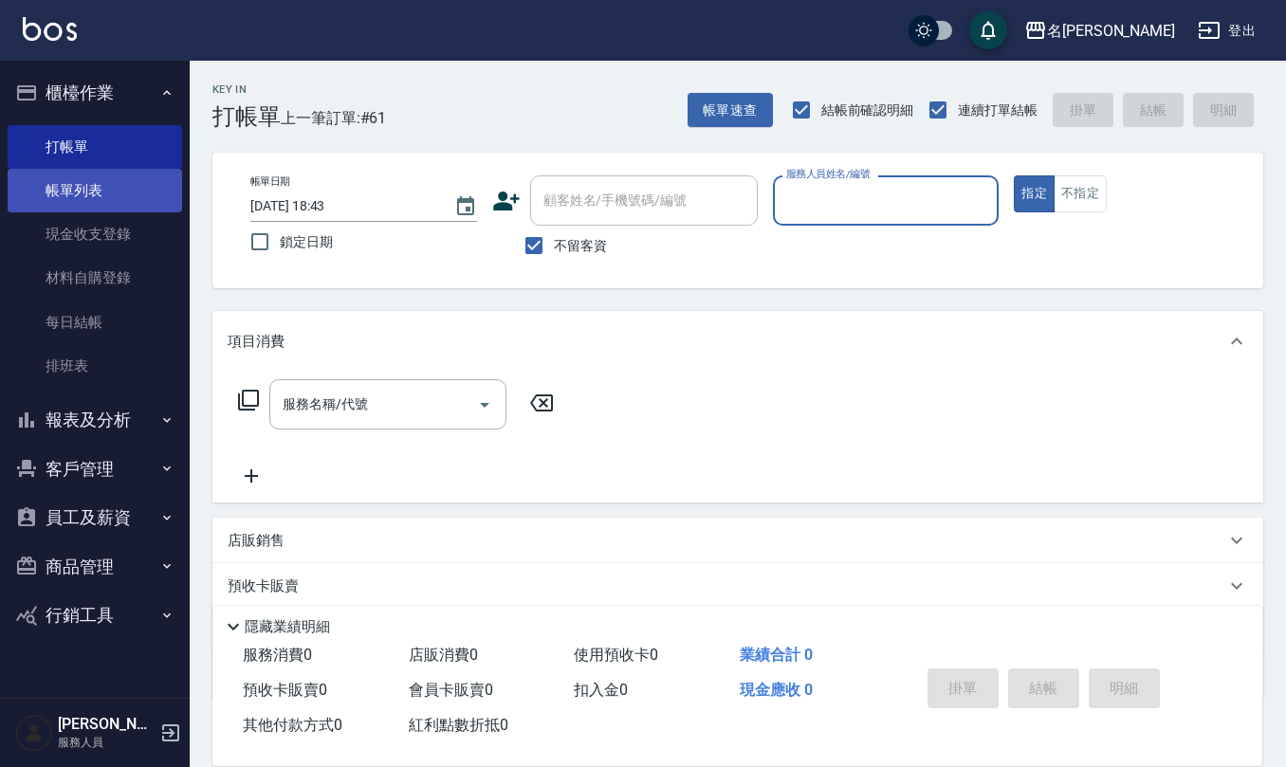
click at [104, 194] on link "帳單列表" at bounding box center [95, 191] width 175 height 44
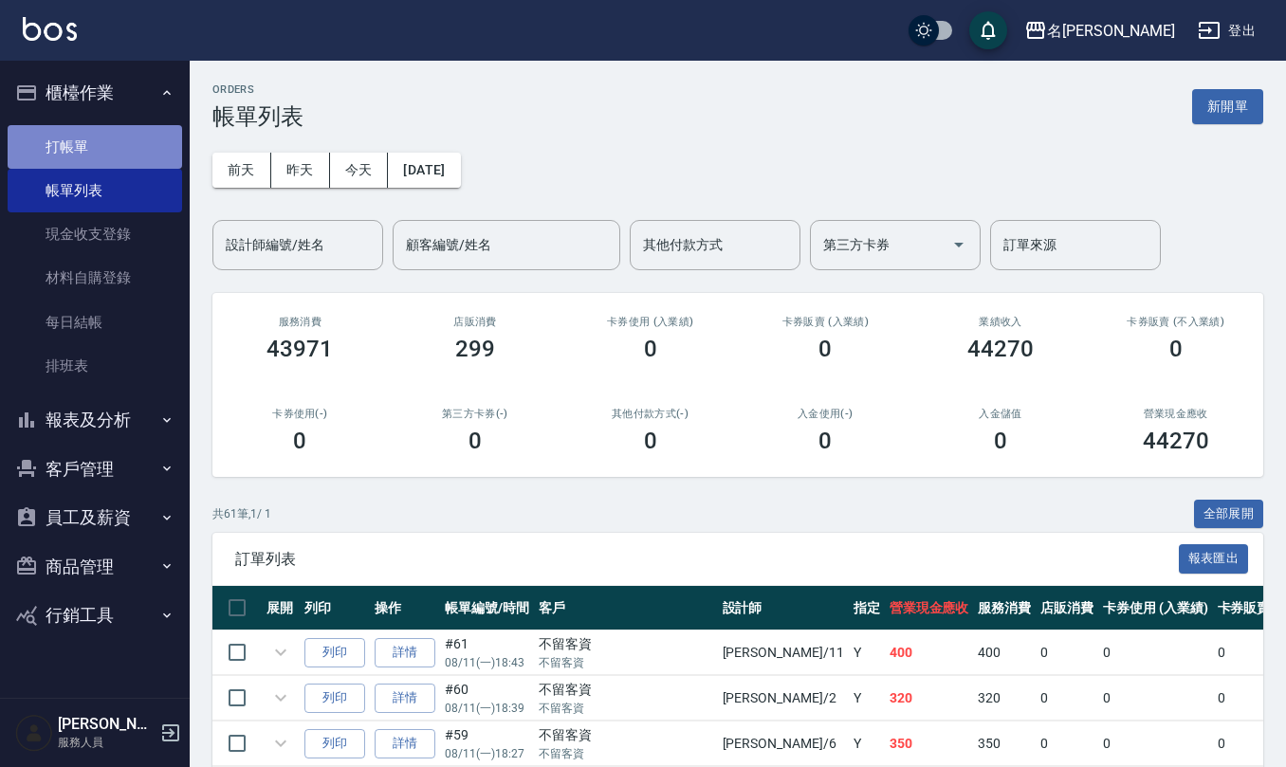
click at [120, 150] on link "打帳單" at bounding box center [95, 147] width 175 height 44
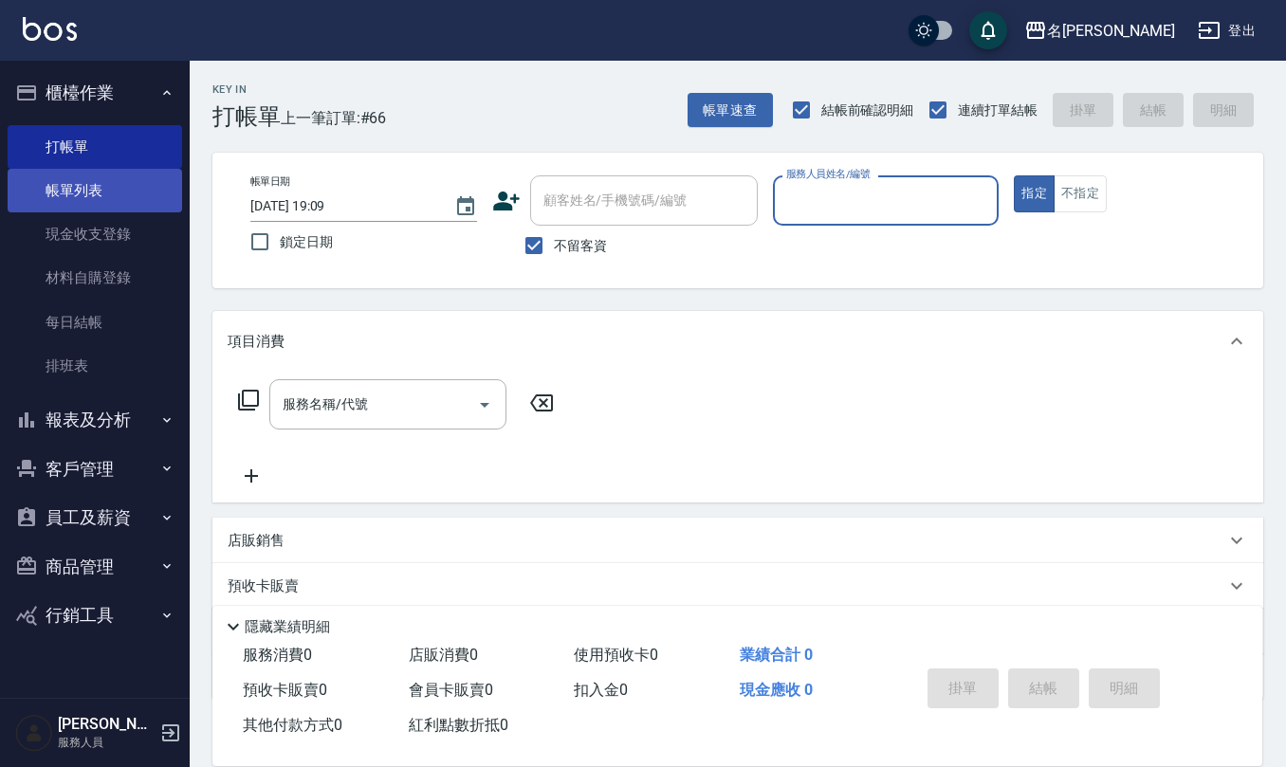
click at [148, 186] on link "帳單列表" at bounding box center [95, 191] width 175 height 44
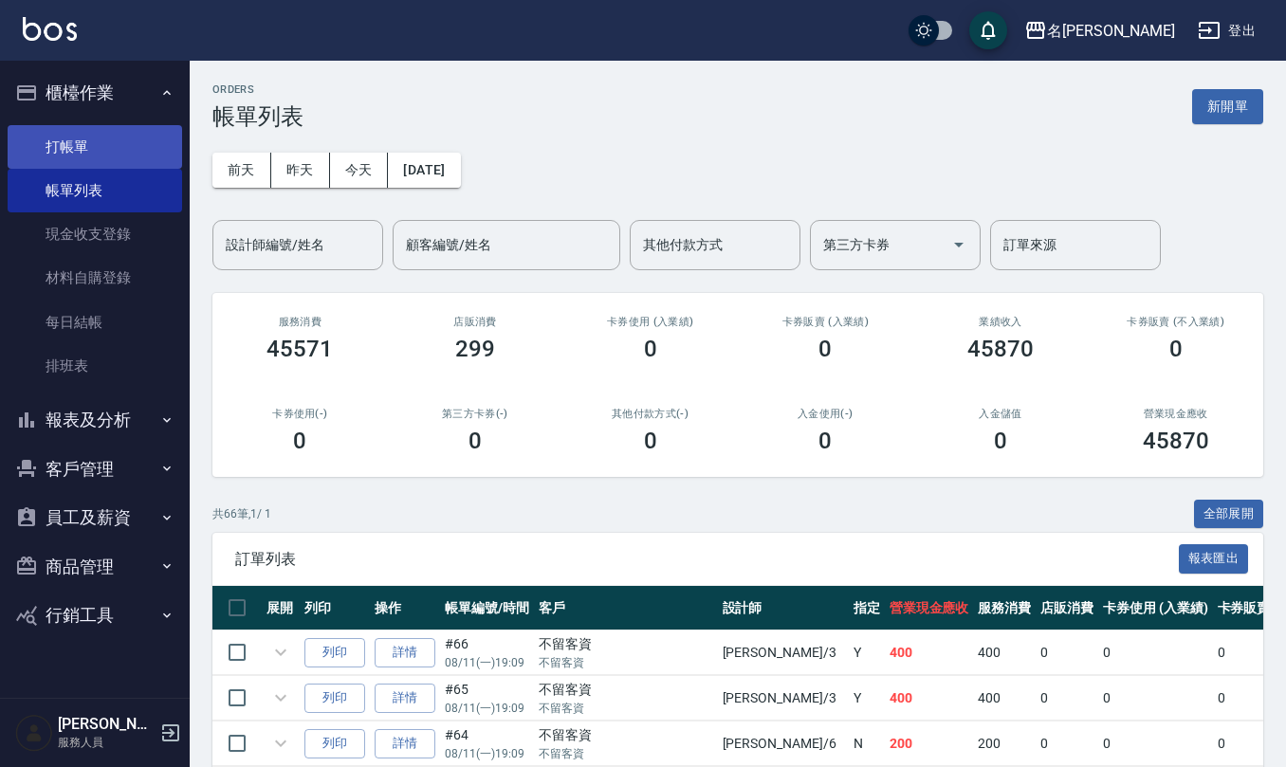
click at [123, 148] on link "打帳單" at bounding box center [95, 147] width 175 height 44
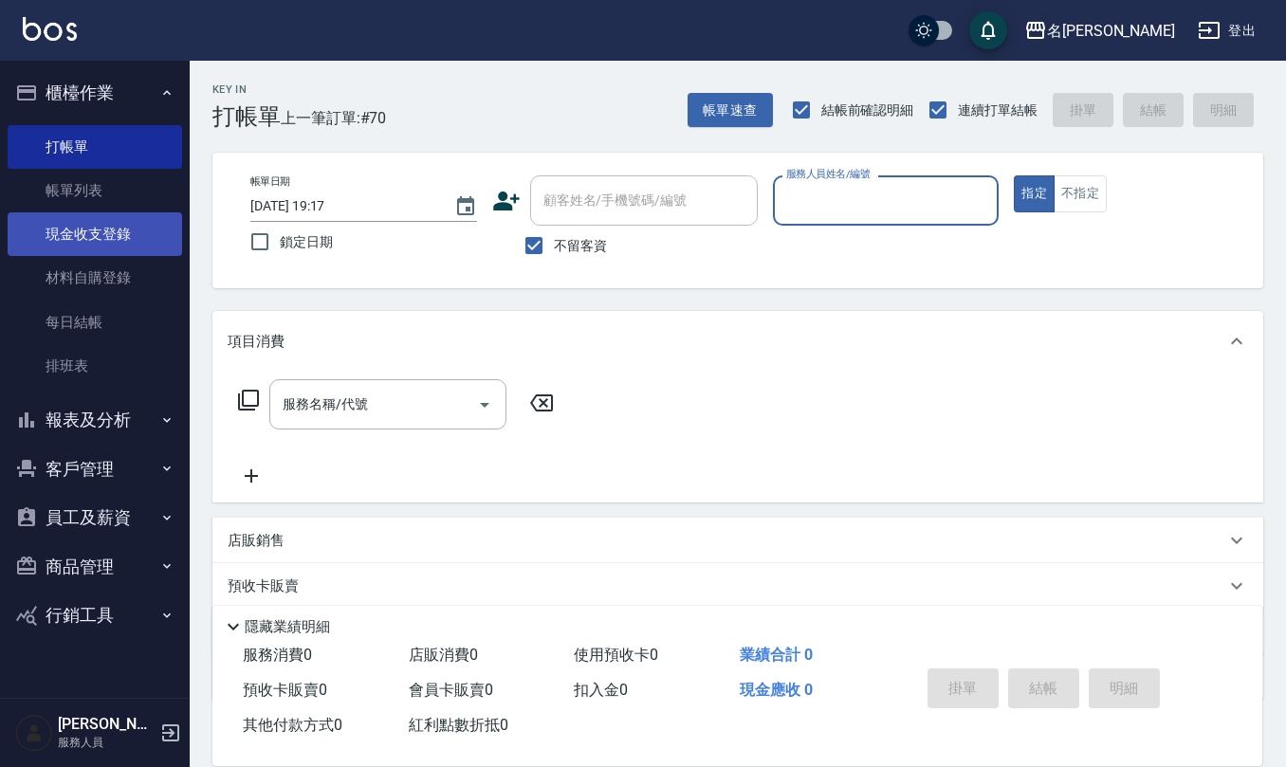
click at [149, 235] on link "現金收支登錄" at bounding box center [95, 234] width 175 height 44
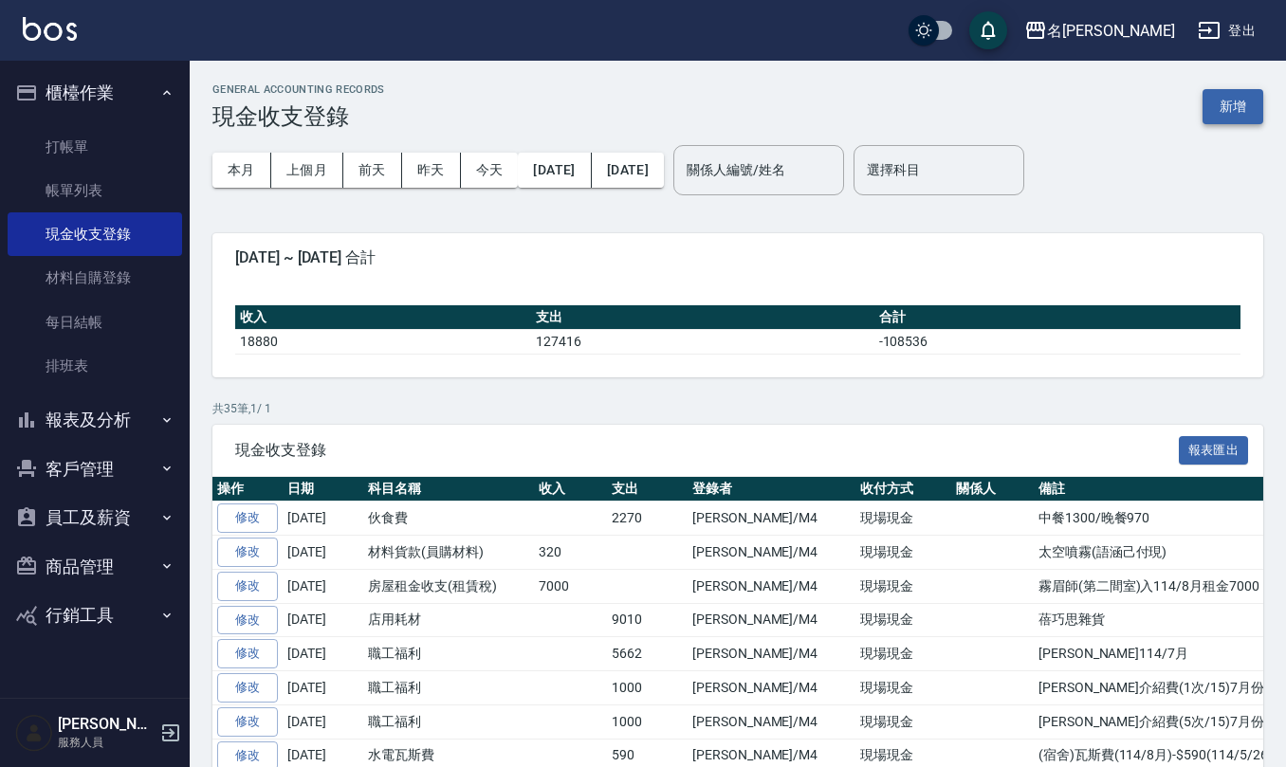
click at [1242, 101] on button "新增" at bounding box center [1233, 106] width 61 height 35
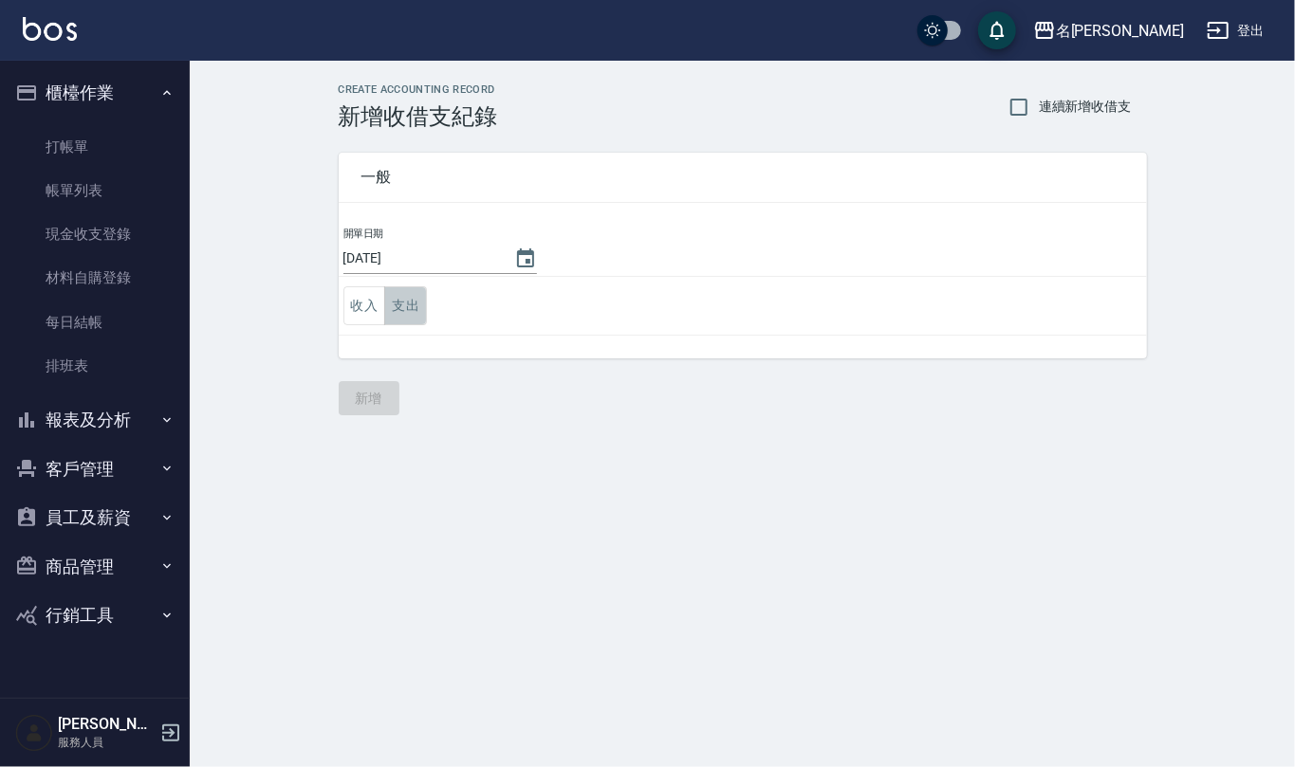
click at [411, 300] on button "支出" at bounding box center [405, 305] width 43 height 39
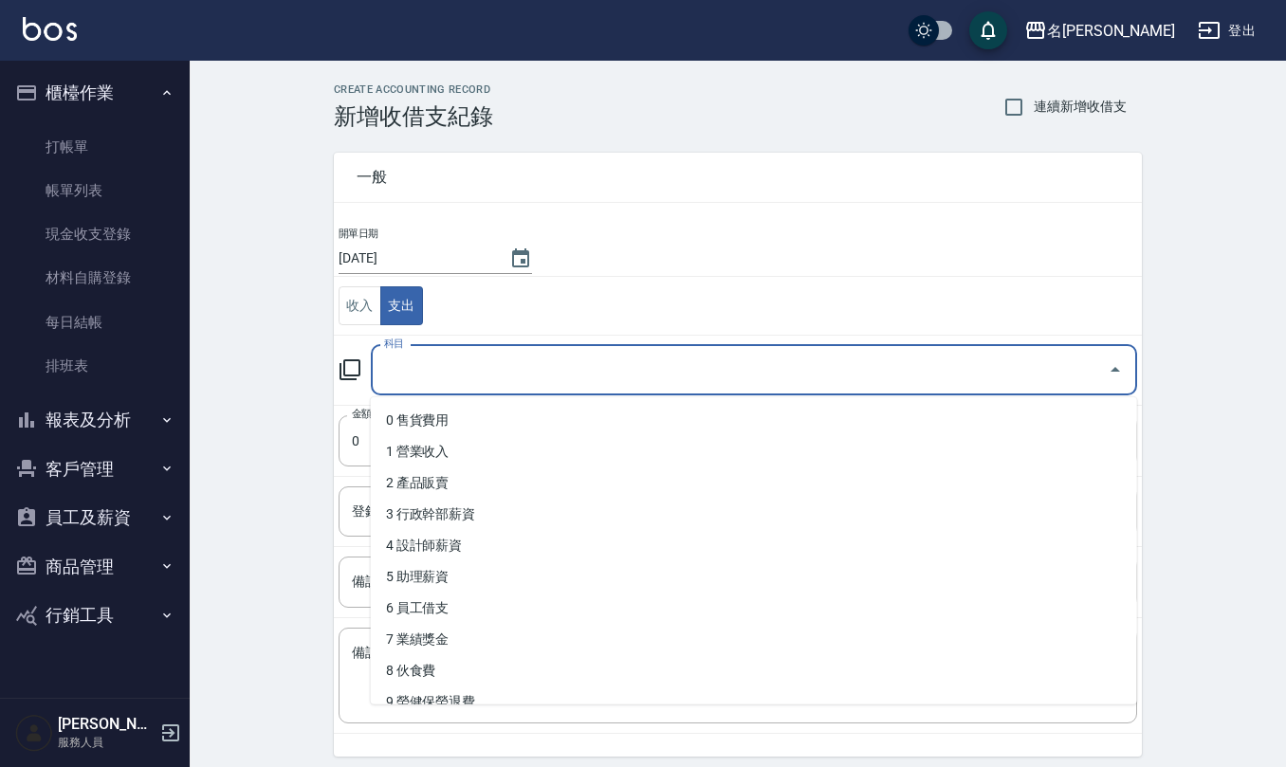
drag, startPoint x: 421, startPoint y: 359, endPoint x: 419, endPoint y: 379, distance: 21.0
click at [421, 360] on input "科目" at bounding box center [739, 370] width 721 height 33
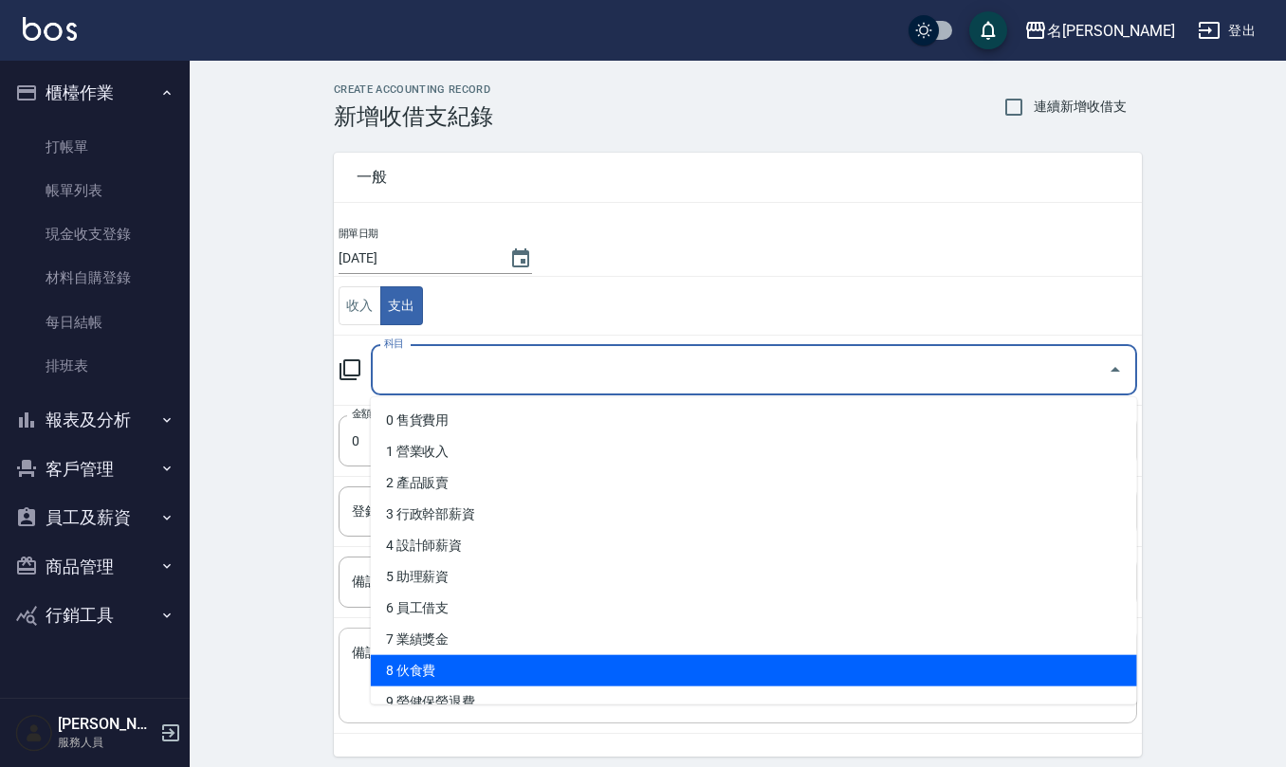
click at [423, 660] on li "8 伙食費" at bounding box center [754, 671] width 767 height 31
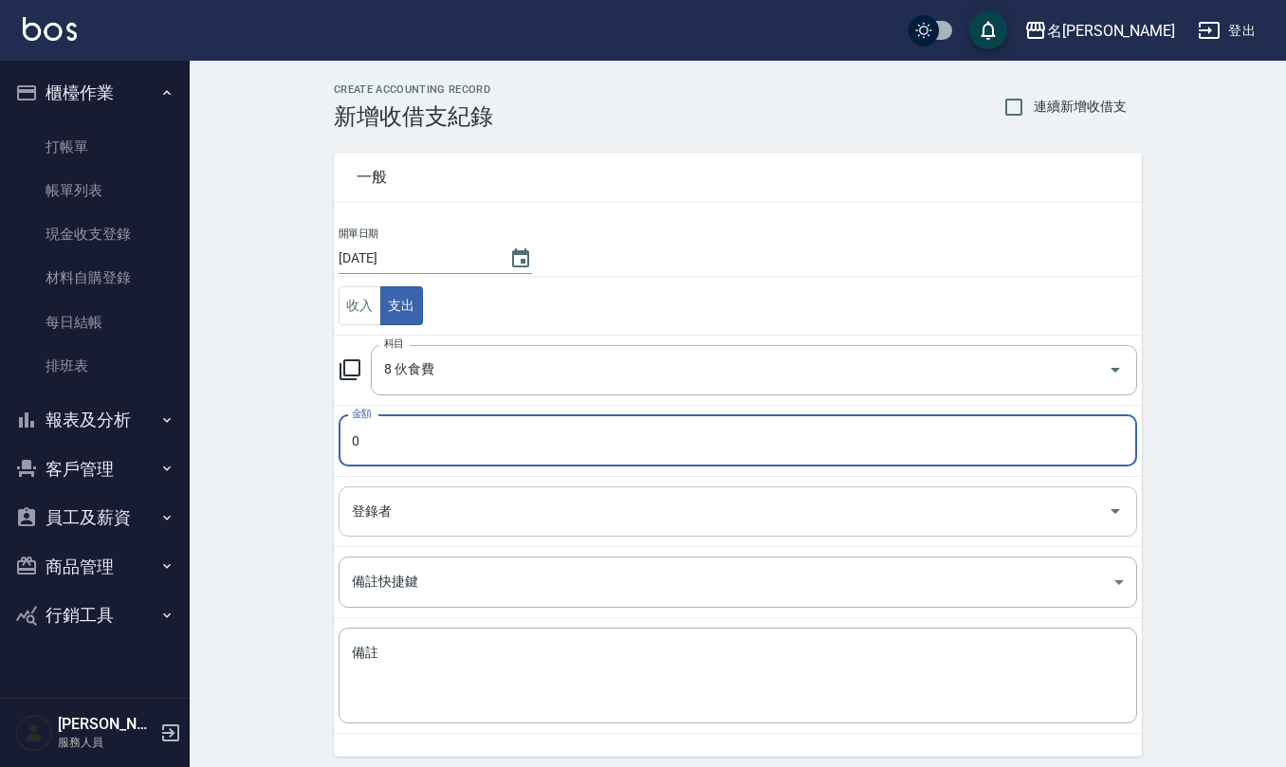
click at [438, 508] on input "登錄者" at bounding box center [723, 511] width 753 height 33
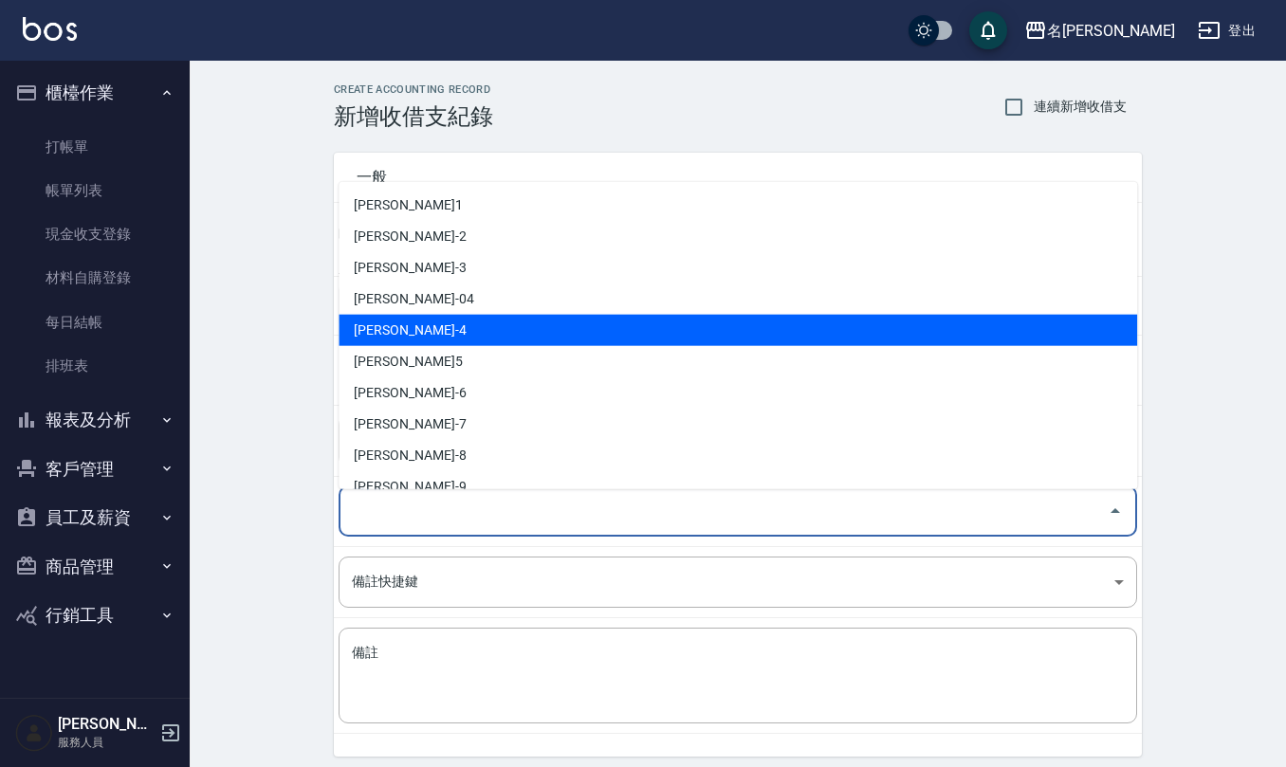
click at [442, 323] on li "[PERSON_NAME]-4" at bounding box center [738, 330] width 799 height 31
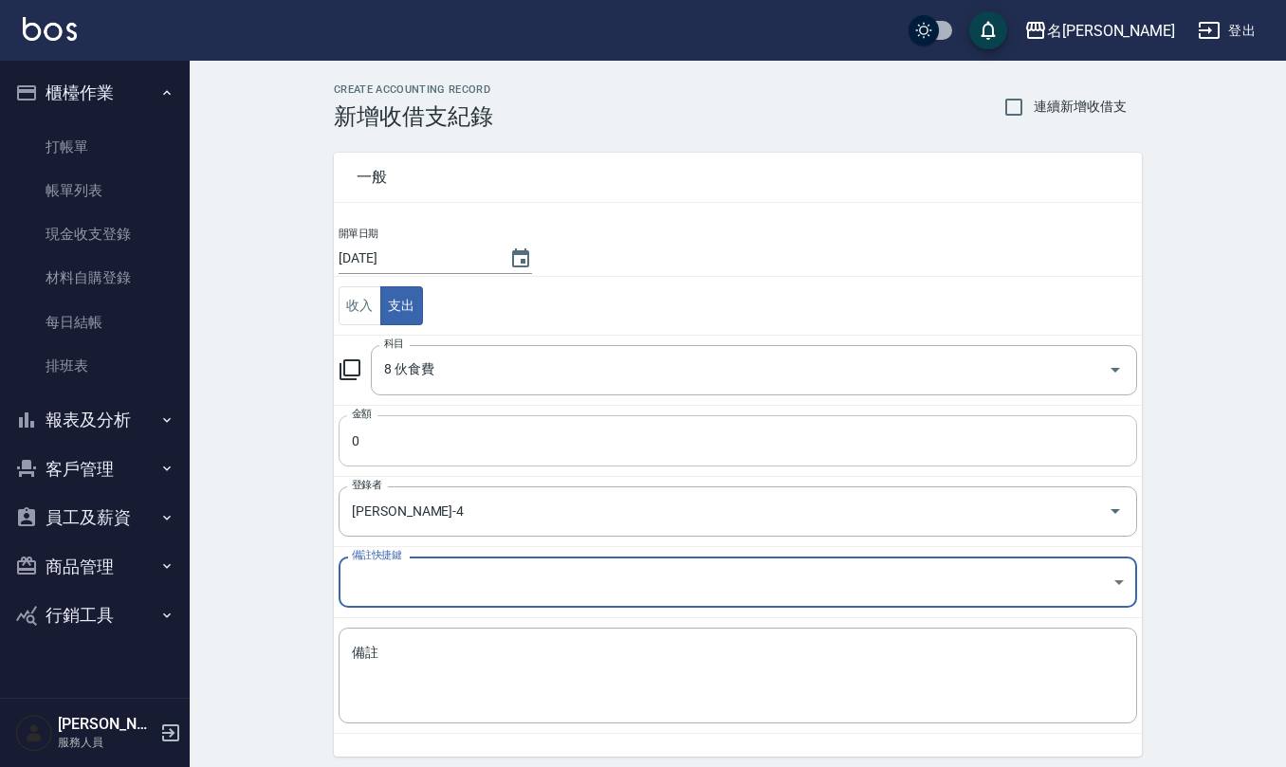
click at [441, 442] on input "0" at bounding box center [738, 441] width 799 height 51
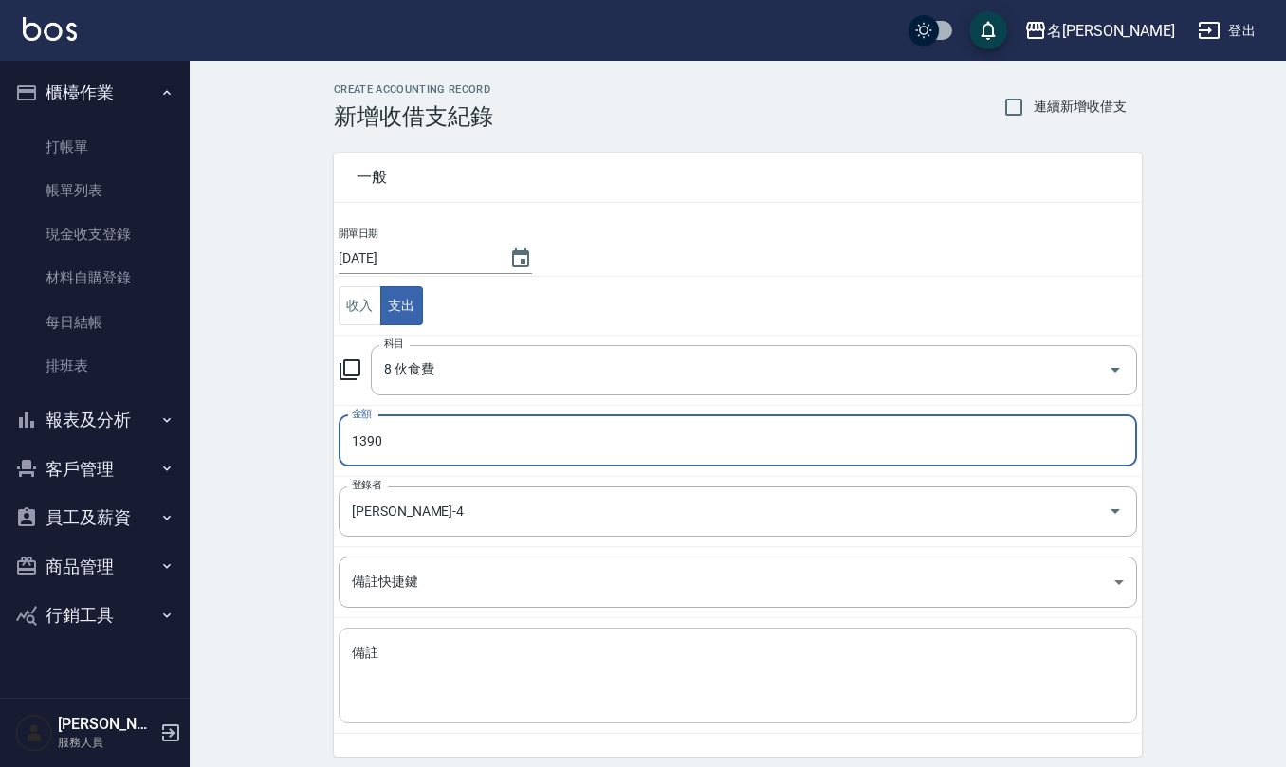
click at [423, 657] on textarea "備註" at bounding box center [738, 676] width 772 height 65
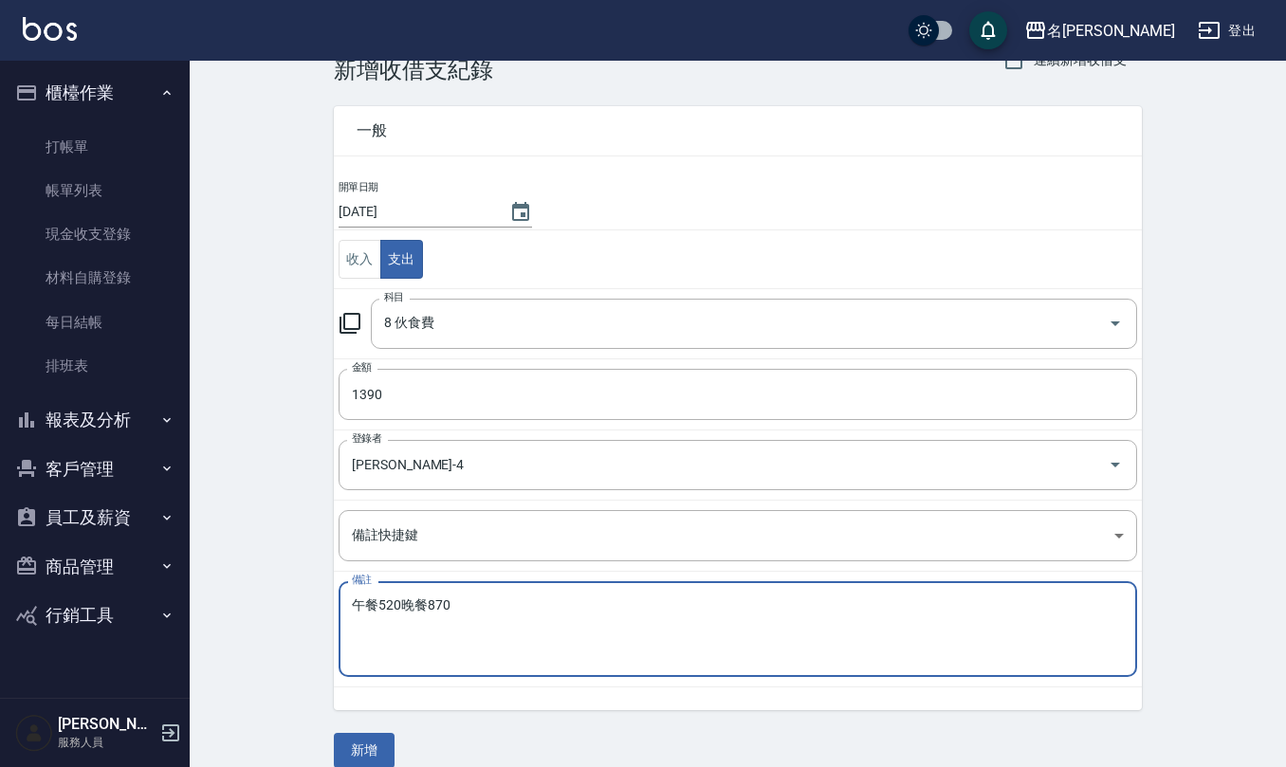
scroll to position [72, 0]
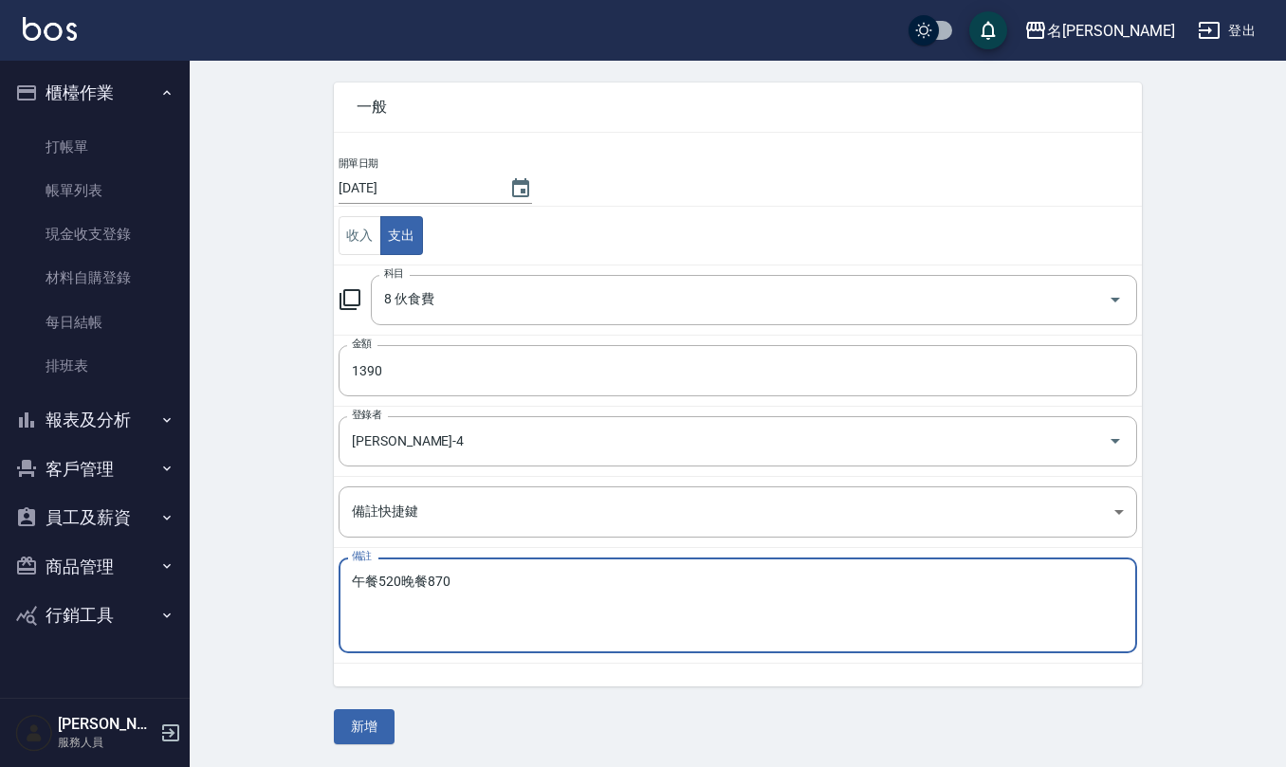
click at [374, 722] on button "新增" at bounding box center [364, 727] width 61 height 35
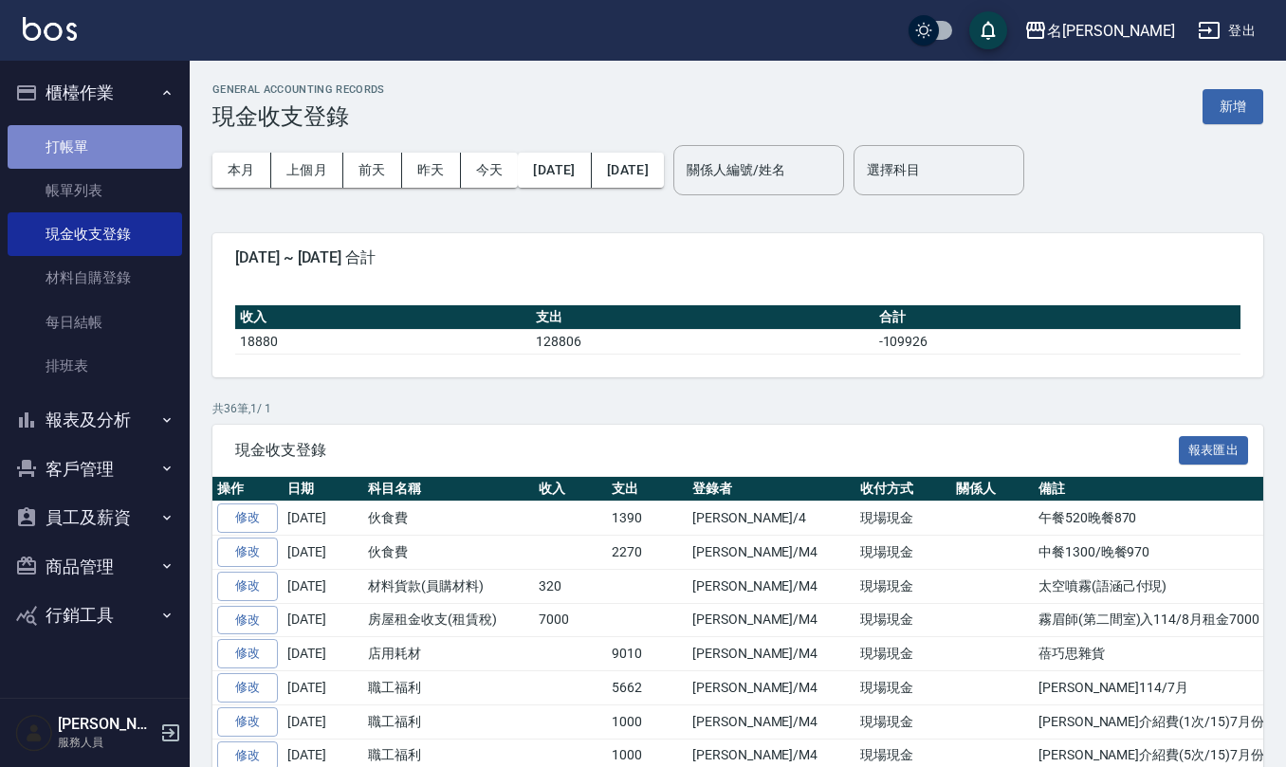
click at [115, 127] on link "打帳單" at bounding box center [95, 147] width 175 height 44
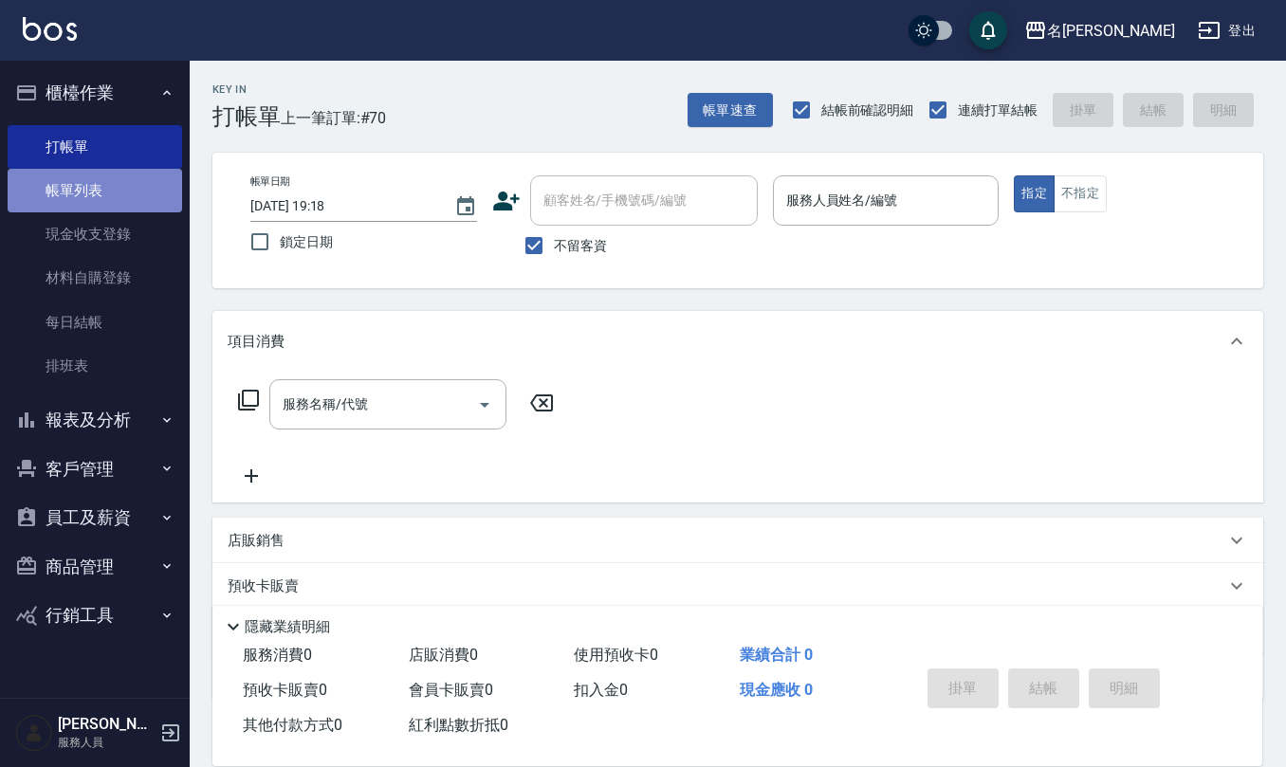
click at [99, 180] on link "帳單列表" at bounding box center [95, 191] width 175 height 44
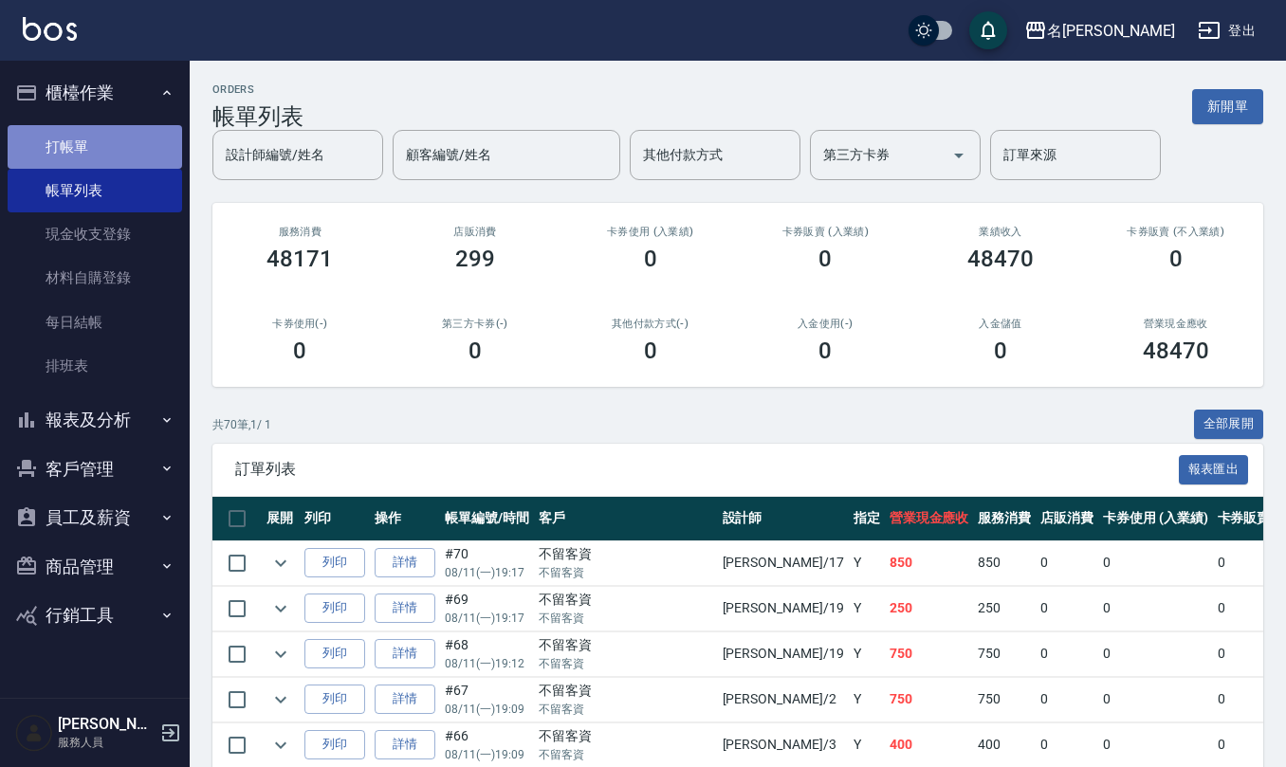
click at [106, 146] on link "打帳單" at bounding box center [95, 147] width 175 height 44
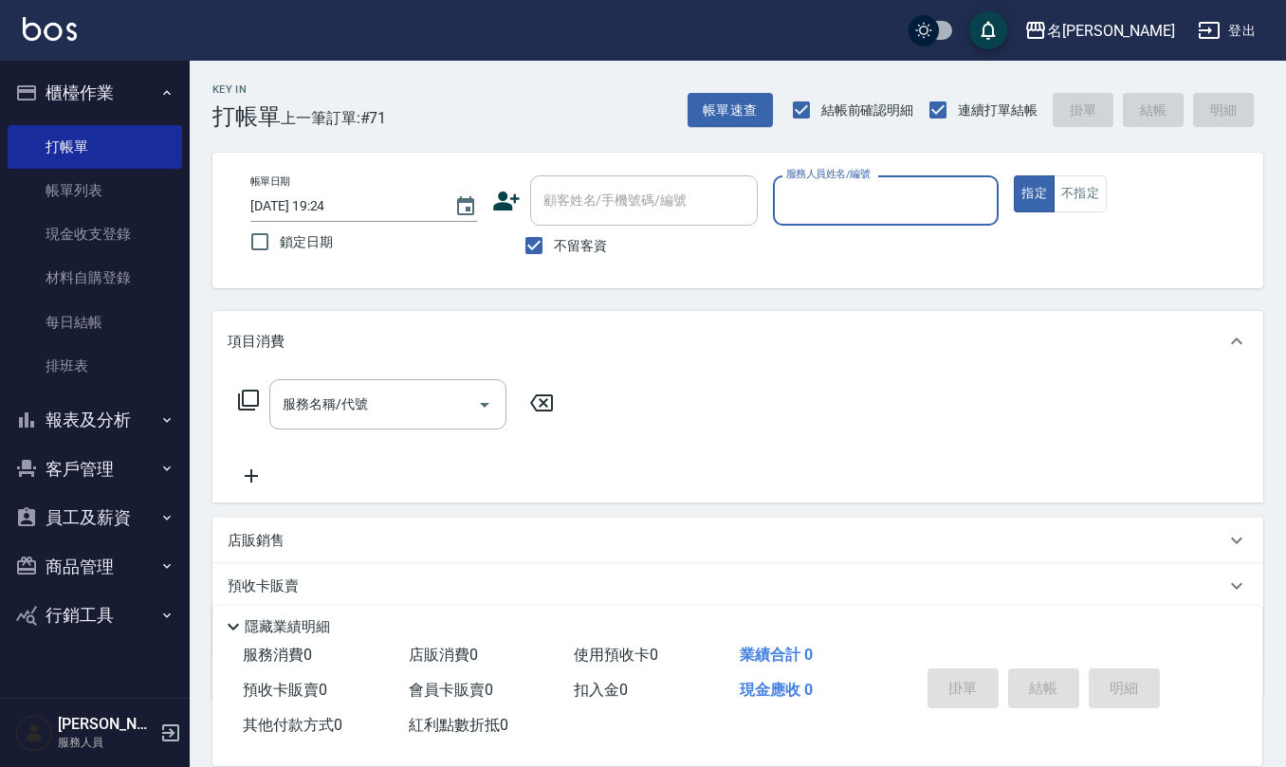
click at [839, 201] on input "服務人員姓名/編號" at bounding box center [887, 200] width 210 height 33
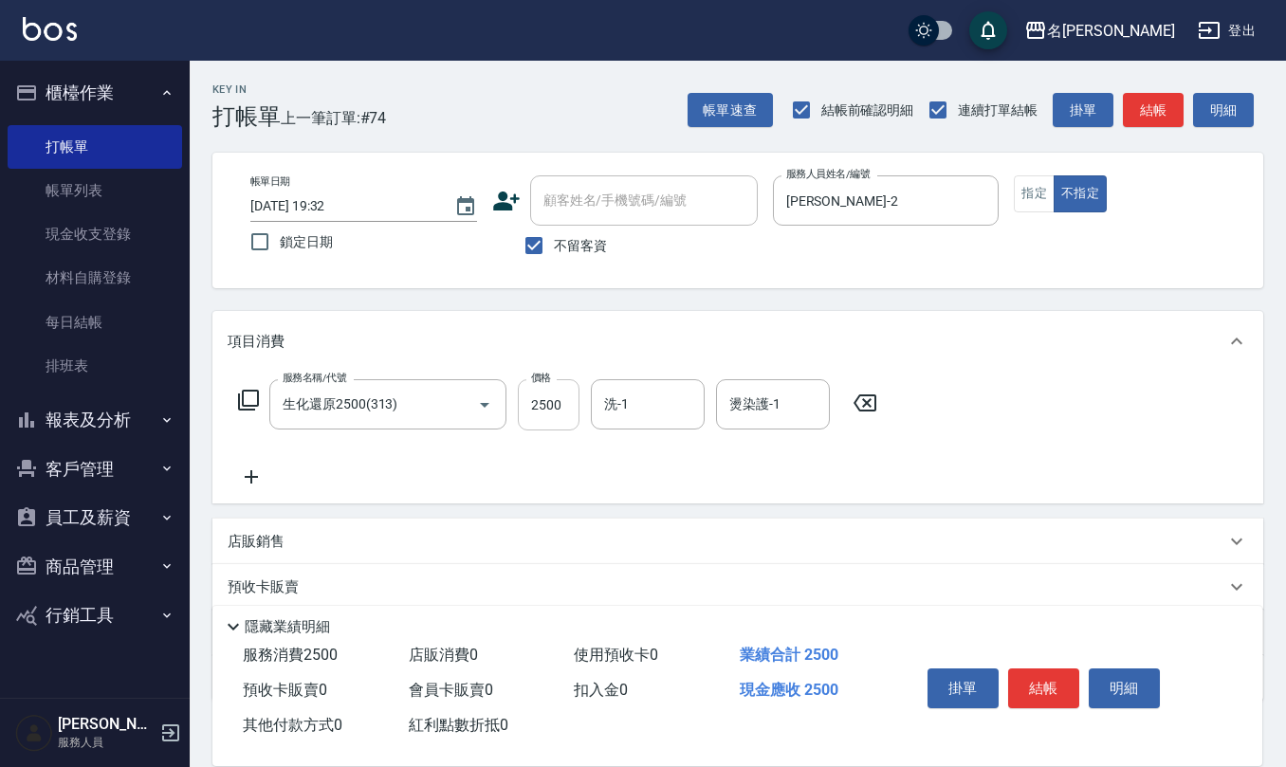
click at [554, 393] on input "2500" at bounding box center [549, 404] width 62 height 51
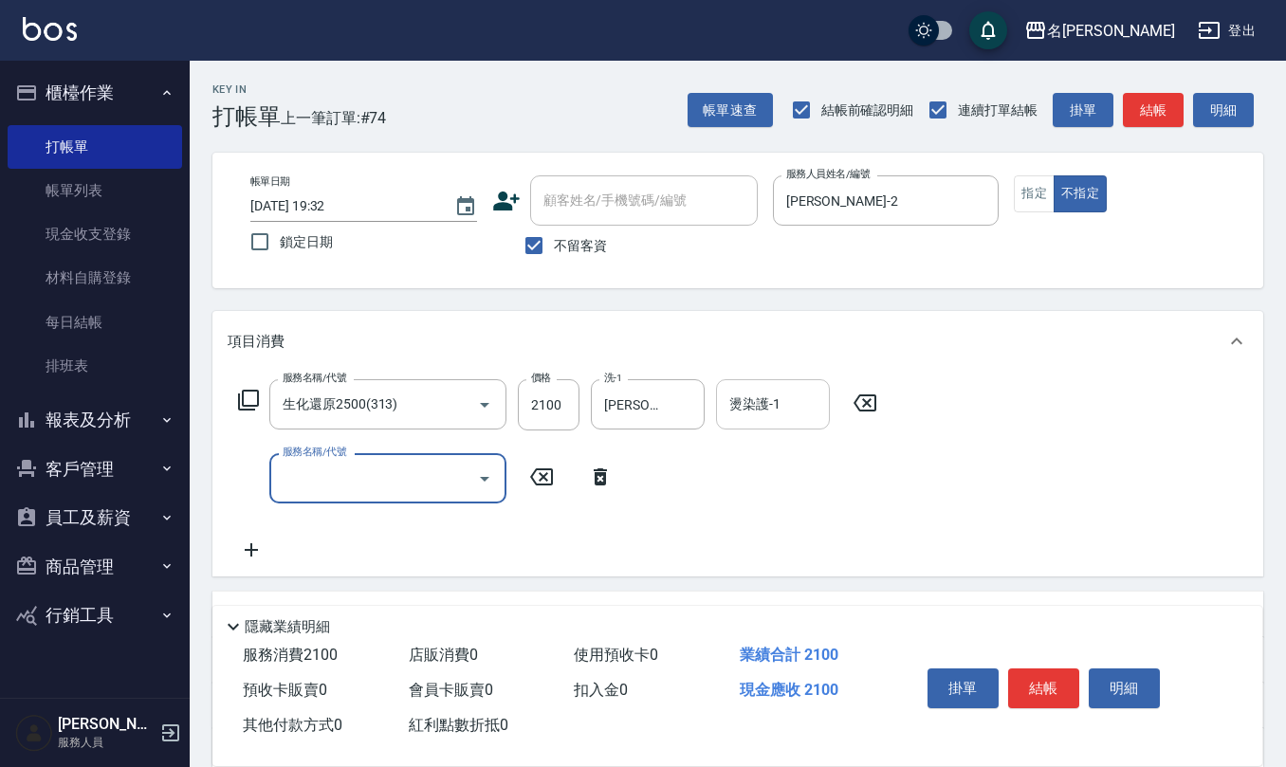
drag, startPoint x: 768, startPoint y: 400, endPoint x: 753, endPoint y: 408, distance: 17.0
click at [770, 399] on input "燙染護-1" at bounding box center [773, 404] width 97 height 33
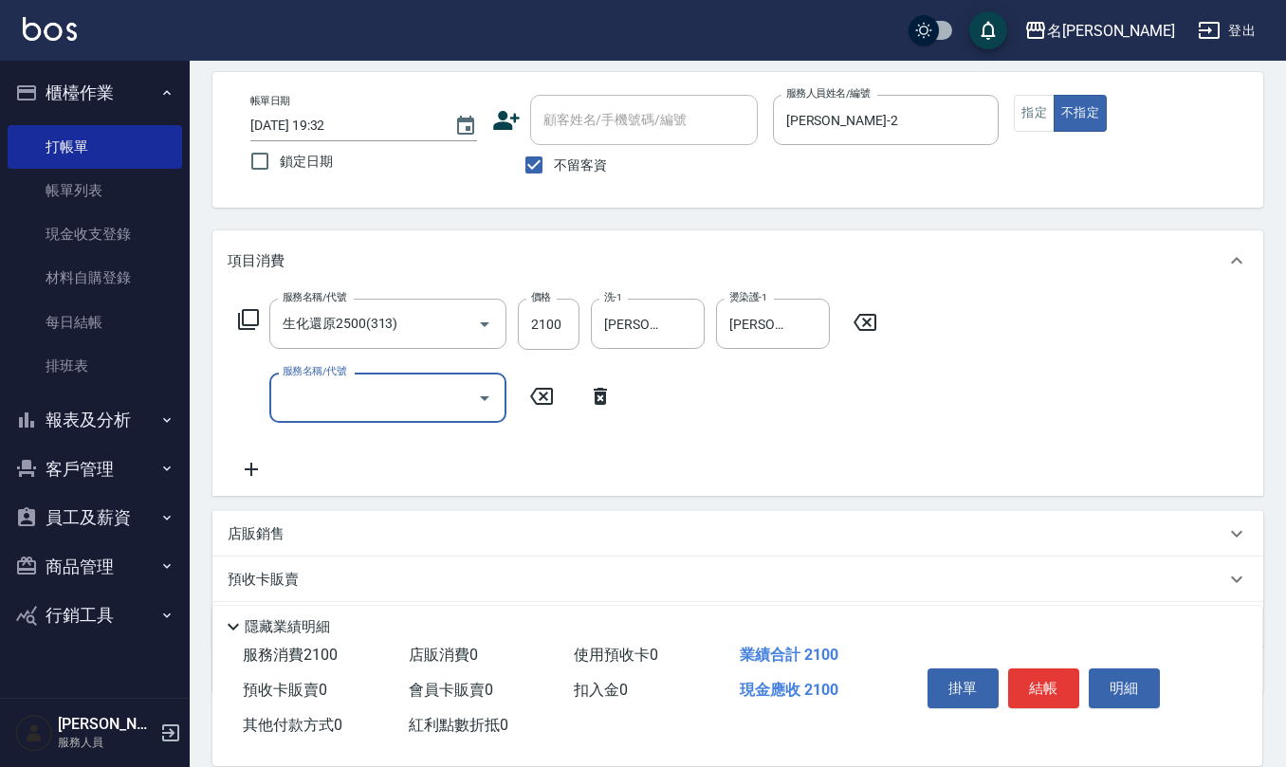
scroll to position [126, 0]
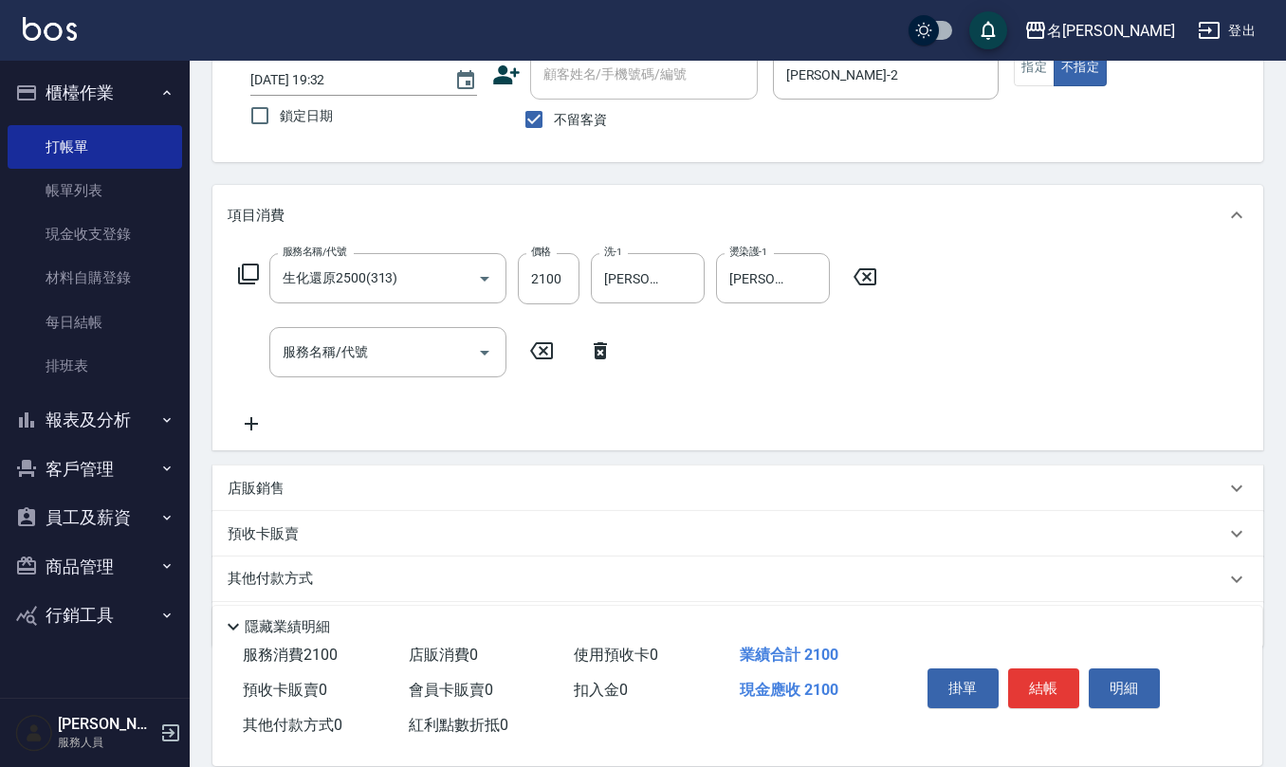
click at [245, 468] on div "店販銷售" at bounding box center [737, 489] width 1051 height 46
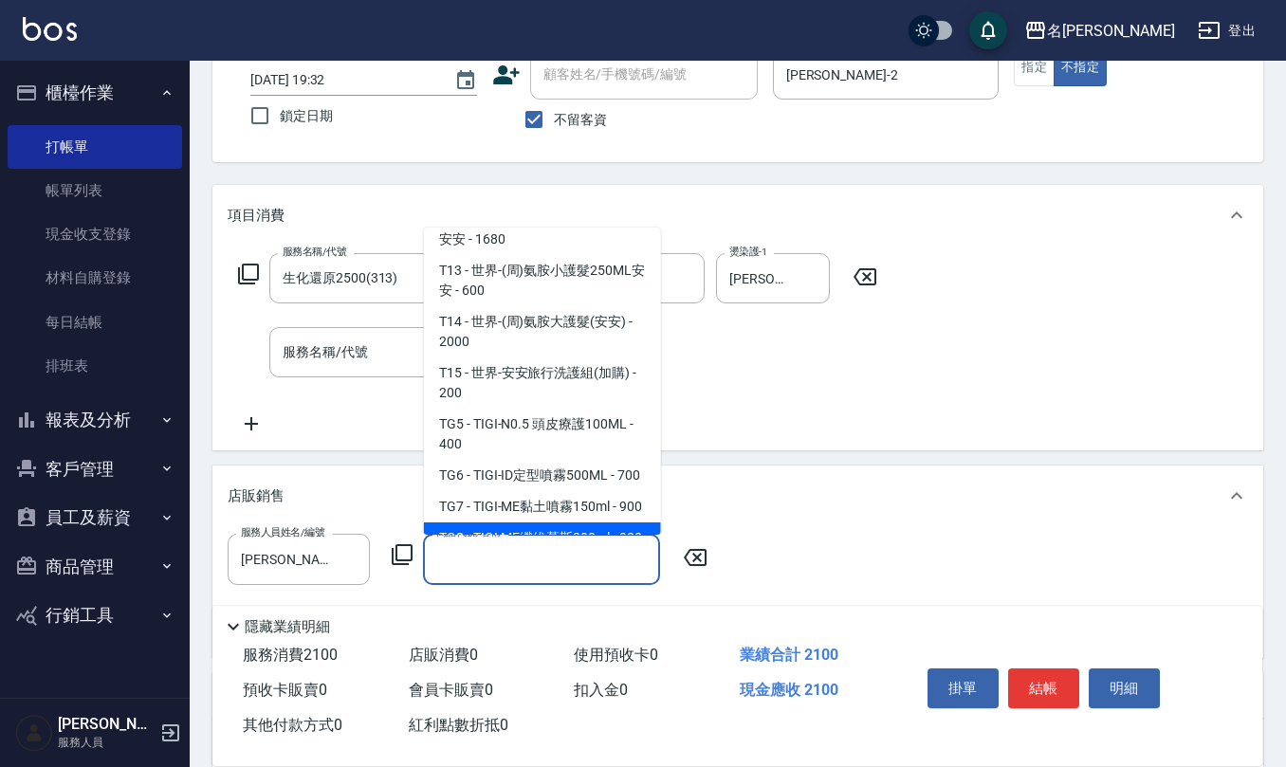
scroll to position [8854, 0]
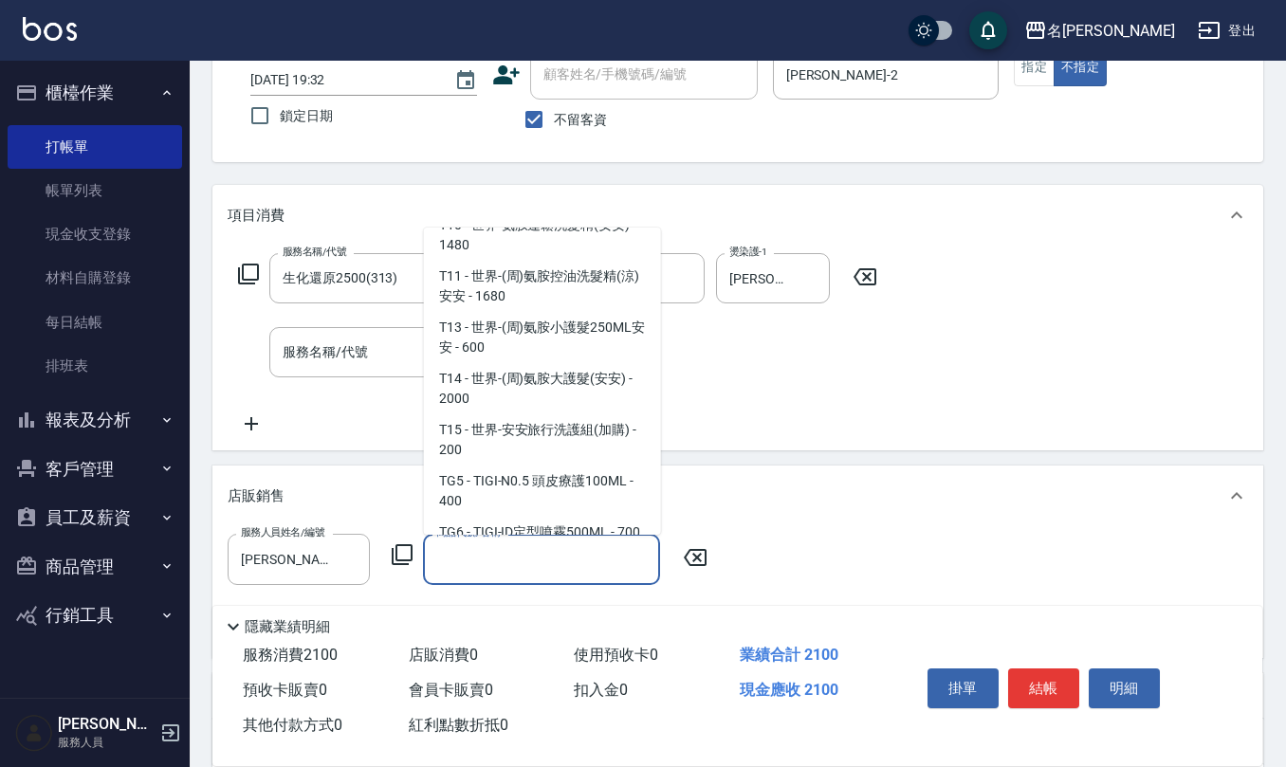
click at [562, 580] on span "TG8 - TIGI-ME纖維慕斯200ml - 900" at bounding box center [542, 595] width 237 height 31
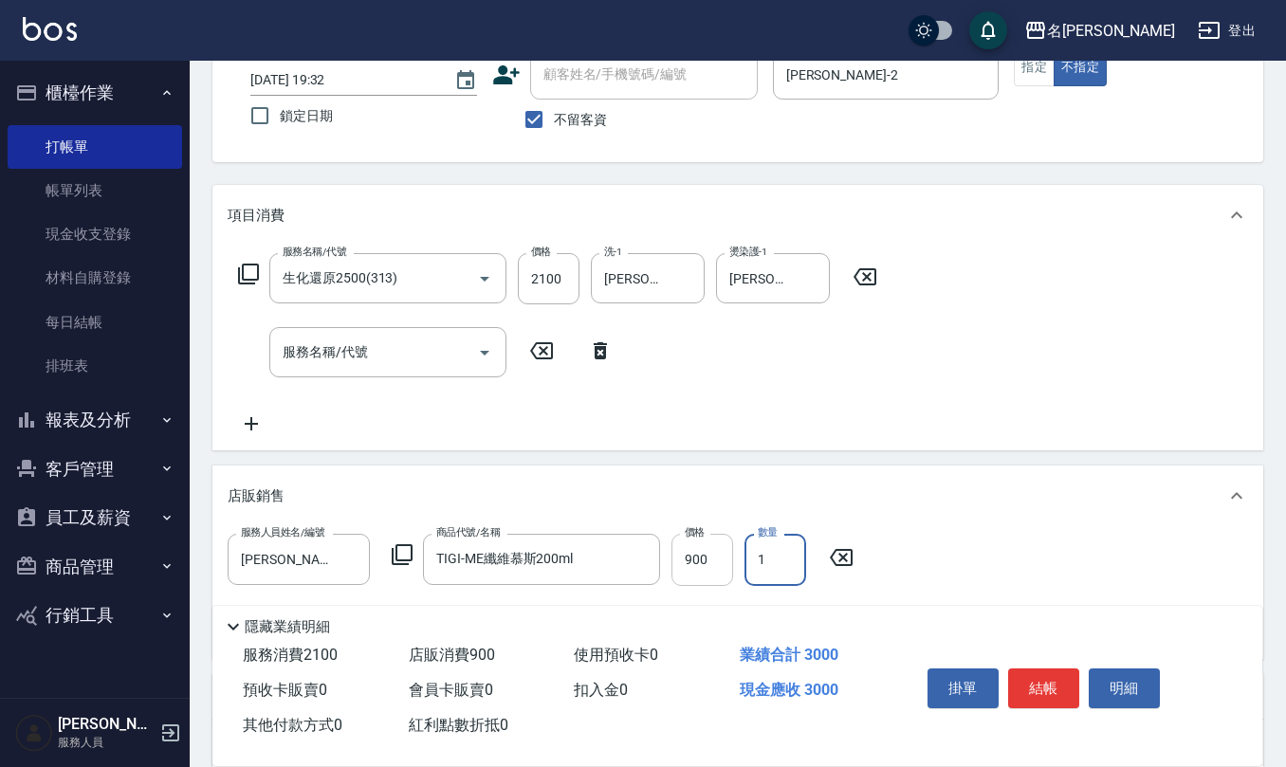
click at [694, 569] on input "900" at bounding box center [703, 559] width 62 height 51
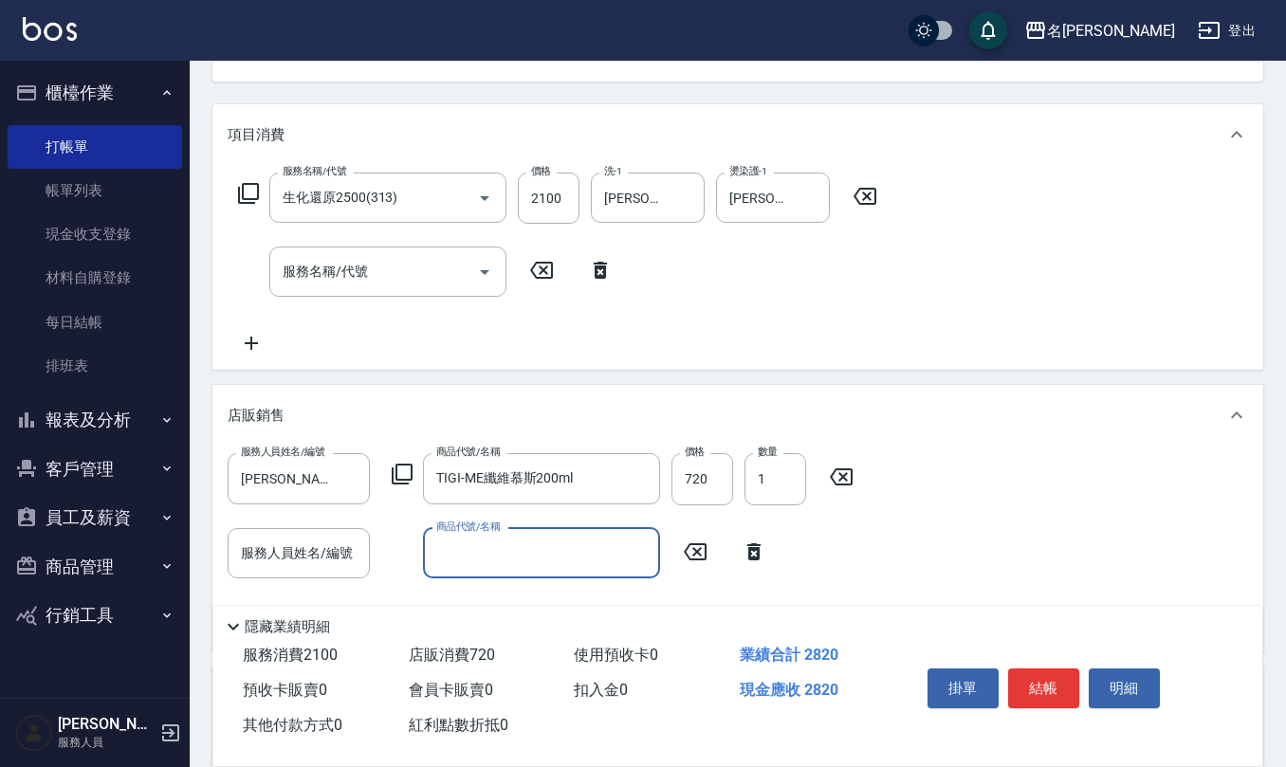
scroll to position [252, 0]
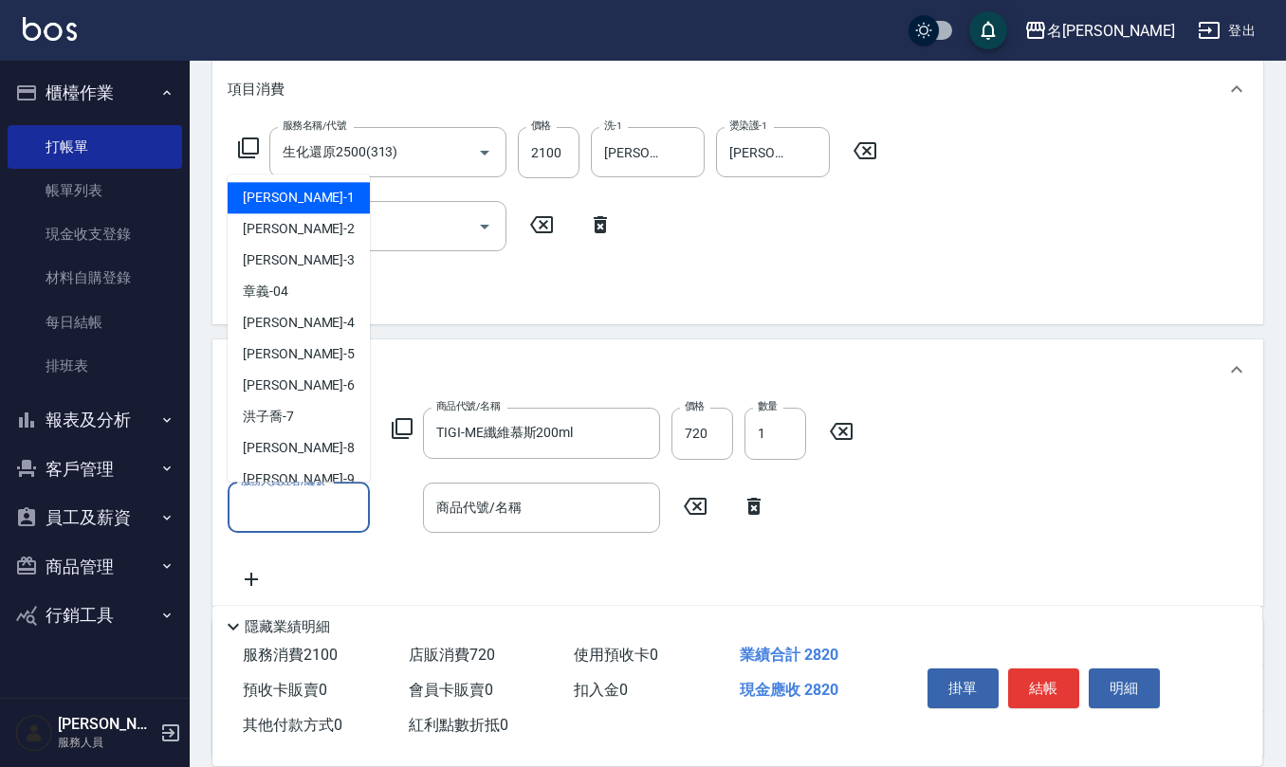
click at [240, 510] on input "服務人員姓名/編號" at bounding box center [298, 507] width 125 height 33
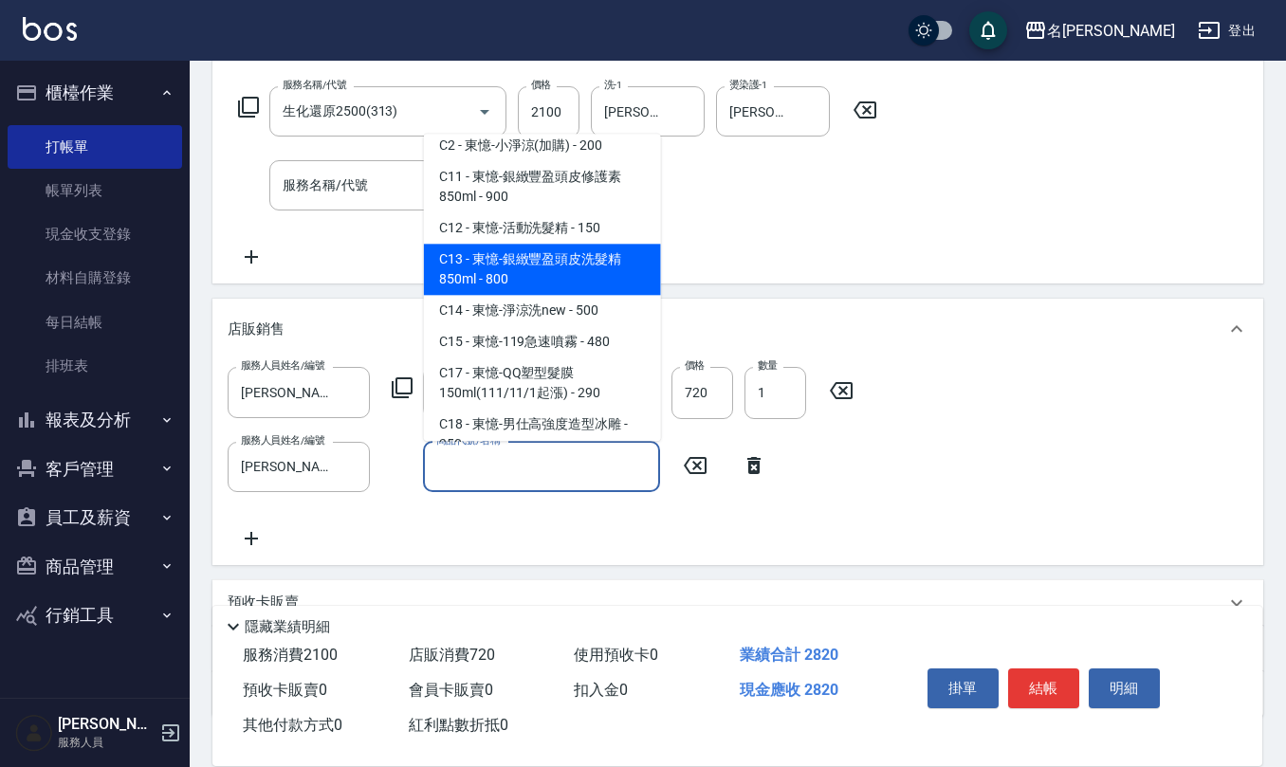
scroll to position [506, 0]
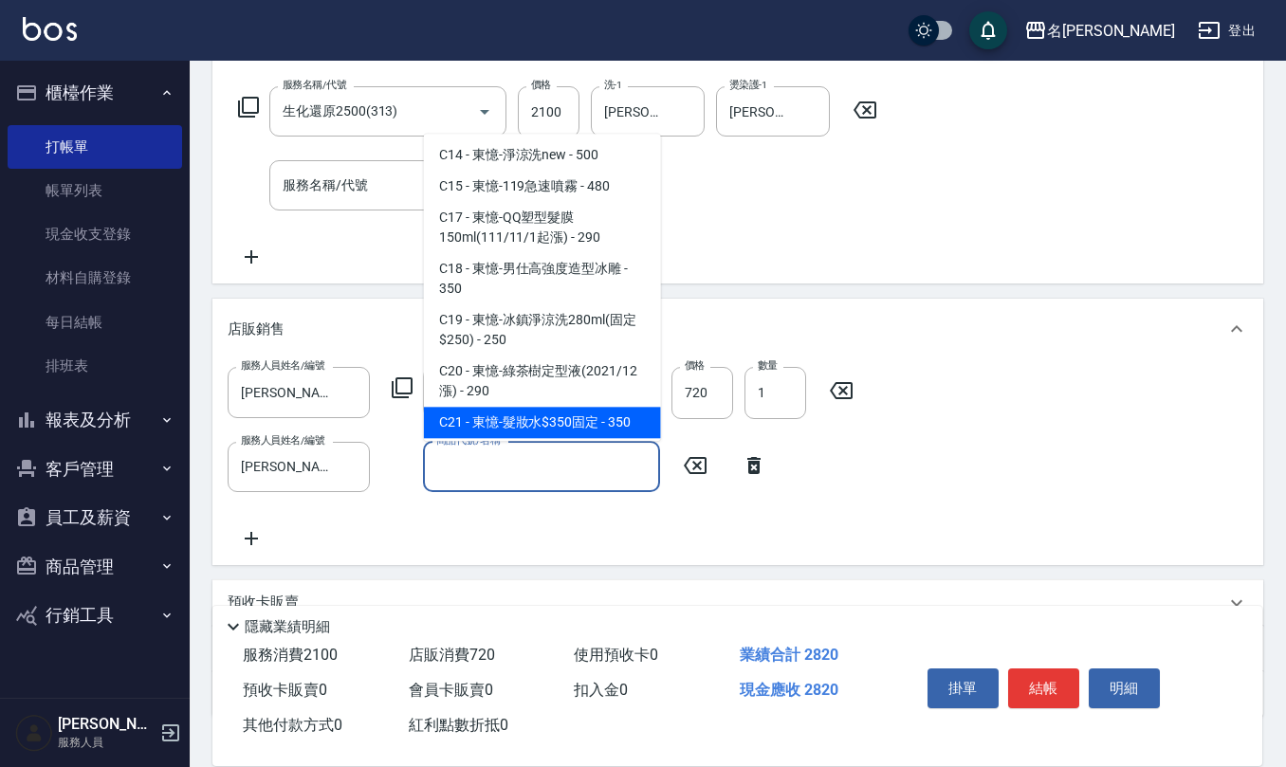
click at [552, 468] on input "商品代號/名稱" at bounding box center [542, 467] width 220 height 33
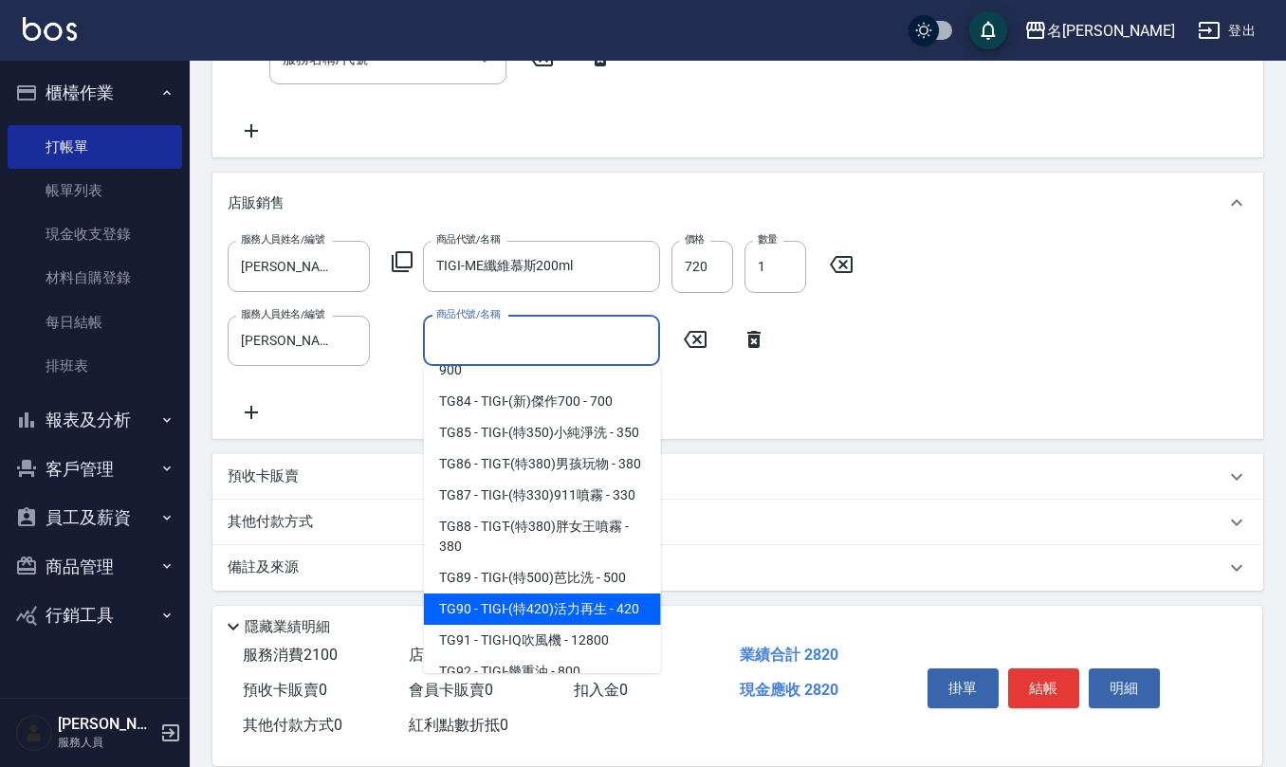
scroll to position [12179, 0]
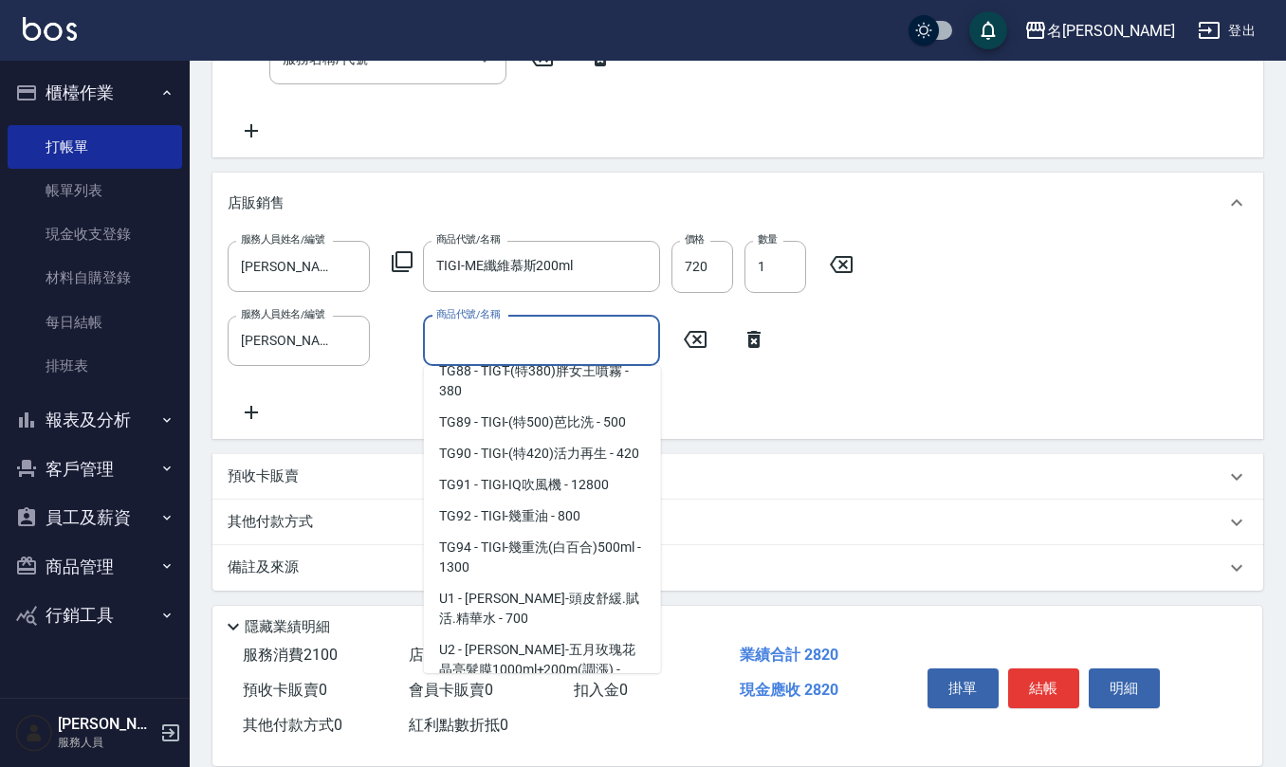
click at [582, 706] on span "VIP - VIP卡 - 200" at bounding box center [542, 721] width 237 height 31
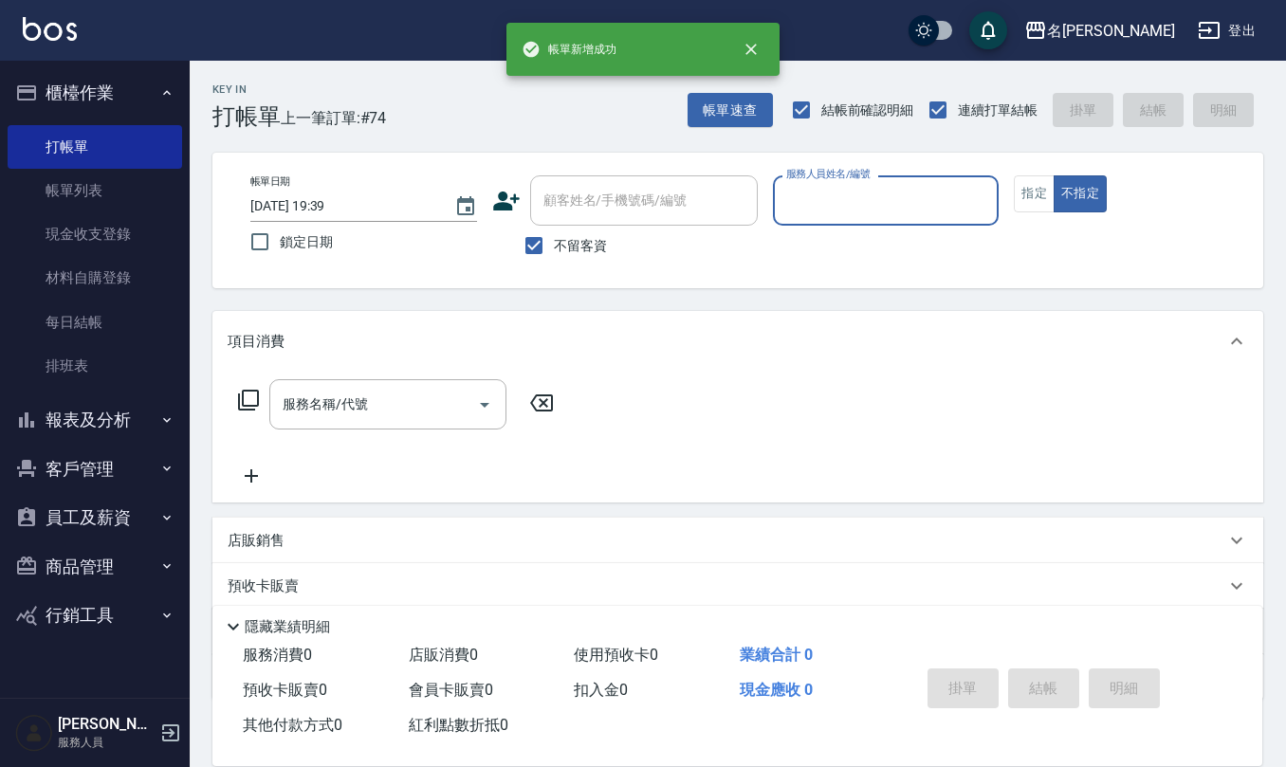
scroll to position [0, 0]
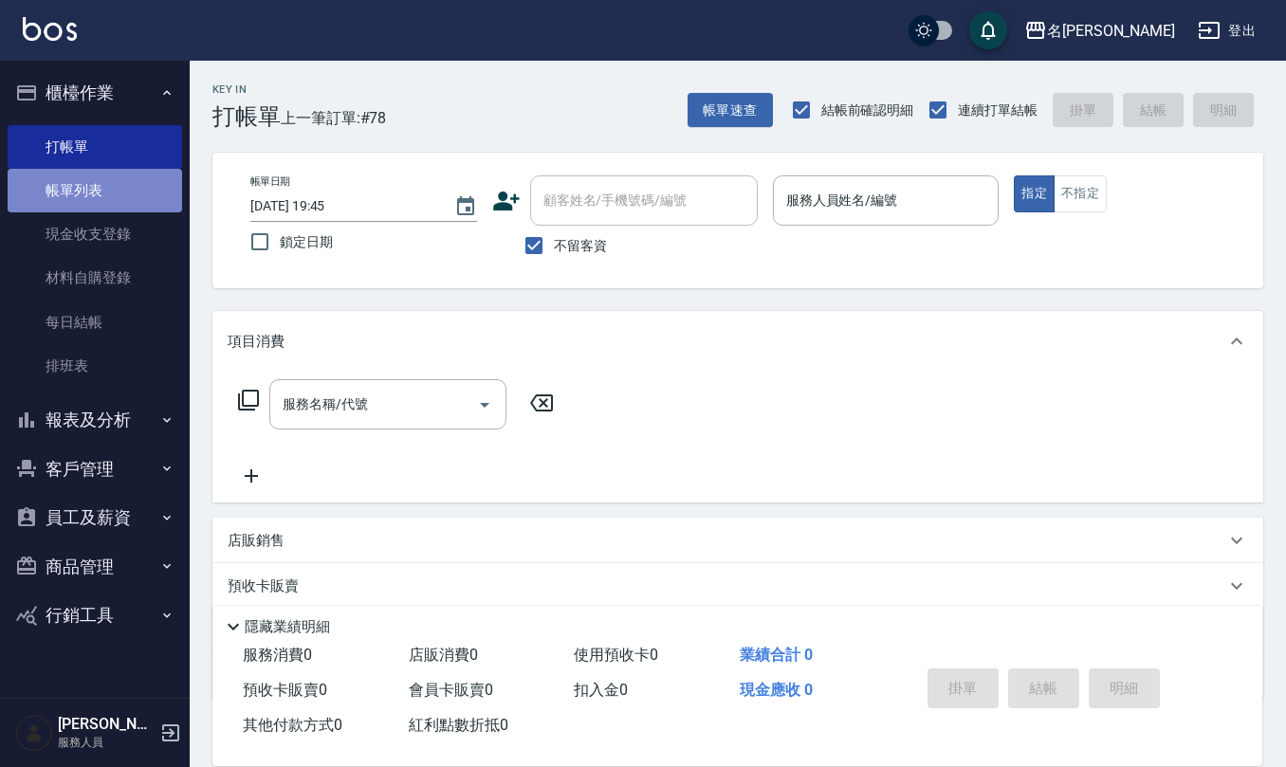
click at [63, 201] on link "帳單列表" at bounding box center [95, 191] width 175 height 44
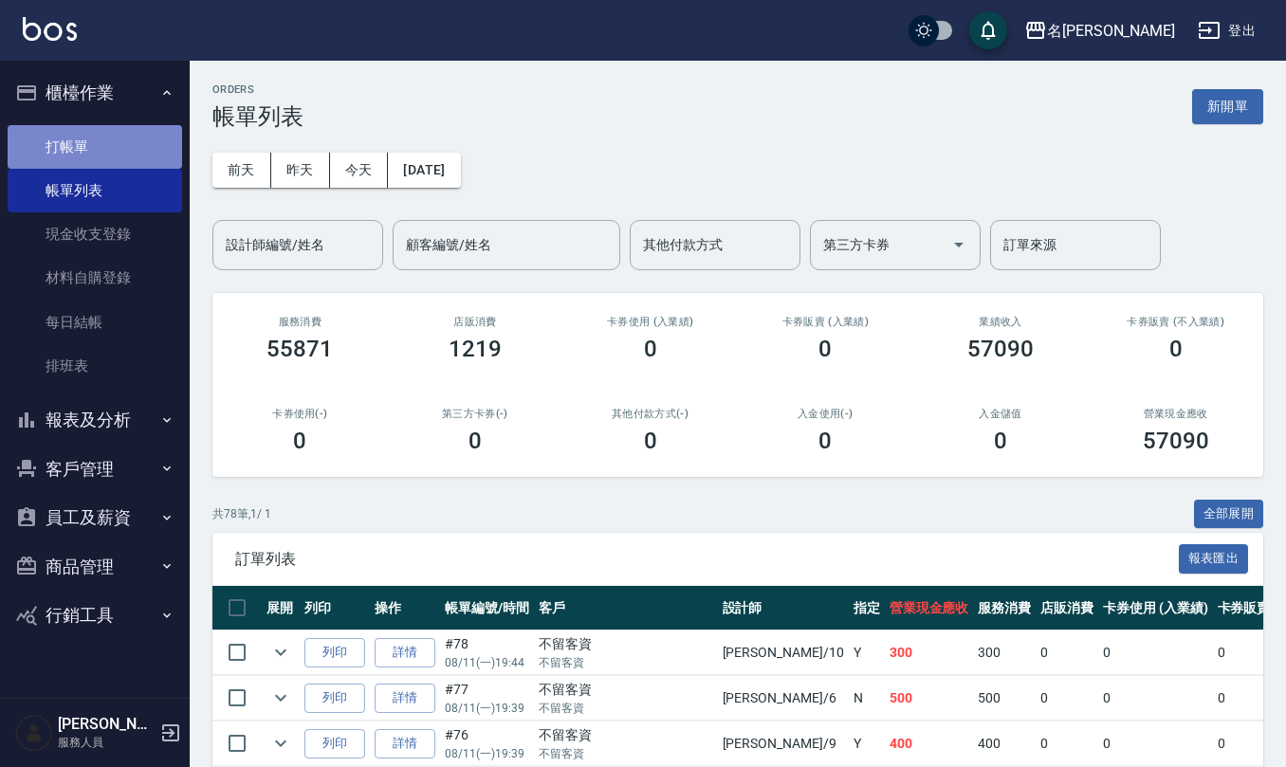
click at [114, 142] on link "打帳單" at bounding box center [95, 147] width 175 height 44
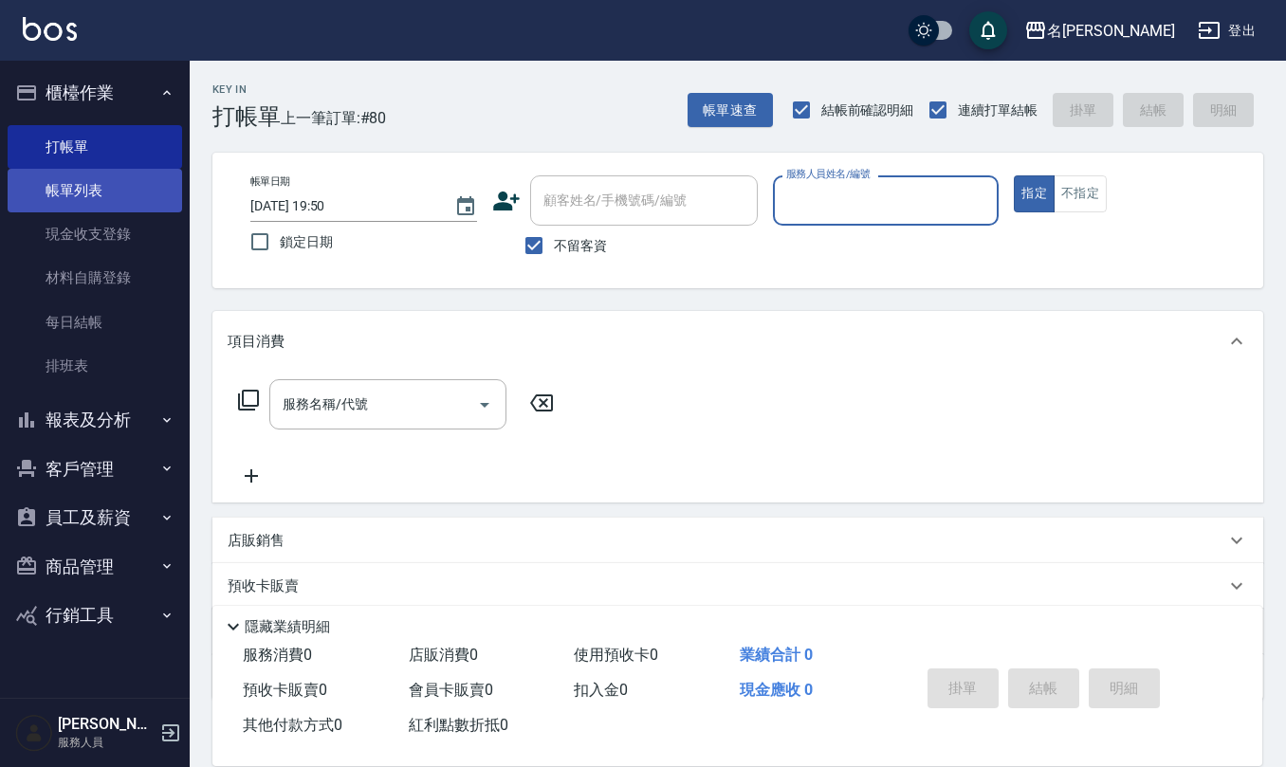
click at [100, 186] on link "帳單列表" at bounding box center [95, 191] width 175 height 44
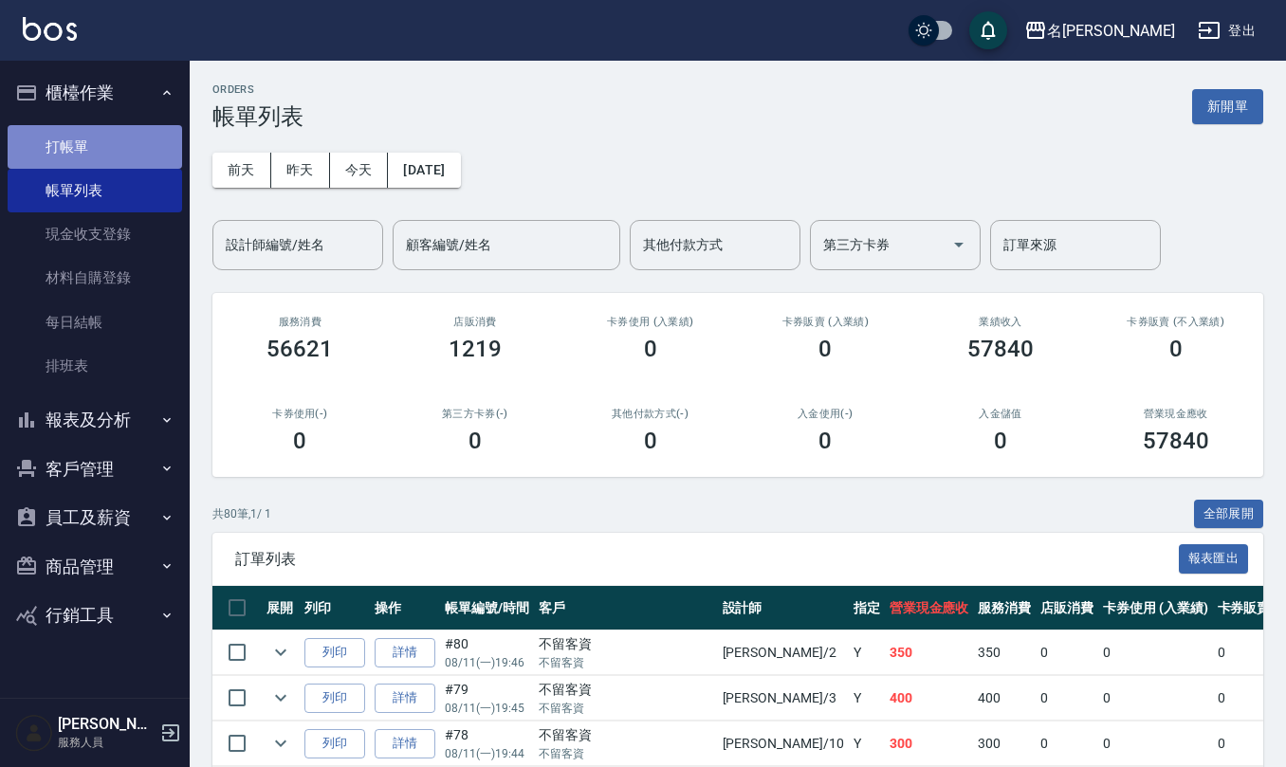
click at [89, 142] on link "打帳單" at bounding box center [95, 147] width 175 height 44
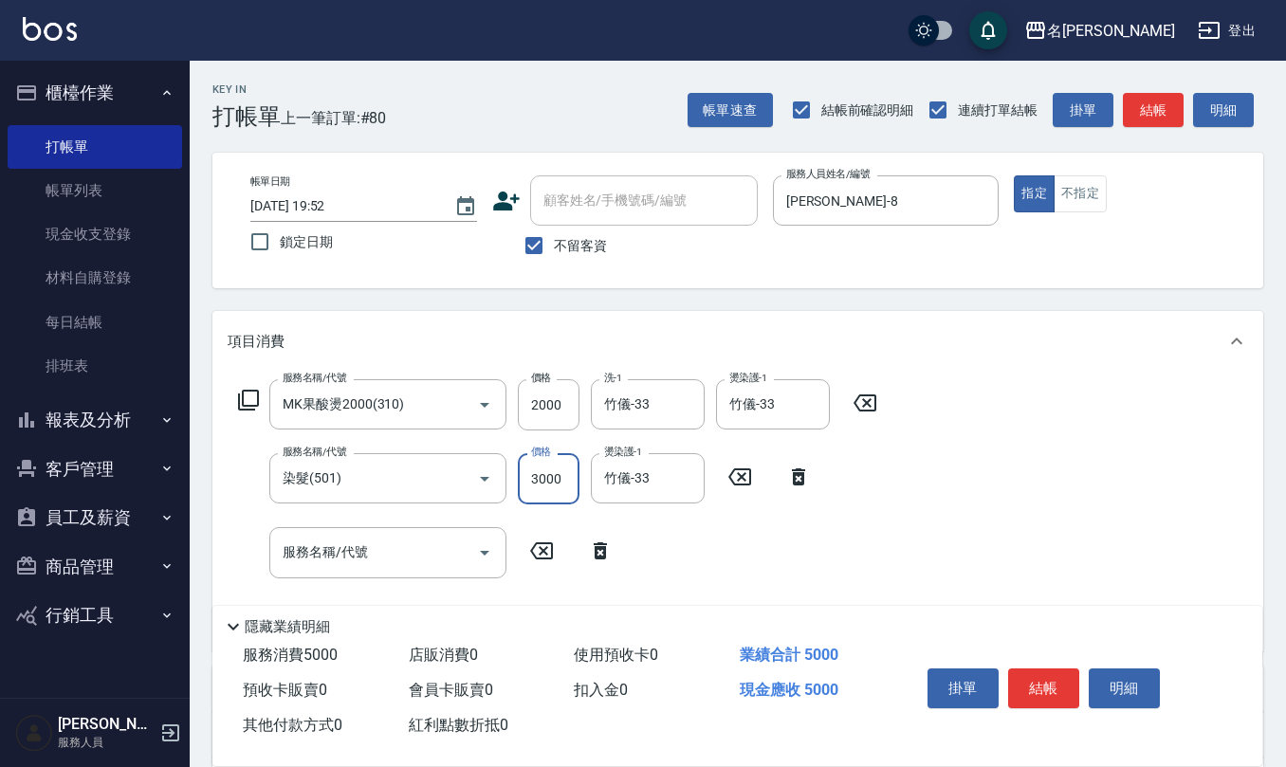
click at [569, 483] on input "3000" at bounding box center [549, 478] width 62 height 51
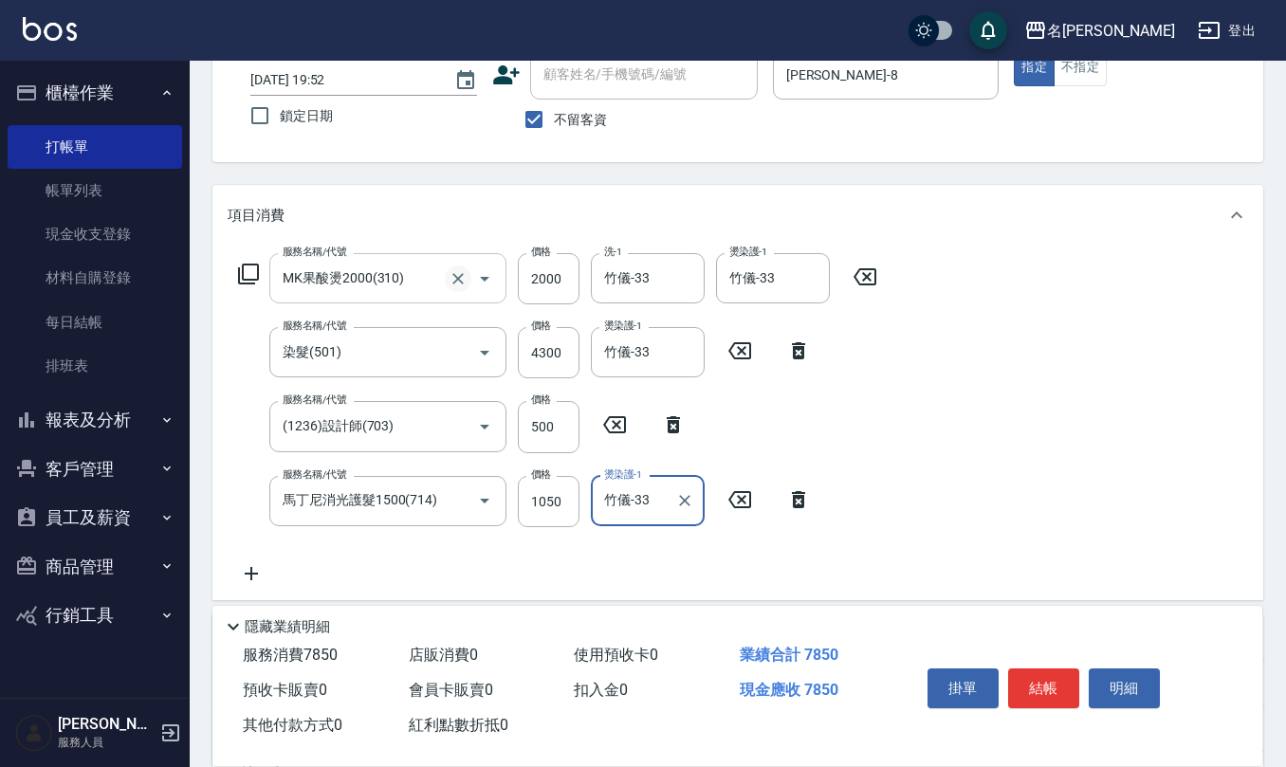
click at [453, 275] on icon "Clear" at bounding box center [458, 278] width 19 height 19
click at [457, 279] on icon "Clear" at bounding box center [458, 278] width 11 height 11
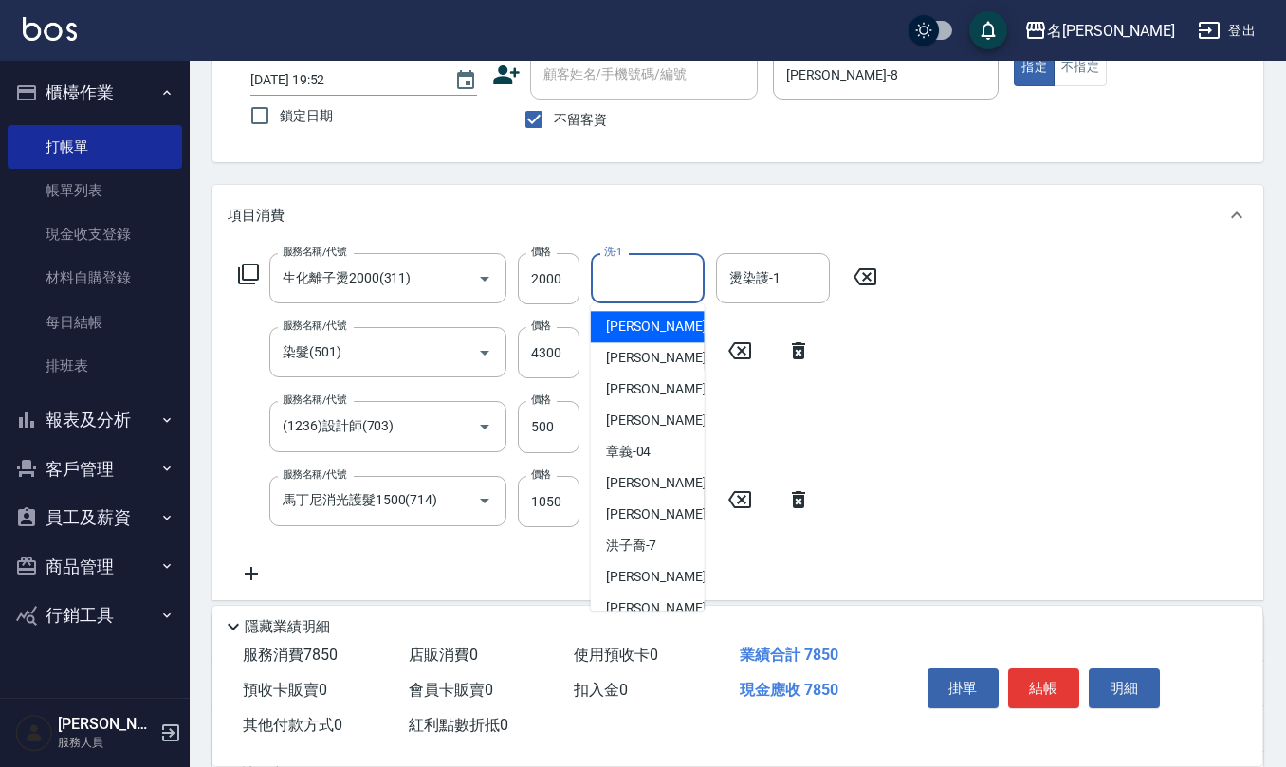
click at [611, 281] on input "洗-1" at bounding box center [648, 278] width 97 height 33
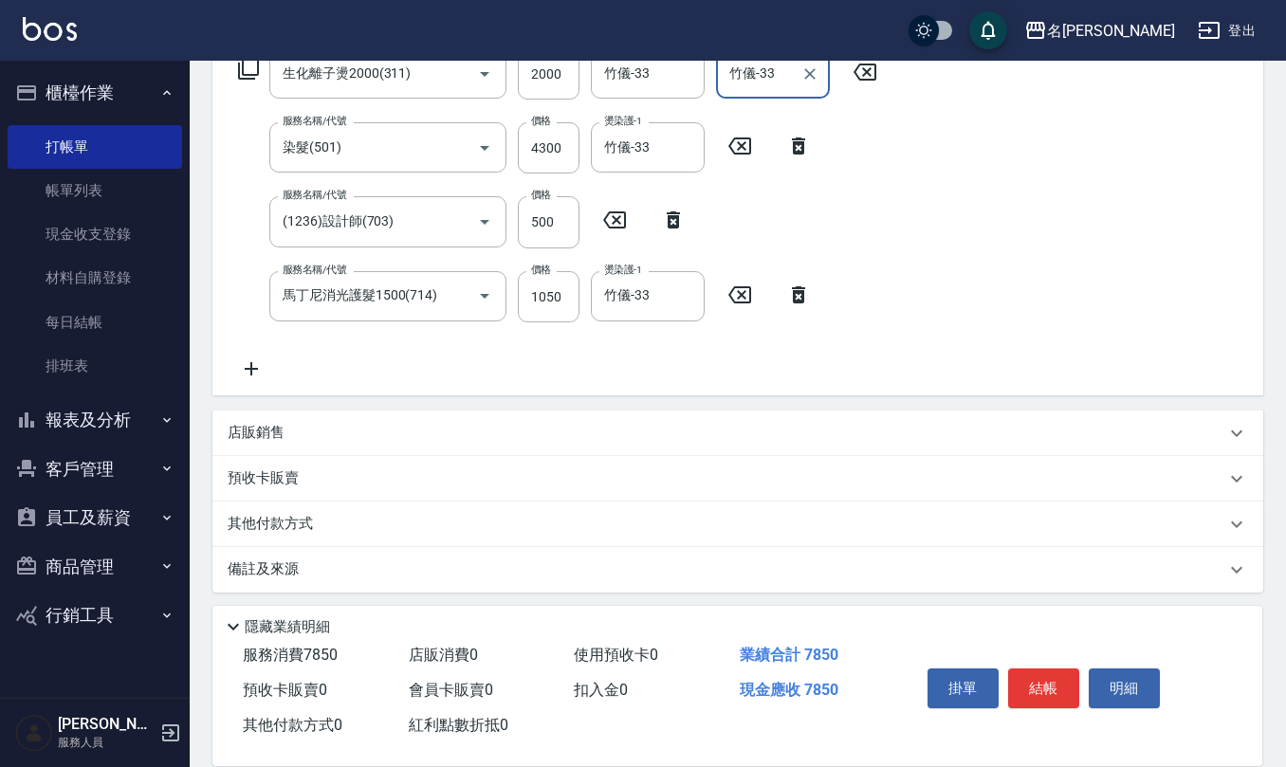
scroll to position [334, 0]
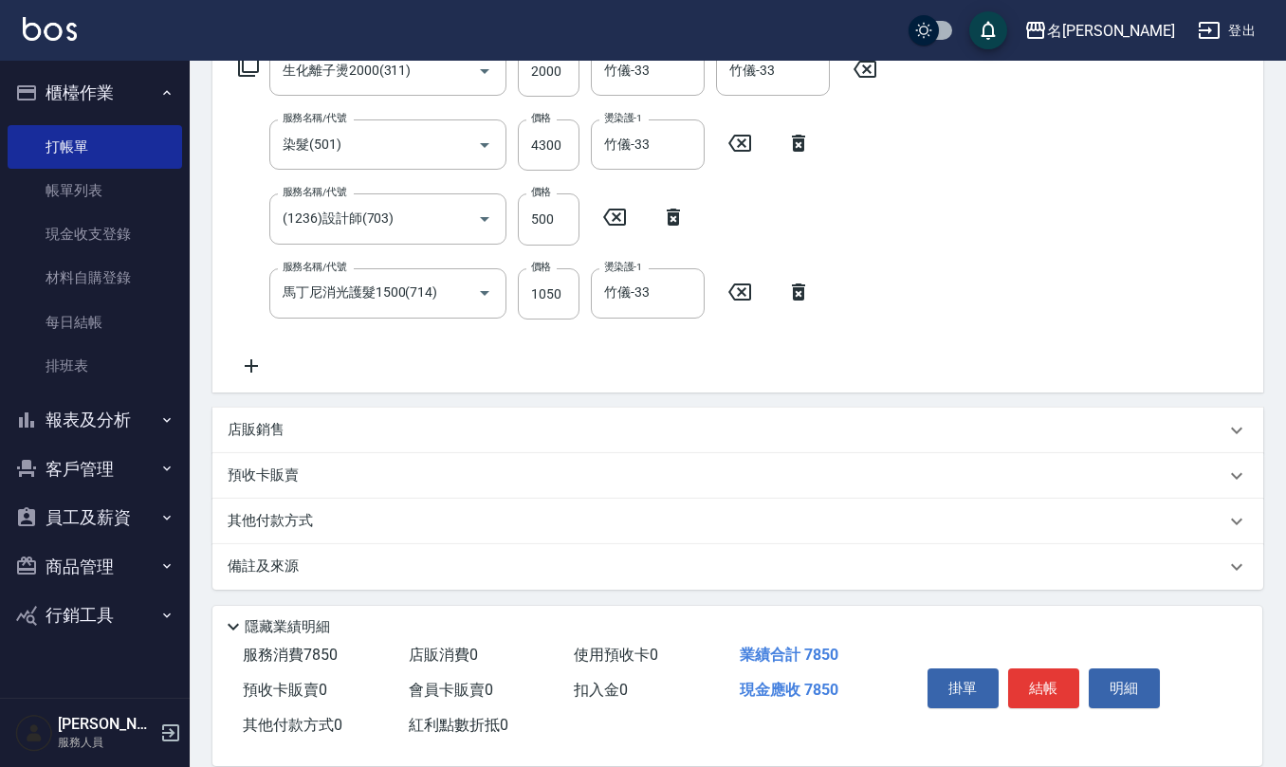
click at [529, 426] on div "店販銷售" at bounding box center [727, 430] width 998 height 20
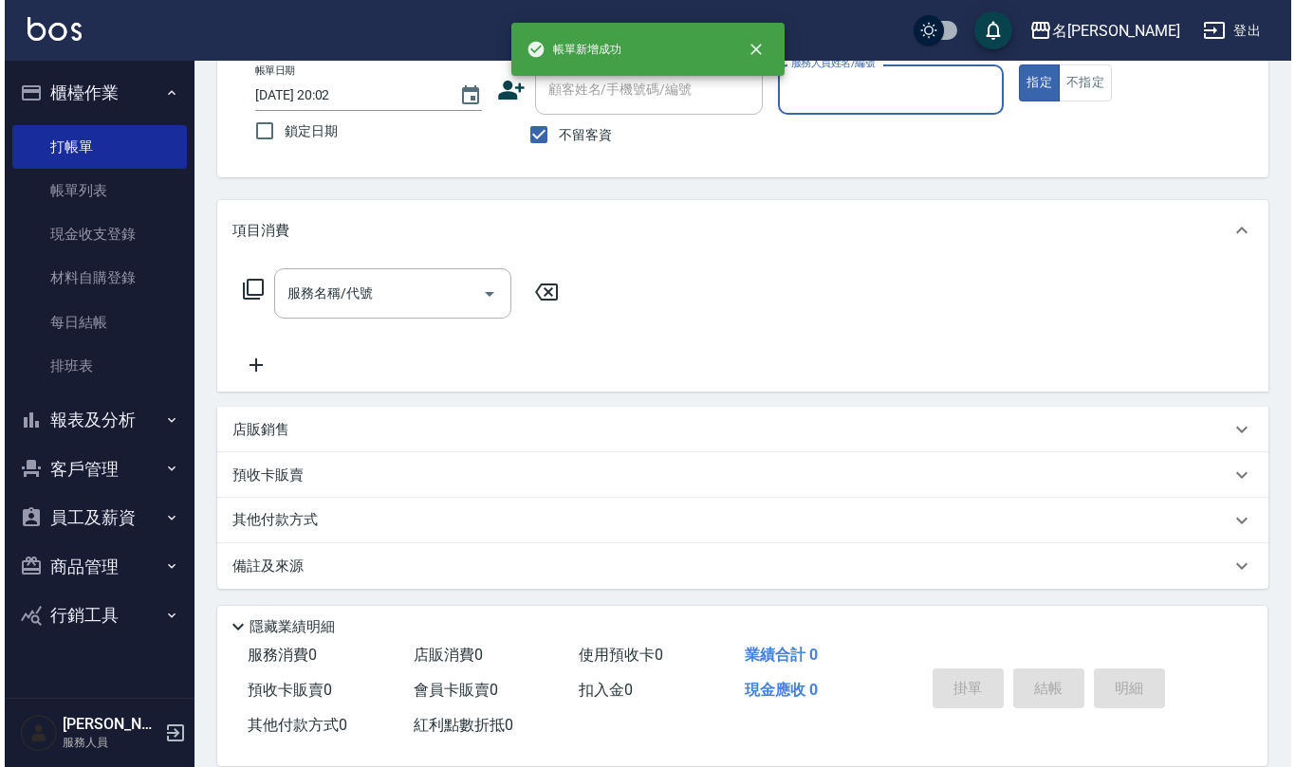
scroll to position [0, 0]
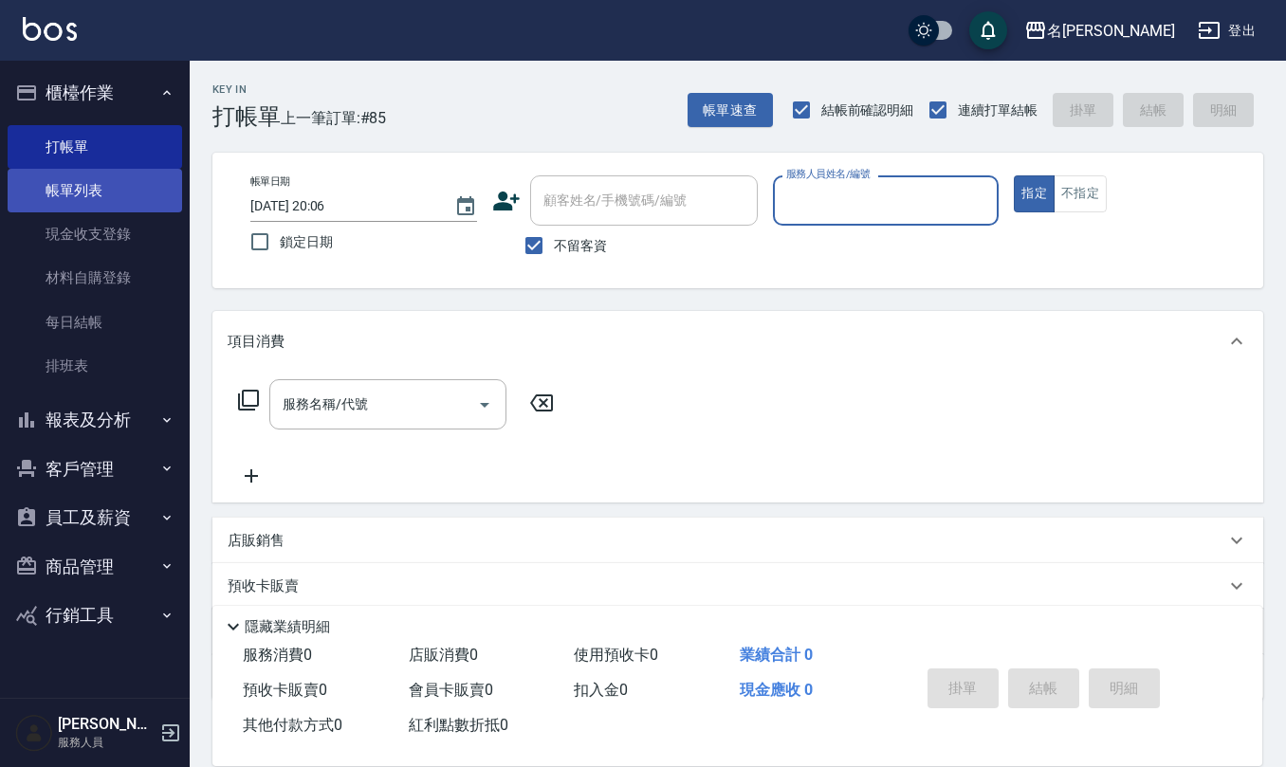
click at [93, 203] on link "帳單列表" at bounding box center [95, 191] width 175 height 44
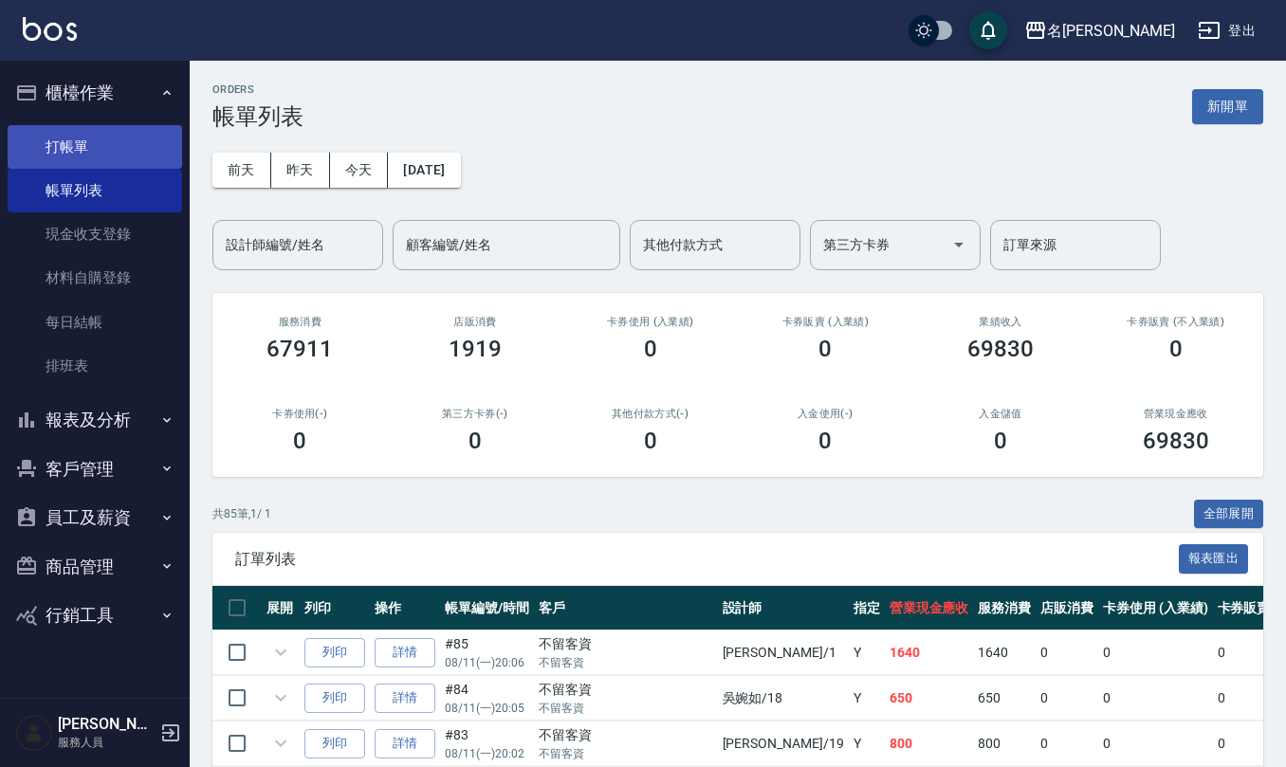
click at [89, 146] on link "打帳單" at bounding box center [95, 147] width 175 height 44
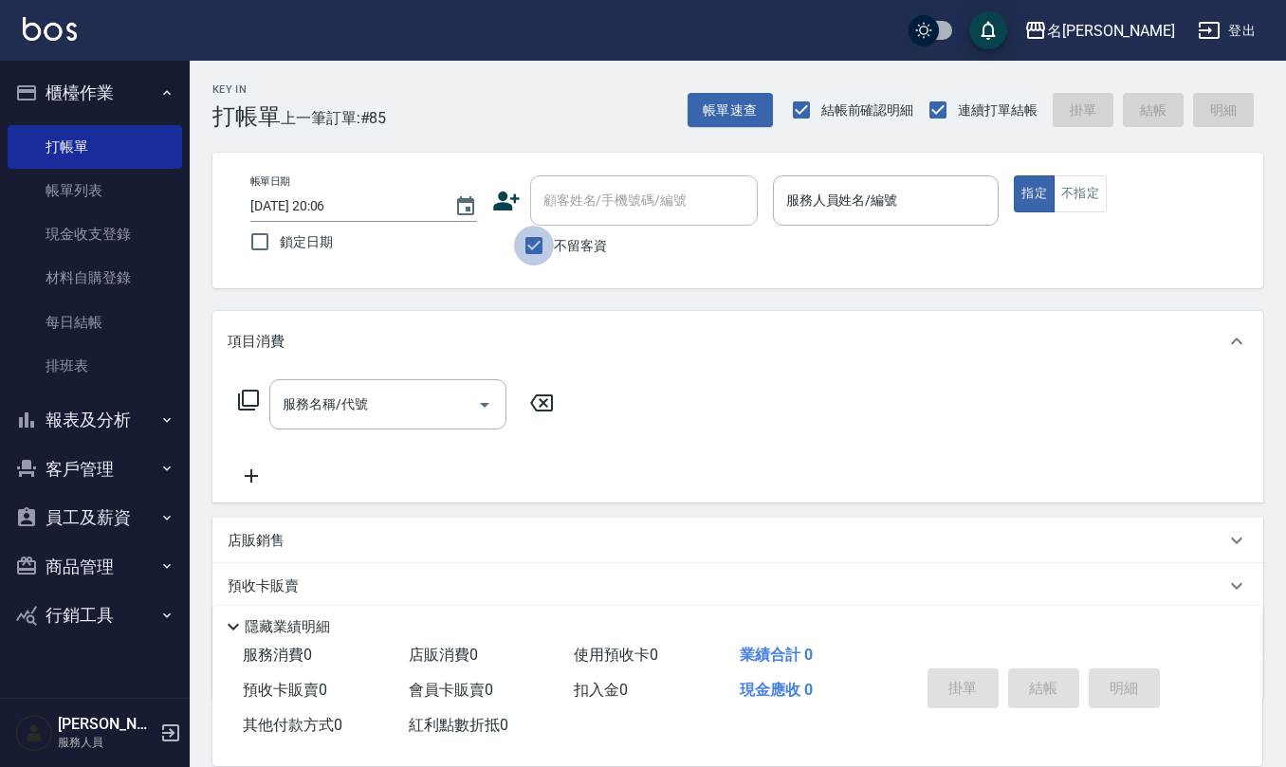
click at [532, 248] on input "不留客資" at bounding box center [534, 246] width 40 height 40
click at [573, 201] on input "顧客姓名/手機號碼/編號" at bounding box center [630, 200] width 182 height 33
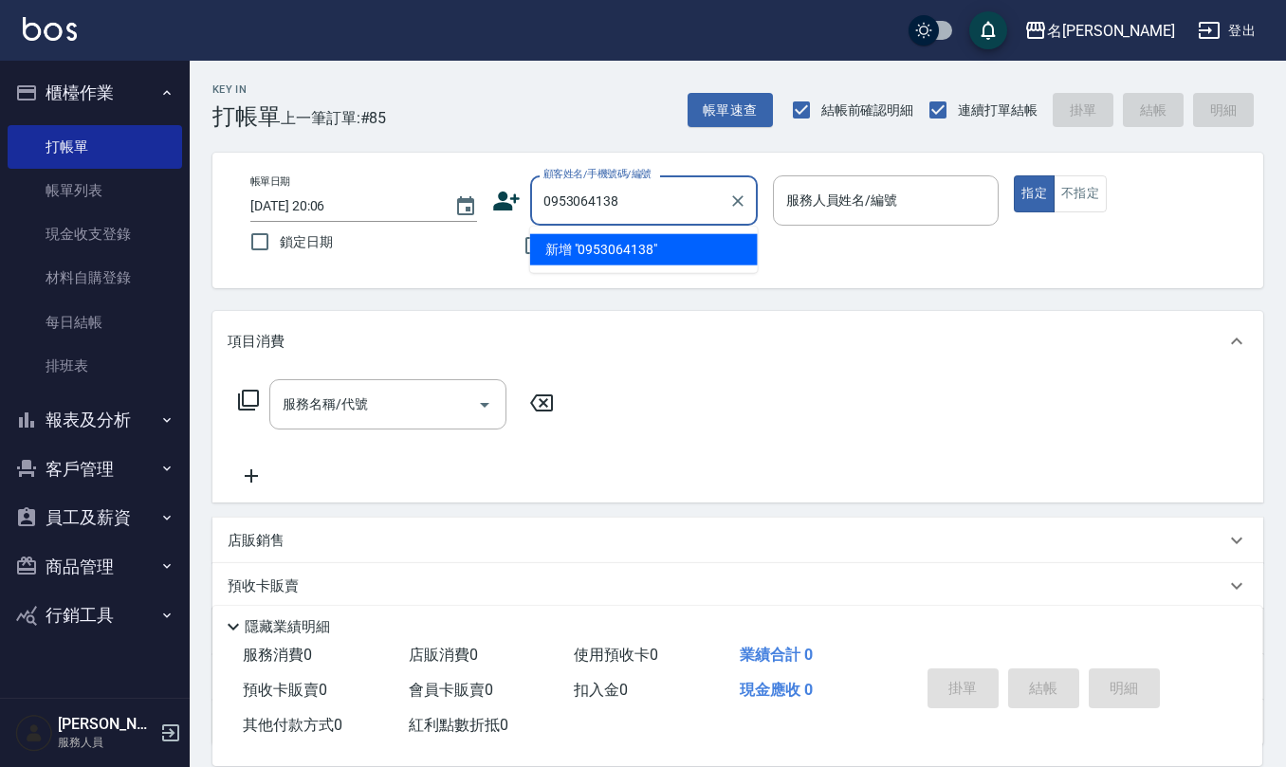
drag, startPoint x: 628, startPoint y: 194, endPoint x: 535, endPoint y: 205, distance: 93.6
click at [535, 205] on div "0953064138 顧客姓名/手機號碼/編號" at bounding box center [644, 201] width 228 height 50
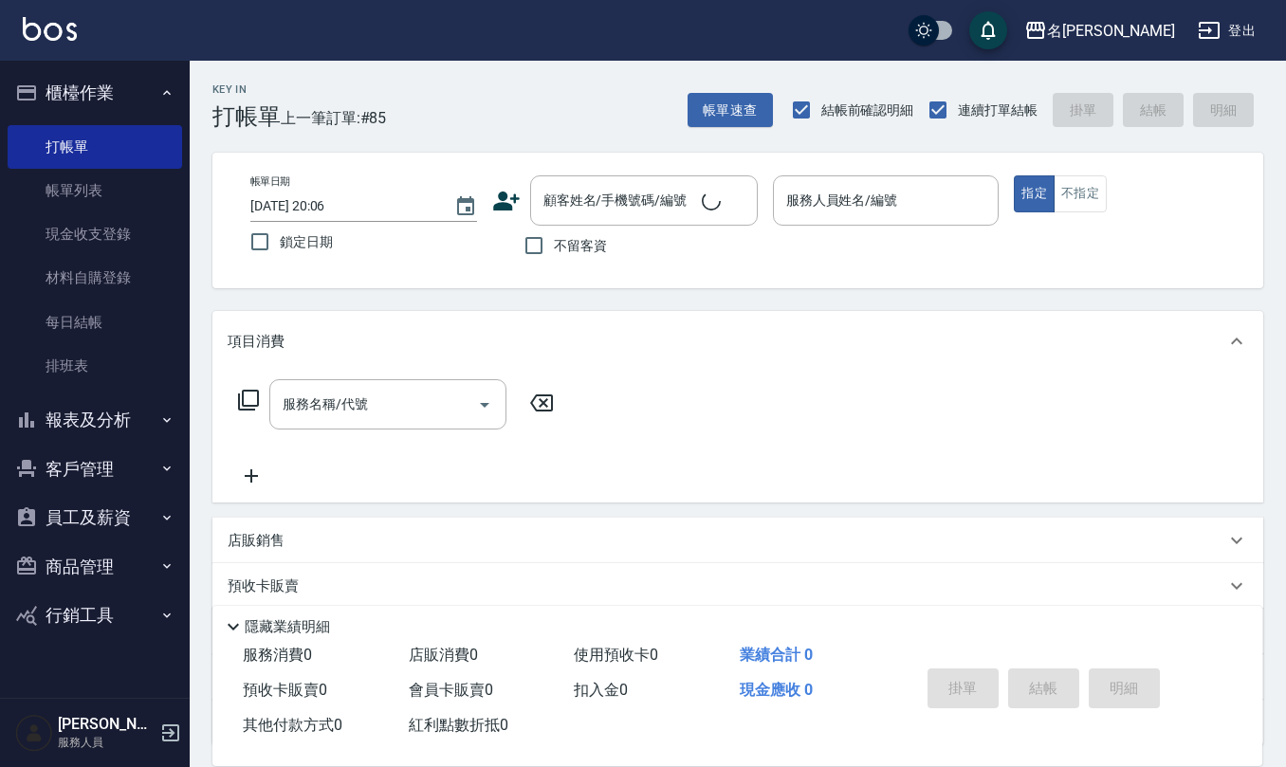
click at [514, 197] on icon at bounding box center [506, 201] width 27 height 19
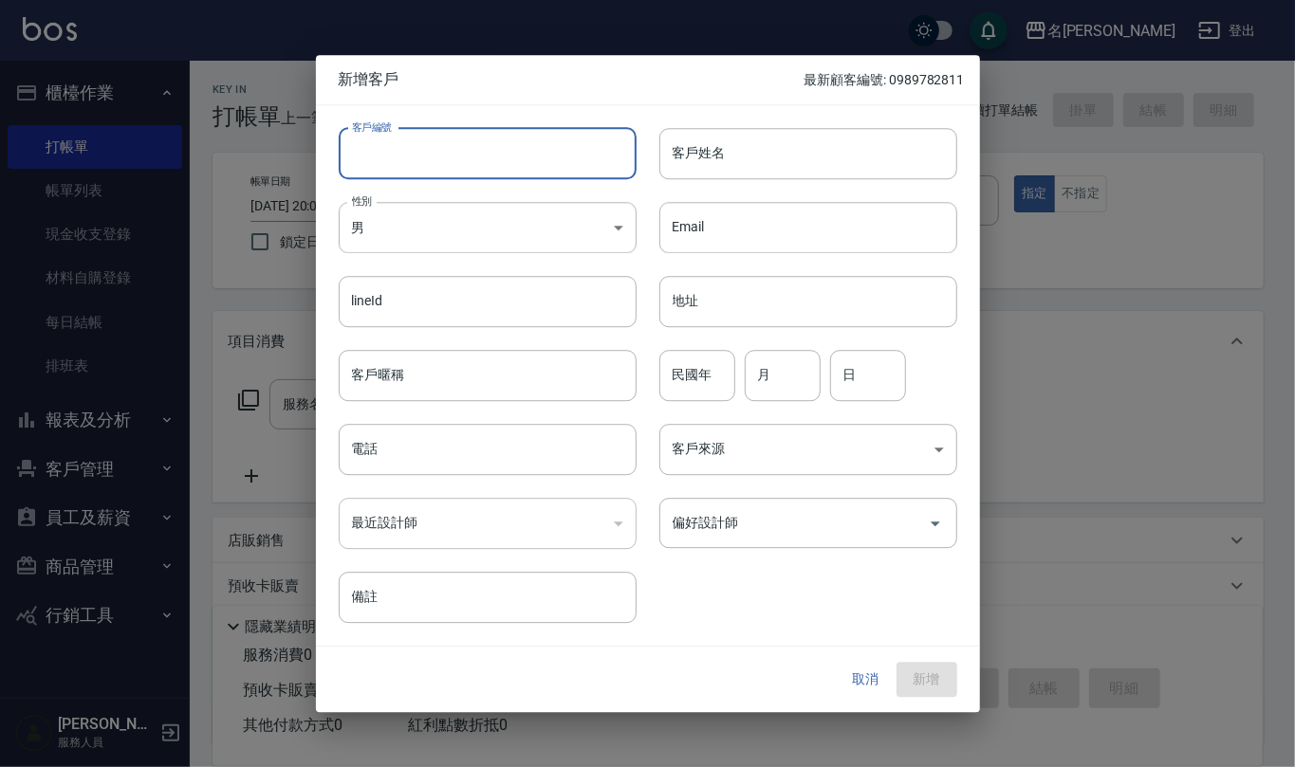
click at [459, 153] on input "客戶編號" at bounding box center [488, 153] width 298 height 51
paste input "0953064138"
click at [520, 460] on input "電話" at bounding box center [488, 449] width 298 height 51
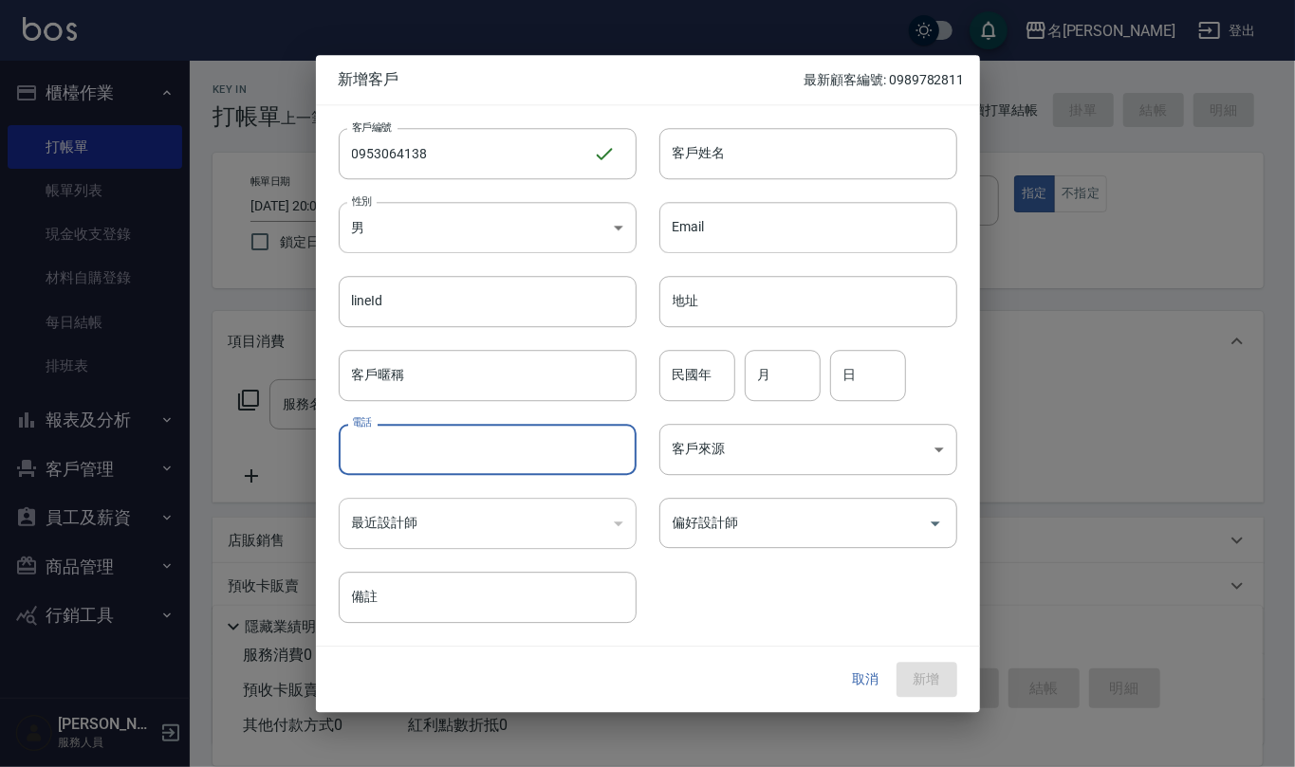
paste input "0953064138"
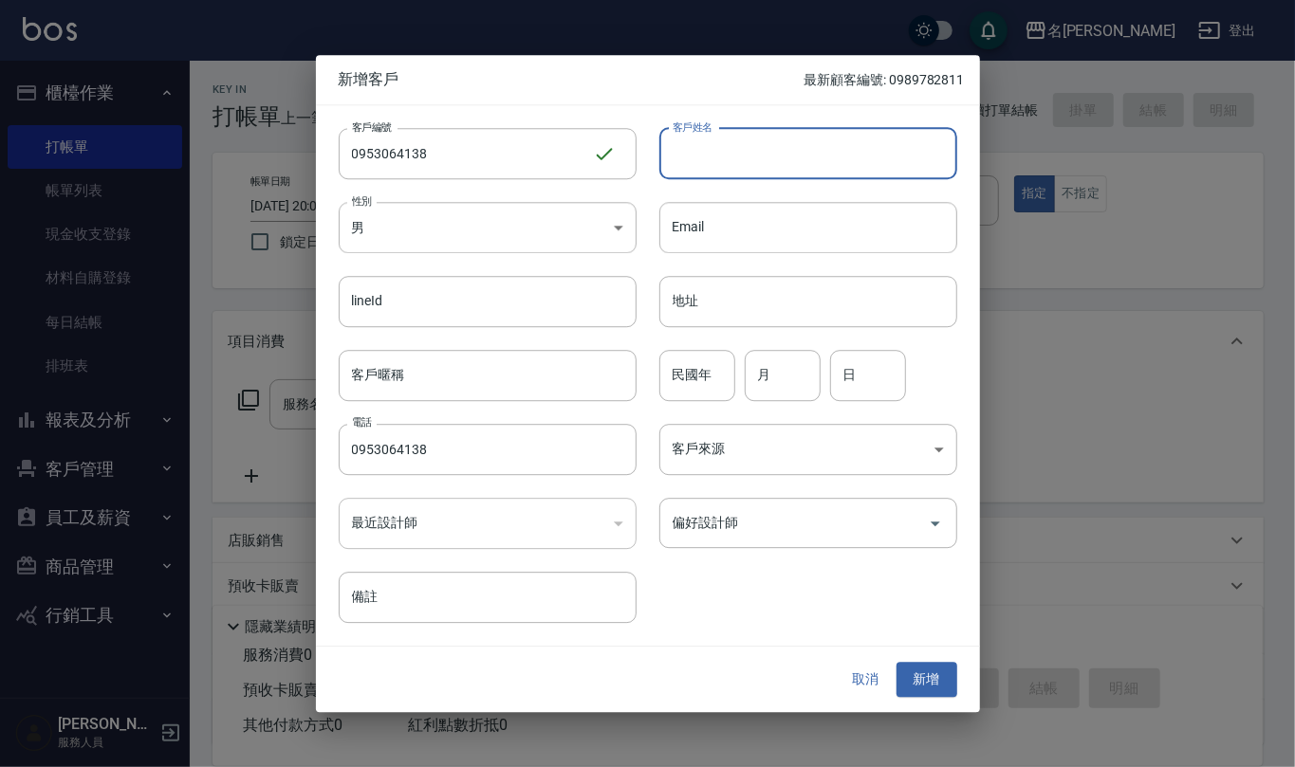
click at [805, 145] on input "客戶姓名" at bounding box center [808, 153] width 298 height 51
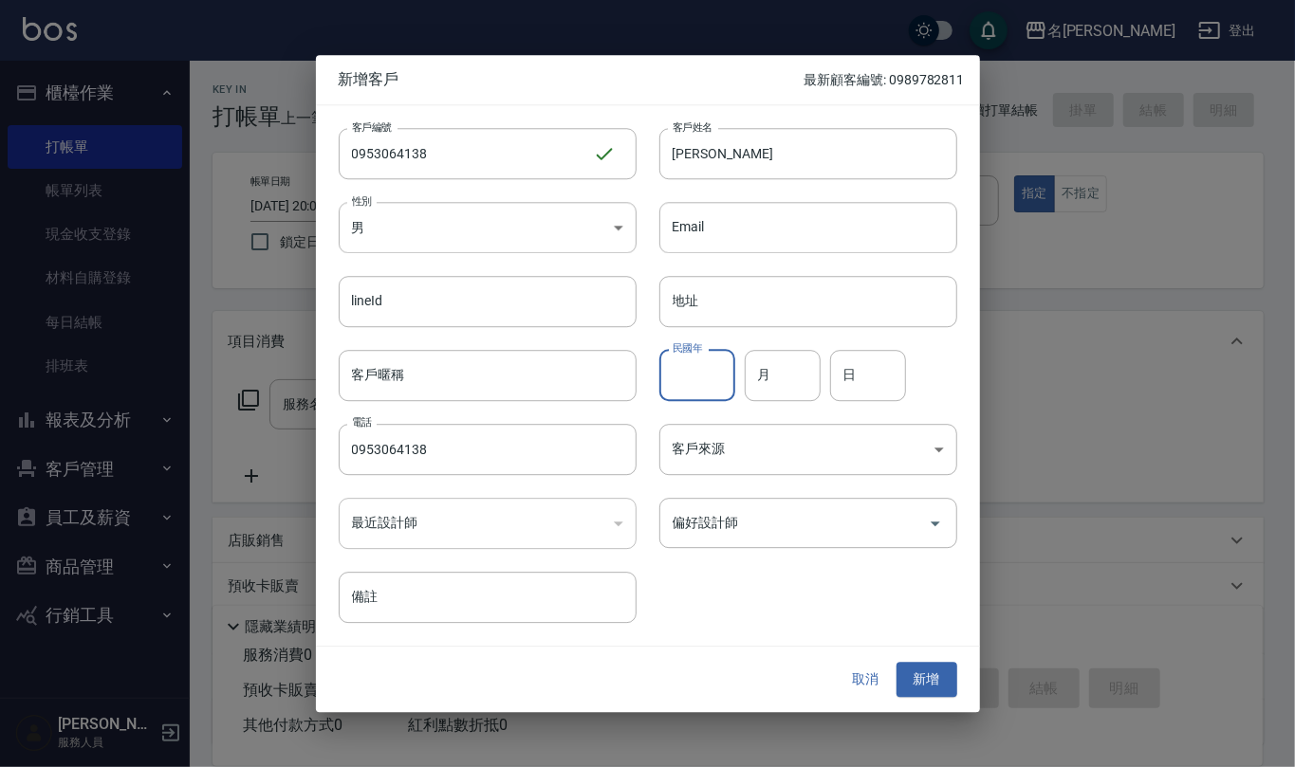
click at [723, 377] on input "民國年" at bounding box center [697, 375] width 76 height 51
click at [738, 450] on body "名留仁二 登出 櫃檯作業 打帳單 帳單列表 現金收支登錄 材料自購登錄 每日結帳 排班表 報表及分析 報表目錄 店家區間累計表 店家日報表 互助日報表 互助月…" at bounding box center [647, 462] width 1295 height 924
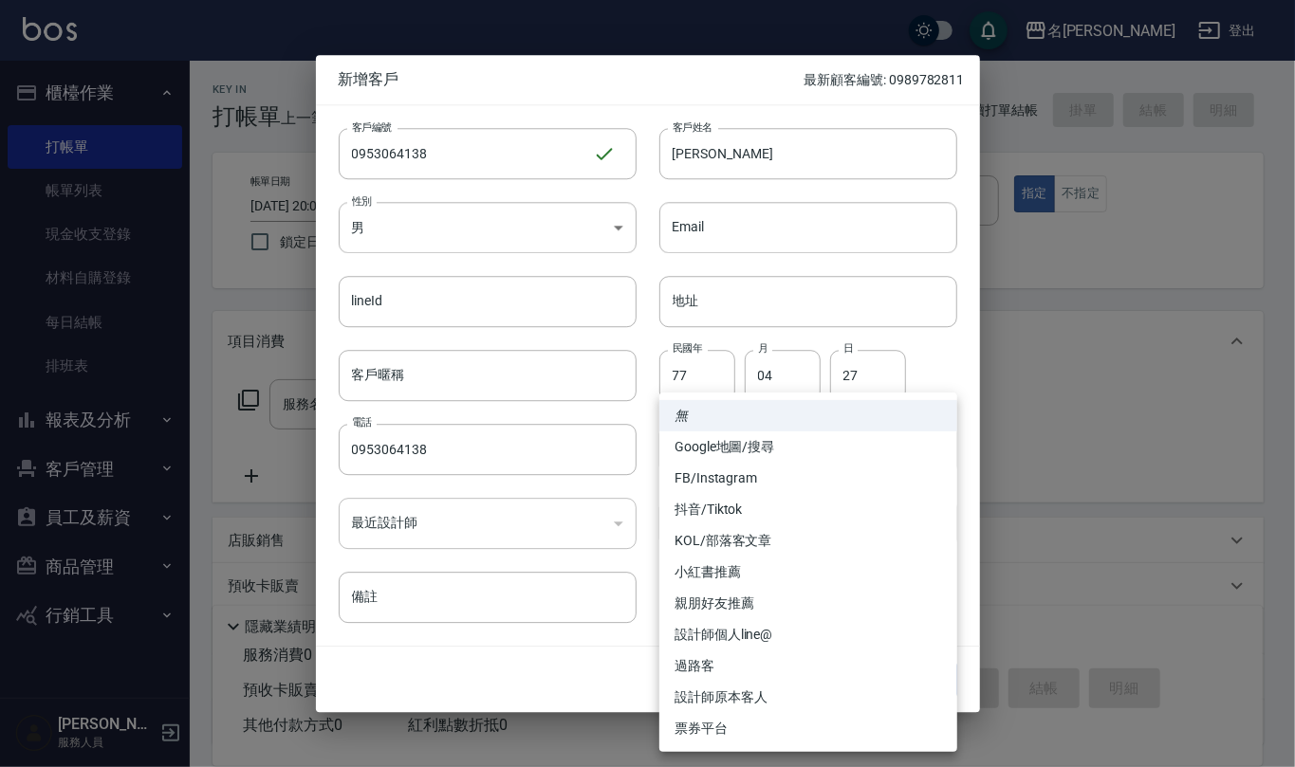
click at [918, 365] on div at bounding box center [647, 383] width 1295 height 767
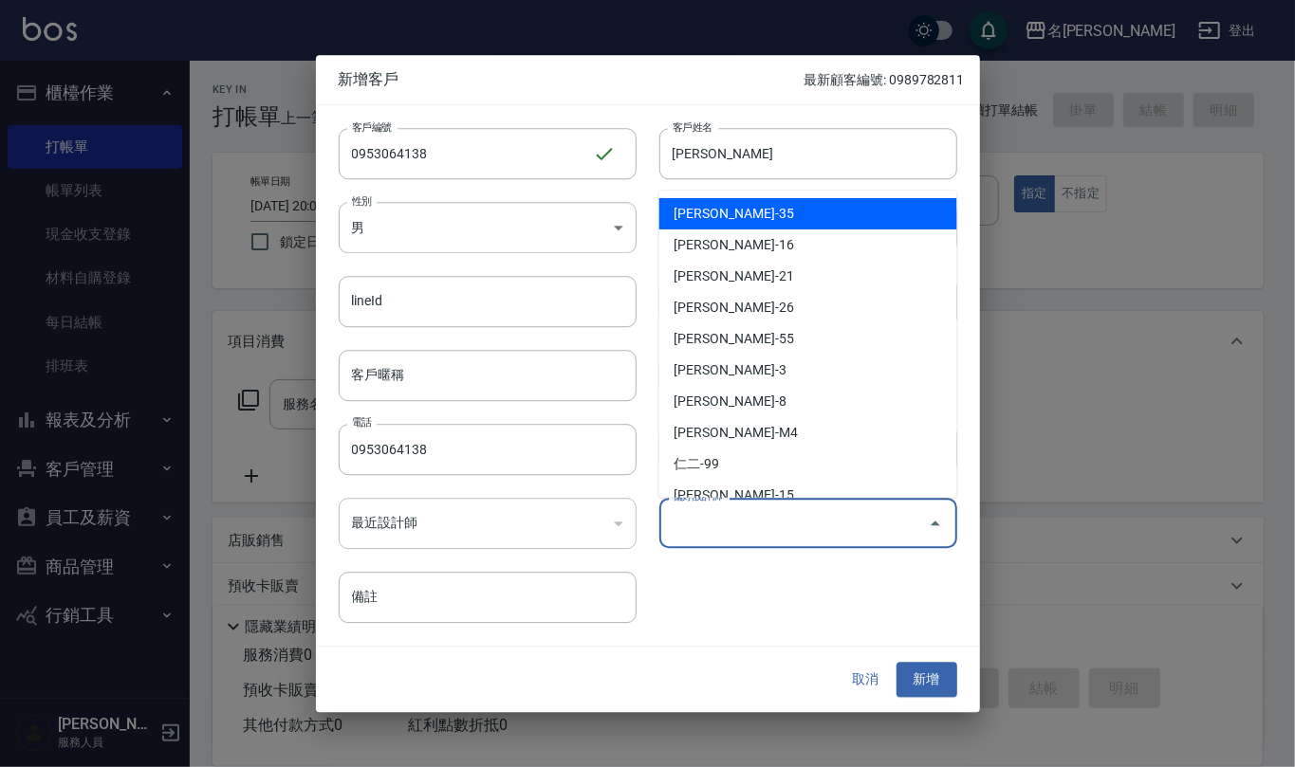
click at [900, 525] on input "偏好設計師" at bounding box center [794, 523] width 252 height 33
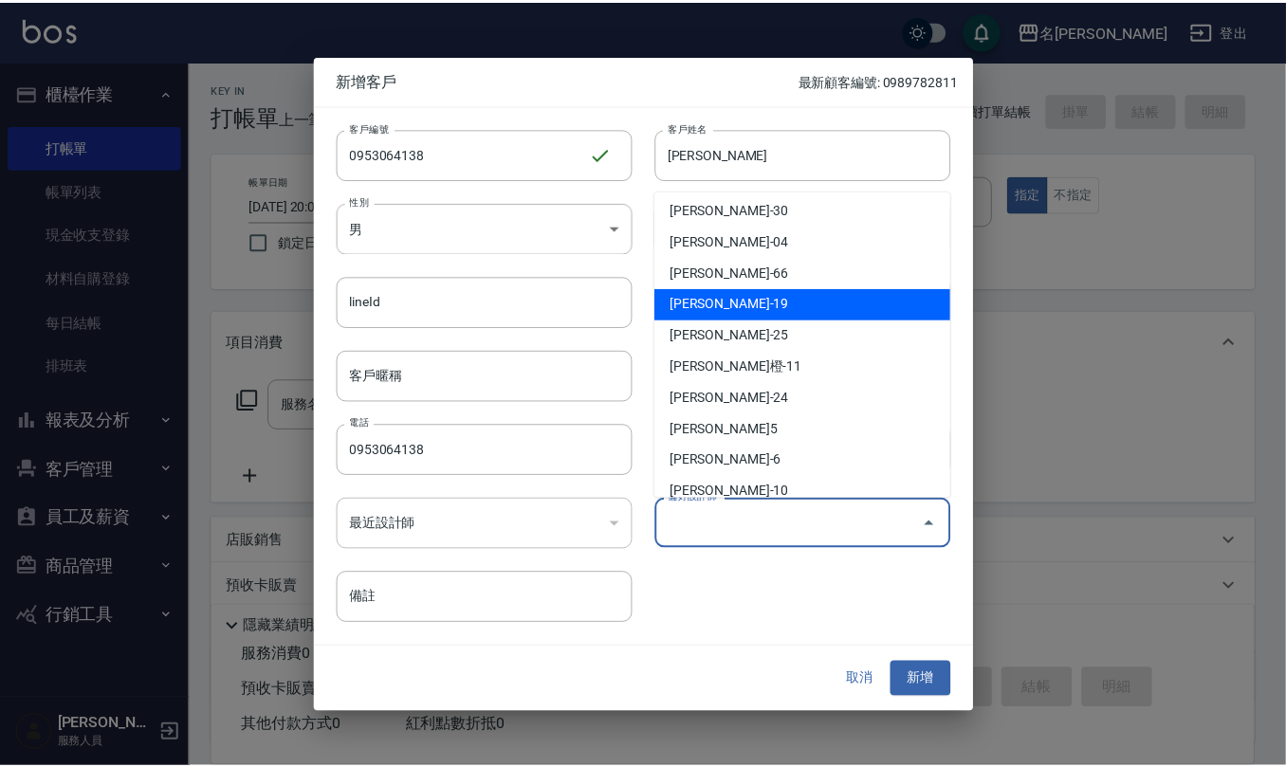
scroll to position [506, 0]
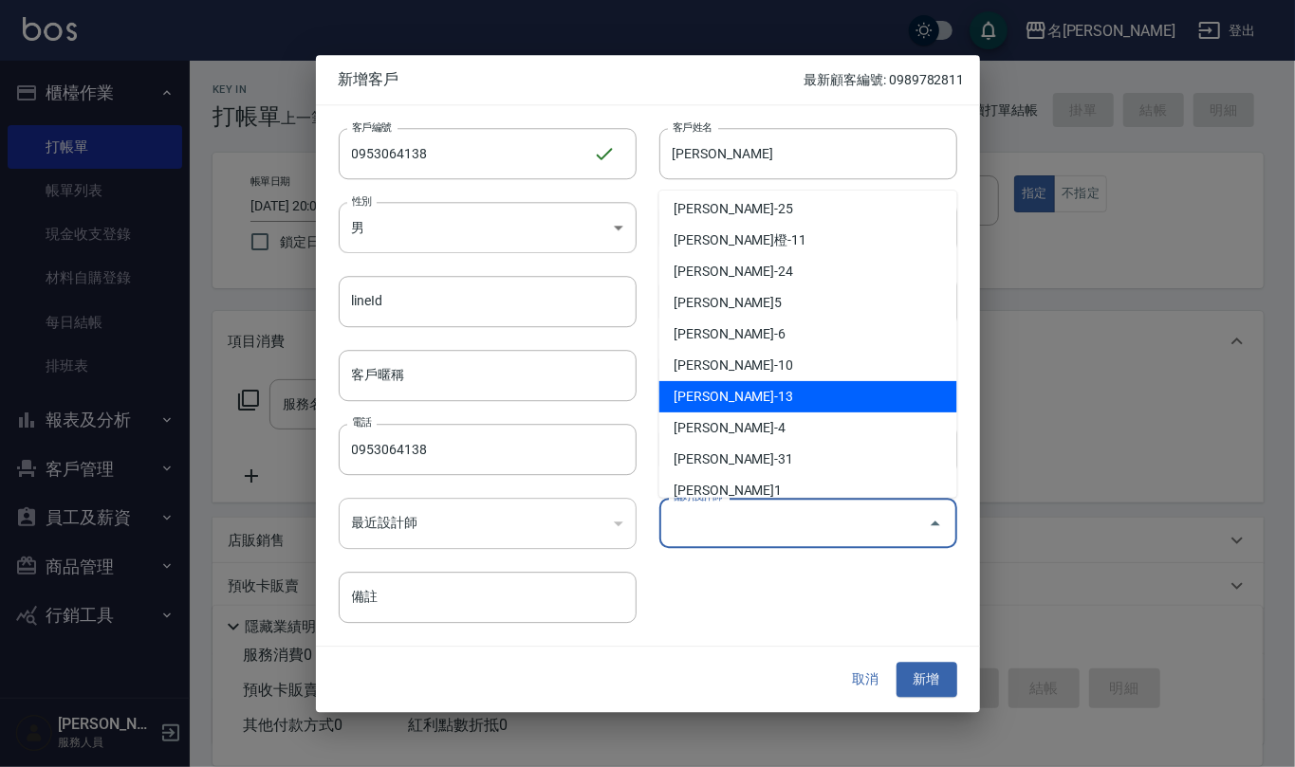
click at [873, 407] on li "[PERSON_NAME]-13" at bounding box center [808, 396] width 298 height 31
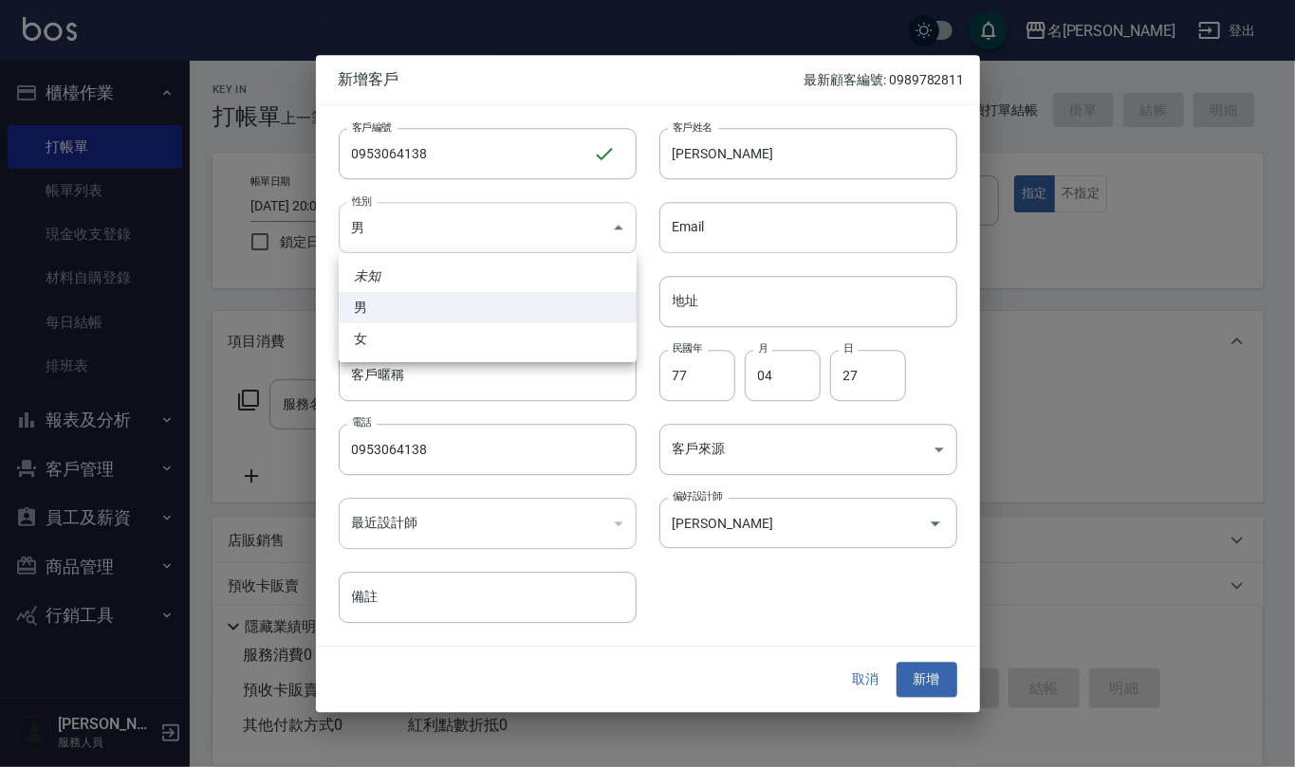
click at [619, 221] on body "名留仁二 登出 櫃檯作業 打帳單 帳單列表 現金收支登錄 材料自購登錄 每日結帳 排班表 報表及分析 報表目錄 店家區間累計表 店家日報表 互助日報表 互助月…" at bounding box center [647, 462] width 1295 height 924
click at [588, 340] on li "女" at bounding box center [488, 338] width 298 height 31
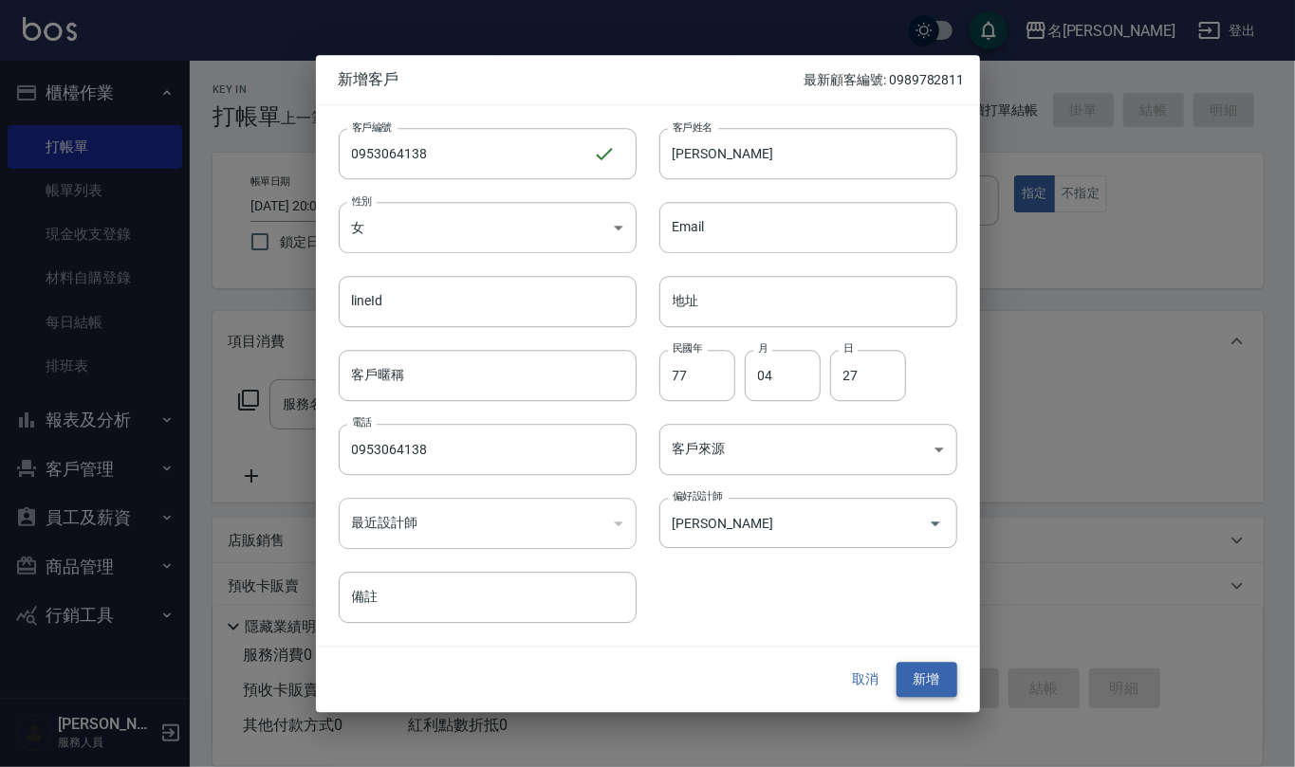
click at [919, 683] on button "新增" at bounding box center [926, 680] width 61 height 35
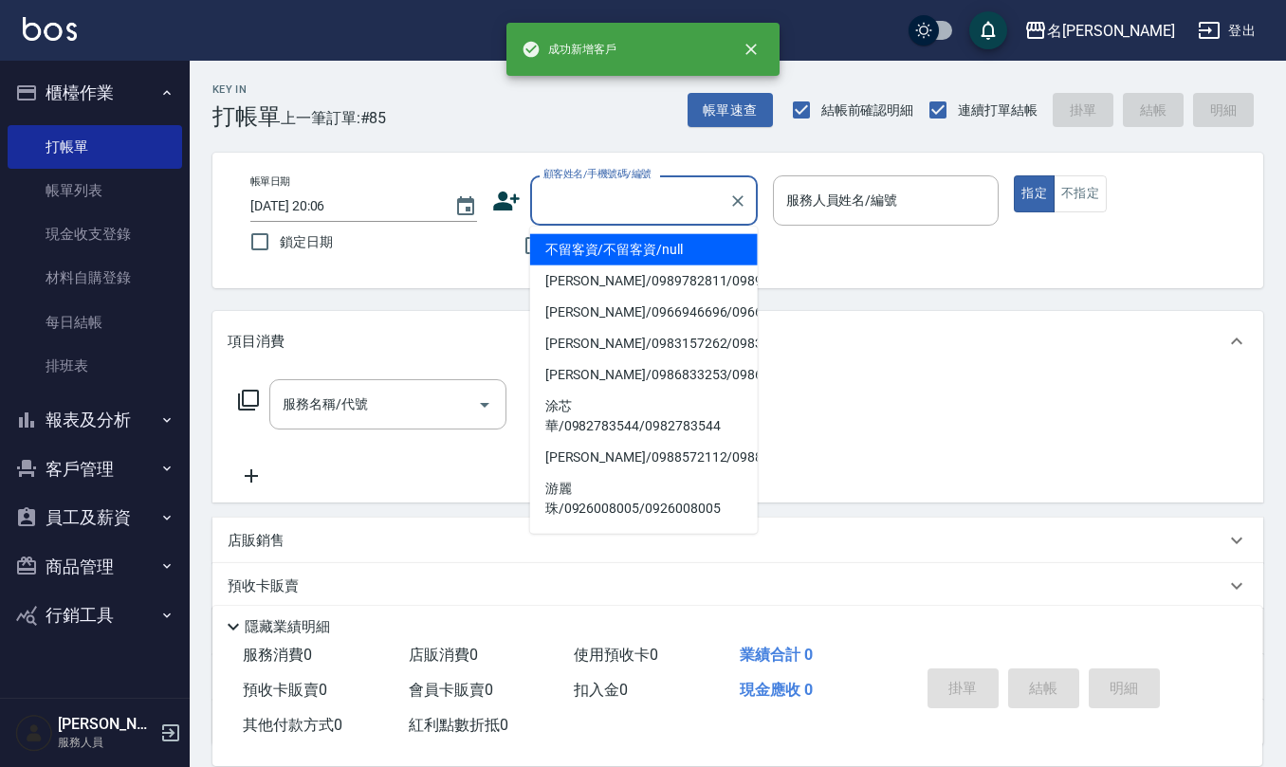
paste input "0953064138"
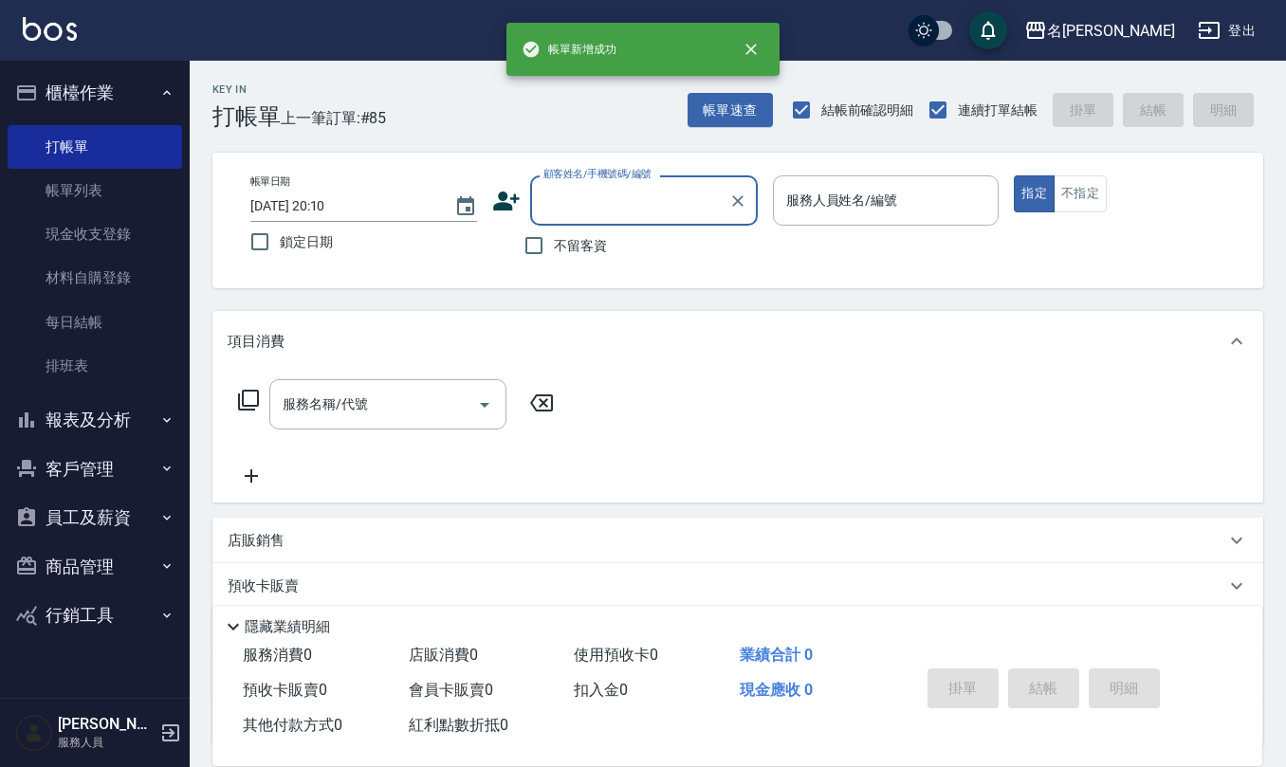
scroll to position [0, 0]
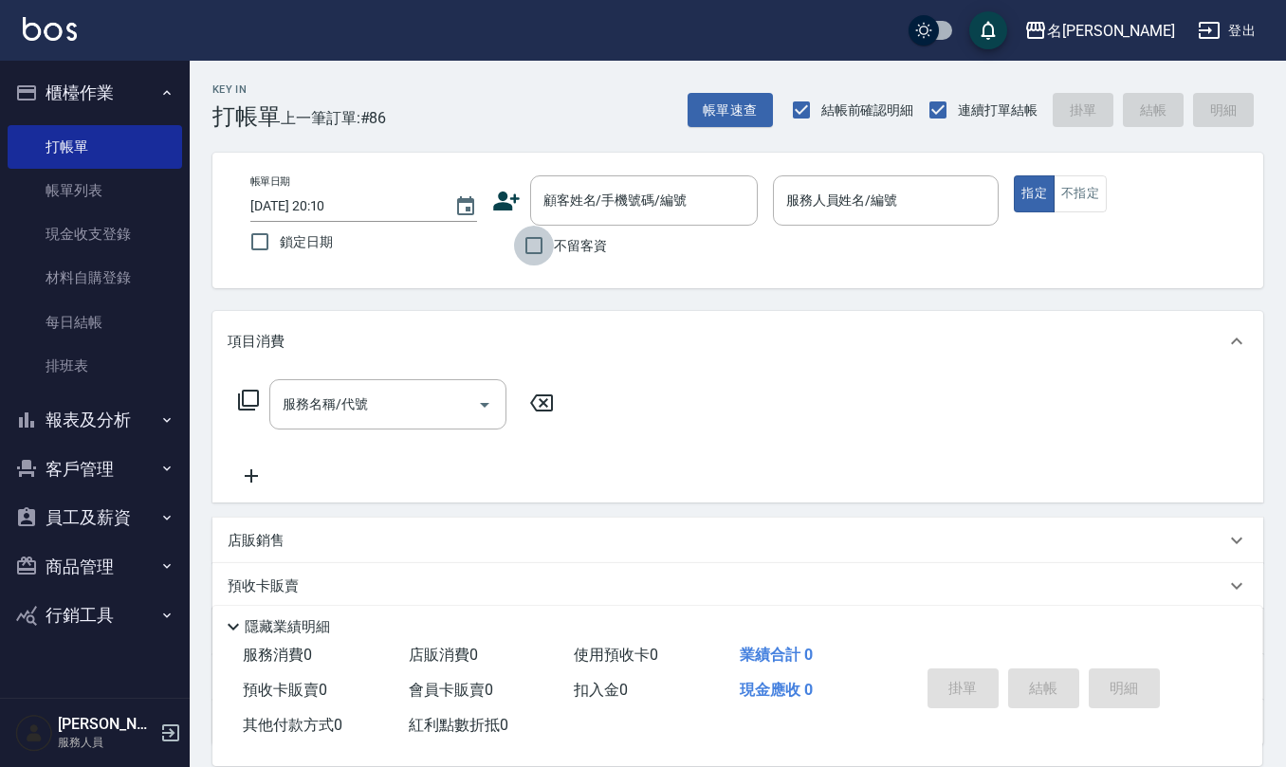
click at [540, 247] on input "不留客資" at bounding box center [534, 246] width 40 height 40
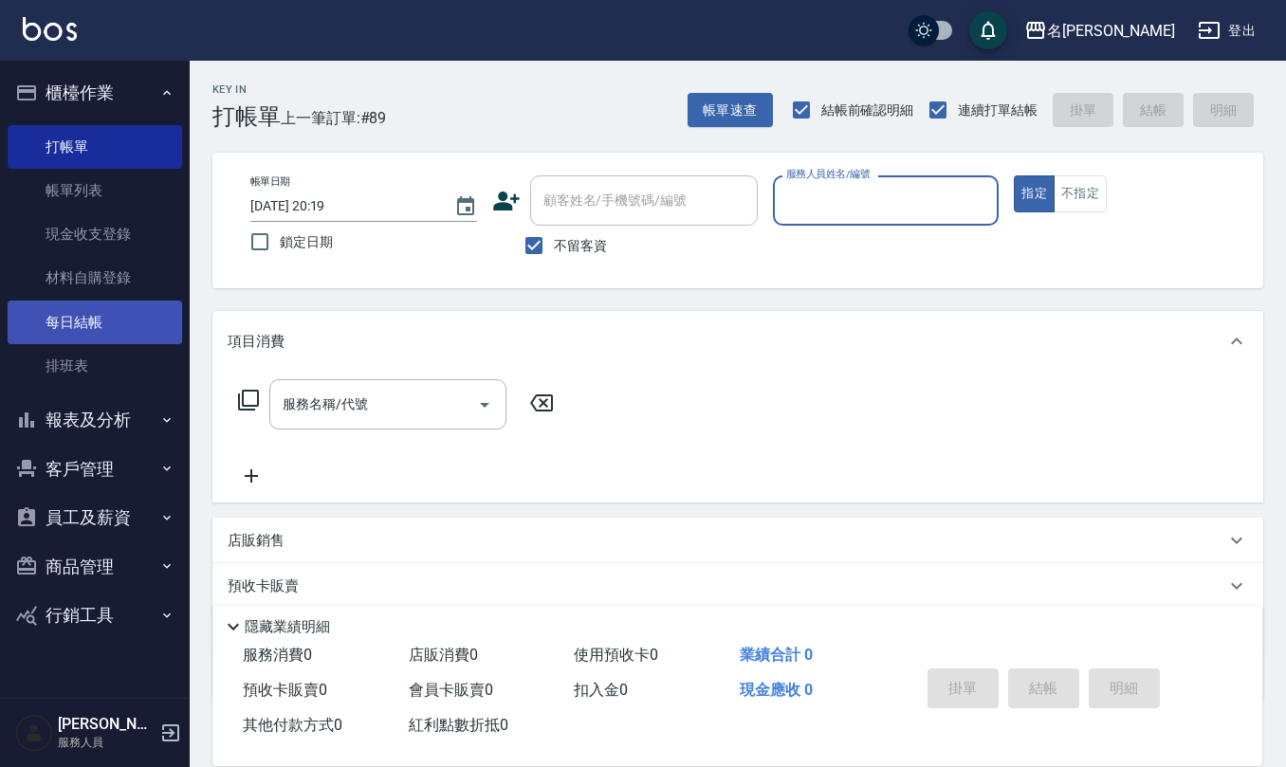
click at [114, 323] on link "每日結帳" at bounding box center [95, 323] width 175 height 44
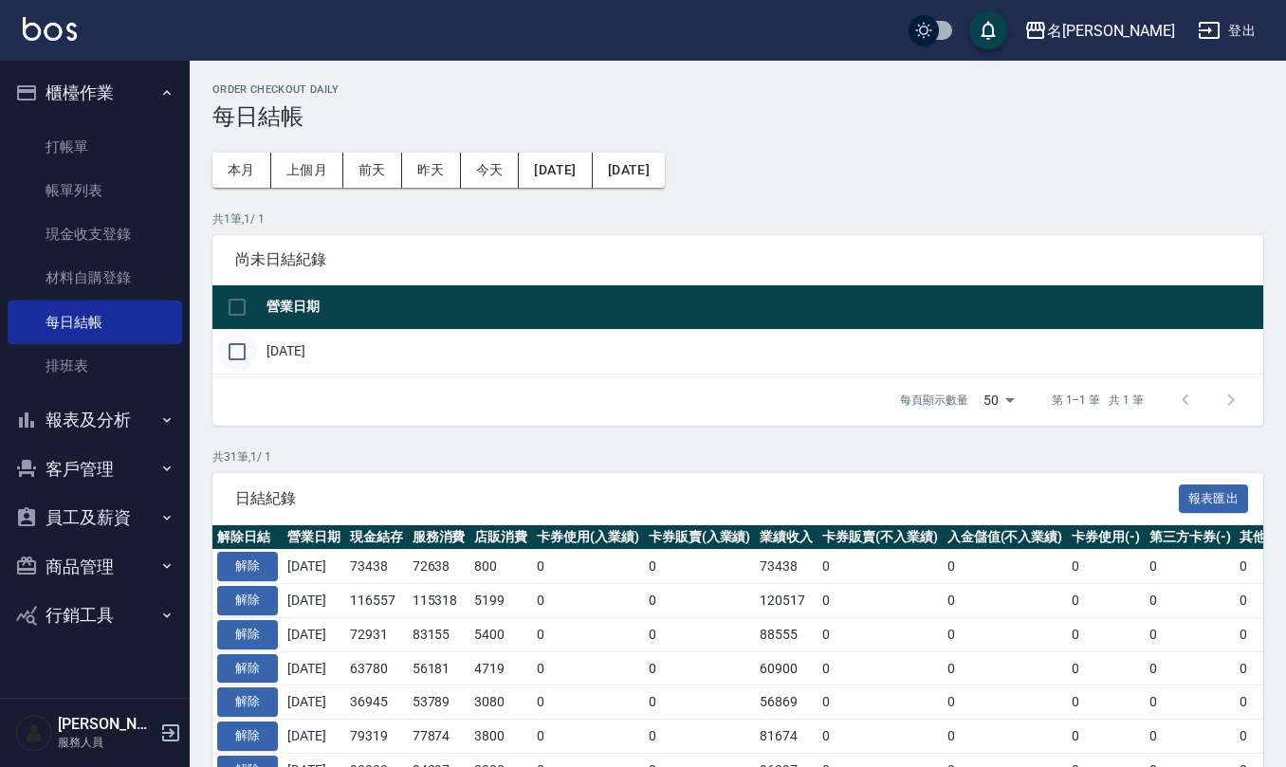
click at [232, 349] on input "checkbox" at bounding box center [237, 352] width 40 height 40
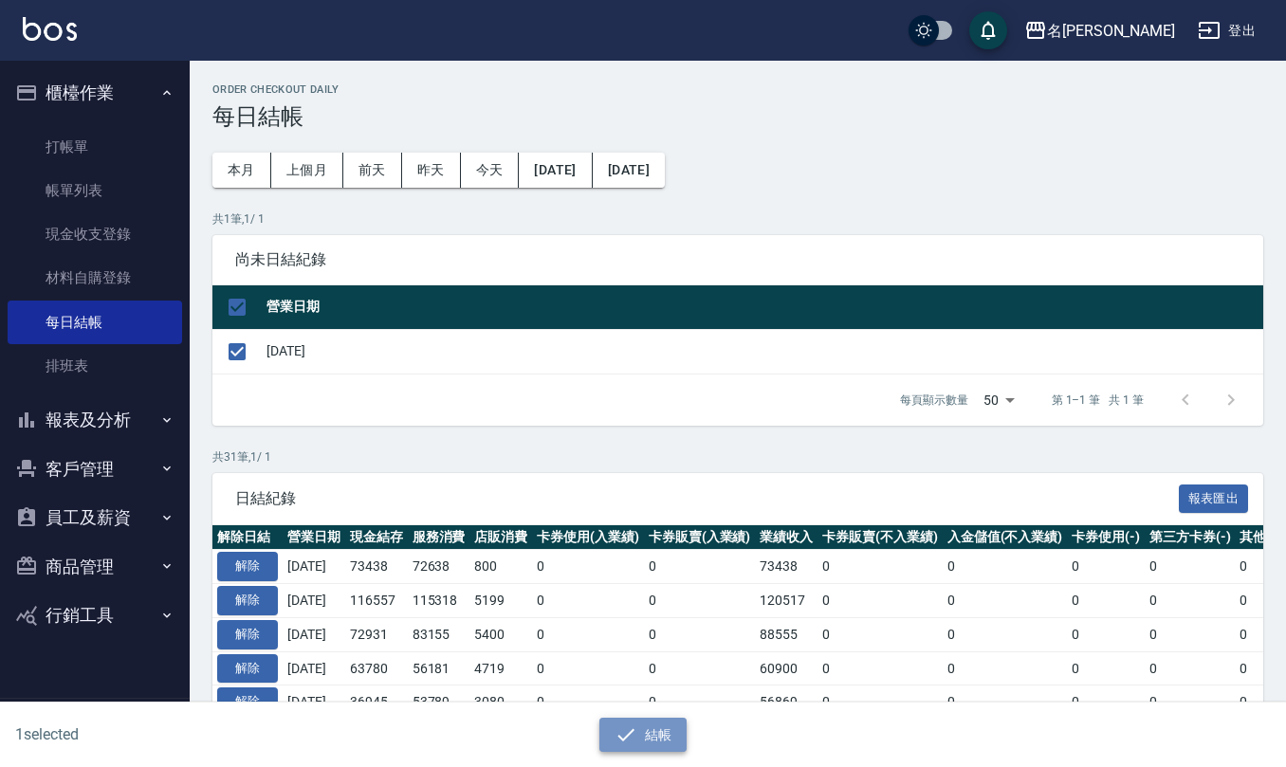
click at [651, 736] on button "結帳" at bounding box center [644, 735] width 88 height 35
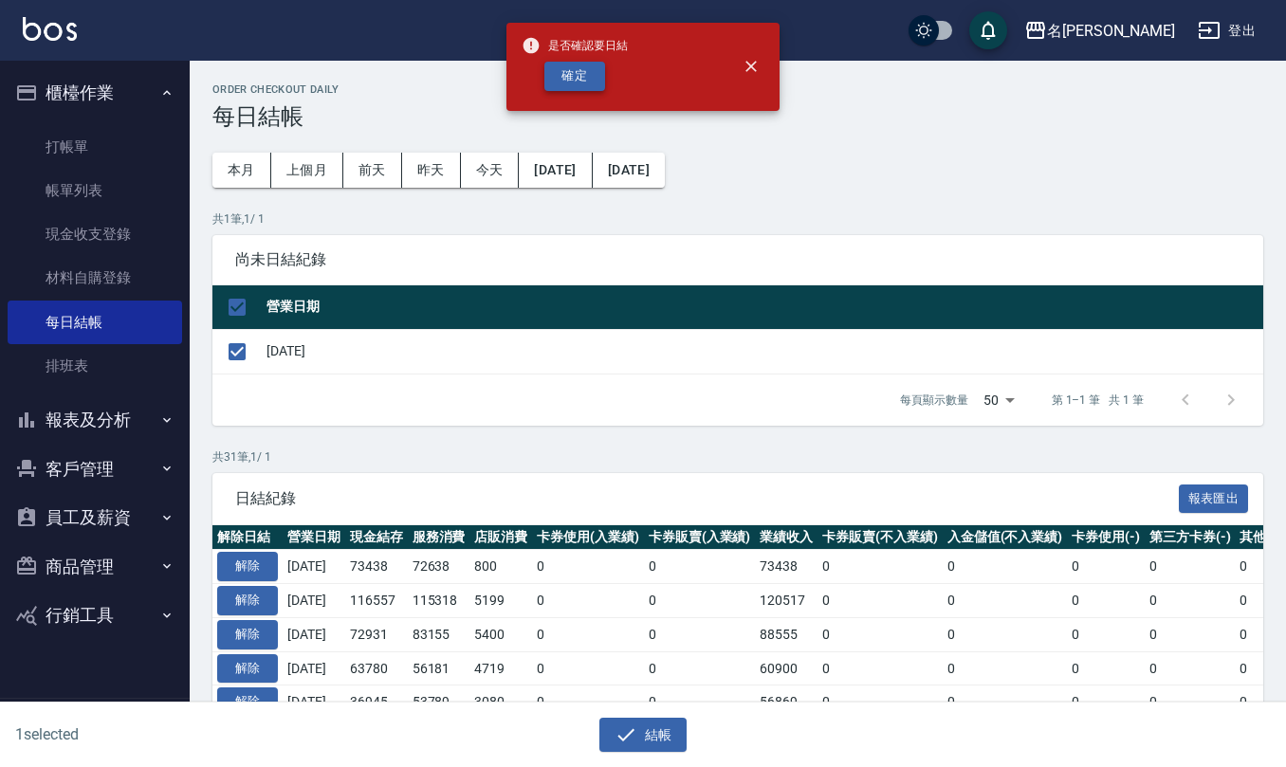
click at [573, 80] on button "確定" at bounding box center [575, 76] width 61 height 29
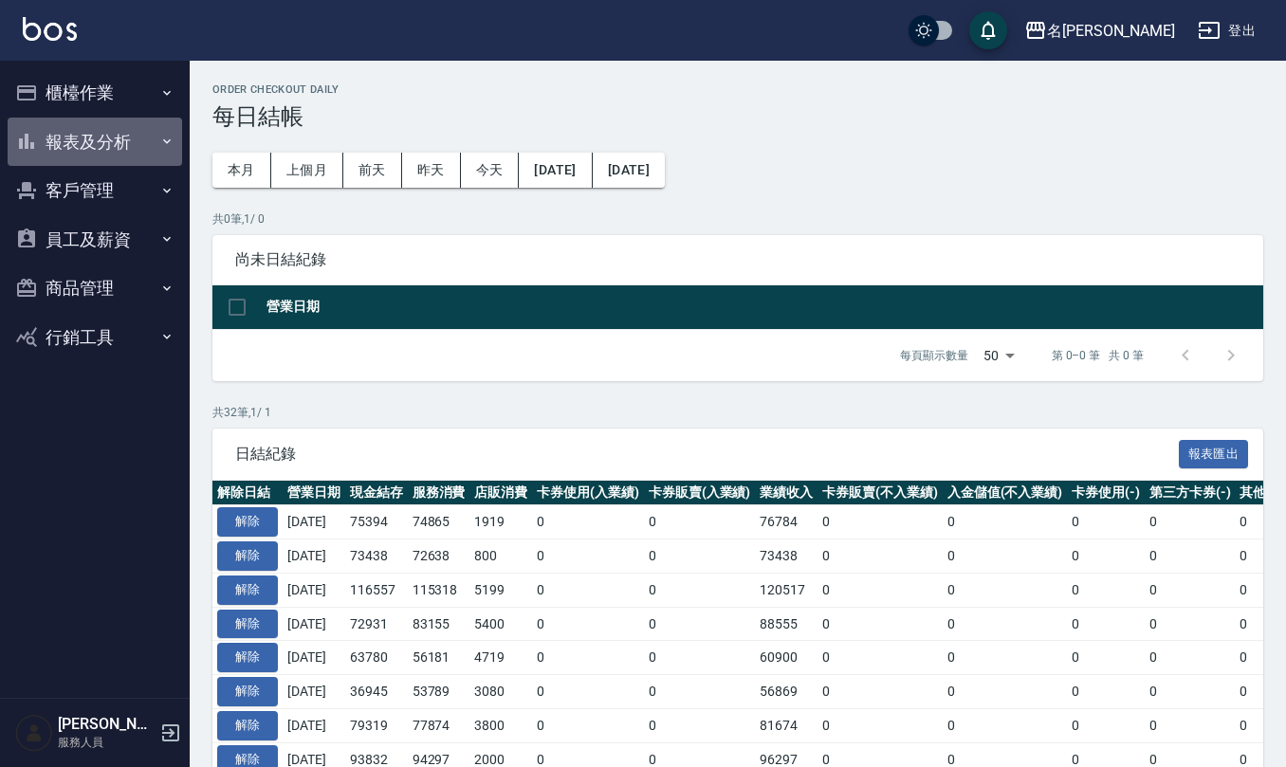
click at [104, 139] on button "報表及分析" at bounding box center [95, 142] width 175 height 49
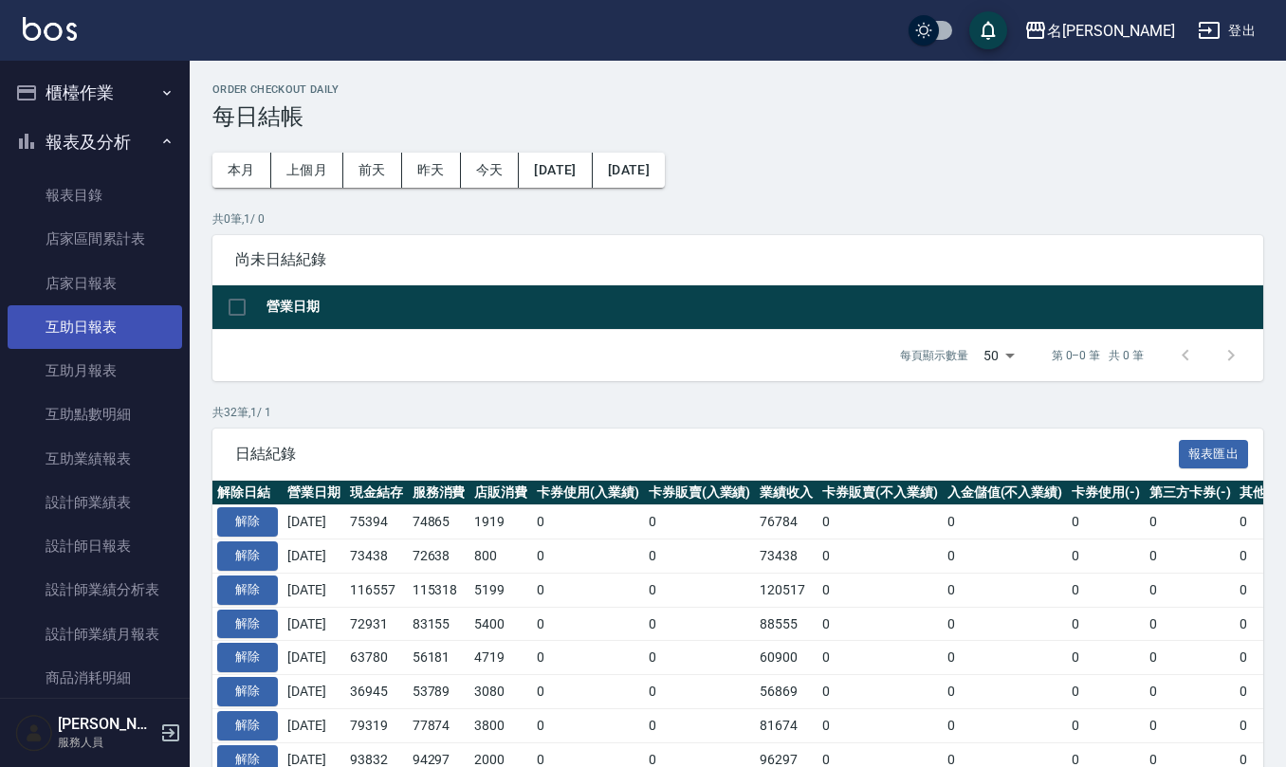
click at [150, 323] on link "互助日報表" at bounding box center [95, 327] width 175 height 44
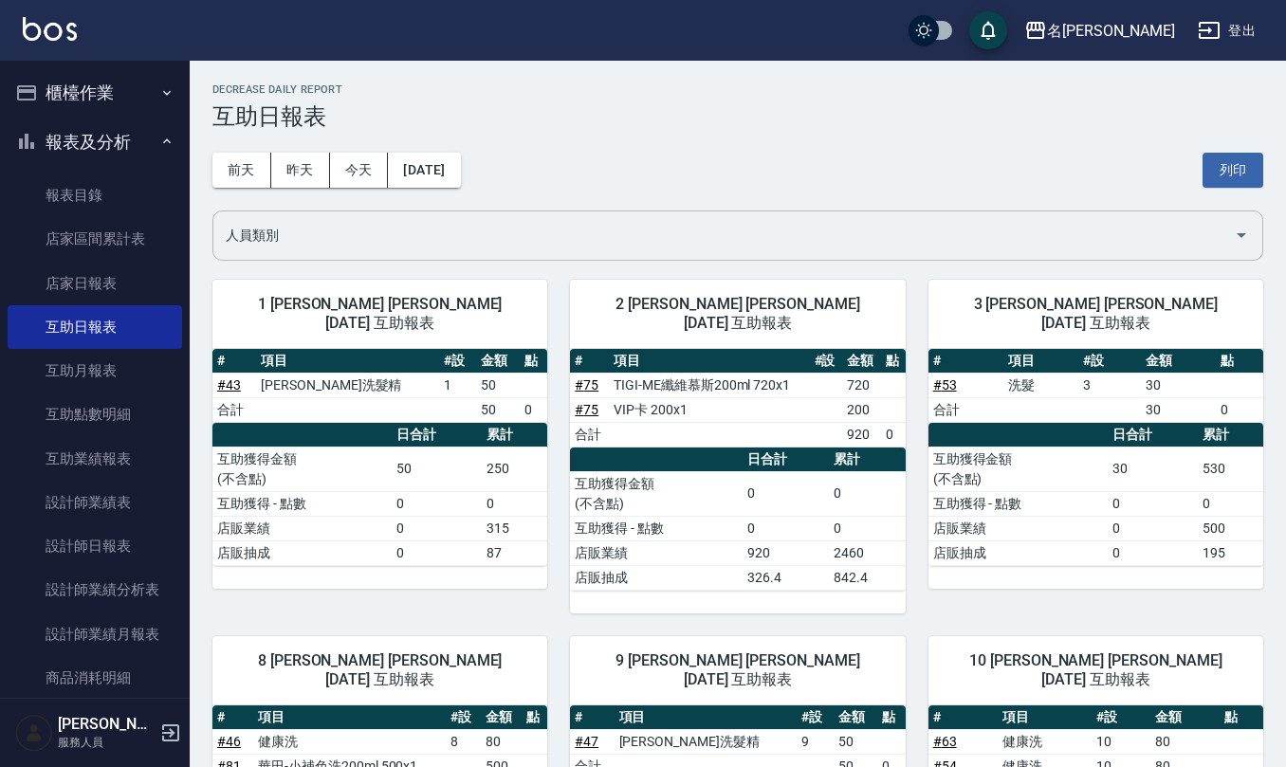
click at [1248, 251] on div at bounding box center [1241, 236] width 28 height 50
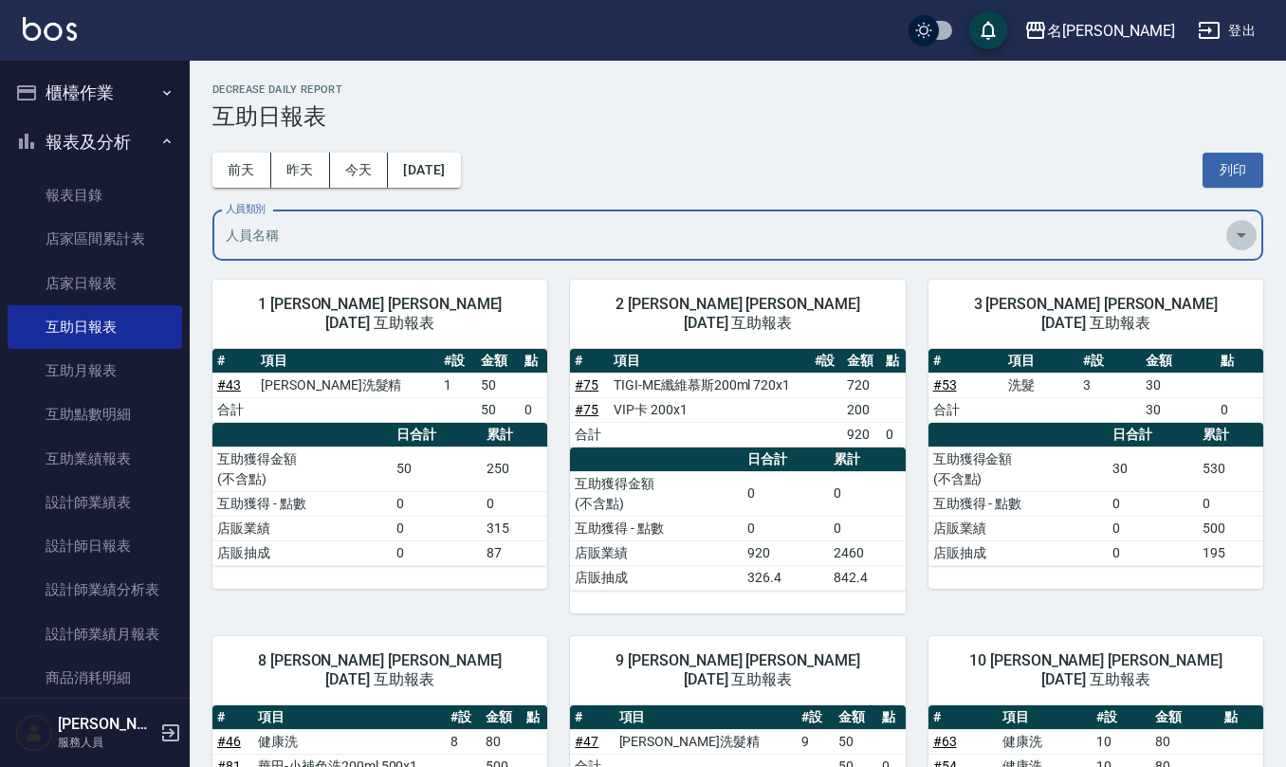
click at [1248, 237] on icon "Open" at bounding box center [1241, 235] width 23 height 23
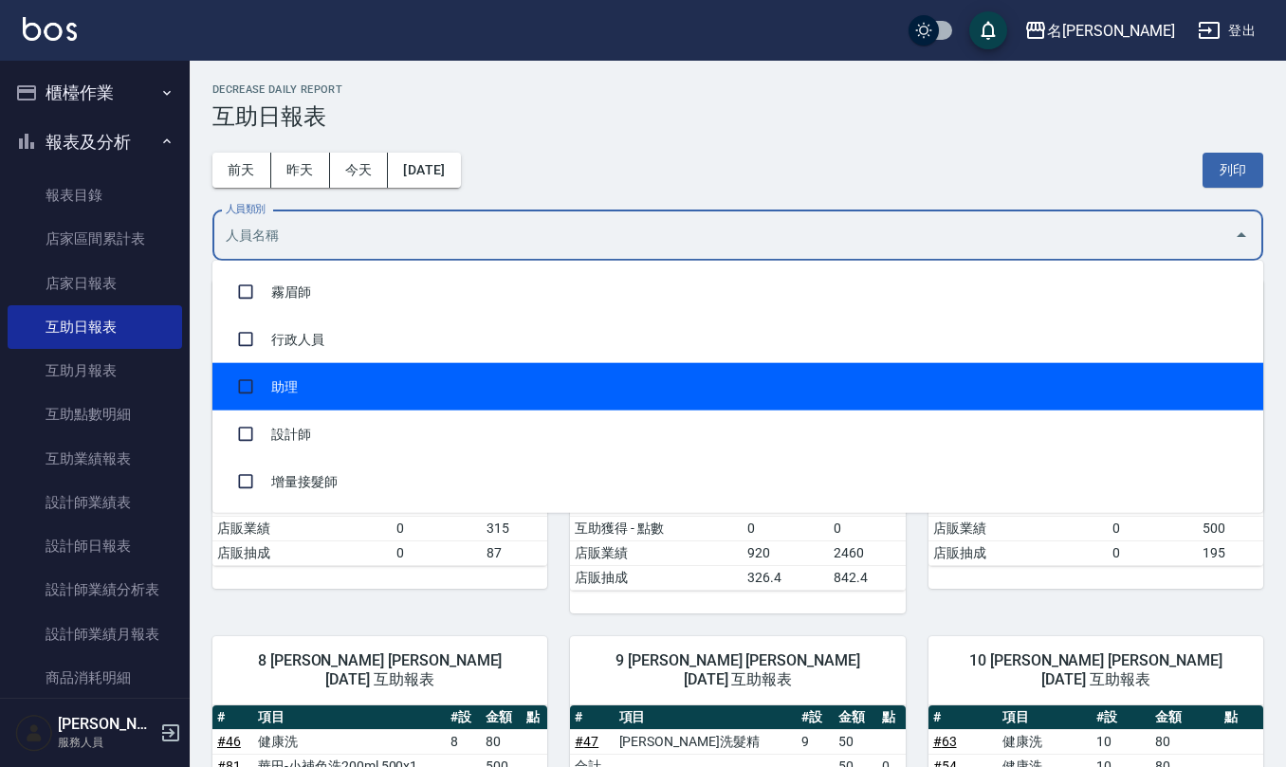
click at [1209, 374] on li "助理" at bounding box center [737, 386] width 1051 height 47
checkbox input "true"
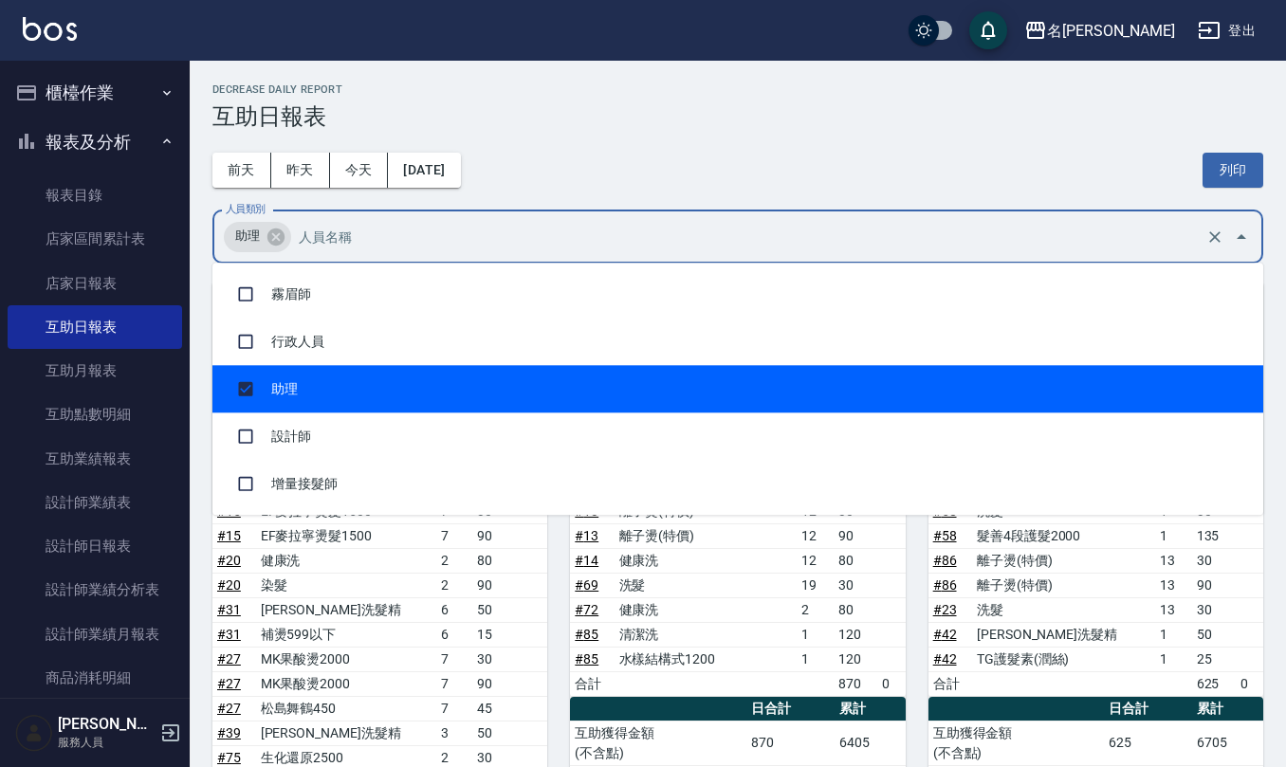
click at [1245, 233] on icon "Close" at bounding box center [1241, 237] width 23 height 23
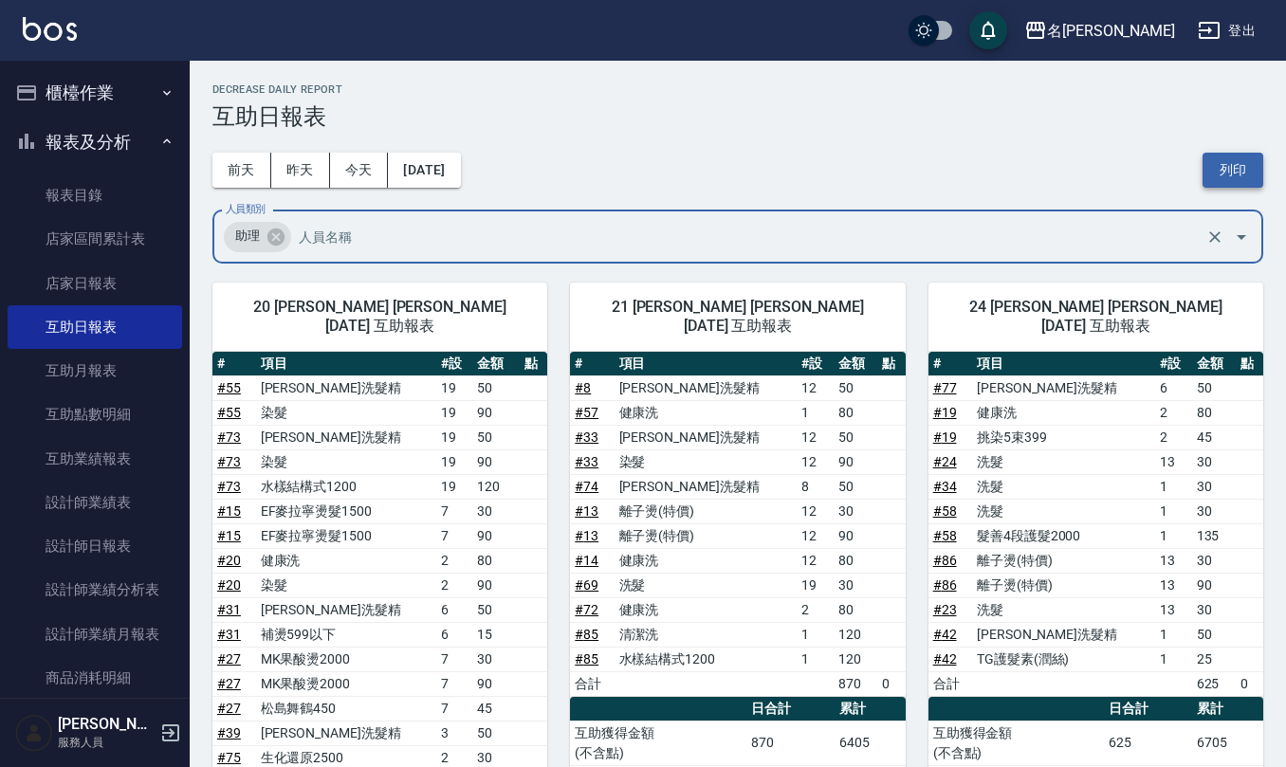
click at [1237, 154] on button "列印" at bounding box center [1233, 170] width 61 height 35
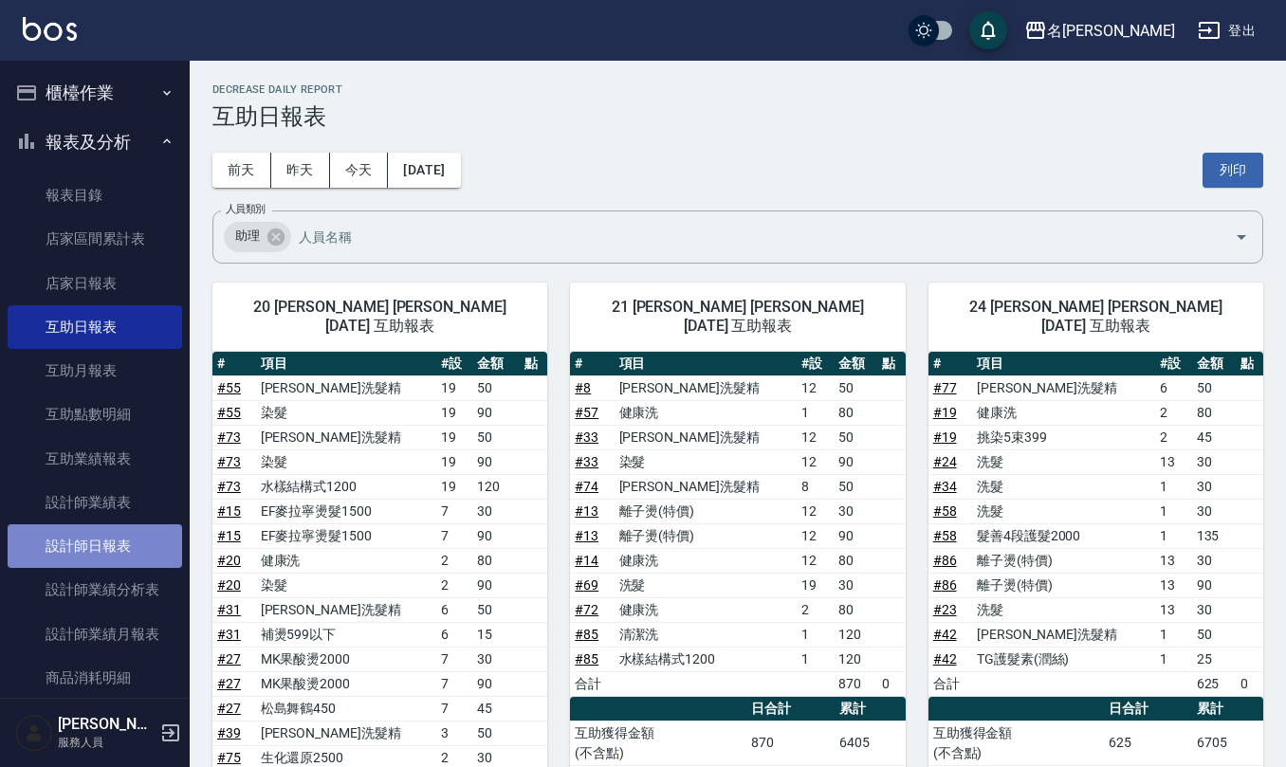
click at [140, 543] on link "設計師日報表" at bounding box center [95, 547] width 175 height 44
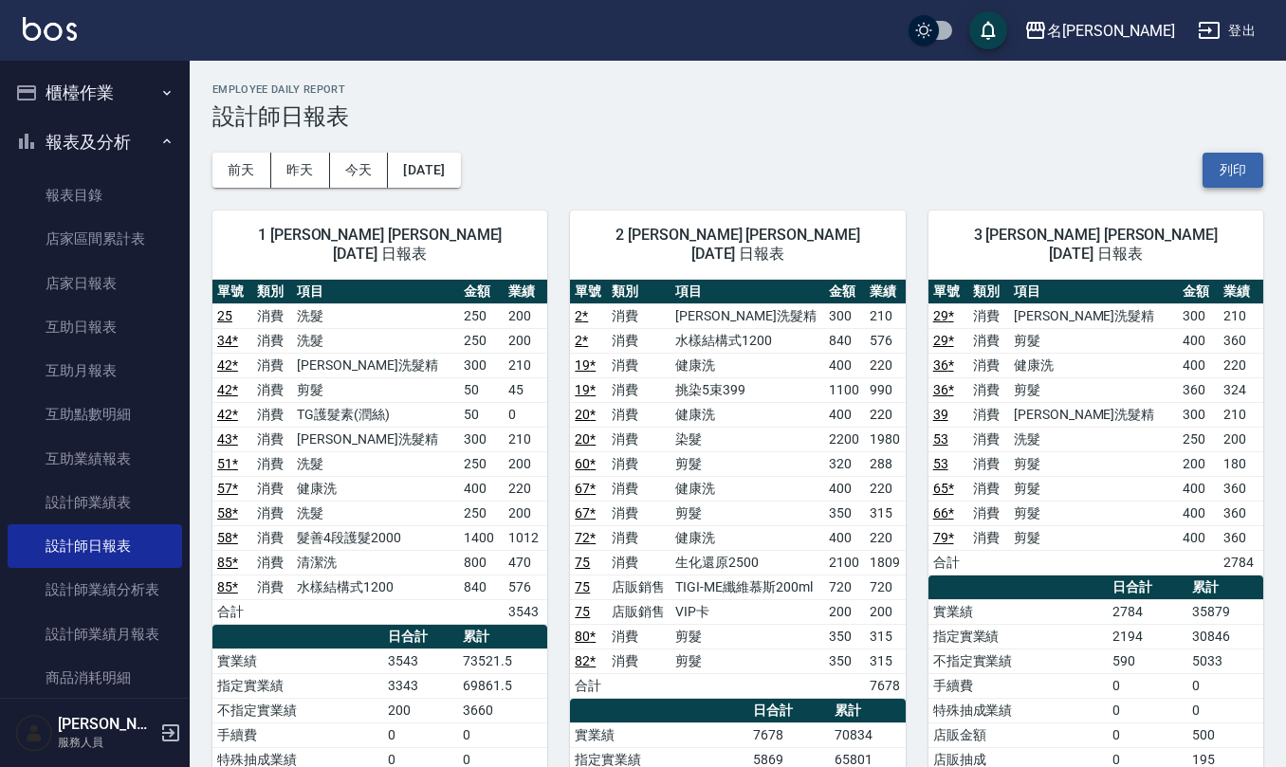
click at [1229, 173] on button "列印" at bounding box center [1233, 170] width 61 height 35
click at [146, 281] on link "店家日報表" at bounding box center [95, 284] width 175 height 44
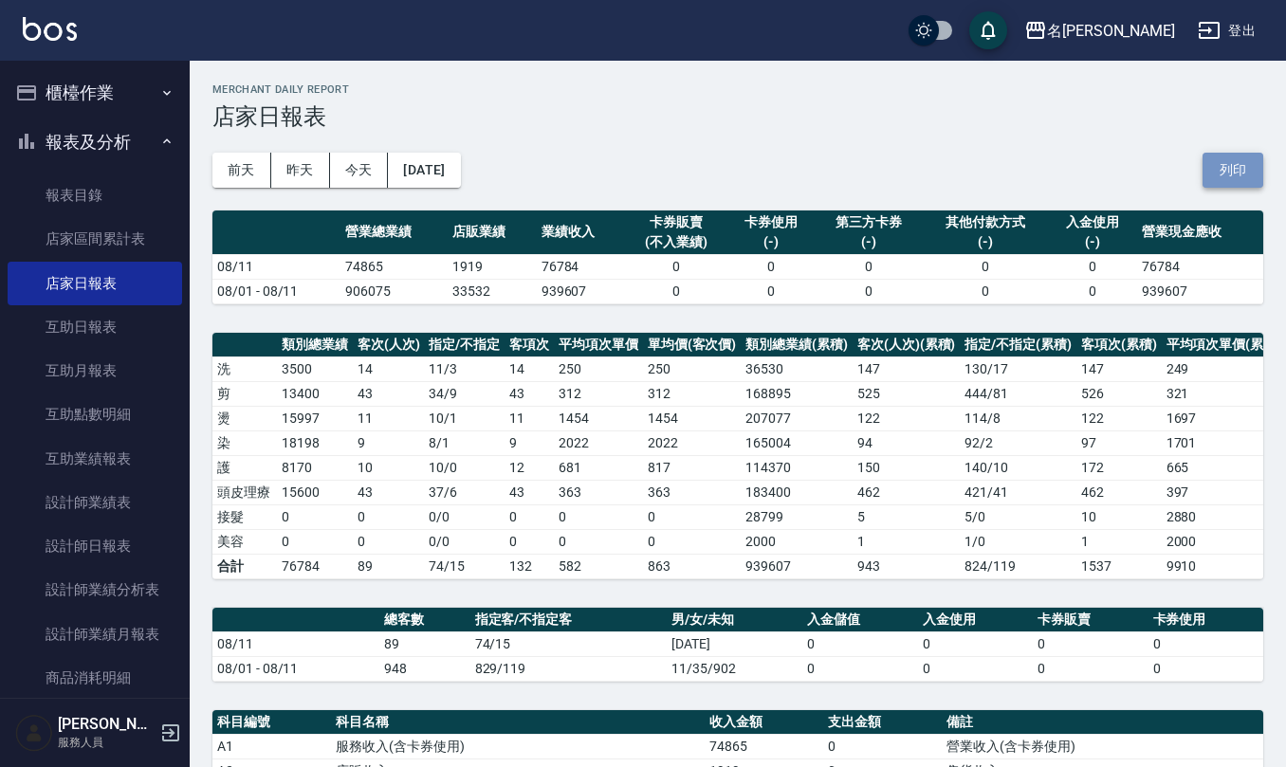
click at [1227, 171] on button "列印" at bounding box center [1233, 170] width 61 height 35
click at [1234, 157] on button "列印" at bounding box center [1233, 170] width 61 height 35
